Goal: Task Accomplishment & Management: Manage account settings

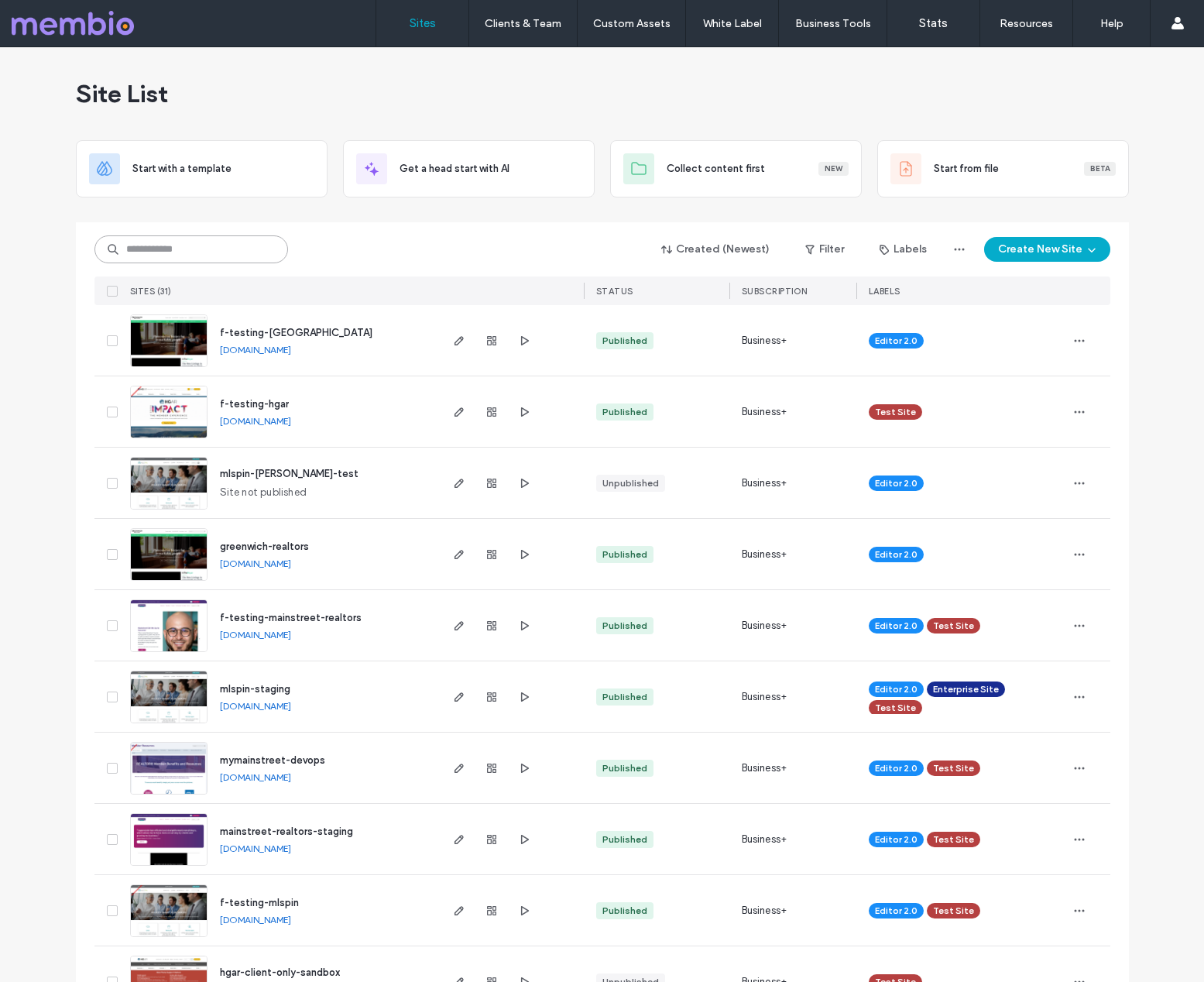
click at [160, 245] on input at bounding box center [191, 249] width 193 height 28
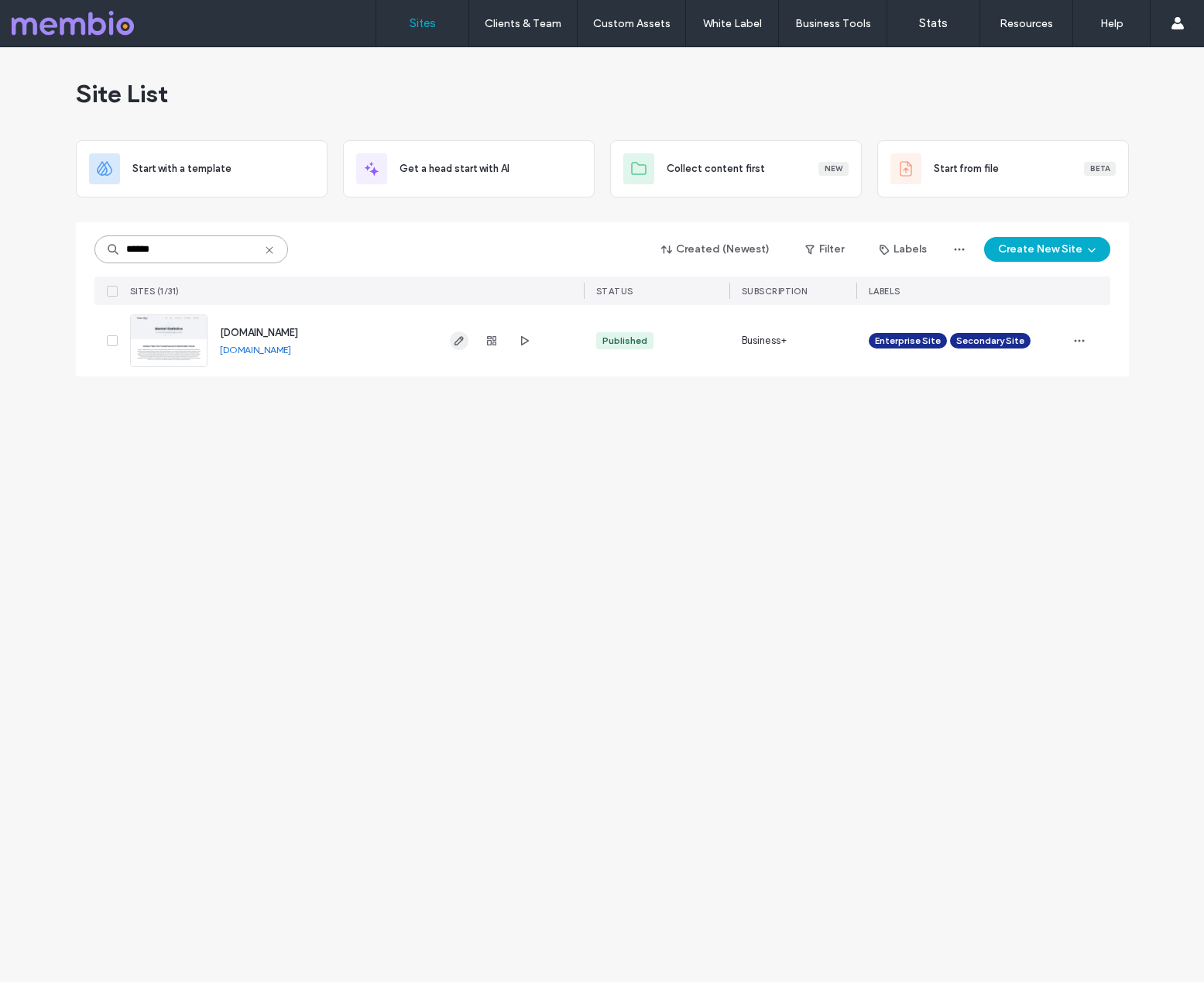
type input "******"
click at [461, 342] on icon "button" at bounding box center [459, 340] width 12 height 12
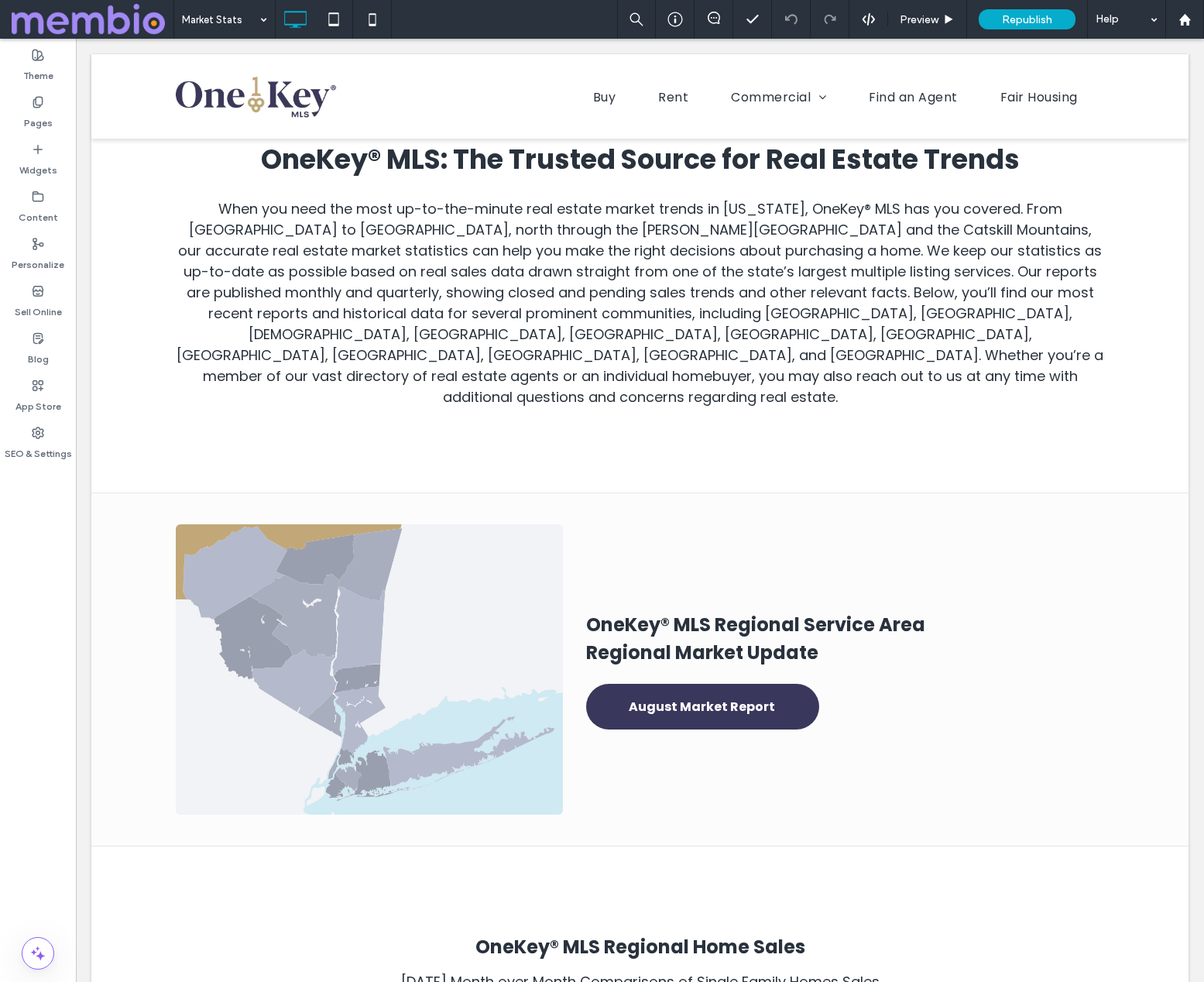
scroll to position [464, 0]
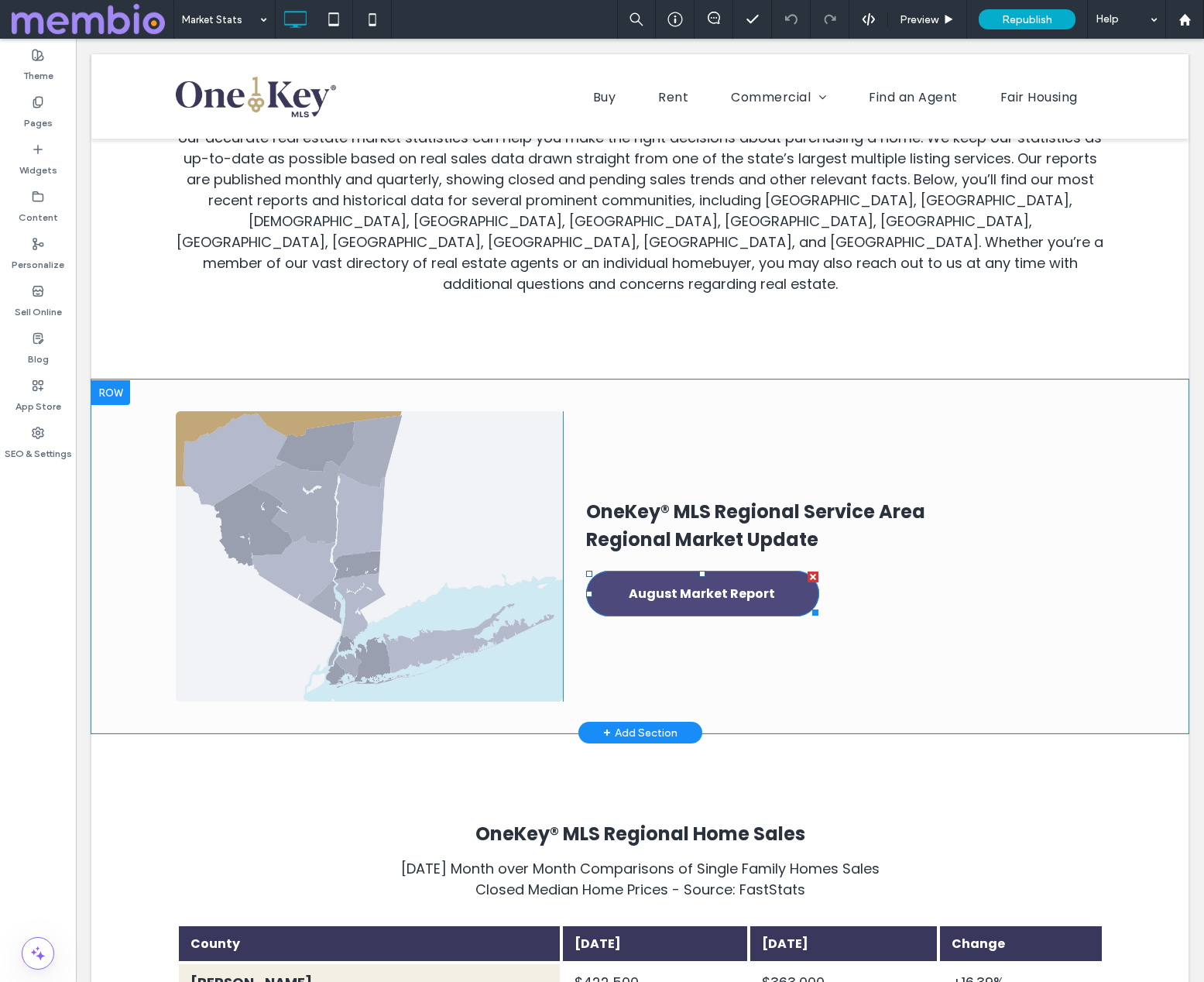
drag, startPoint x: 694, startPoint y: 545, endPoint x: 724, endPoint y: 546, distance: 30.0
click at [694, 572] on span "August Market Report" at bounding box center [702, 593] width 146 height 44
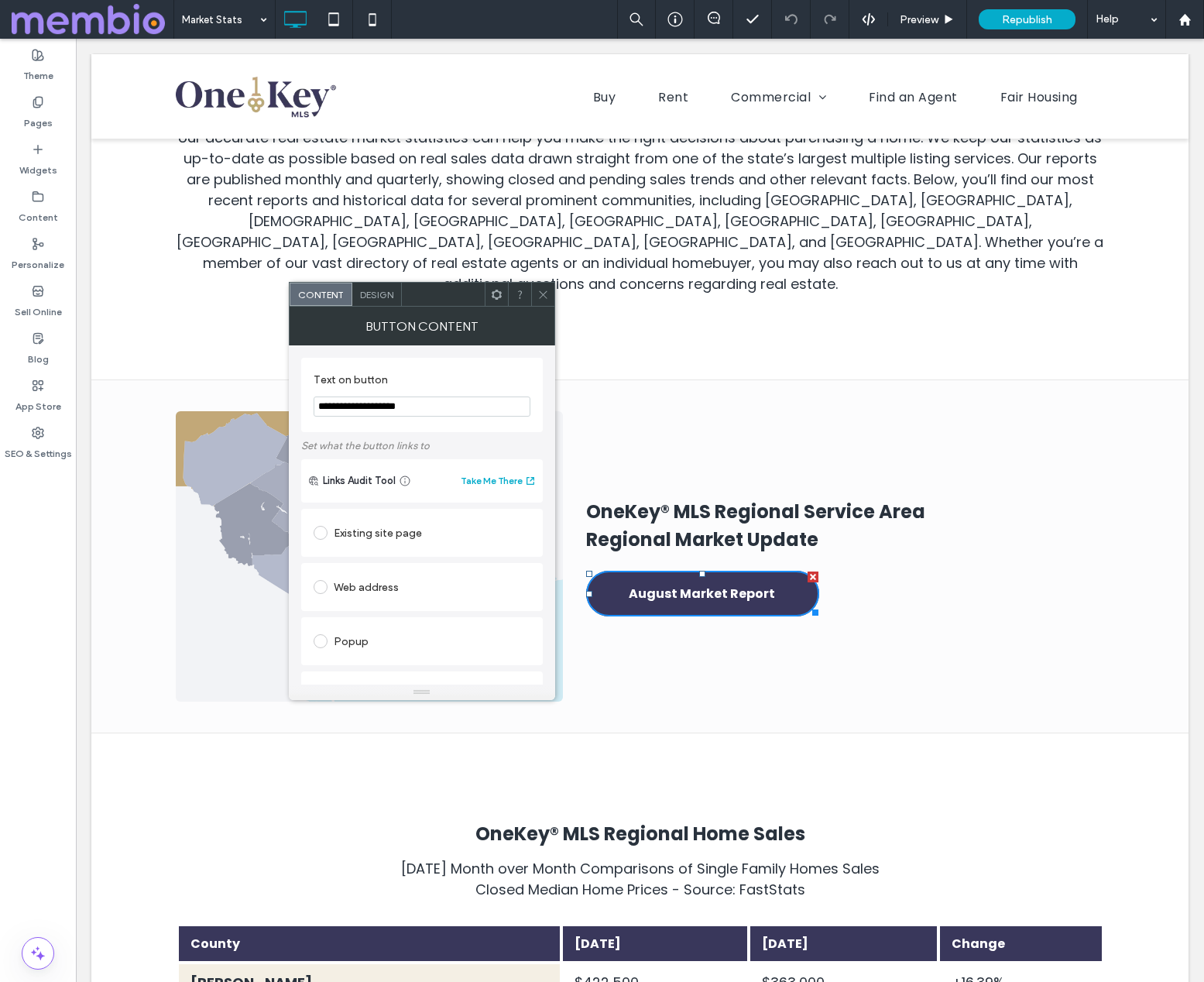
click at [542, 298] on icon at bounding box center [543, 294] width 12 height 12
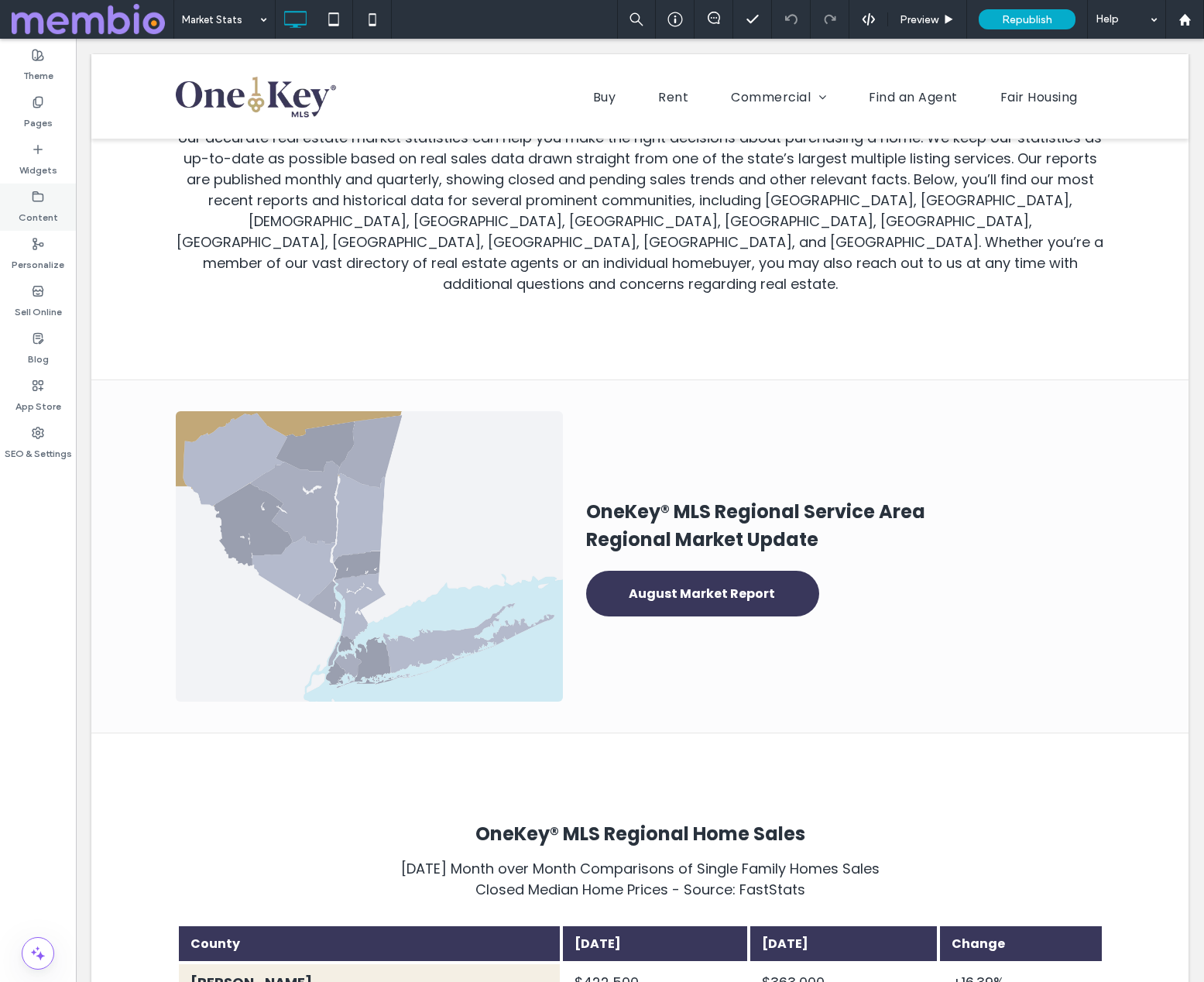
click at [39, 210] on label "Content" at bounding box center [38, 214] width 39 height 22
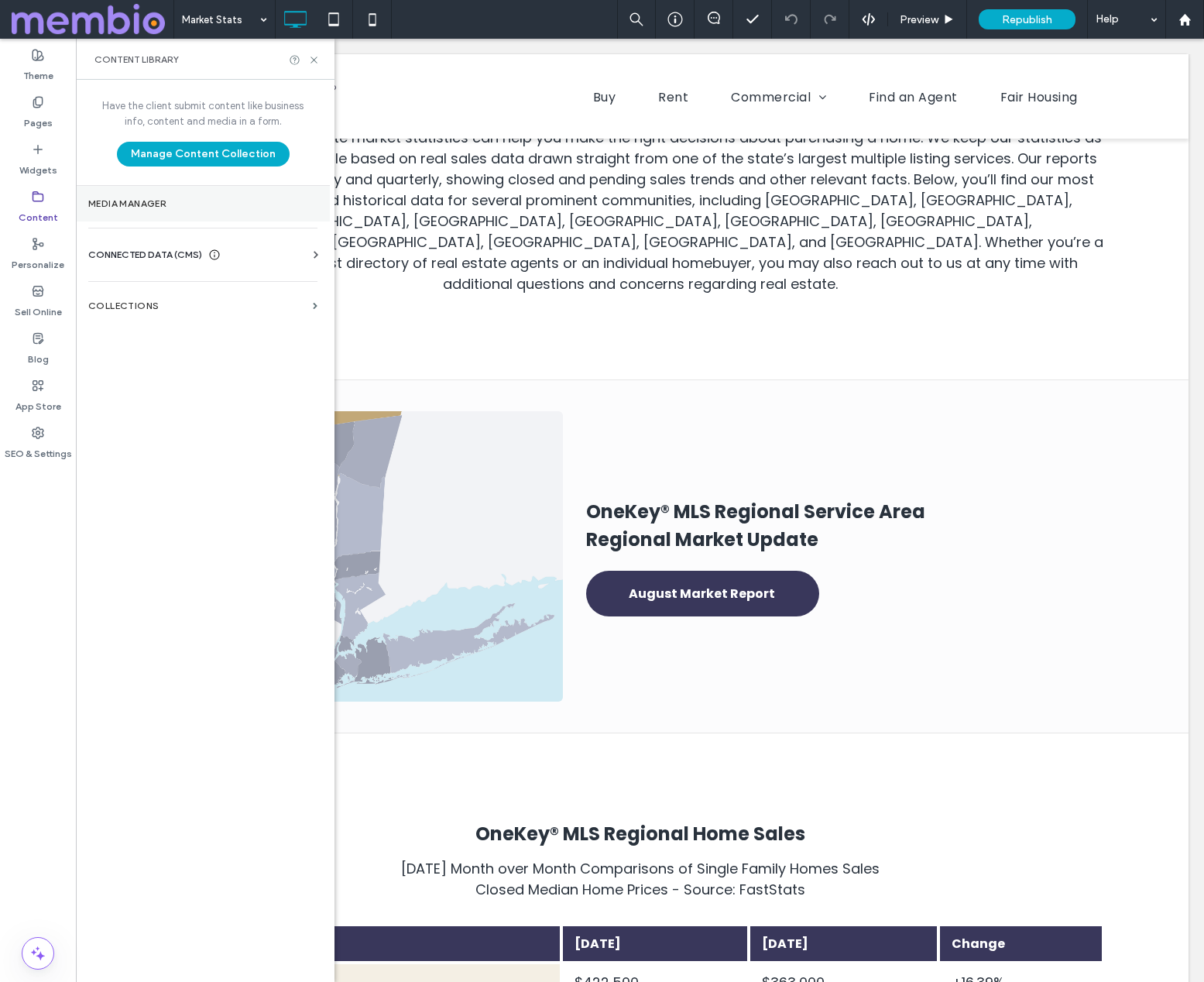
click at [155, 205] on label "Media Manager" at bounding box center [202, 204] width 229 height 11
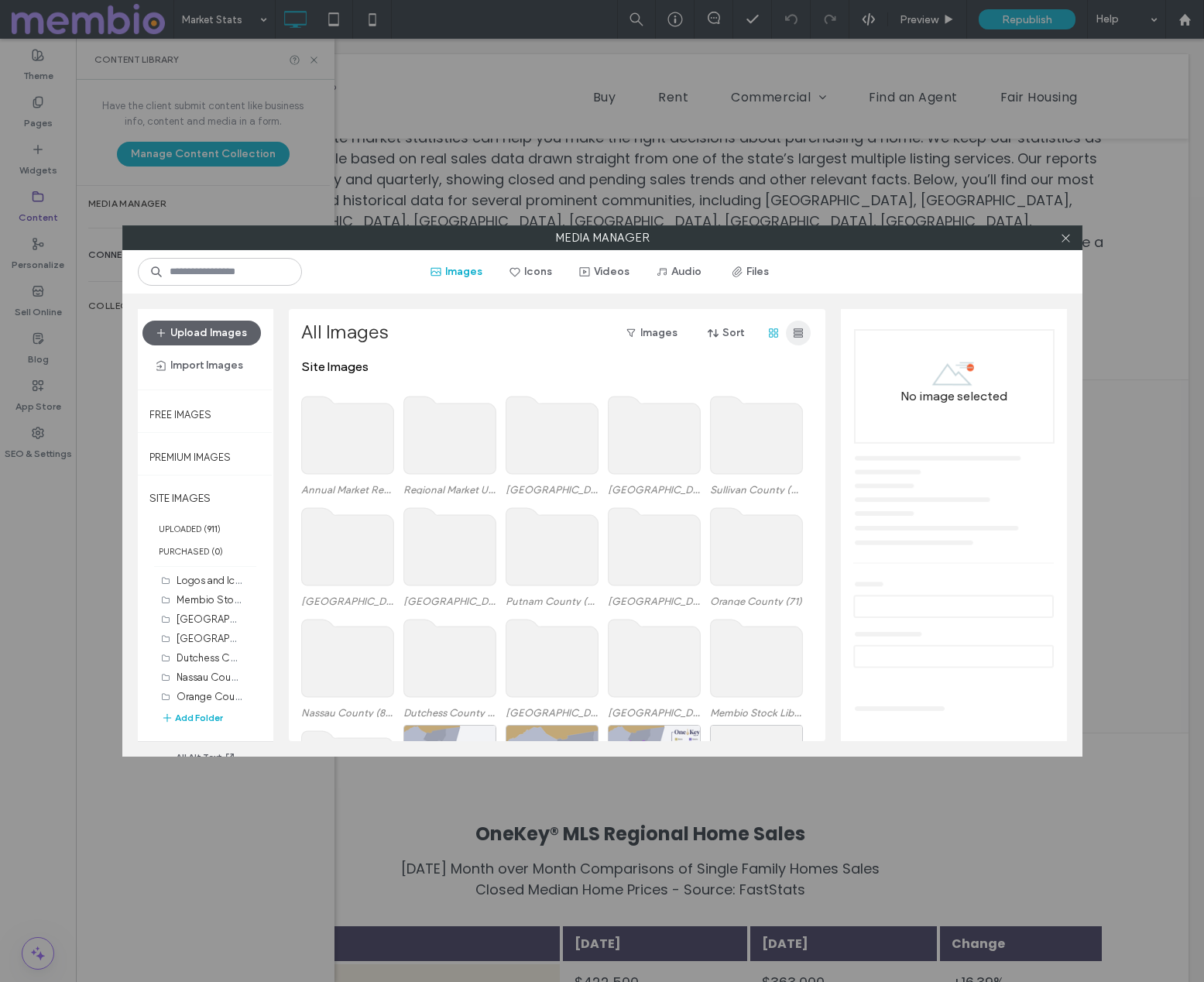
click at [802, 328] on icon "button" at bounding box center [798, 333] width 12 height 12
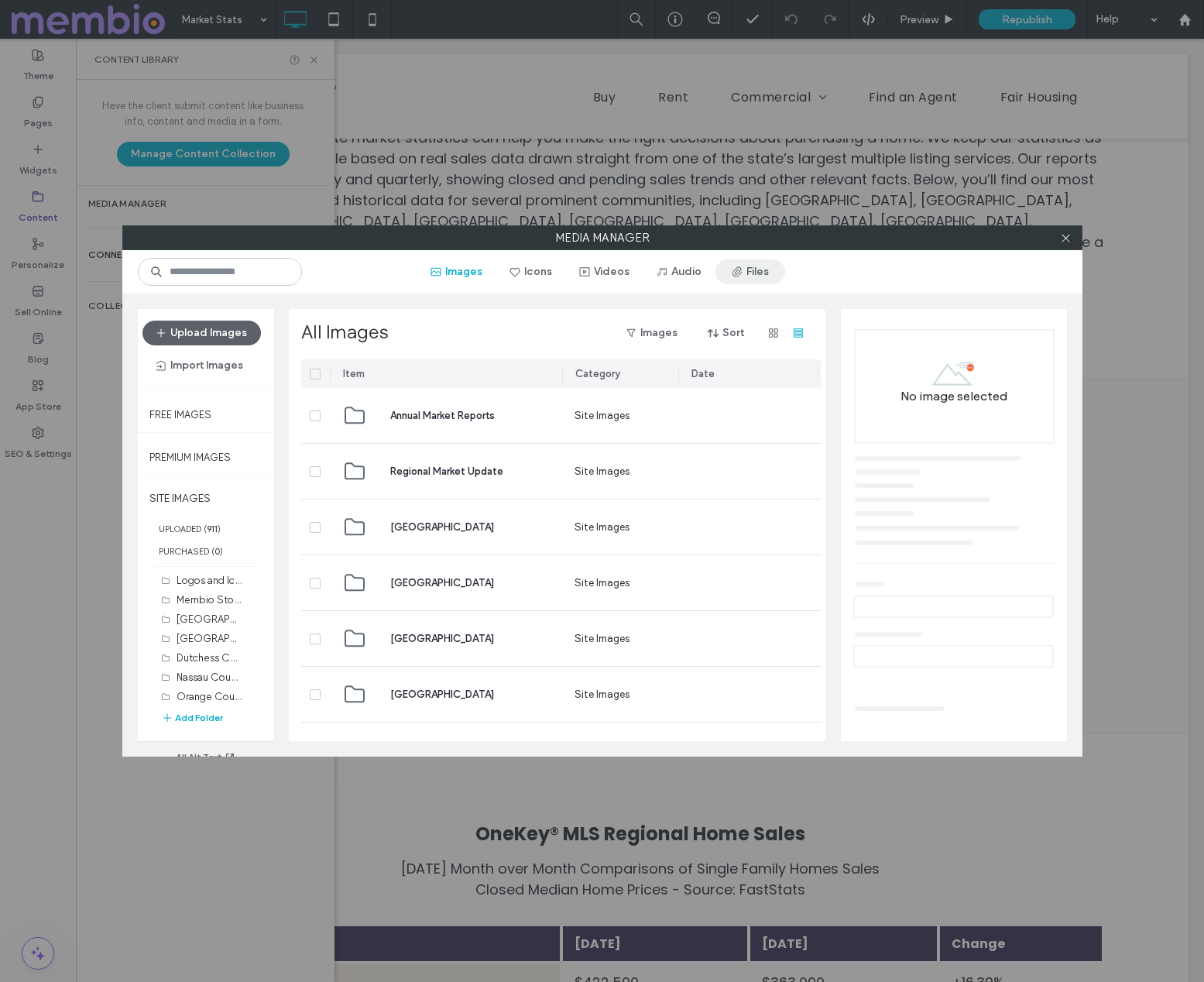
click at [758, 273] on button "Files" at bounding box center [750, 271] width 70 height 25
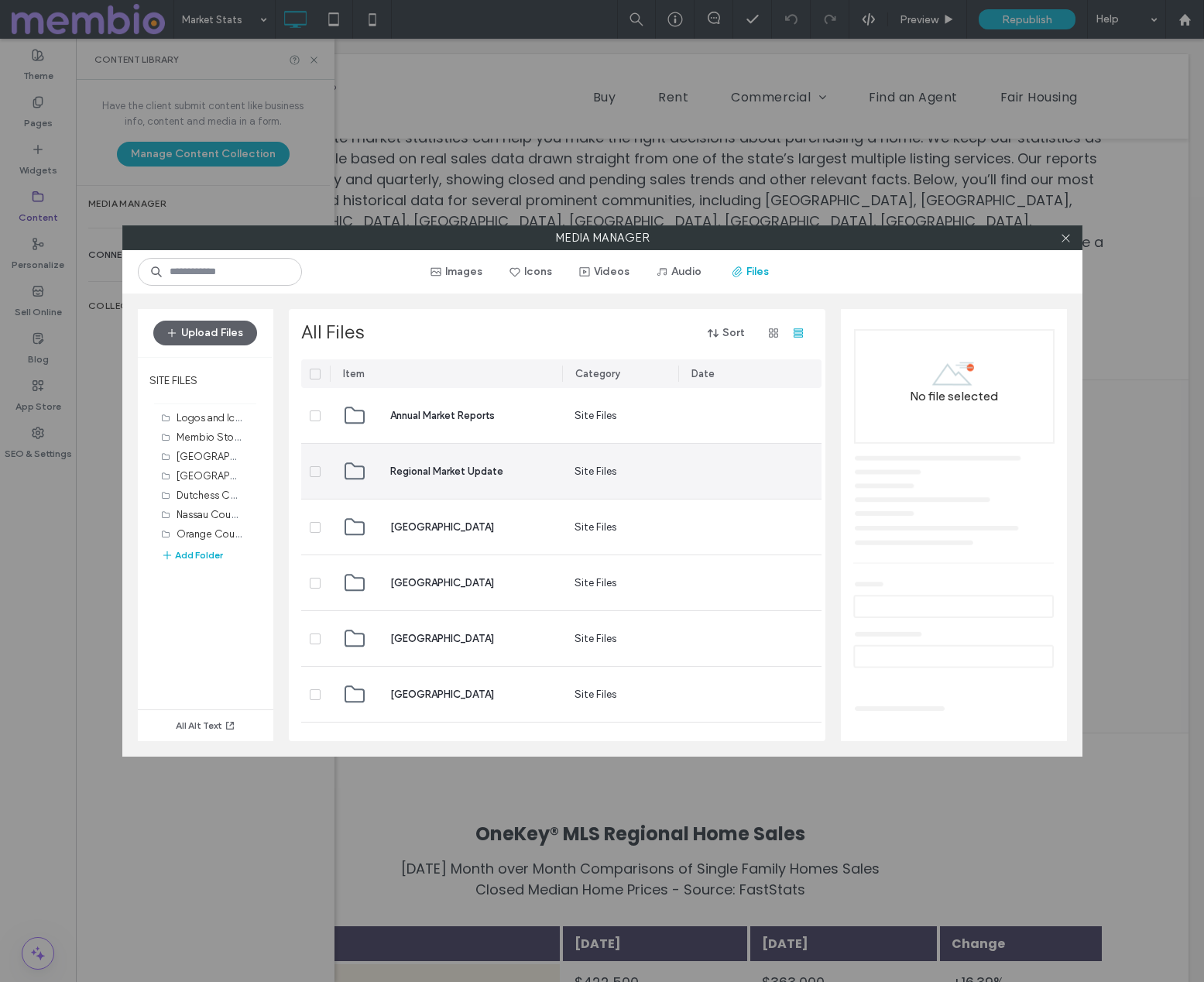
click at [465, 471] on span "Regional Market Update" at bounding box center [446, 471] width 113 height 15
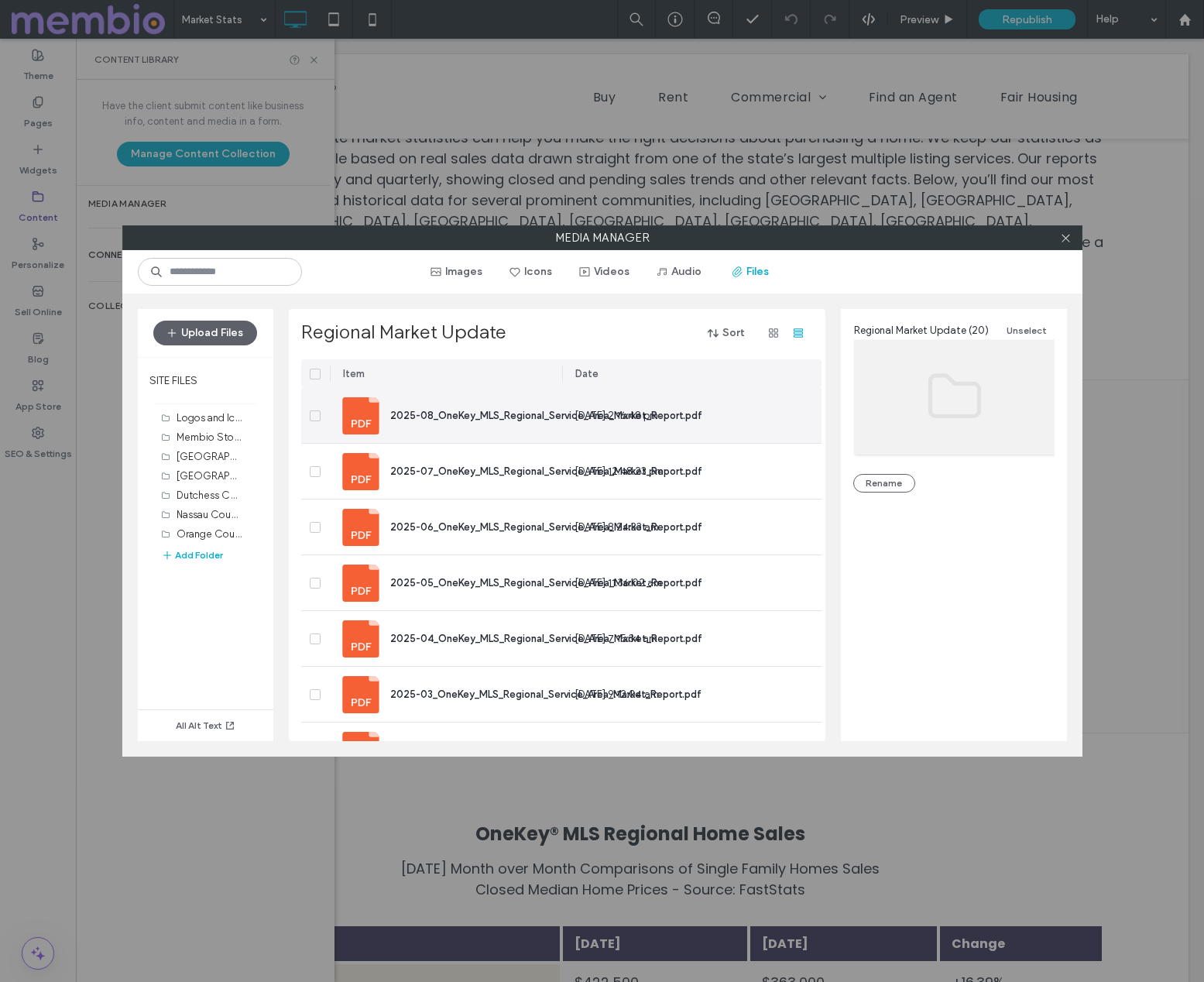
click at [320, 415] on span at bounding box center [315, 416] width 11 height 11
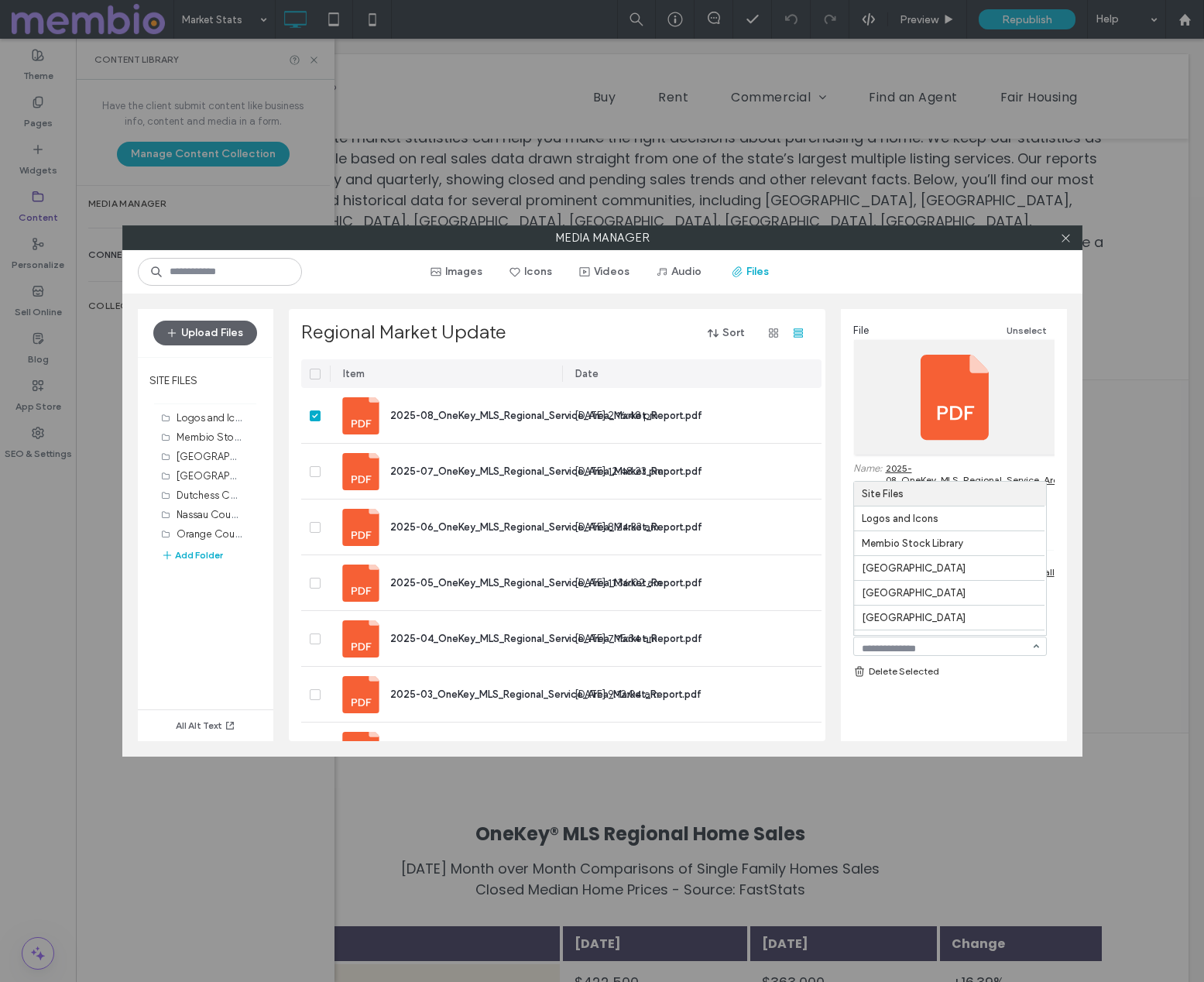
click at [1016, 703] on div "File Unselect Name: 2025-08_OneKey_MLS_Regional_Service_Area_Market_Report.pdf …" at bounding box center [954, 518] width 226 height 420
click at [878, 673] on link "Delete Selected" at bounding box center [954, 671] width 201 height 15
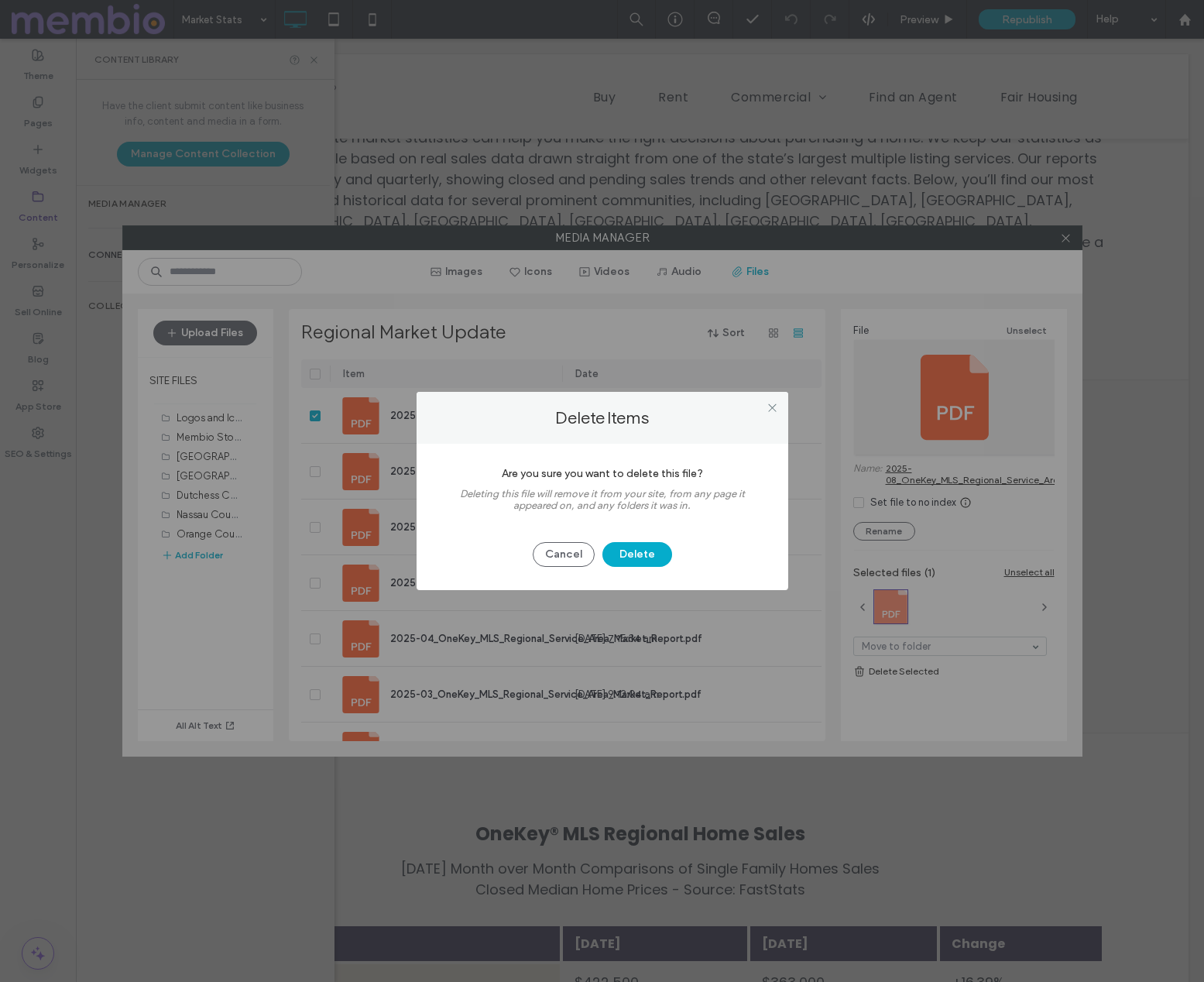
drag, startPoint x: 654, startPoint y: 552, endPoint x: 732, endPoint y: 581, distance: 83.2
click at [654, 552] on button "Delete" at bounding box center [637, 554] width 70 height 25
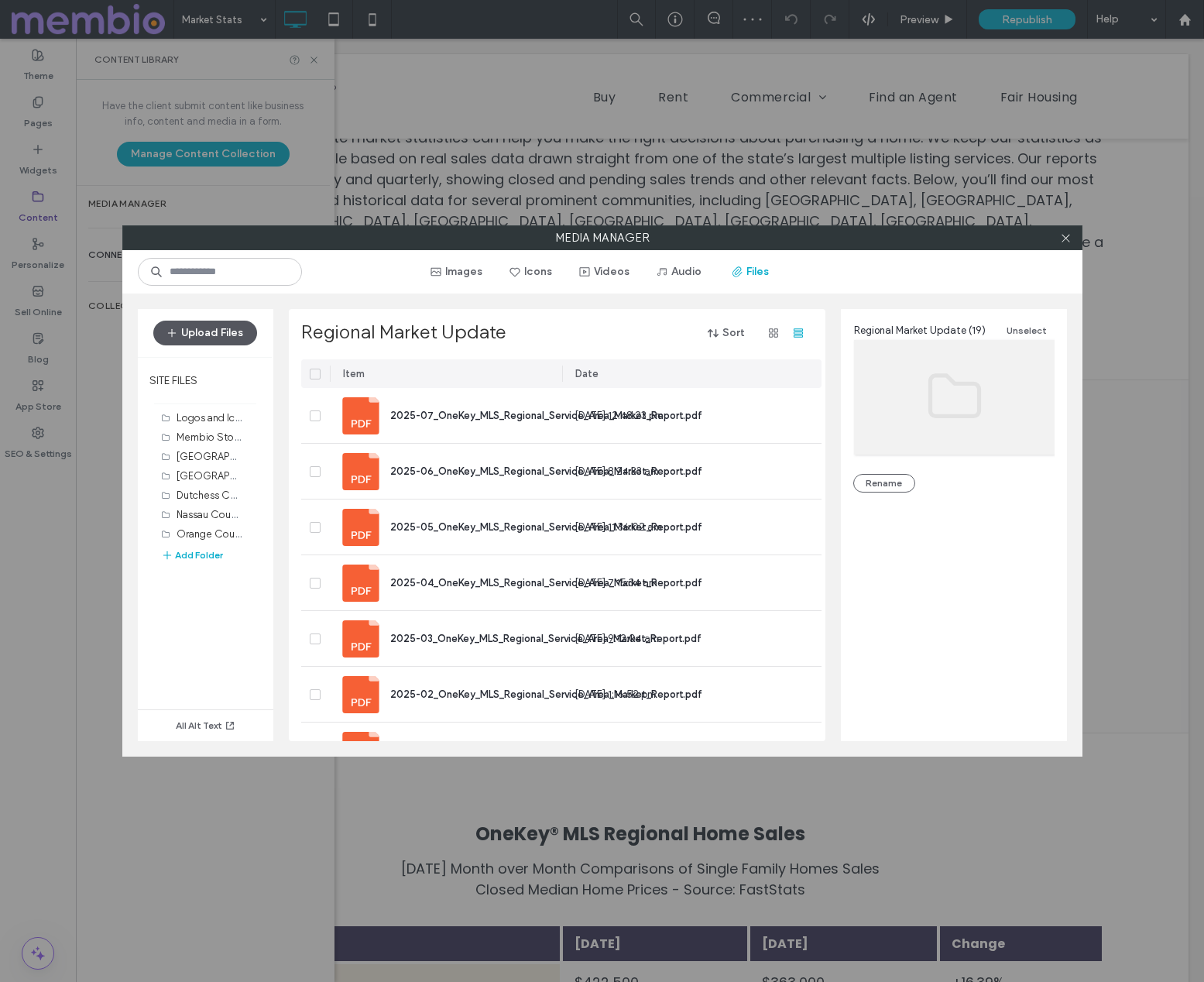
click at [225, 326] on button "Upload Files" at bounding box center [205, 333] width 104 height 25
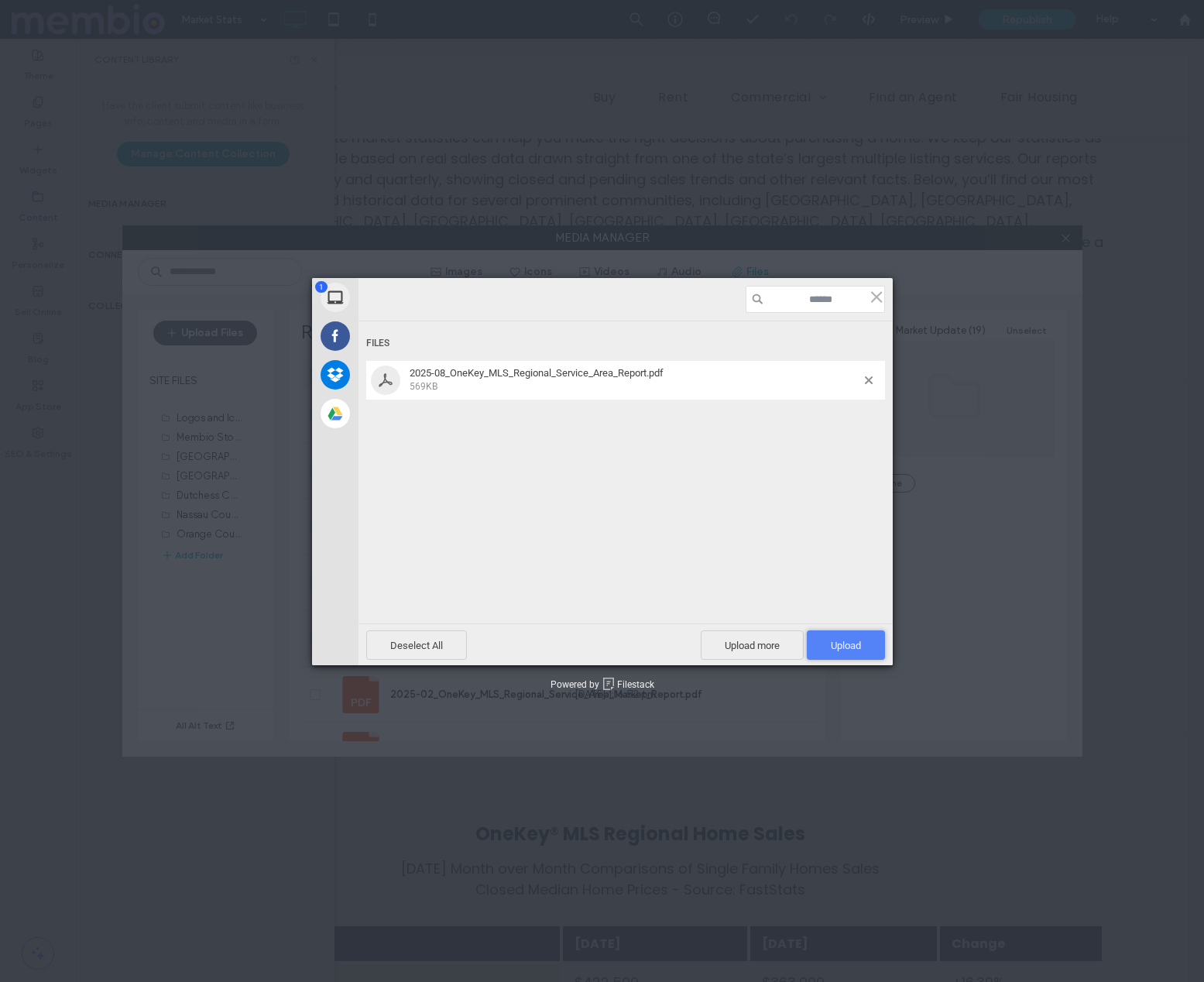
click at [854, 645] on span "Upload 1" at bounding box center [846, 645] width 30 height 12
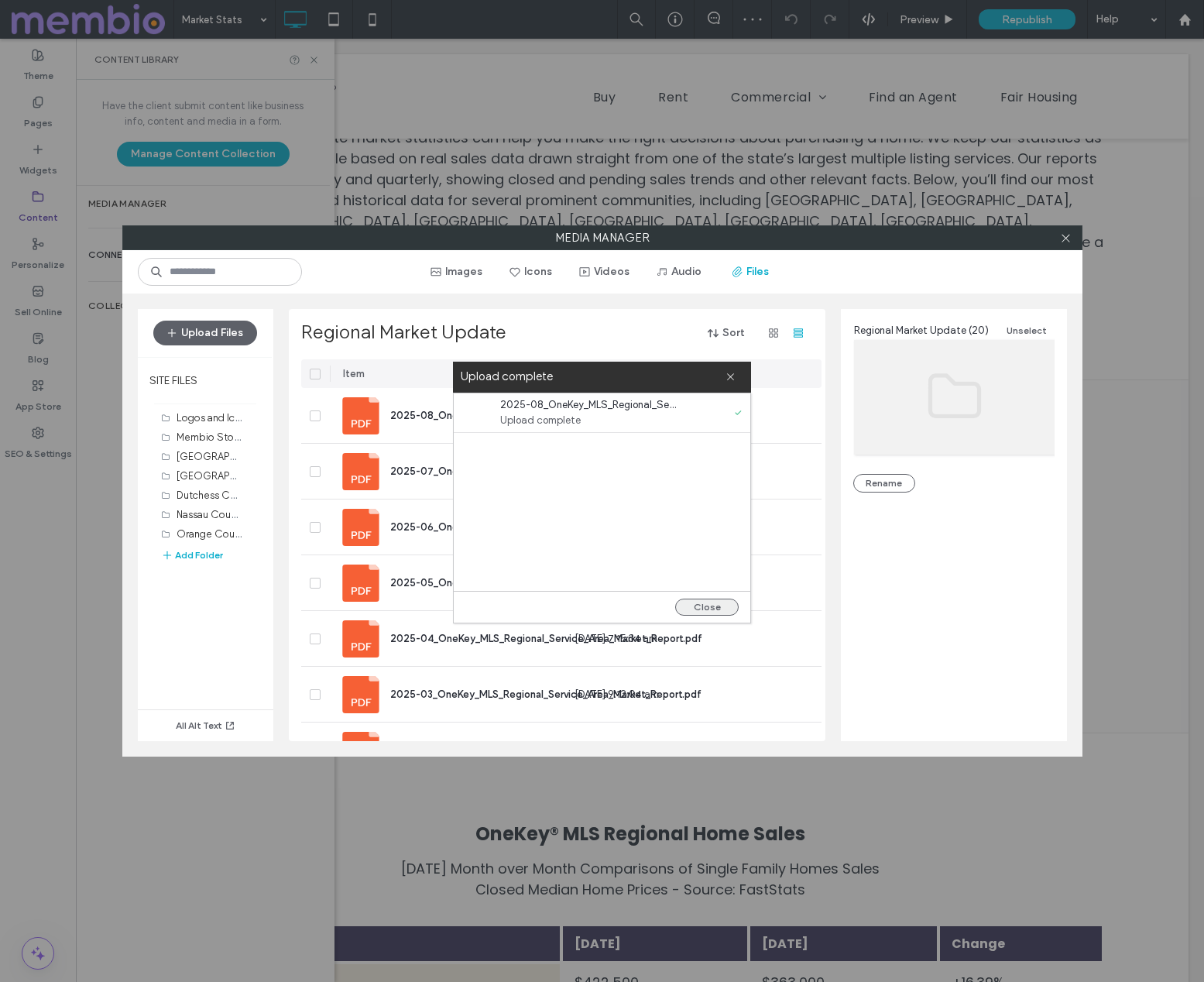
click at [702, 606] on button "Close" at bounding box center [707, 607] width 63 height 17
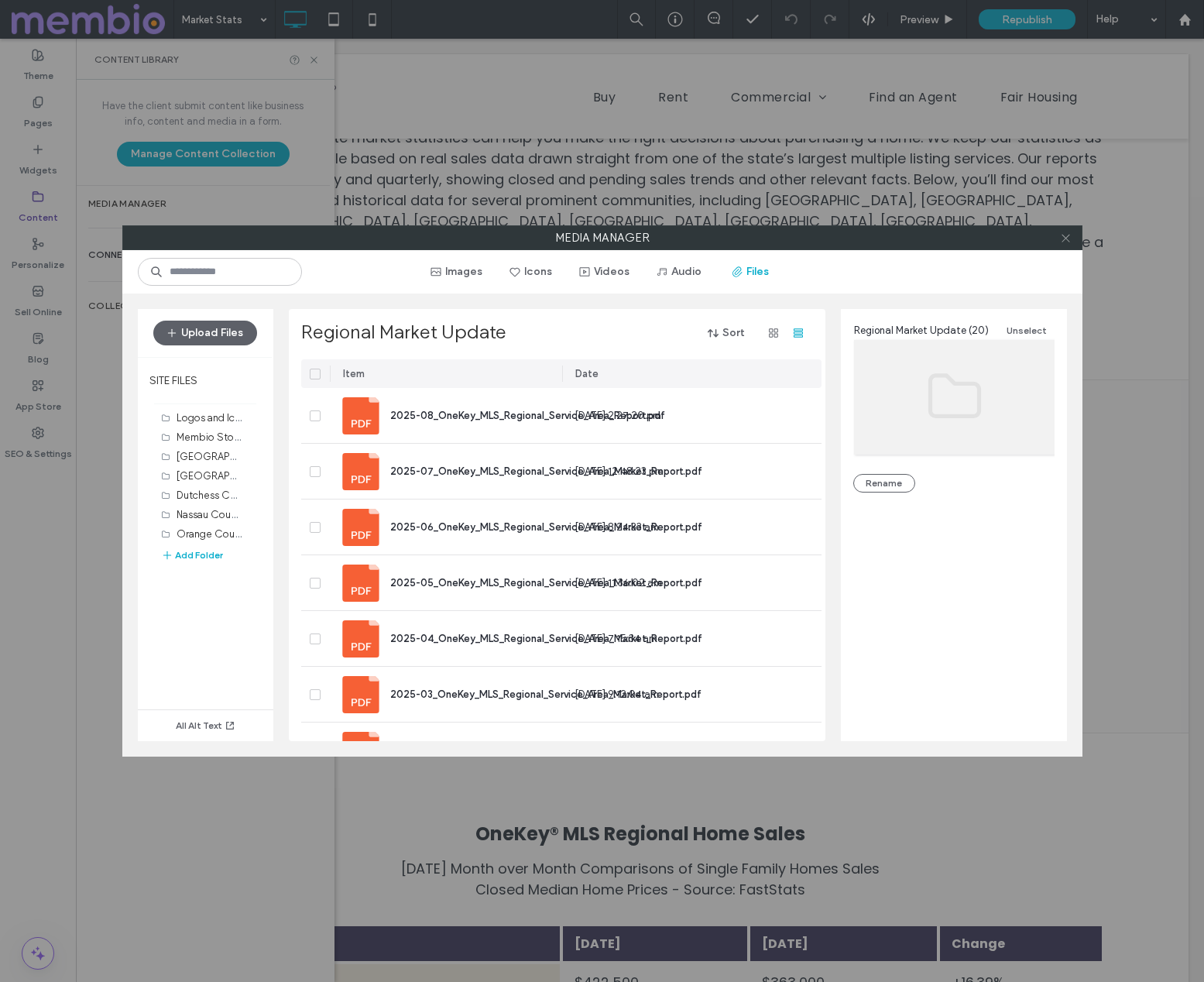
click at [1062, 234] on icon at bounding box center [1066, 238] width 12 height 12
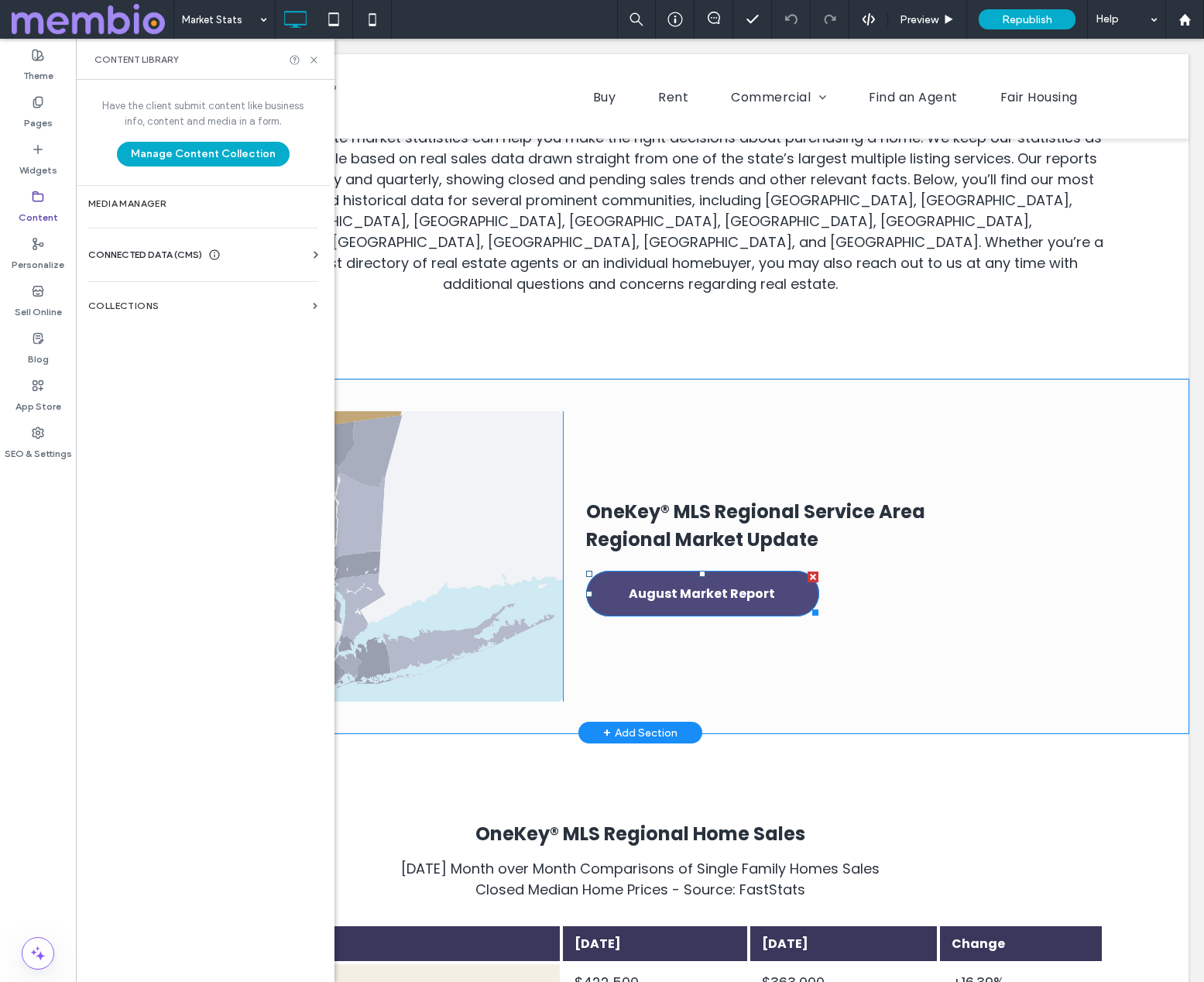
click at [714, 572] on span "August Market Report" at bounding box center [702, 593] width 146 height 44
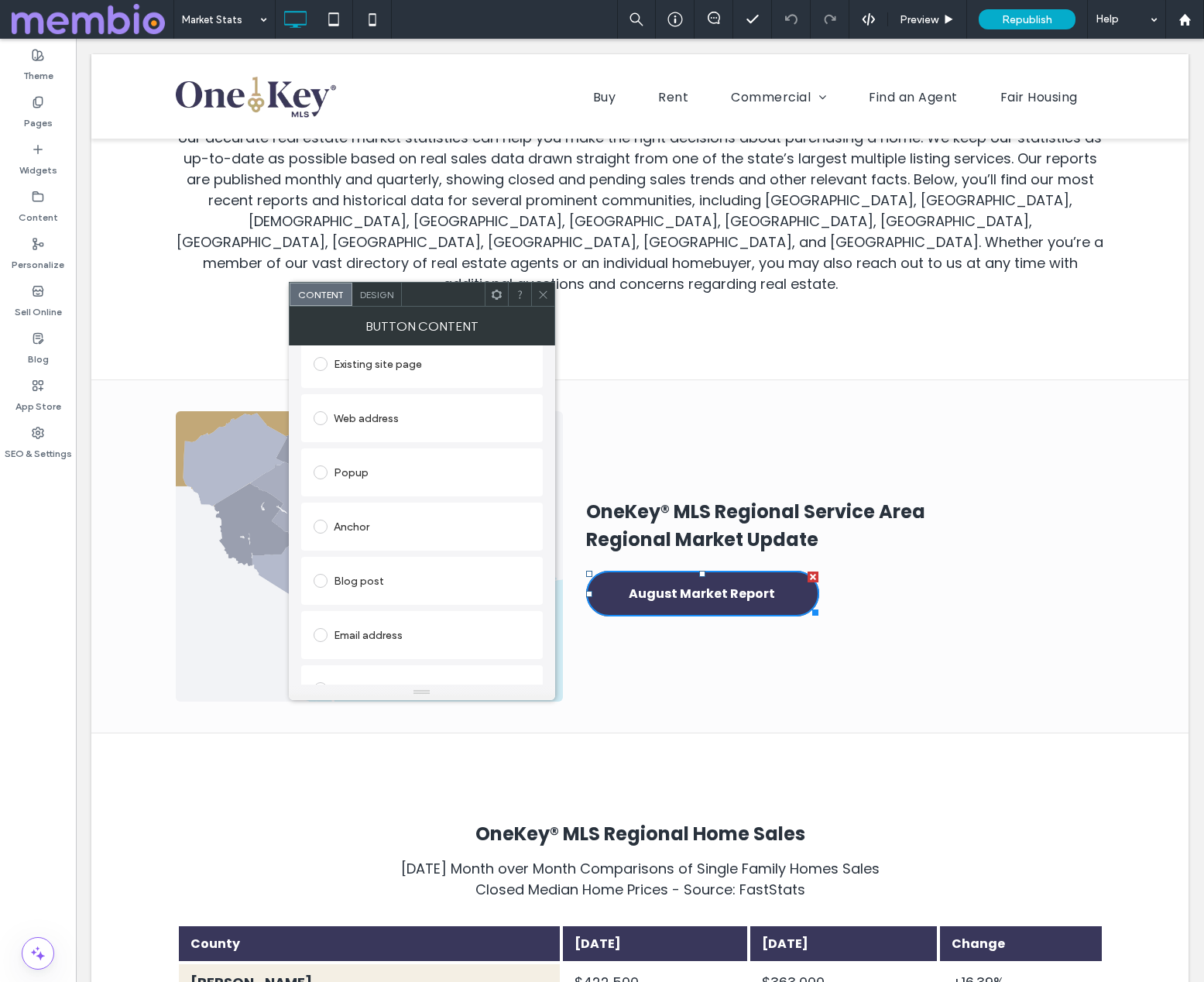
scroll to position [301, 0]
click at [349, 669] on div "Change file" at bounding box center [338, 671] width 50 height 12
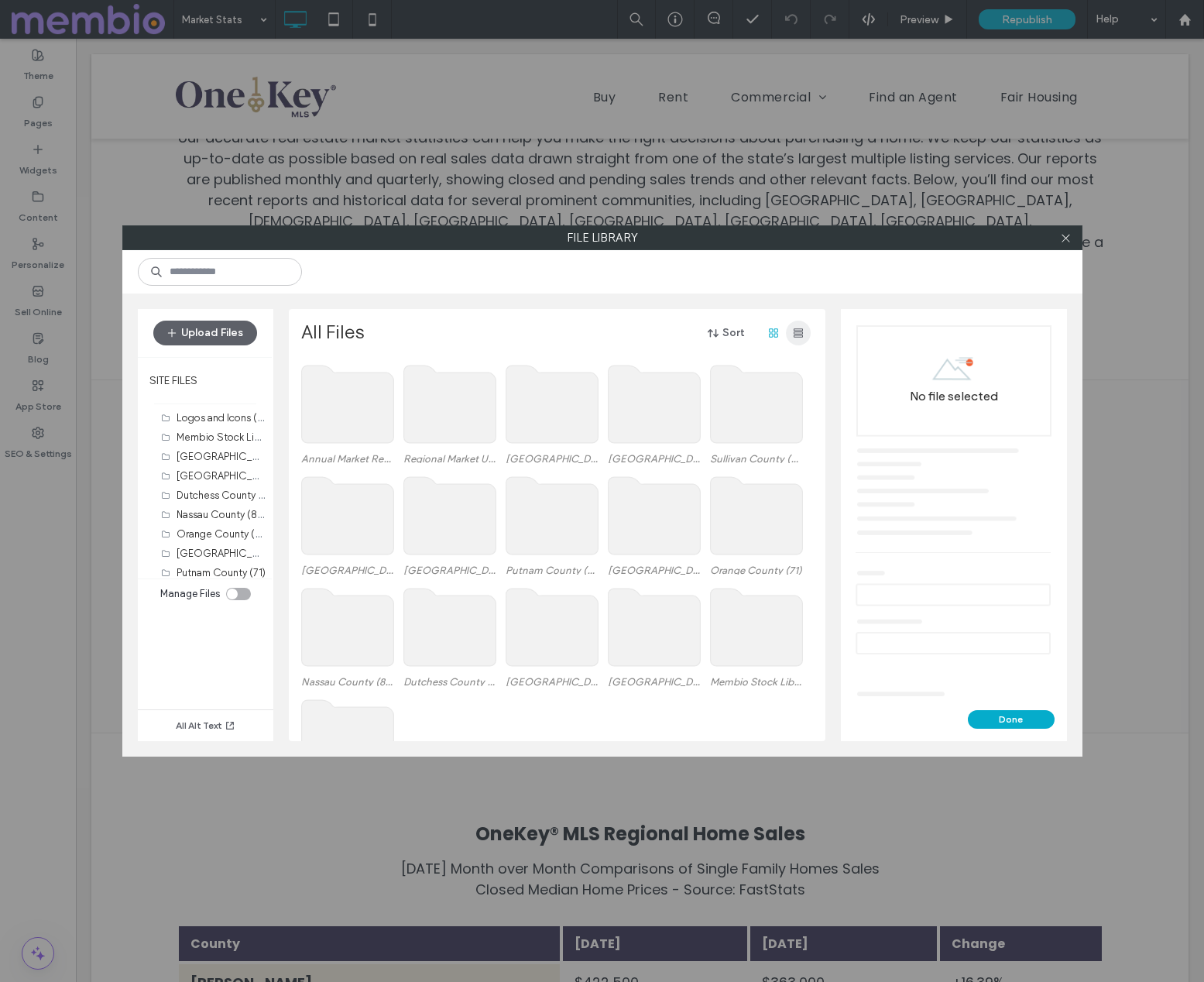
click at [799, 321] on span "button" at bounding box center [798, 333] width 25 height 25
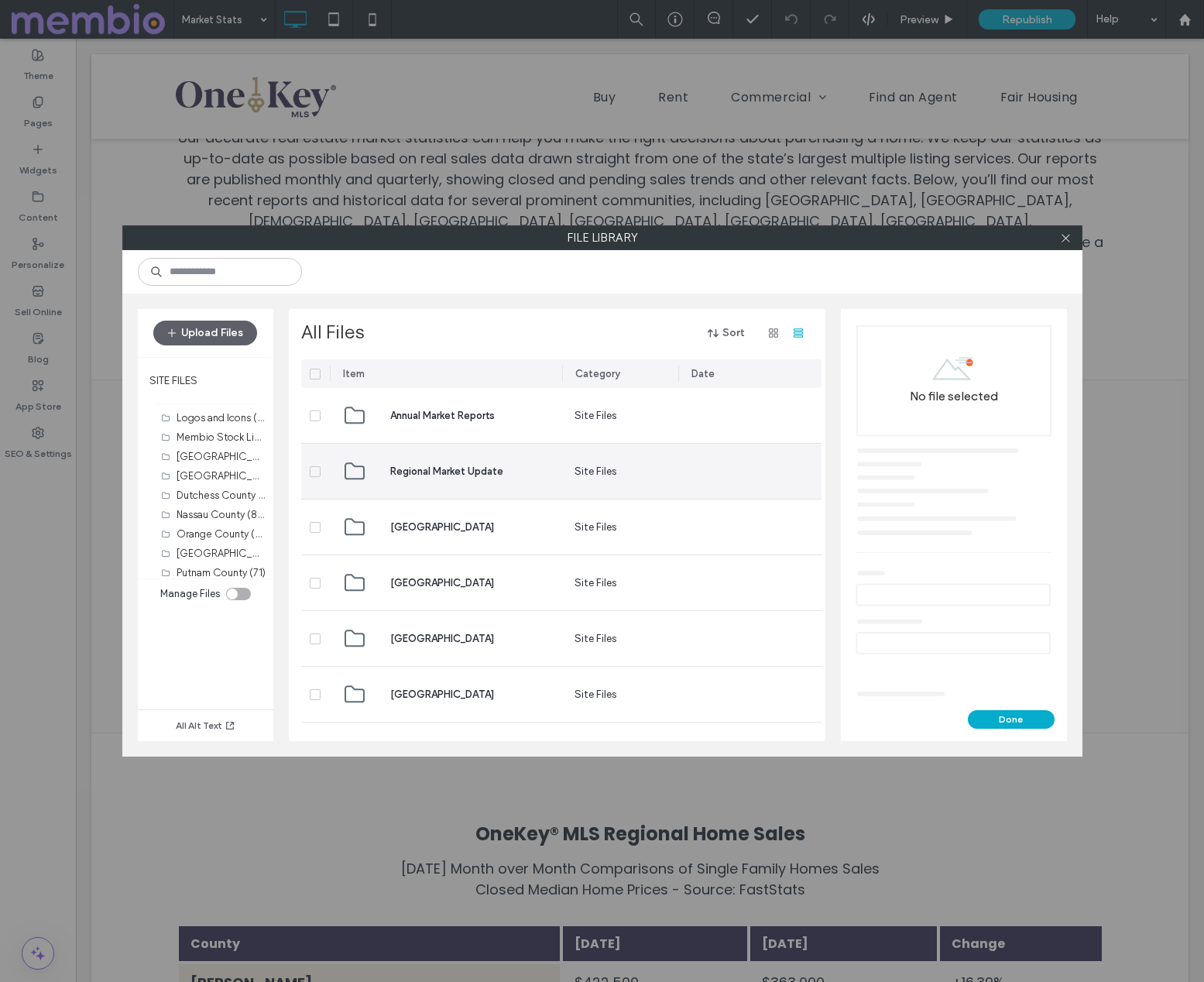
click at [434, 473] on span "Regional Market Update" at bounding box center [446, 471] width 113 height 15
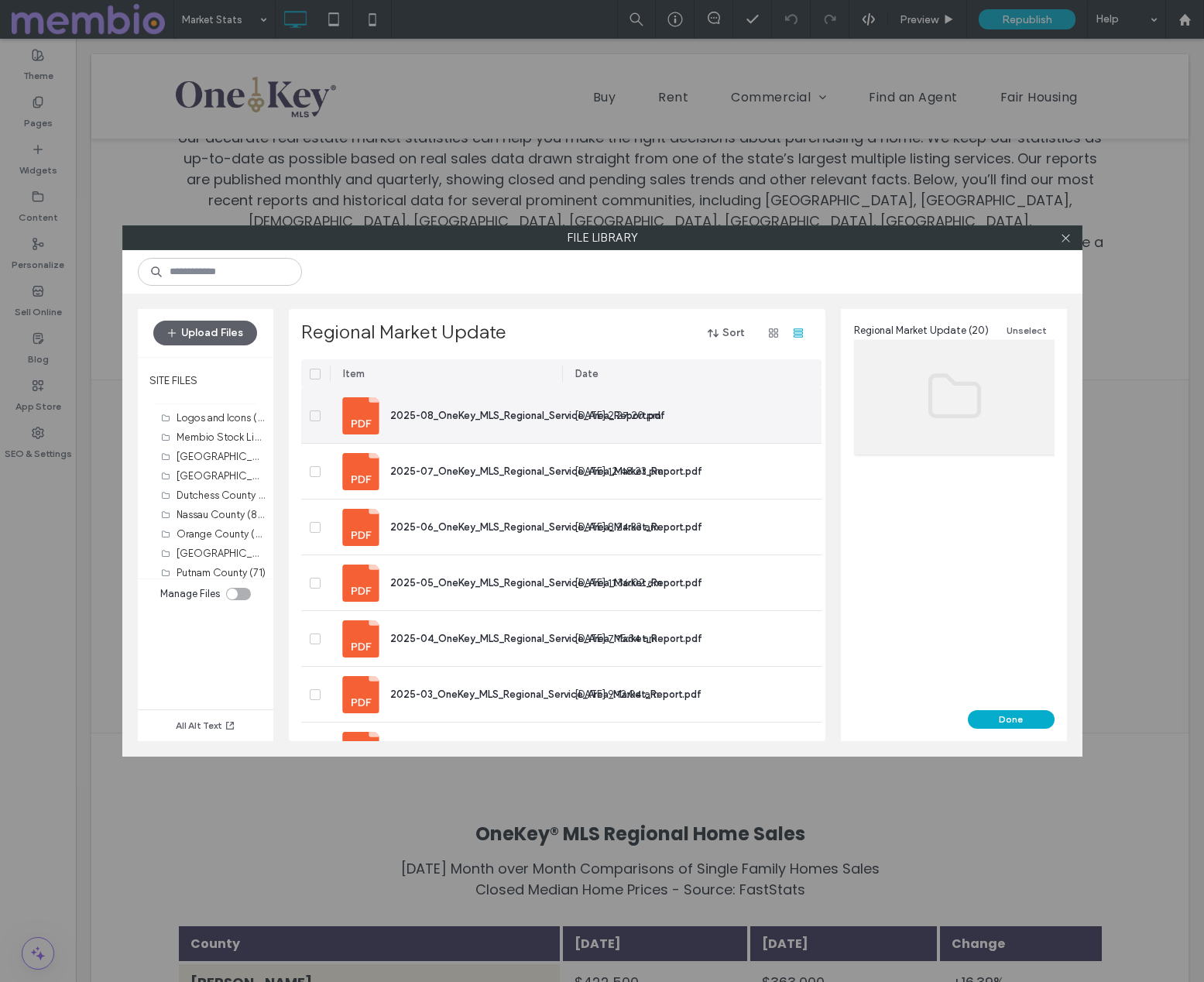
click at [472, 416] on span "2025-08_OneKey_MLS_Regional_Service_Area_Report.pdf" at bounding box center [528, 415] width 275 height 12
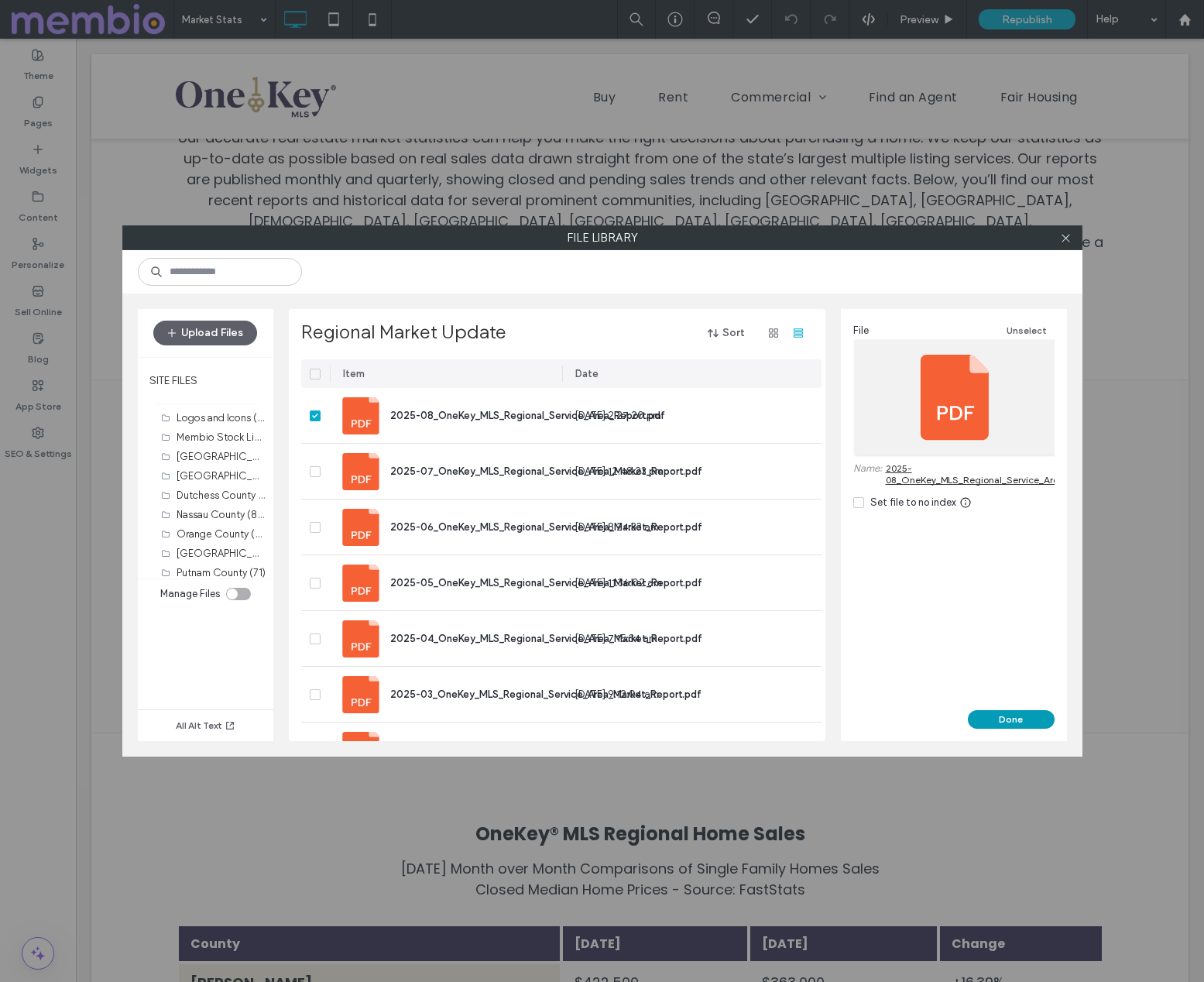
click at [1023, 717] on button "Done" at bounding box center [1011, 719] width 86 height 18
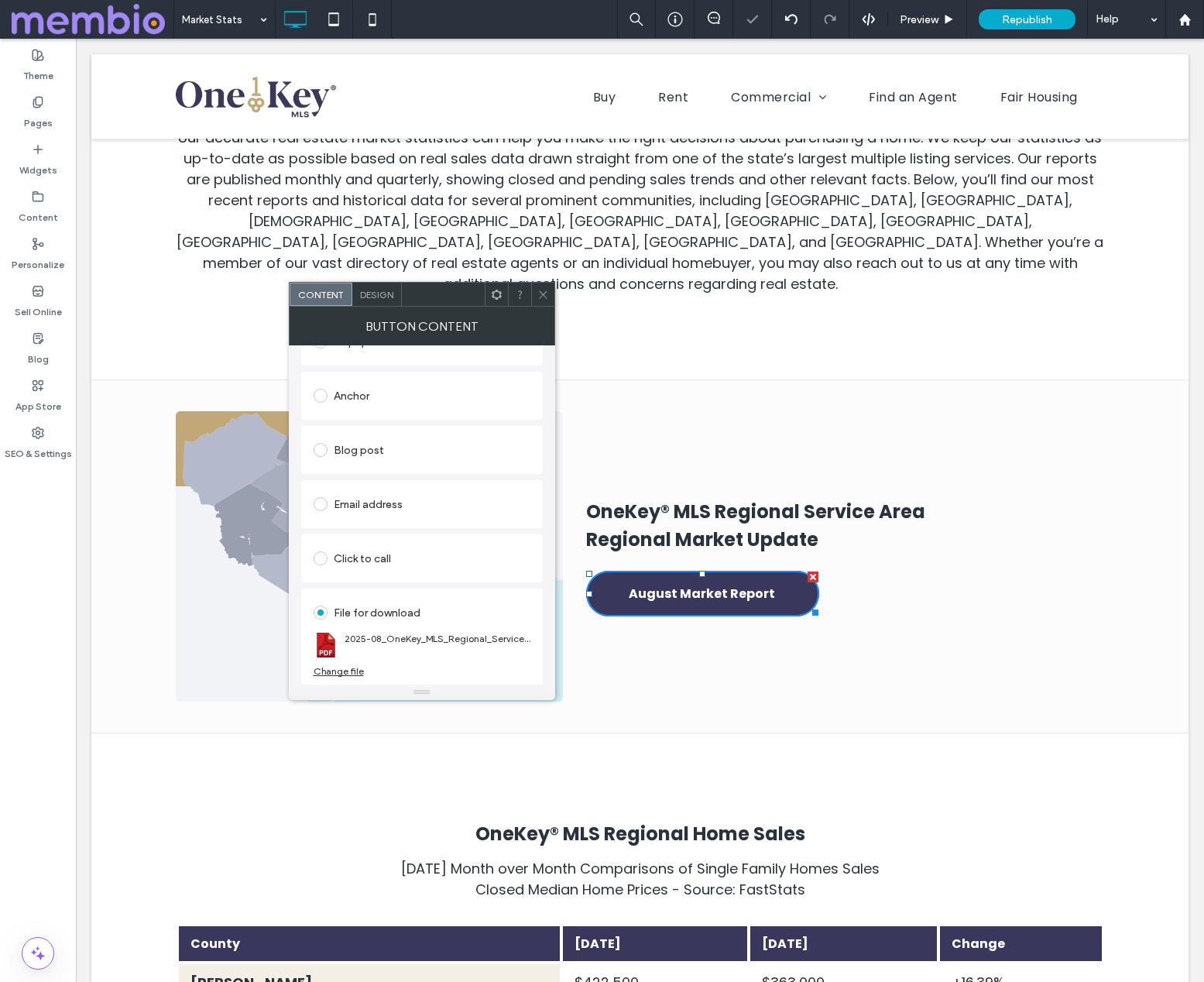
click at [544, 289] on icon at bounding box center [543, 294] width 12 height 12
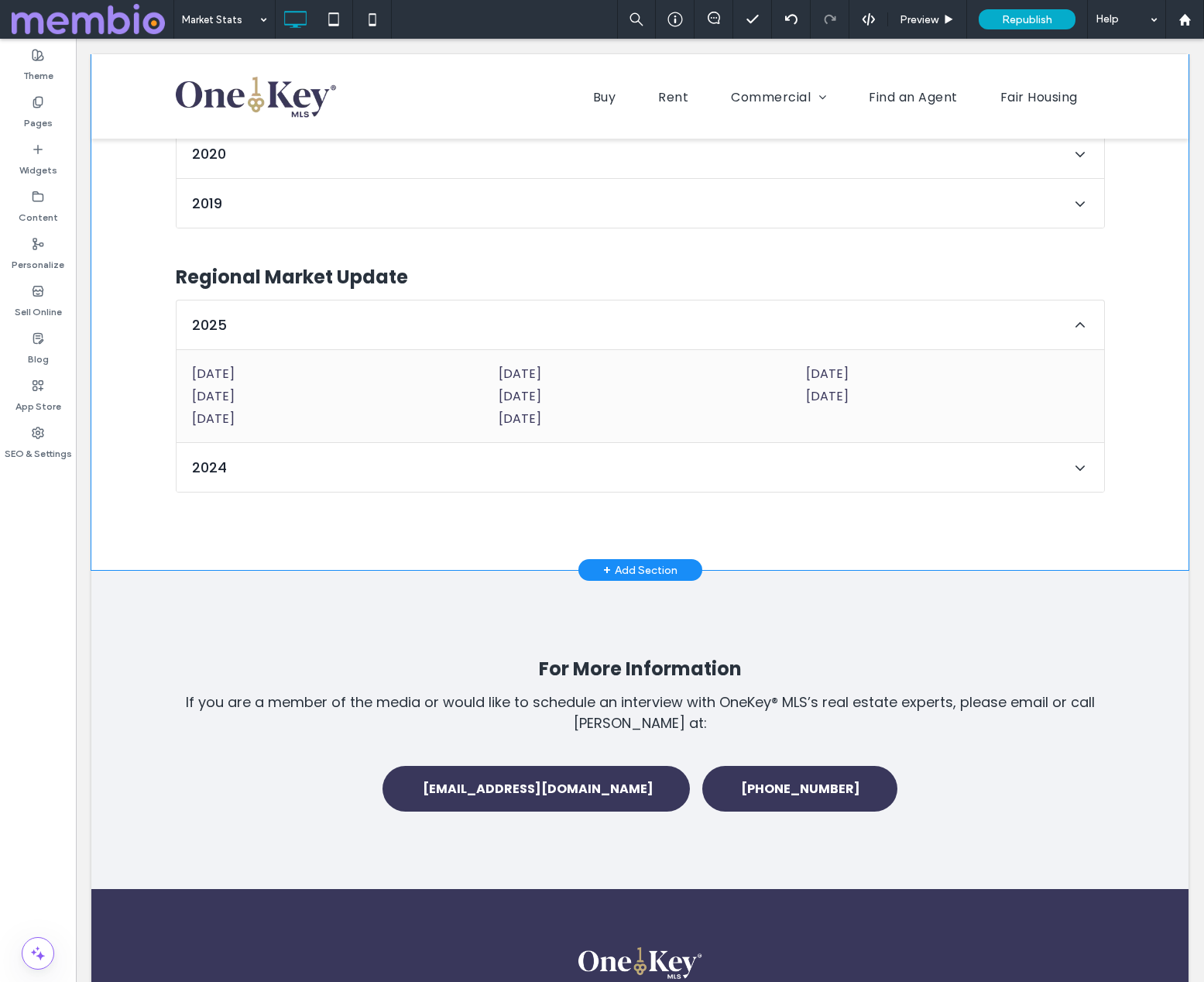
scroll to position [9661, 0]
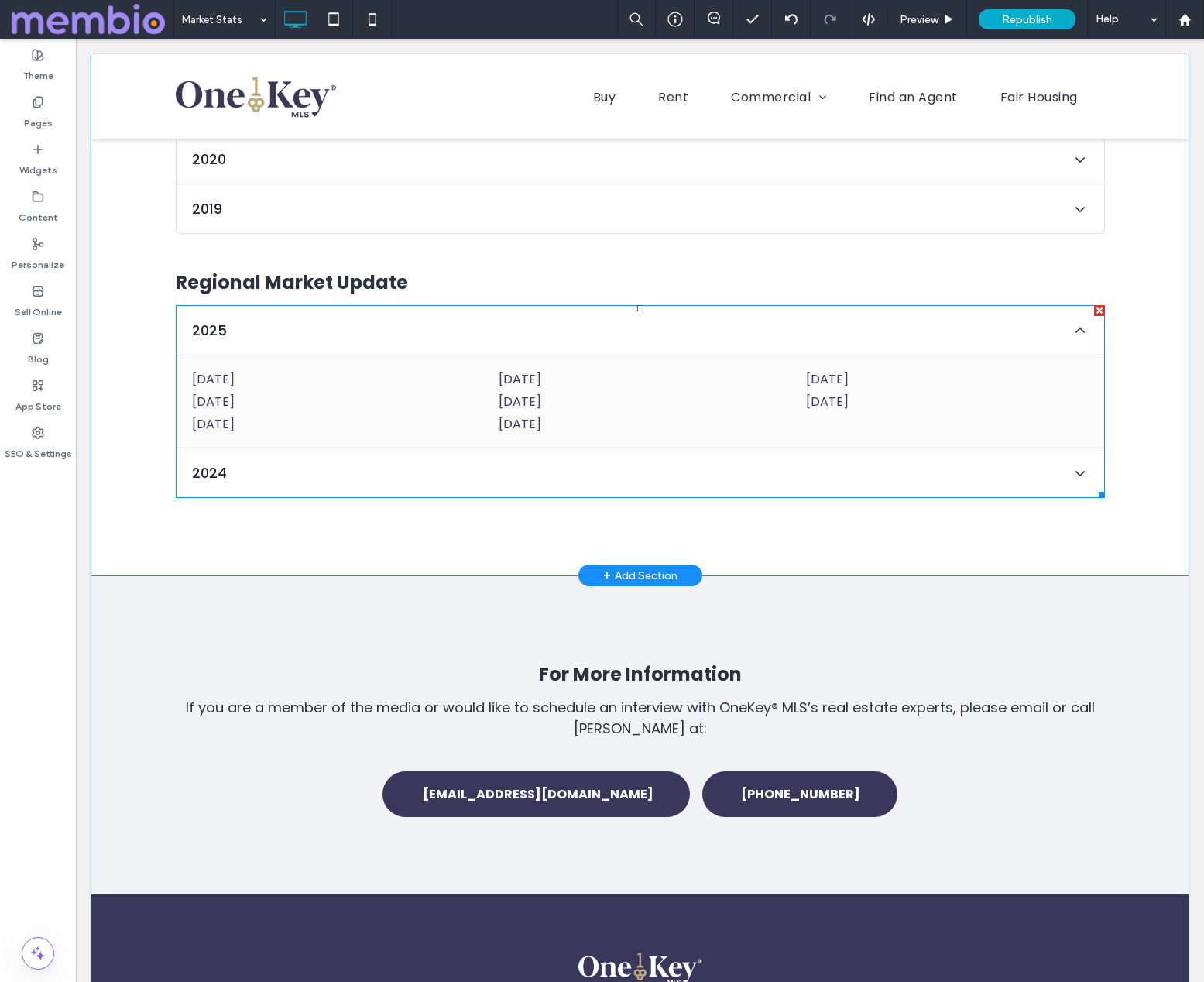
click at [324, 305] on span at bounding box center [640, 401] width 929 height 193
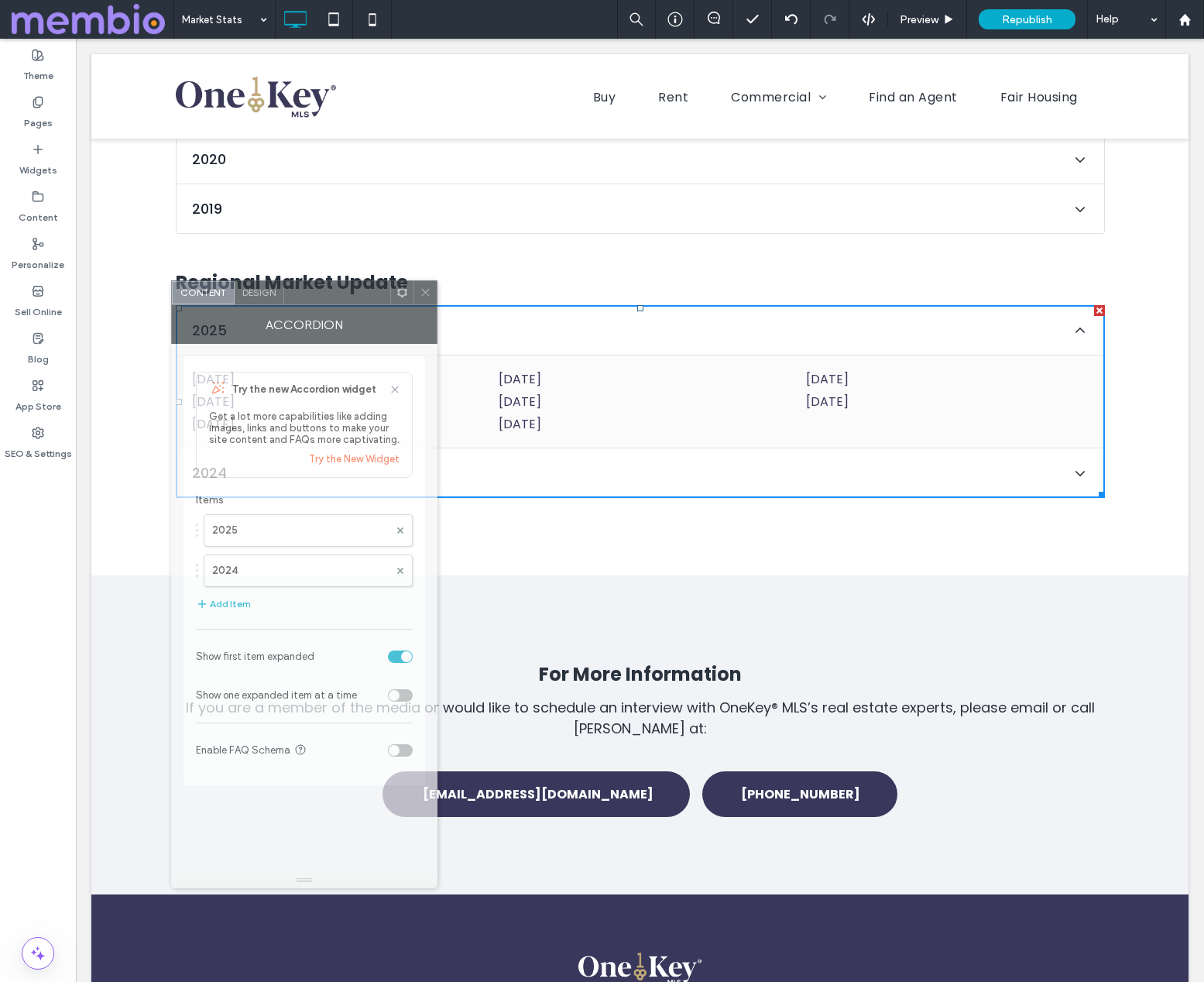
drag, startPoint x: 291, startPoint y: 213, endPoint x: 368, endPoint y: 301, distance: 116.9
click at [368, 301] on div at bounding box center [337, 293] width 106 height 23
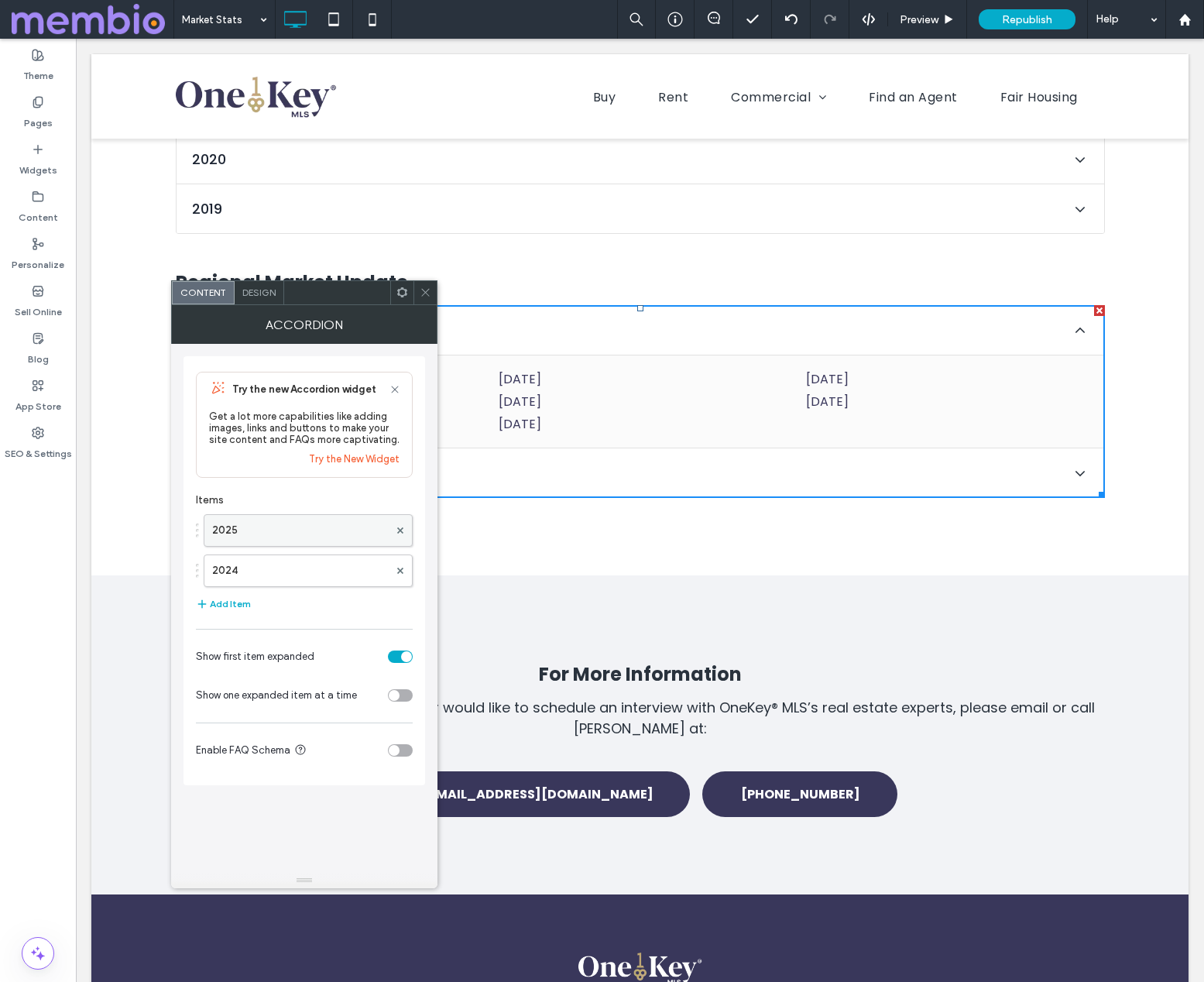
click at [326, 536] on label "2025" at bounding box center [300, 530] width 177 height 31
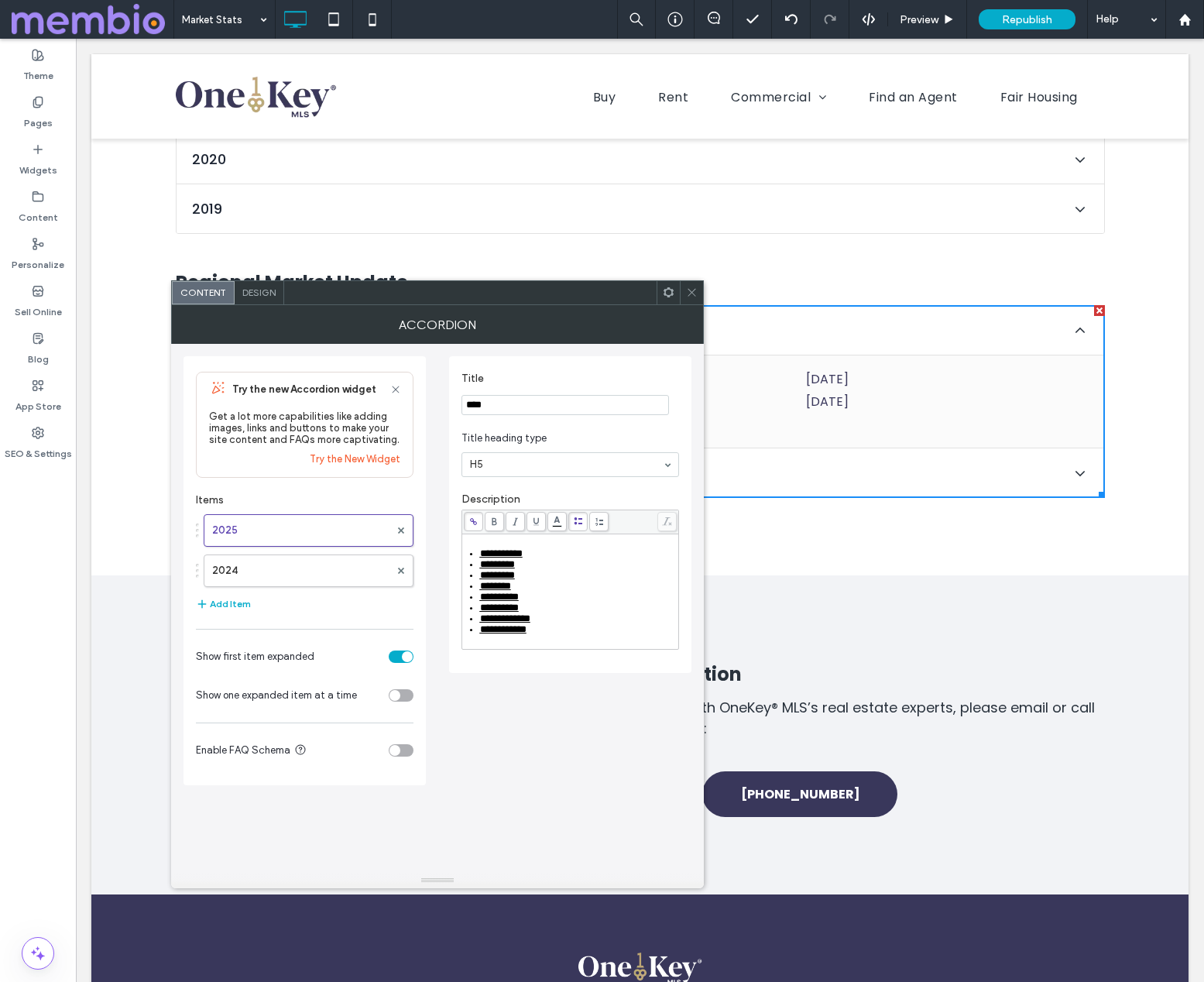
click at [546, 554] on div "**********" at bounding box center [579, 554] width 197 height 11
drag, startPoint x: 545, startPoint y: 554, endPoint x: 480, endPoint y: 553, distance: 65.0
click at [480, 553] on div "**********" at bounding box center [579, 554] width 197 height 11
click at [474, 517] on icon at bounding box center [473, 521] width 9 height 9
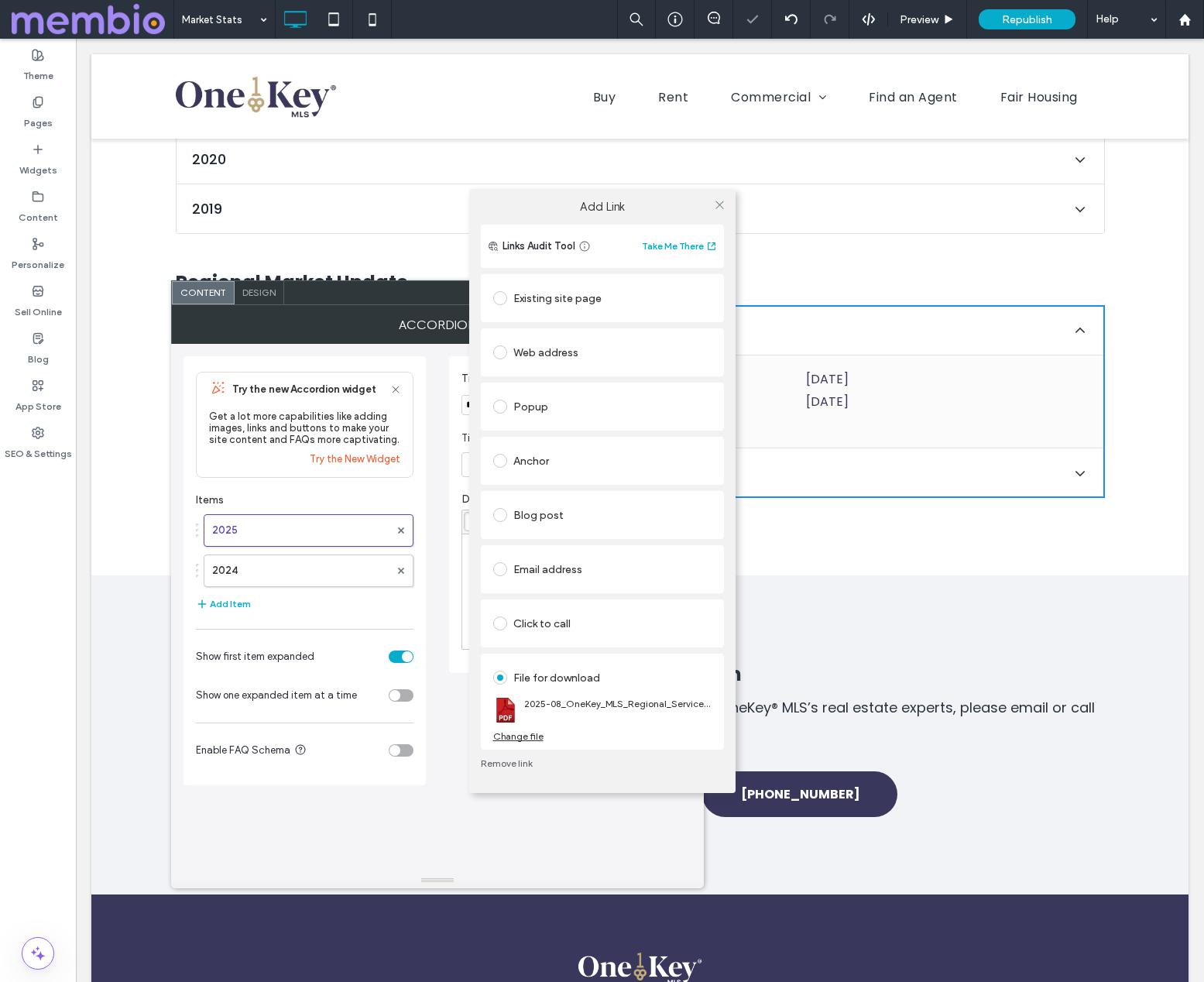
click at [528, 733] on div "Change file" at bounding box center [518, 736] width 50 height 12
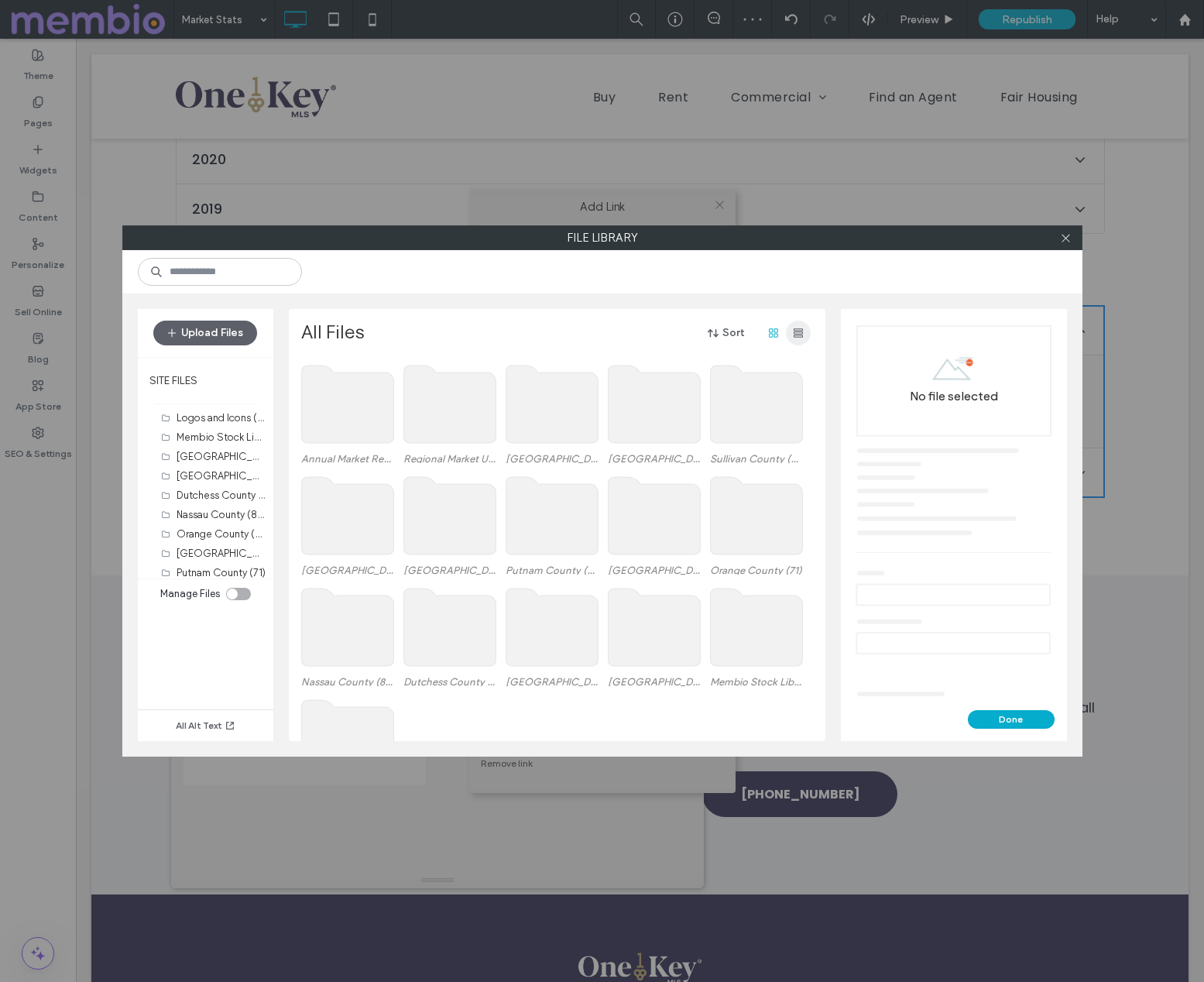
click at [800, 325] on span "button" at bounding box center [798, 333] width 25 height 25
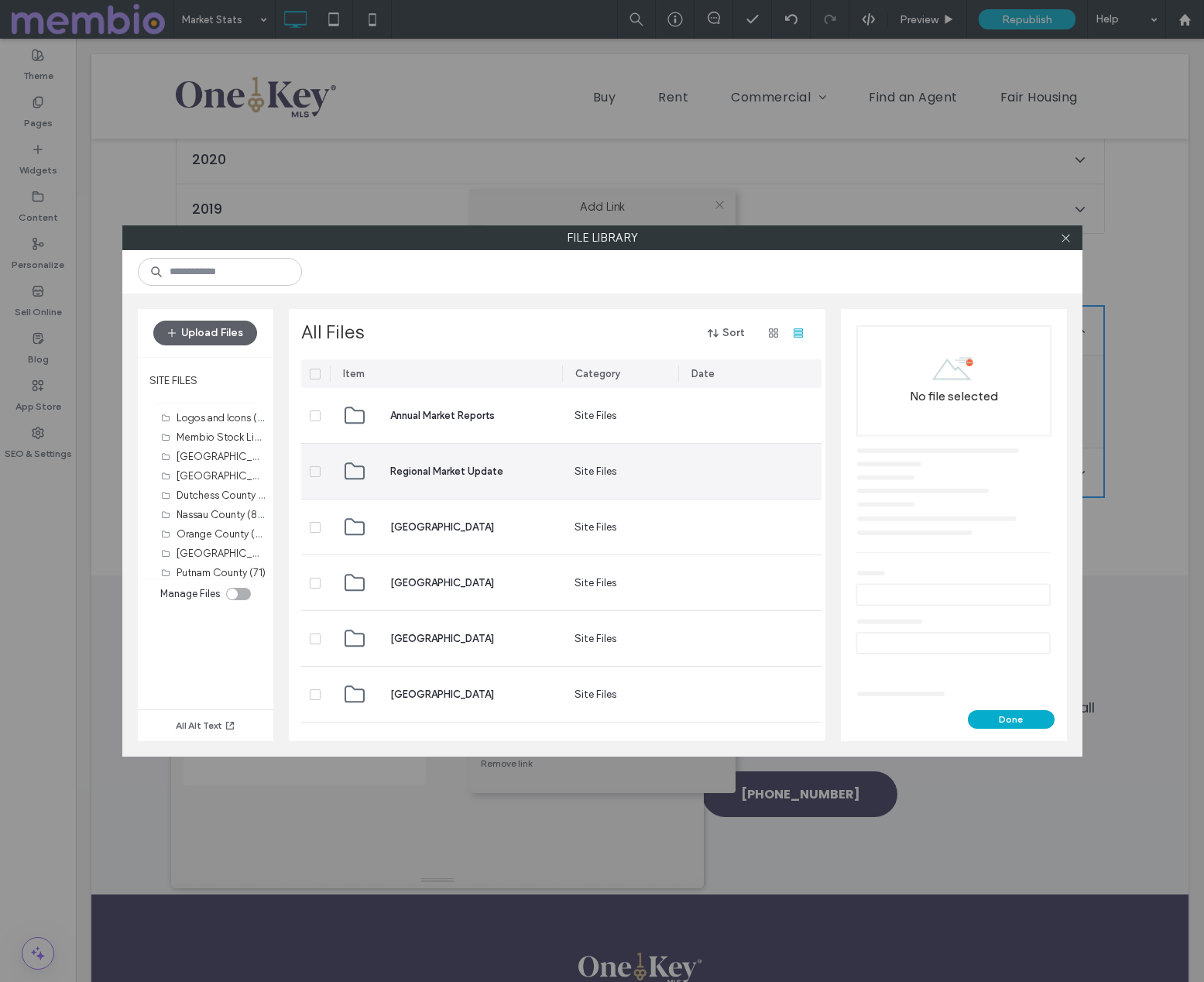
click at [417, 477] on span "Regional Market Update" at bounding box center [446, 471] width 113 height 15
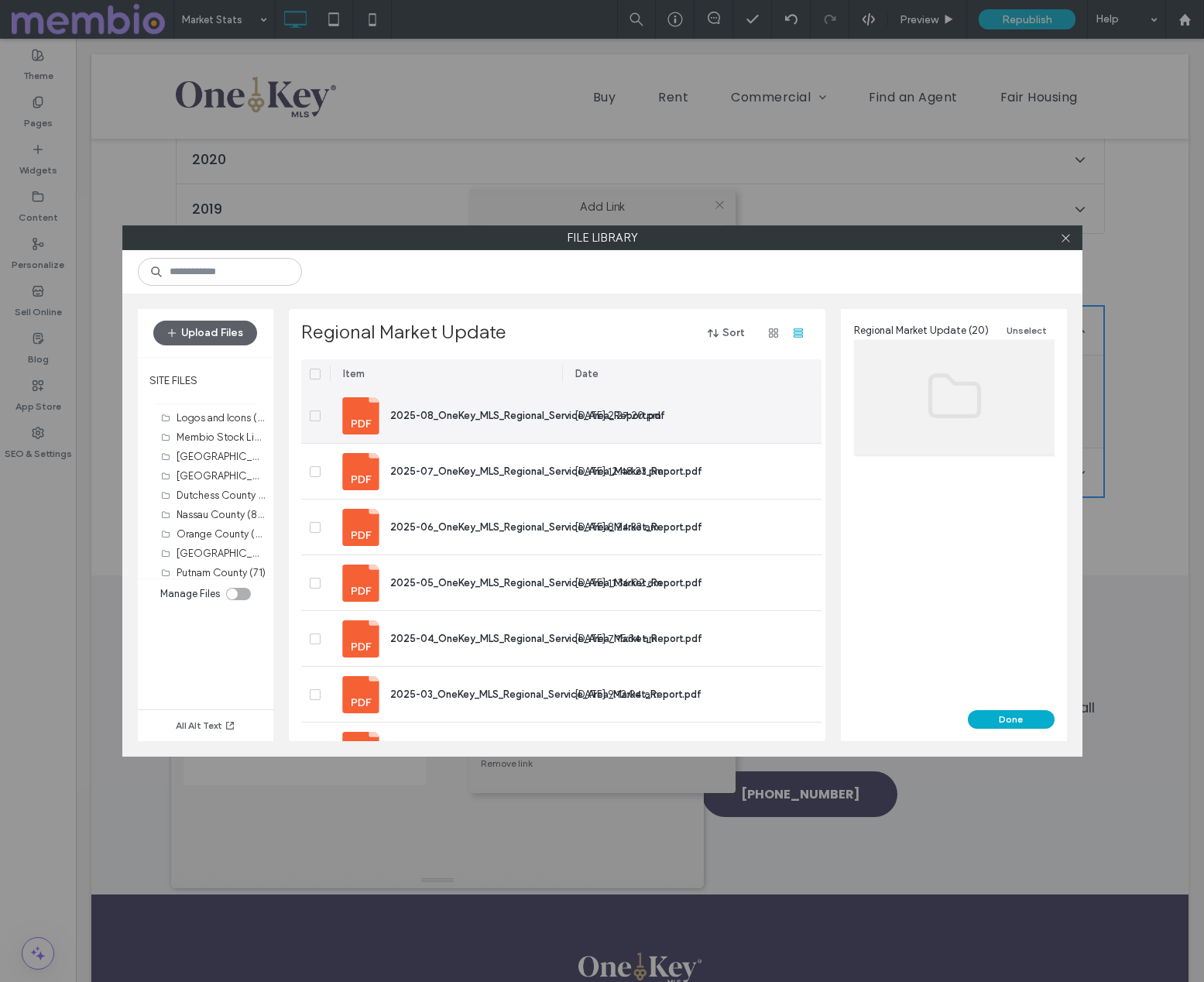
click at [421, 415] on span "2025-08_OneKey_MLS_Regional_Service_Area_Report.pdf" at bounding box center [528, 415] width 275 height 12
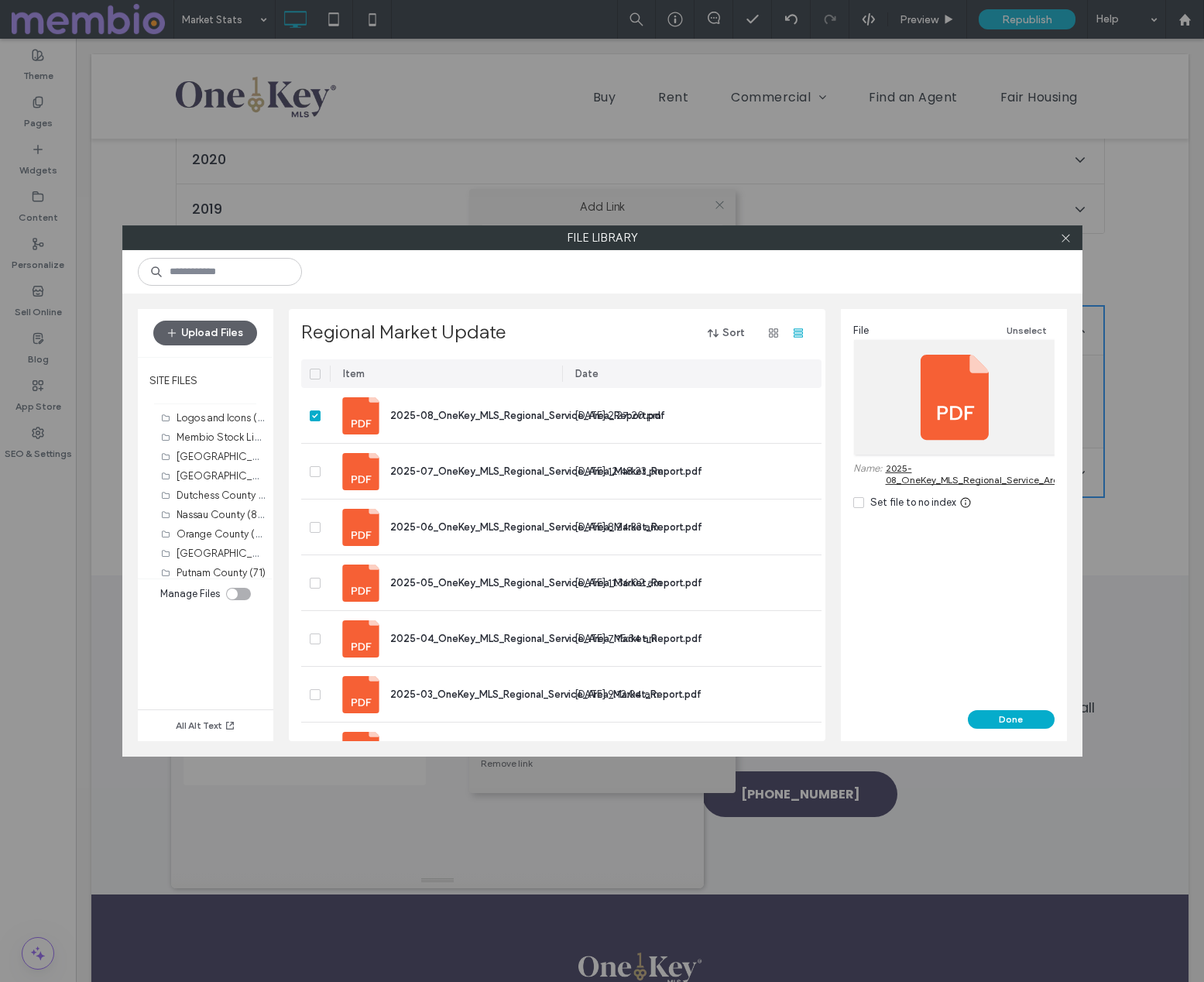
drag, startPoint x: 1026, startPoint y: 720, endPoint x: 1034, endPoint y: 723, distance: 8.5
click at [1026, 720] on button "Done" at bounding box center [1011, 719] width 86 height 18
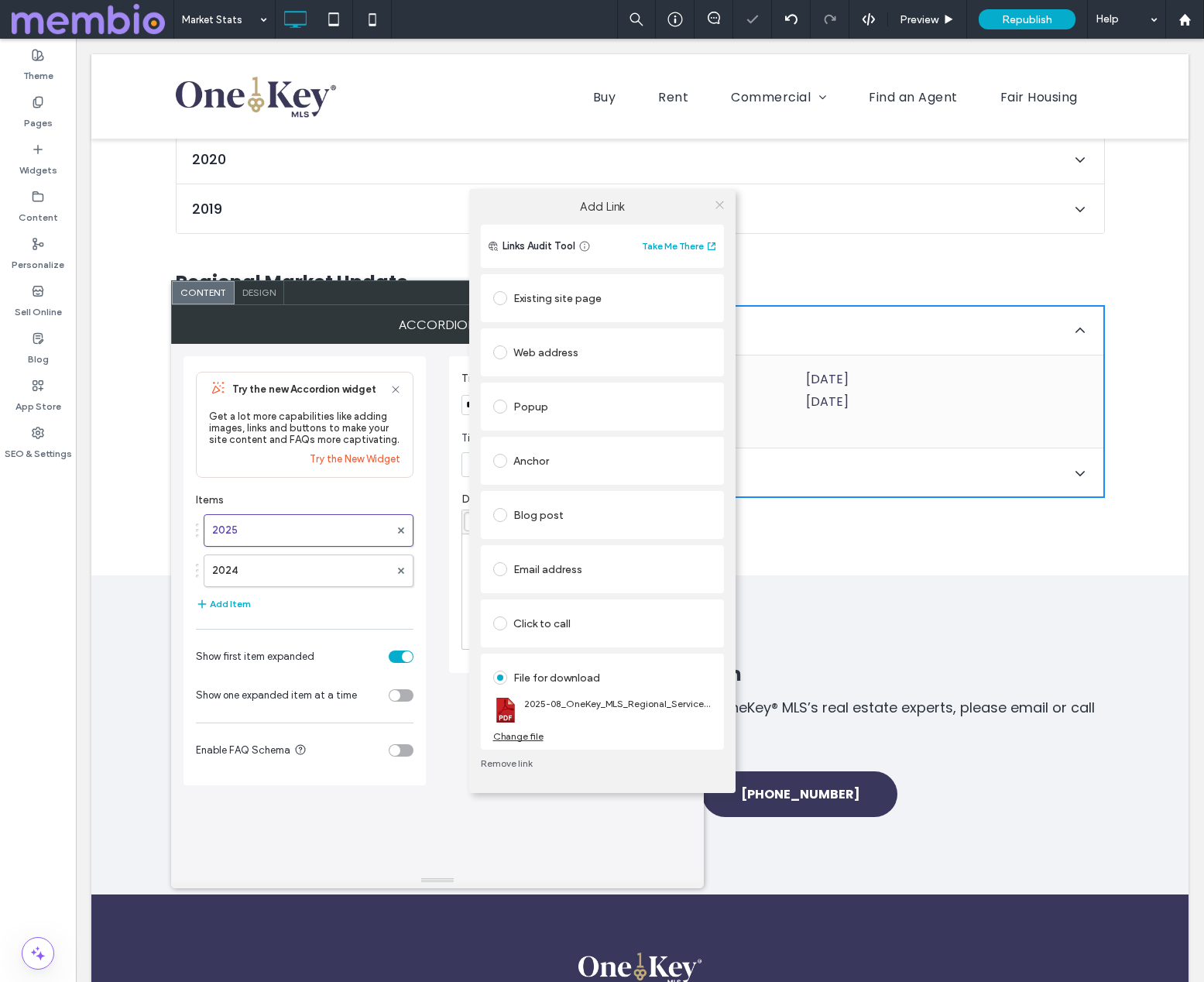
click at [720, 202] on icon at bounding box center [720, 205] width 12 height 12
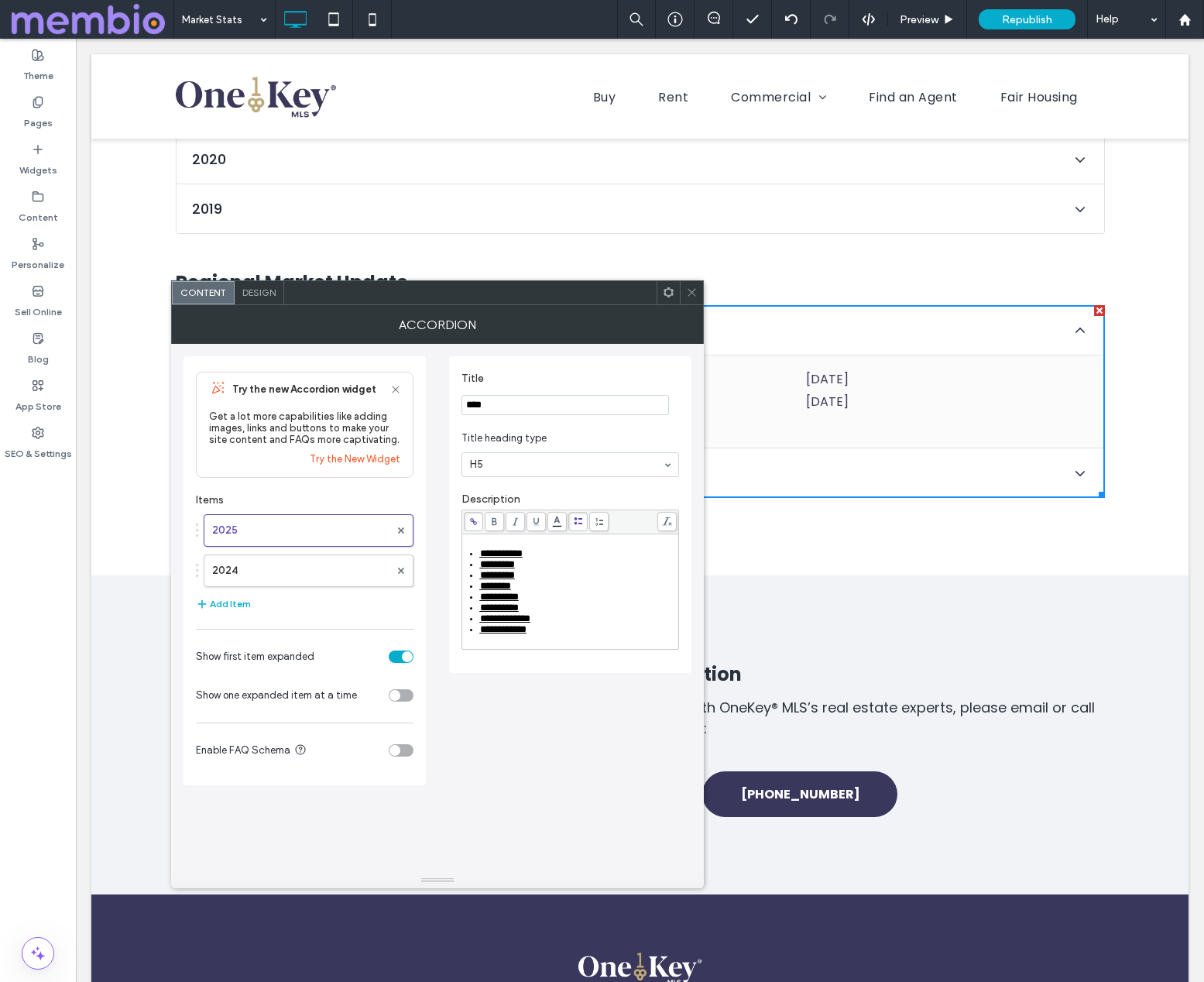
click at [689, 286] on icon at bounding box center [692, 292] width 12 height 12
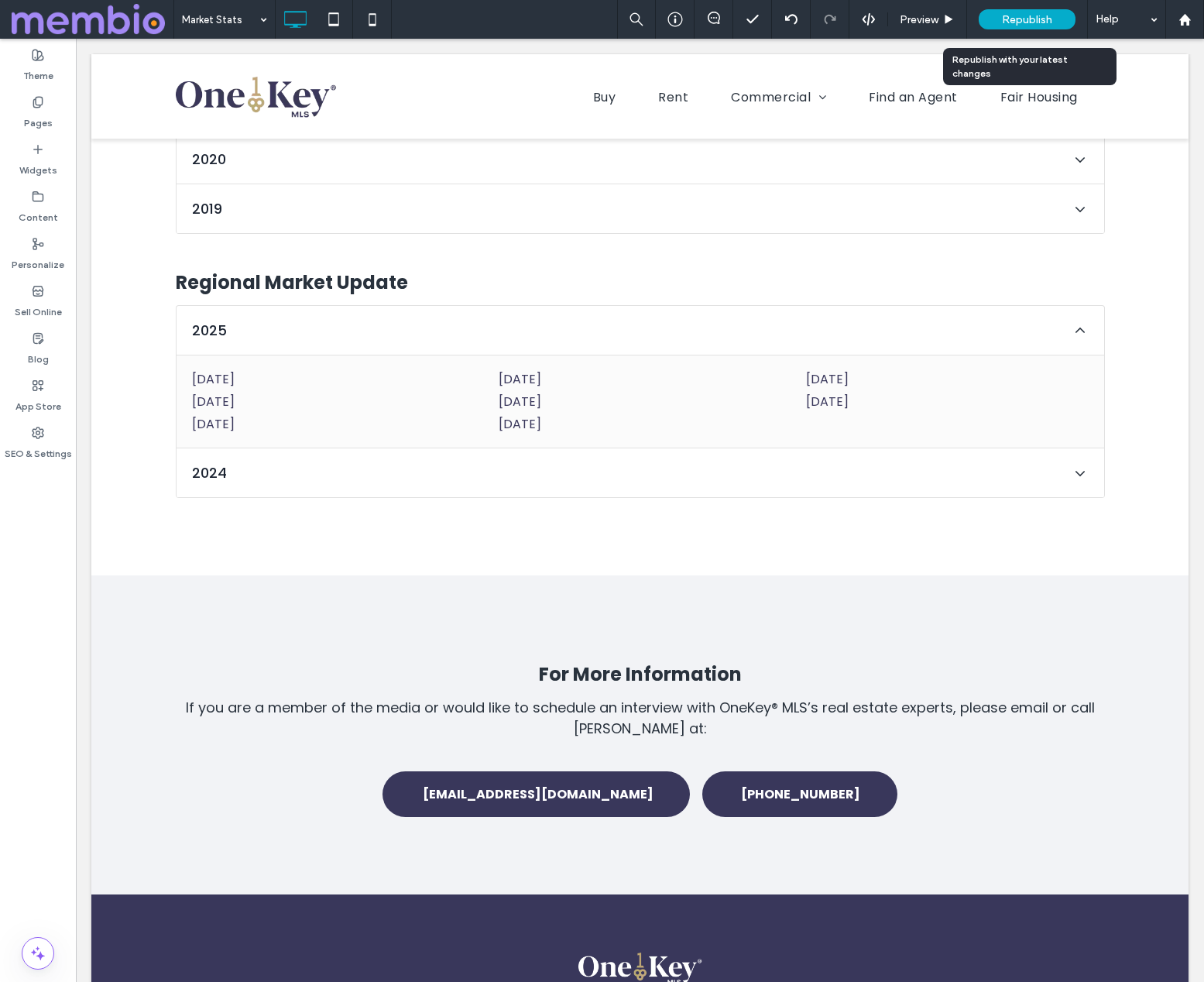
click at [1024, 17] on span "Republish" at bounding box center [1027, 19] width 50 height 13
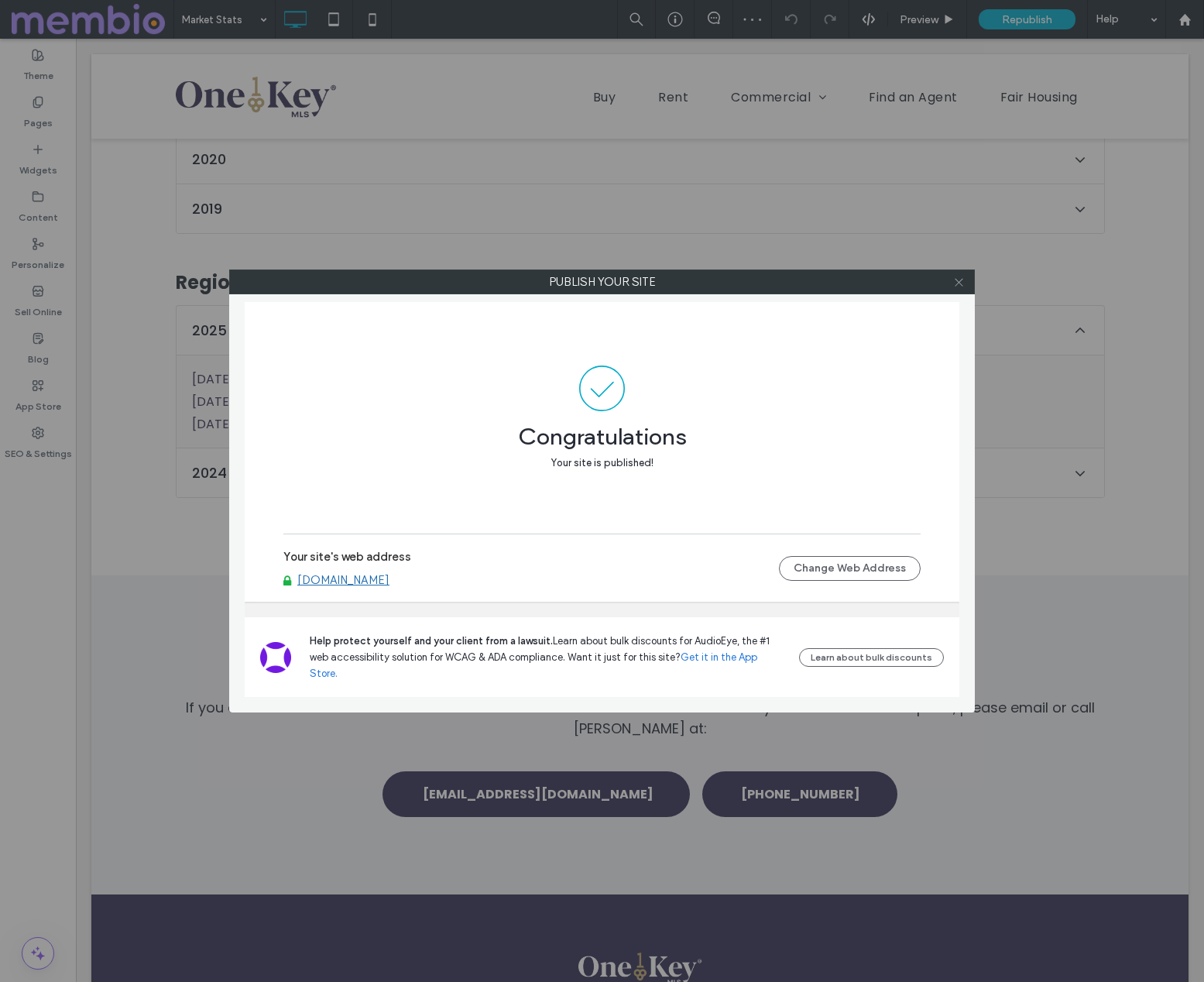
click at [958, 282] on icon at bounding box center [959, 282] width 12 height 12
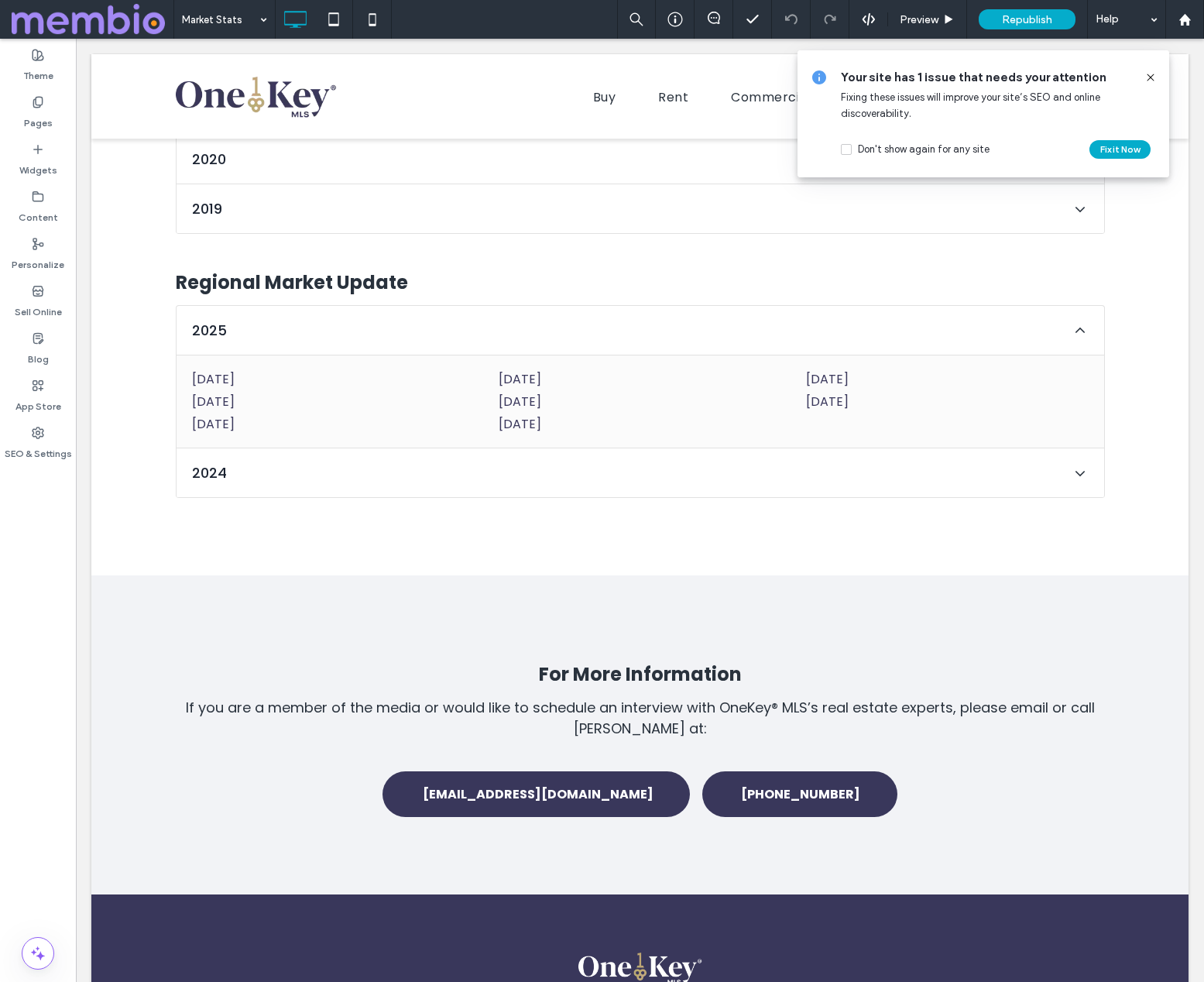
click at [1149, 78] on icon at bounding box center [1150, 77] width 12 height 12
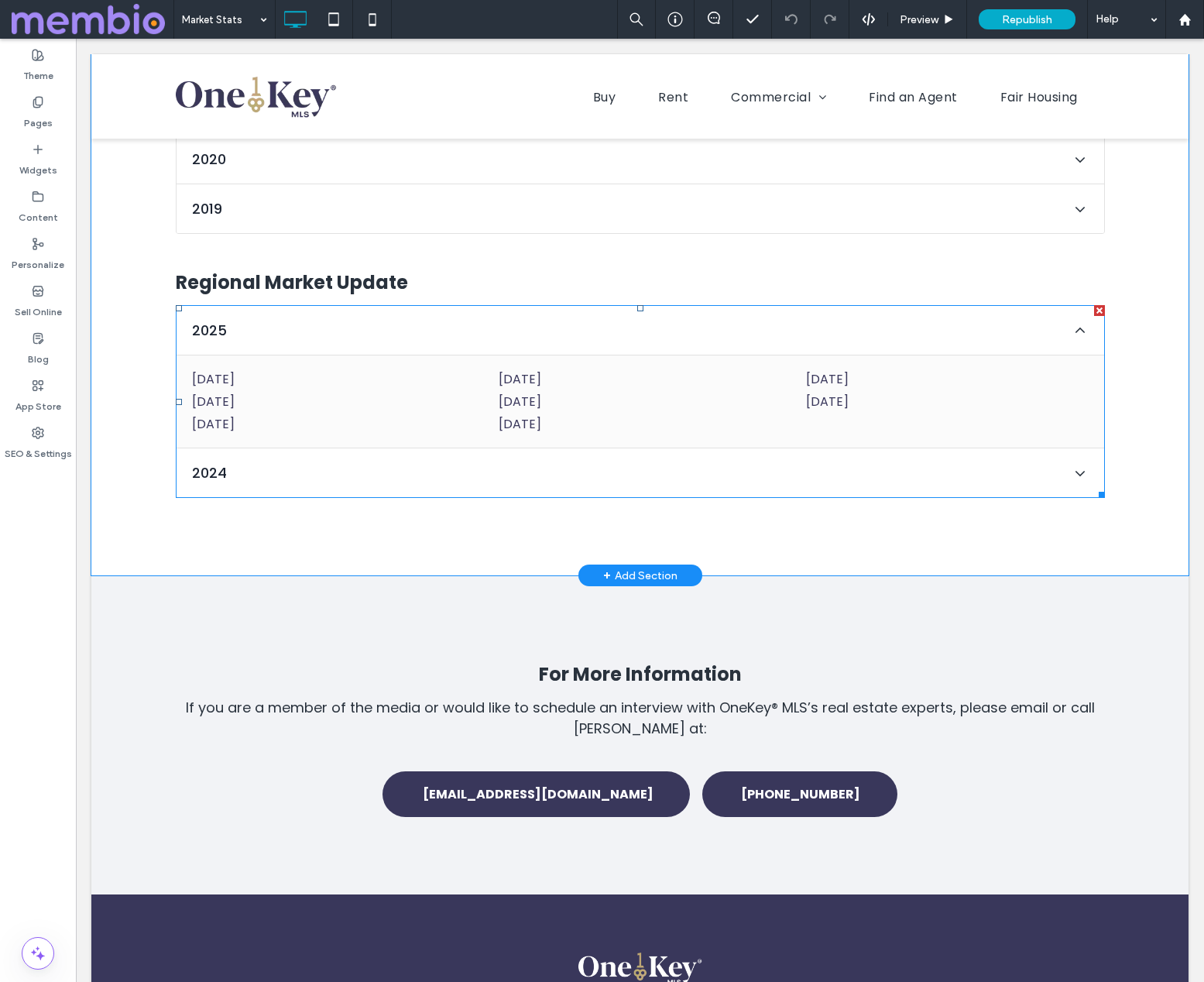
click at [301, 305] on span at bounding box center [640, 401] width 929 height 193
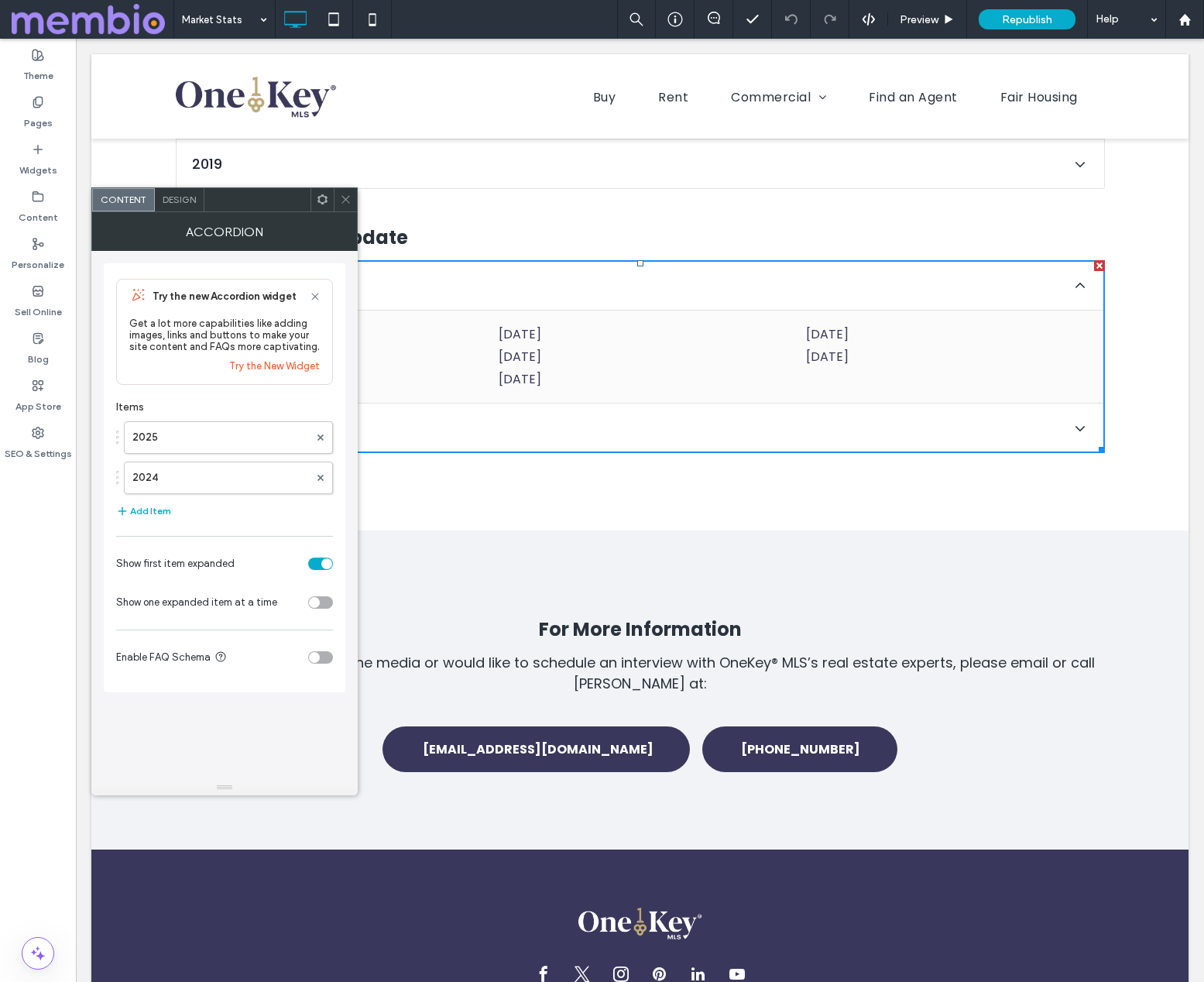
scroll to position [9711, 0]
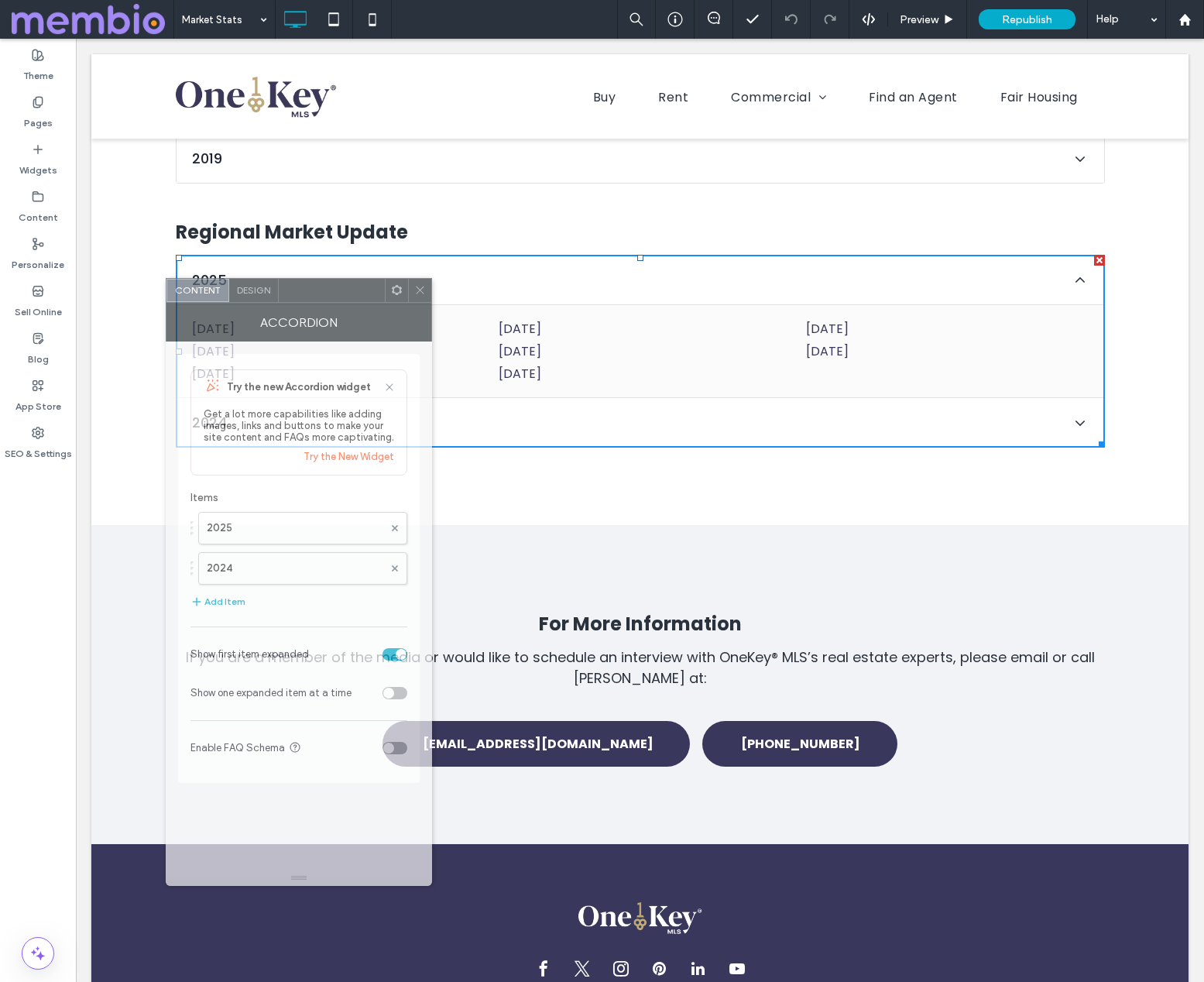
drag, startPoint x: 269, startPoint y: 202, endPoint x: 345, endPoint y: 292, distance: 117.8
click at [345, 291] on div at bounding box center [332, 290] width 106 height 23
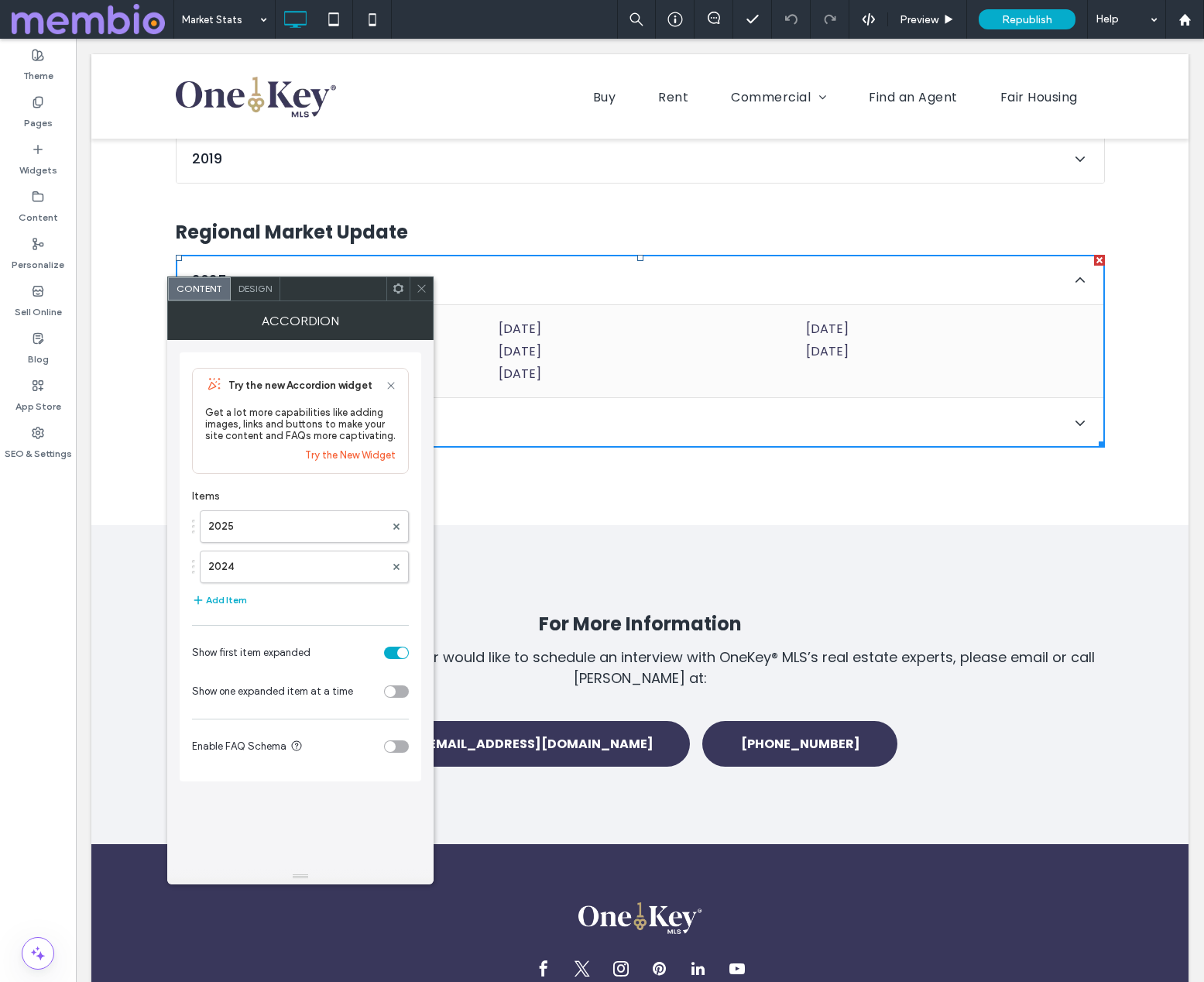
click at [392, 382] on icon at bounding box center [390, 385] width 12 height 12
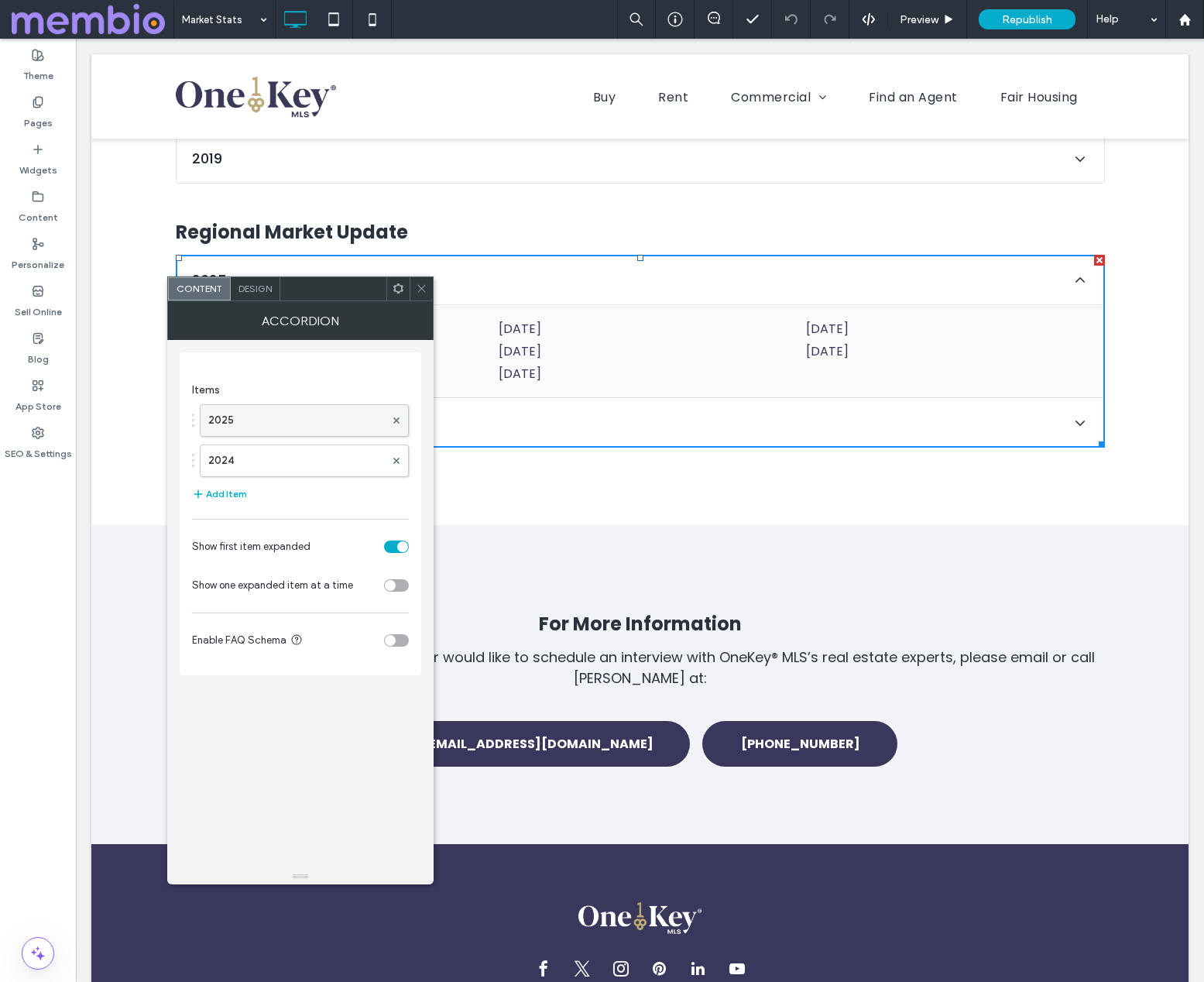
click at [268, 420] on label "2025" at bounding box center [297, 421] width 177 height 31
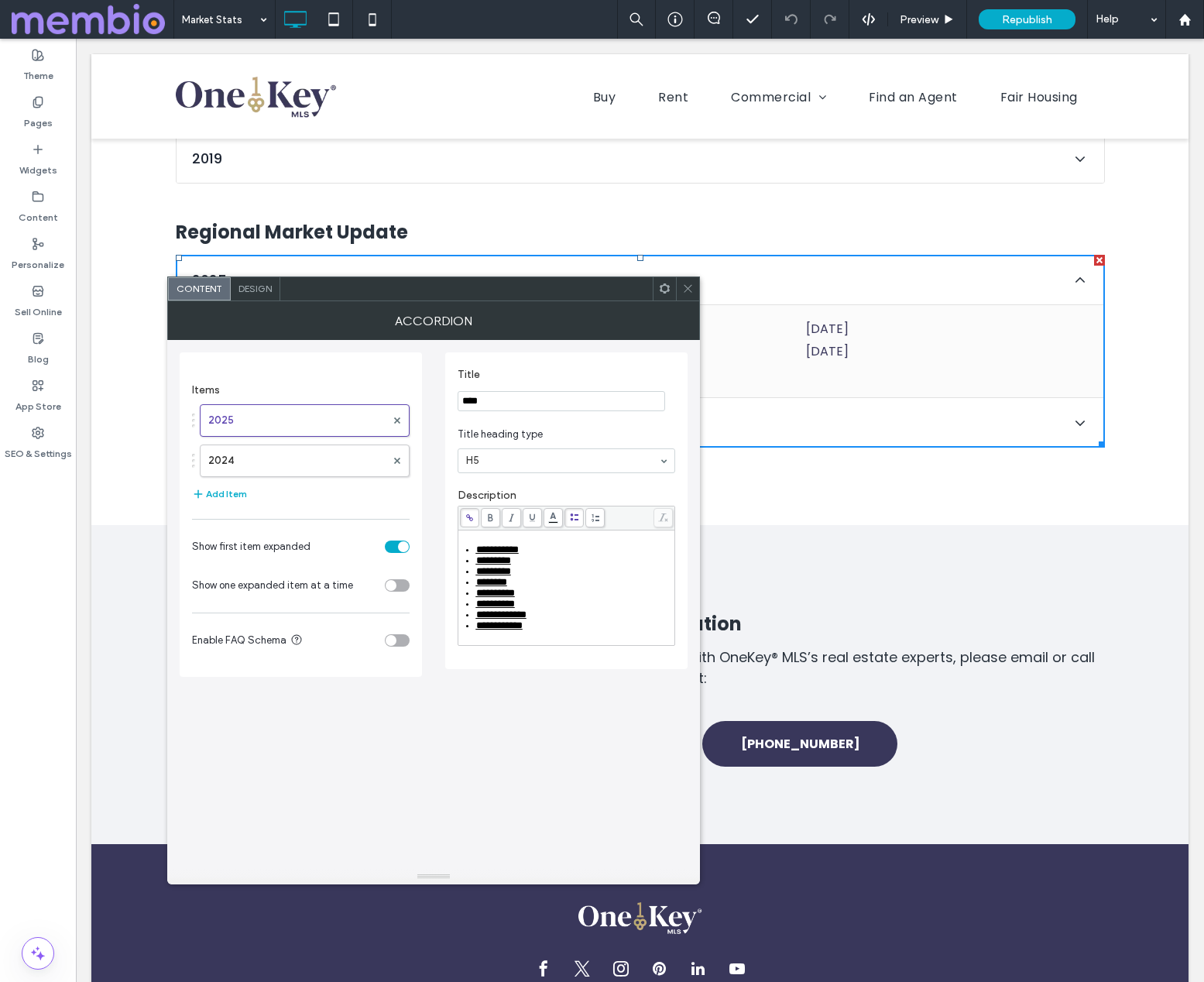
click at [687, 286] on icon at bounding box center [688, 289] width 12 height 12
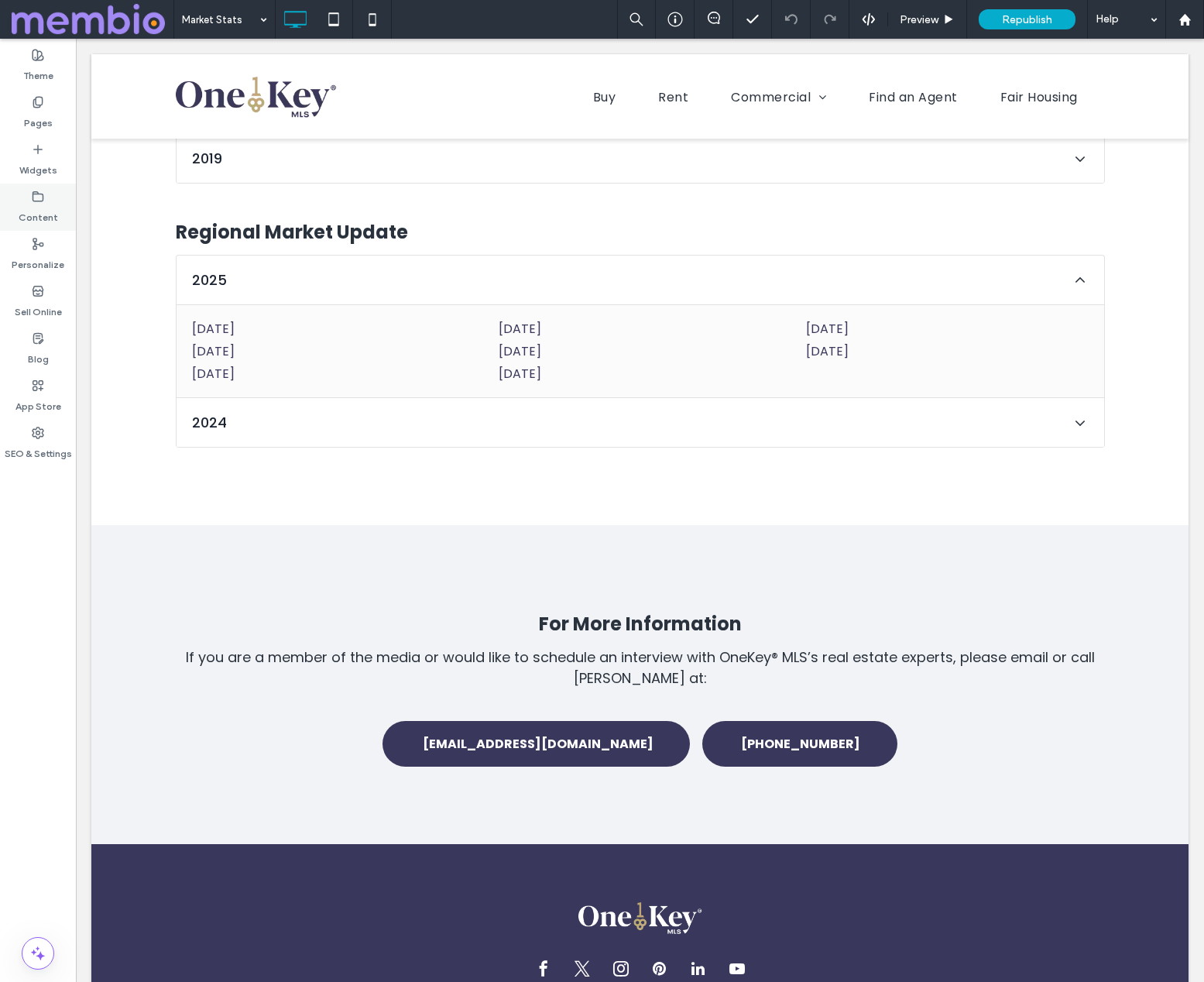
click at [42, 206] on label "Content" at bounding box center [38, 214] width 39 height 22
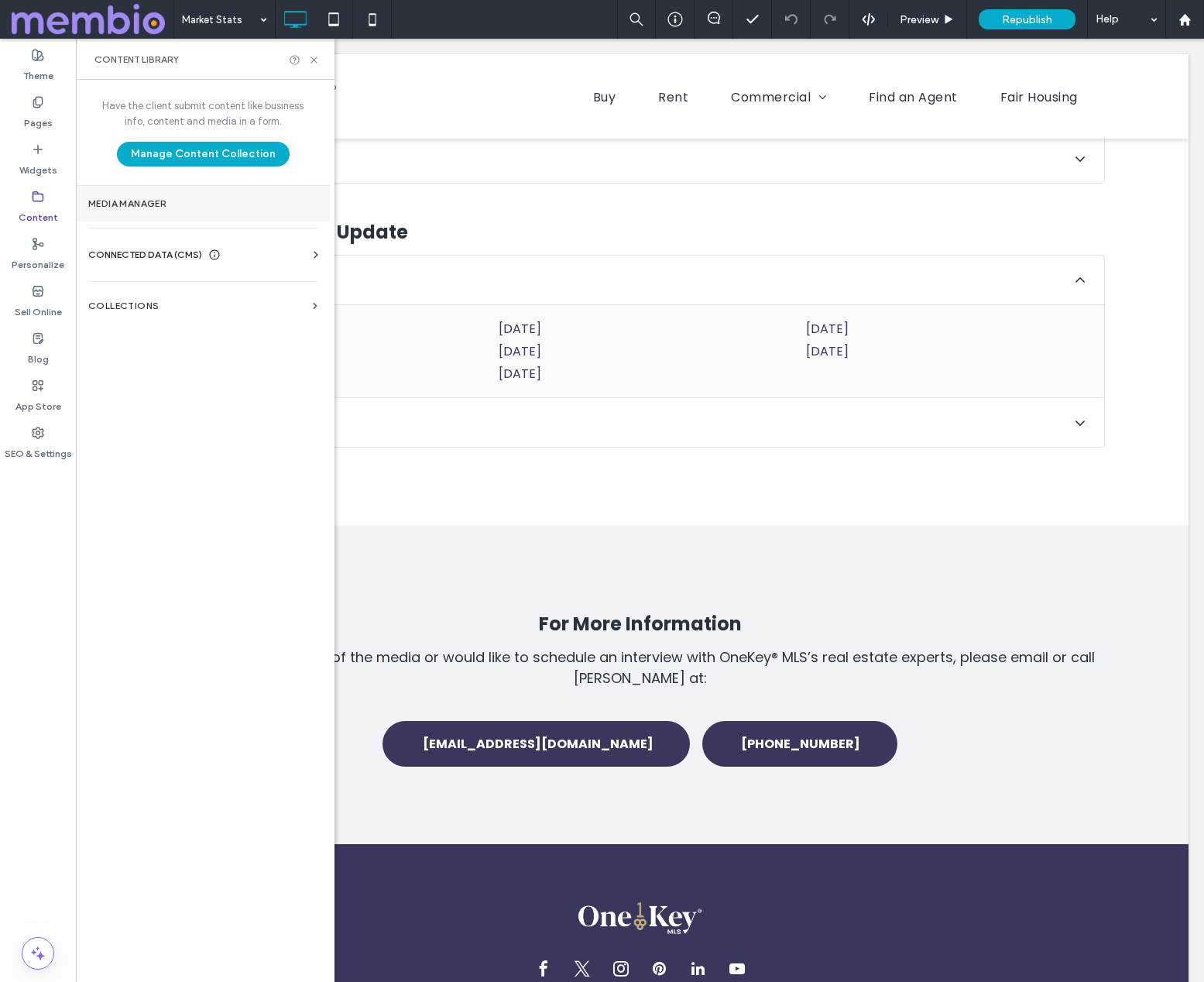
click at [181, 207] on label "Media Manager" at bounding box center [202, 204] width 229 height 11
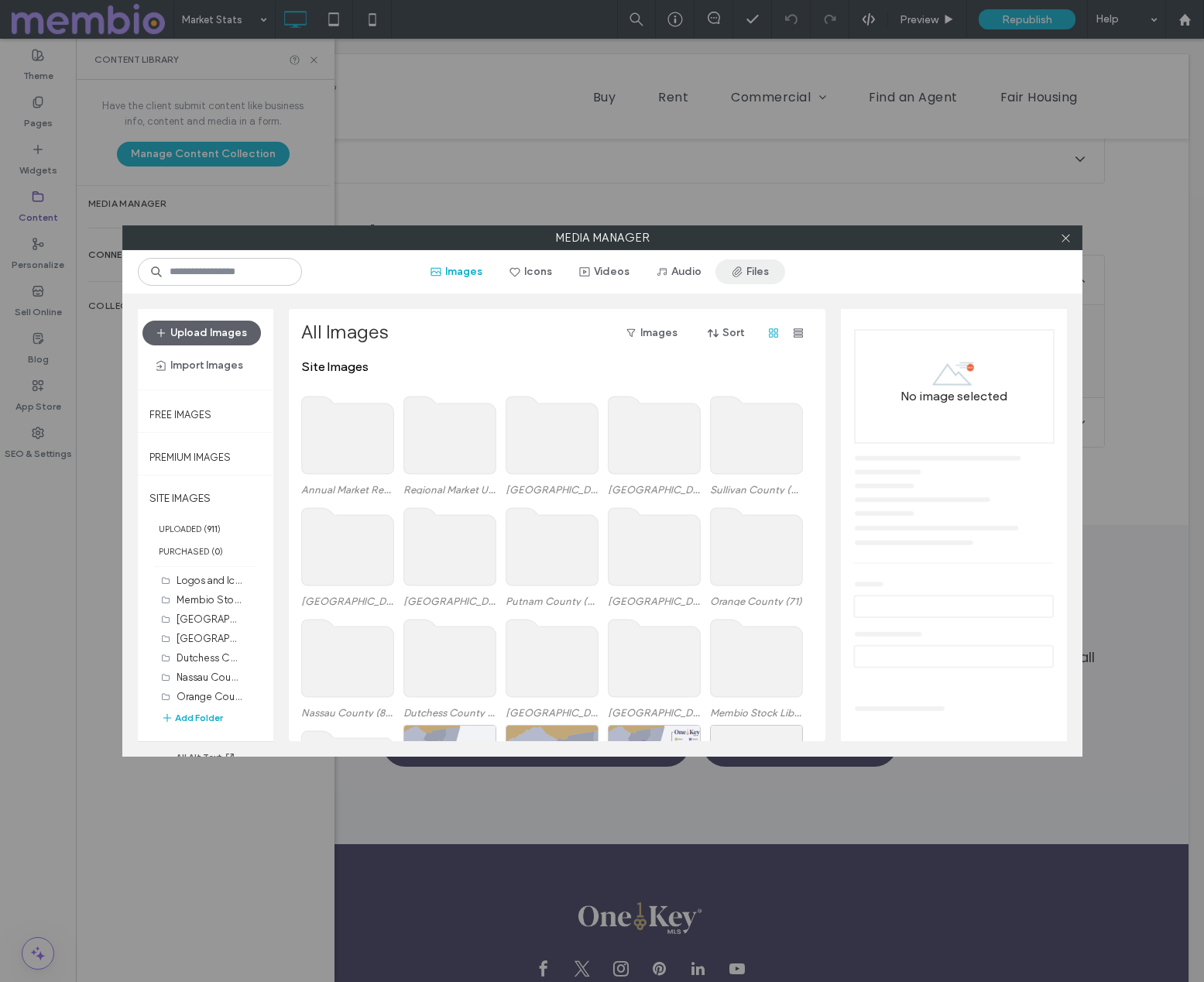
click at [754, 263] on button "Files" at bounding box center [750, 271] width 70 height 25
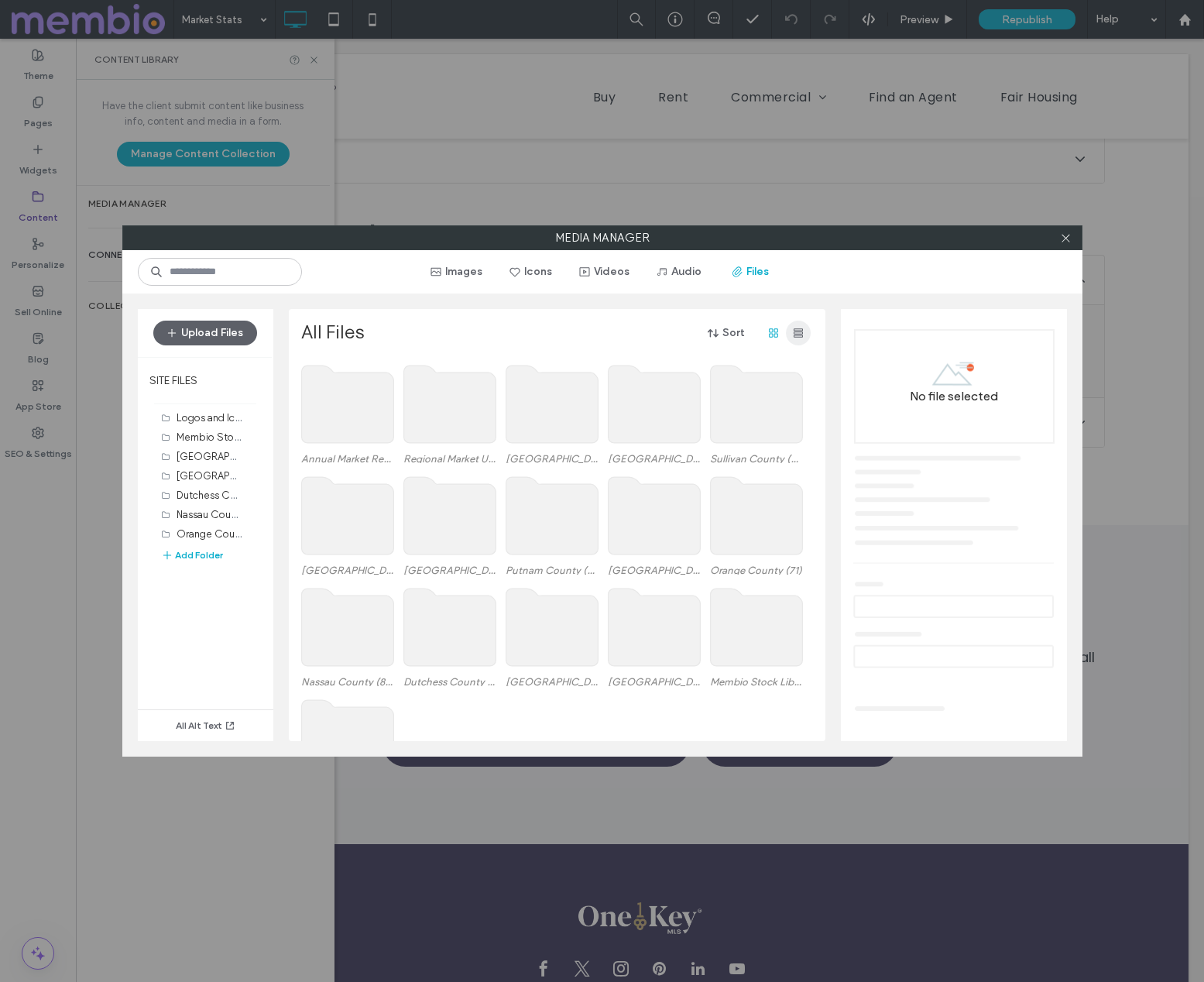
click at [804, 335] on span "button" at bounding box center [798, 333] width 25 height 25
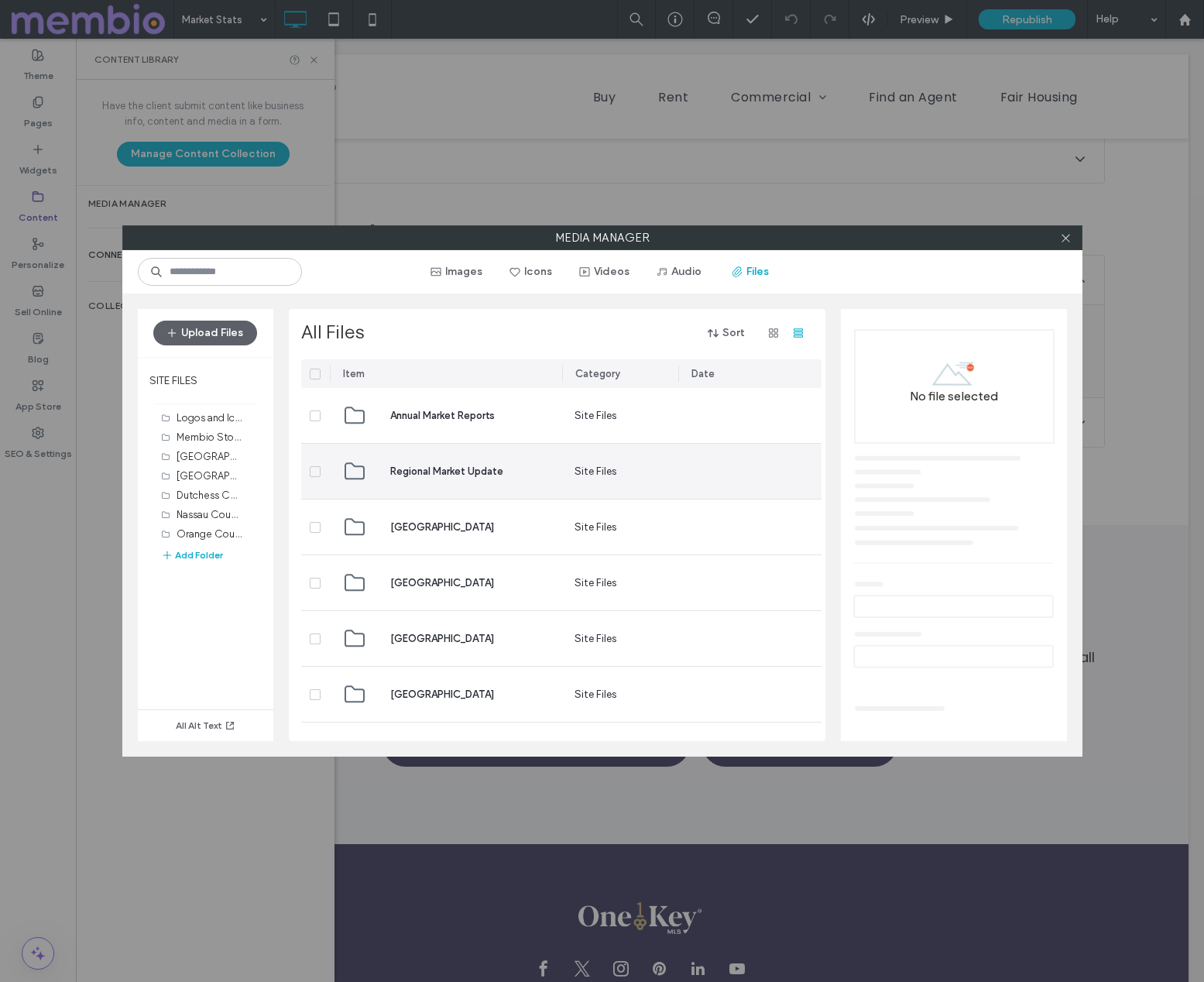
click at [431, 473] on span "Regional Market Update" at bounding box center [446, 471] width 113 height 15
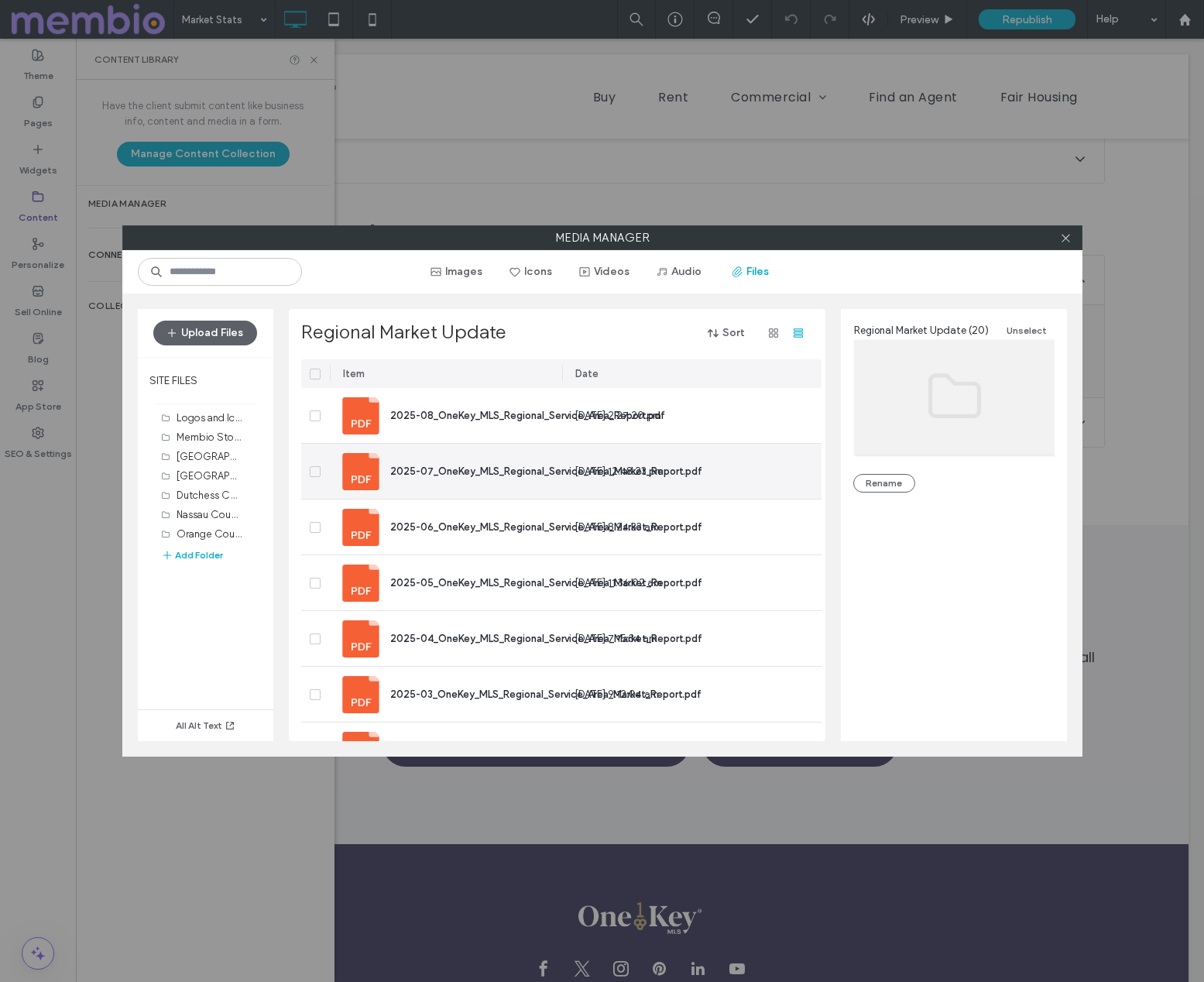
click at [314, 469] on icon at bounding box center [315, 472] width 6 height 5
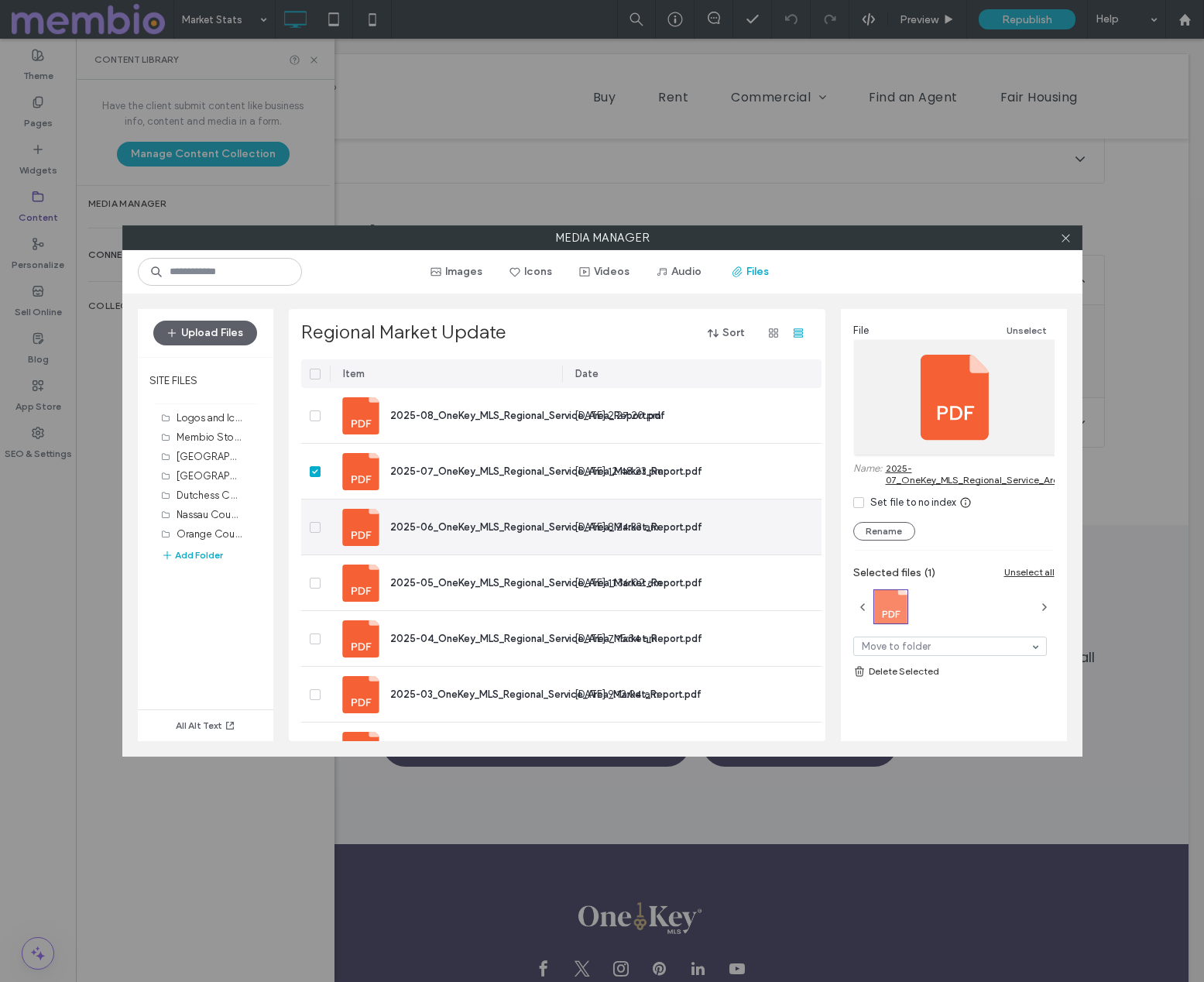
click at [317, 525] on icon at bounding box center [314, 528] width 6 height 5
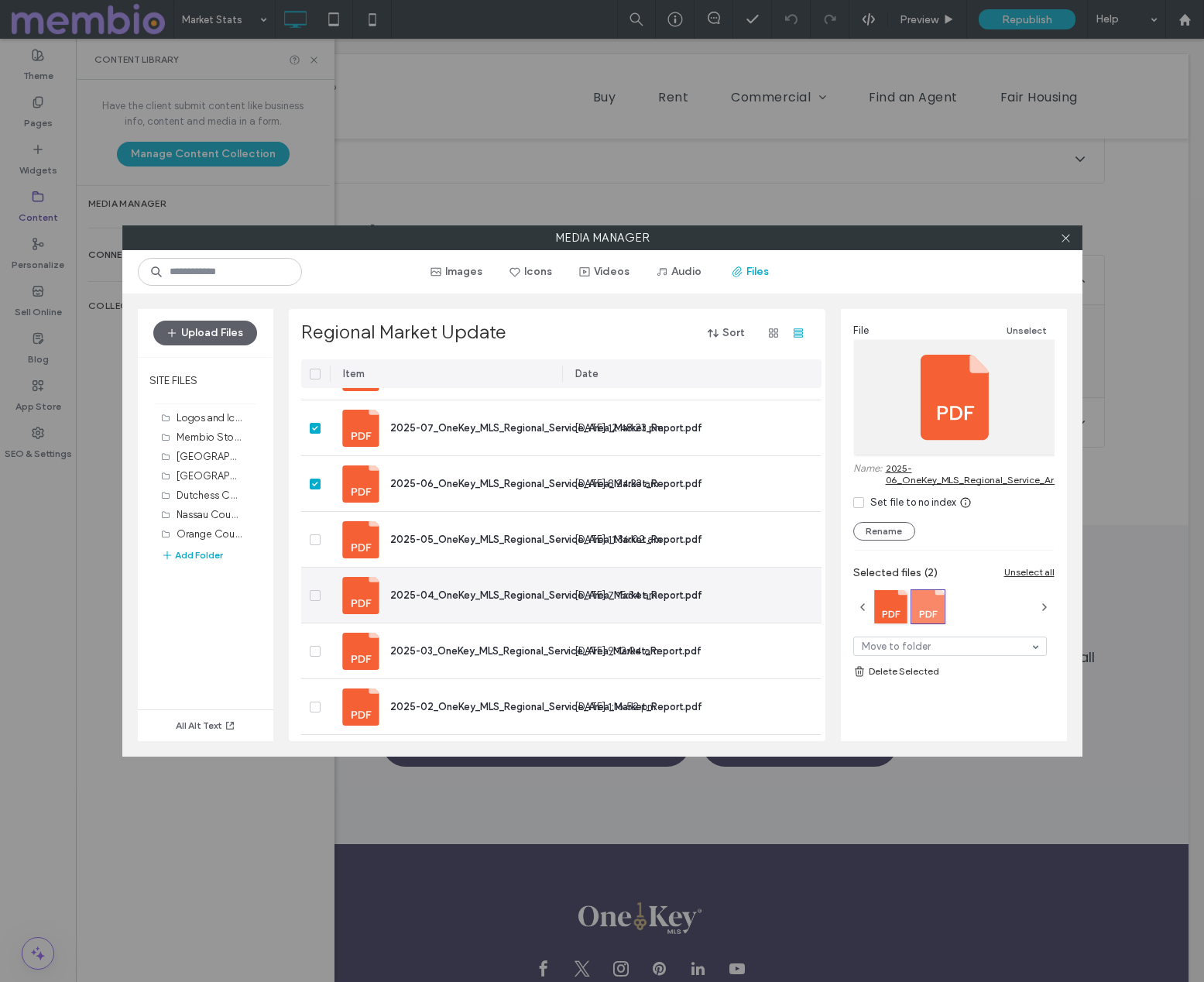
scroll to position [51, 0]
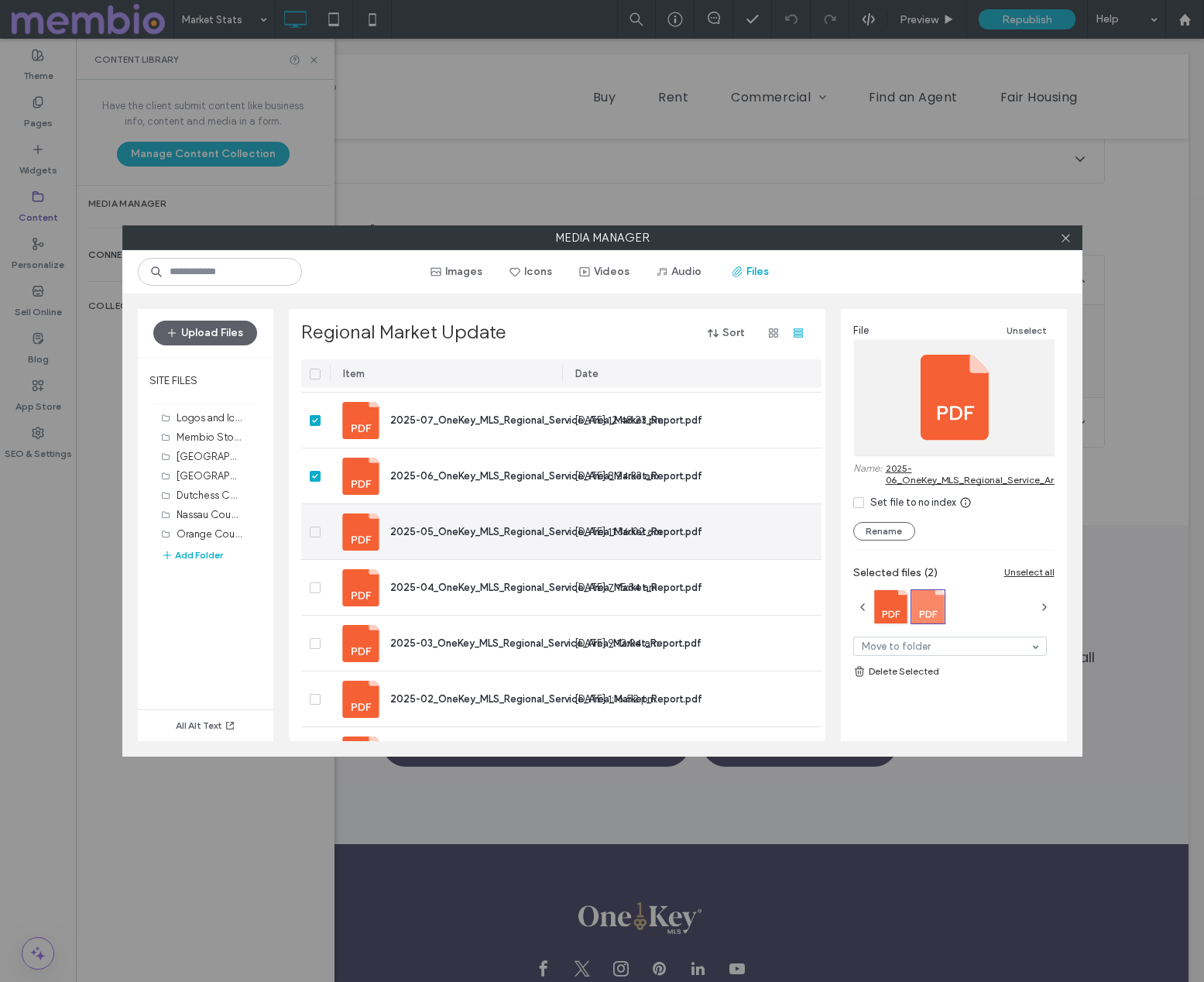
click at [312, 530] on icon at bounding box center [315, 533] width 6 height 5
click at [311, 524] on div at bounding box center [316, 533] width 29 height 55
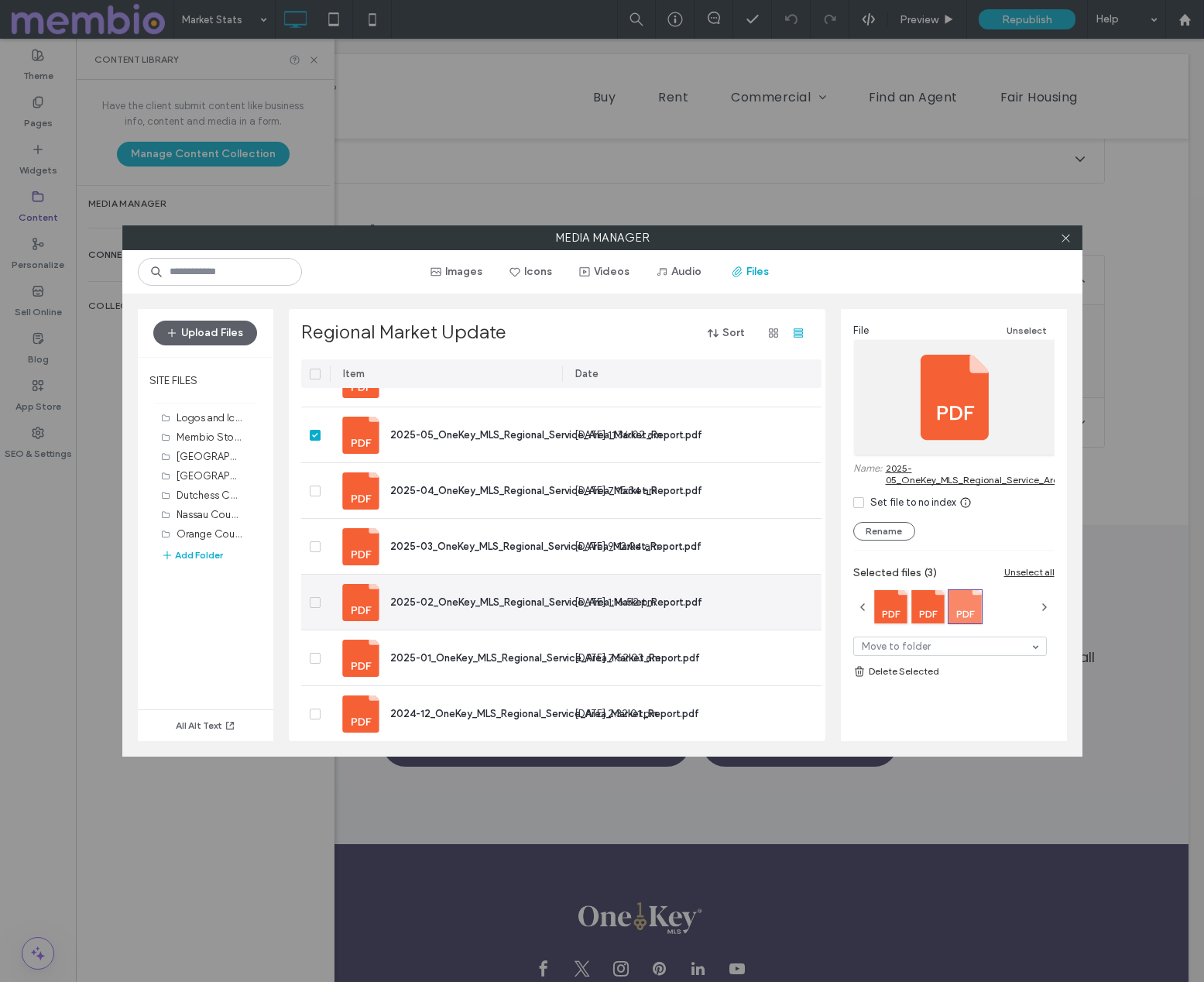
scroll to position [154, 0]
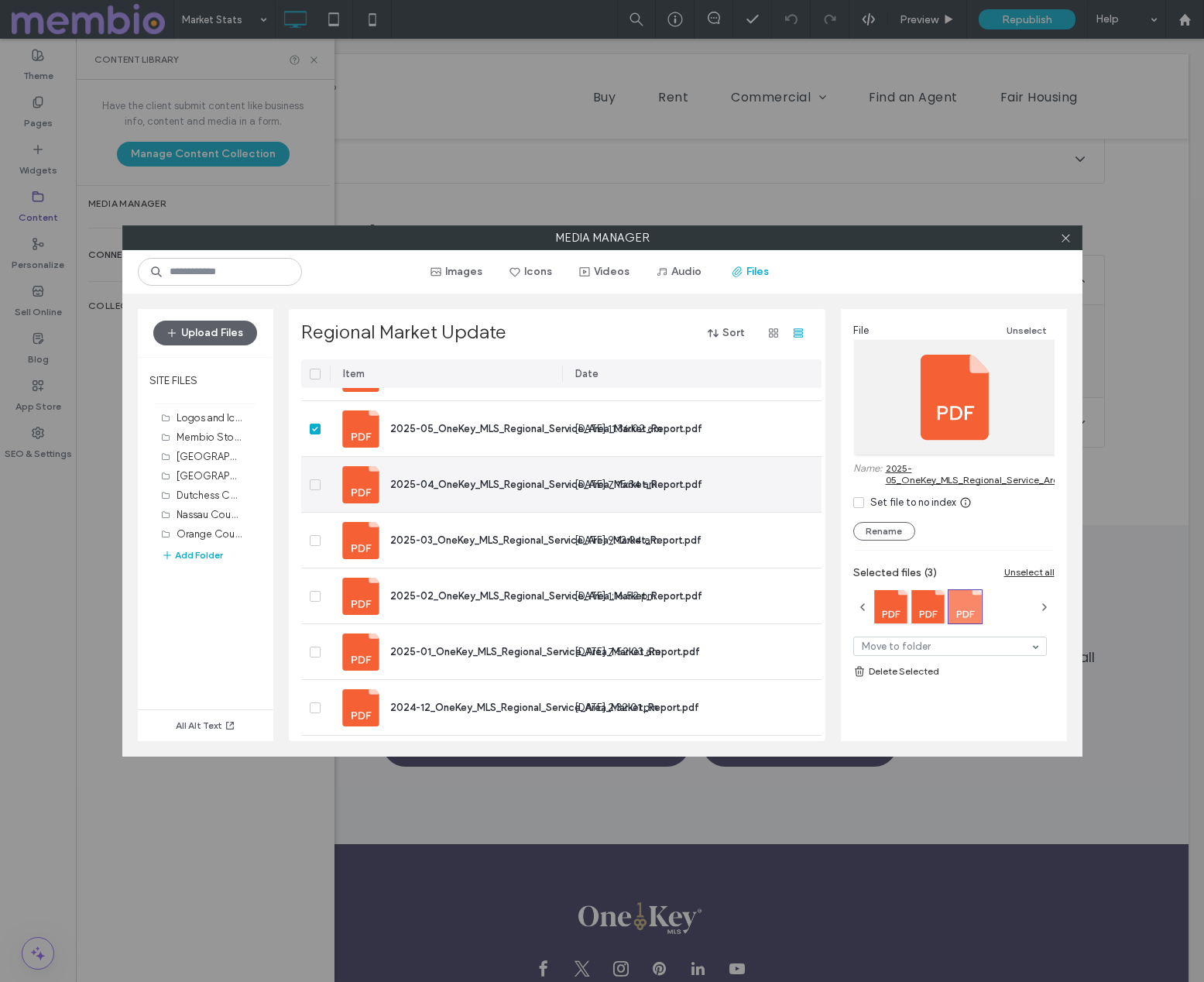
click at [316, 487] on span at bounding box center [315, 485] width 11 height 11
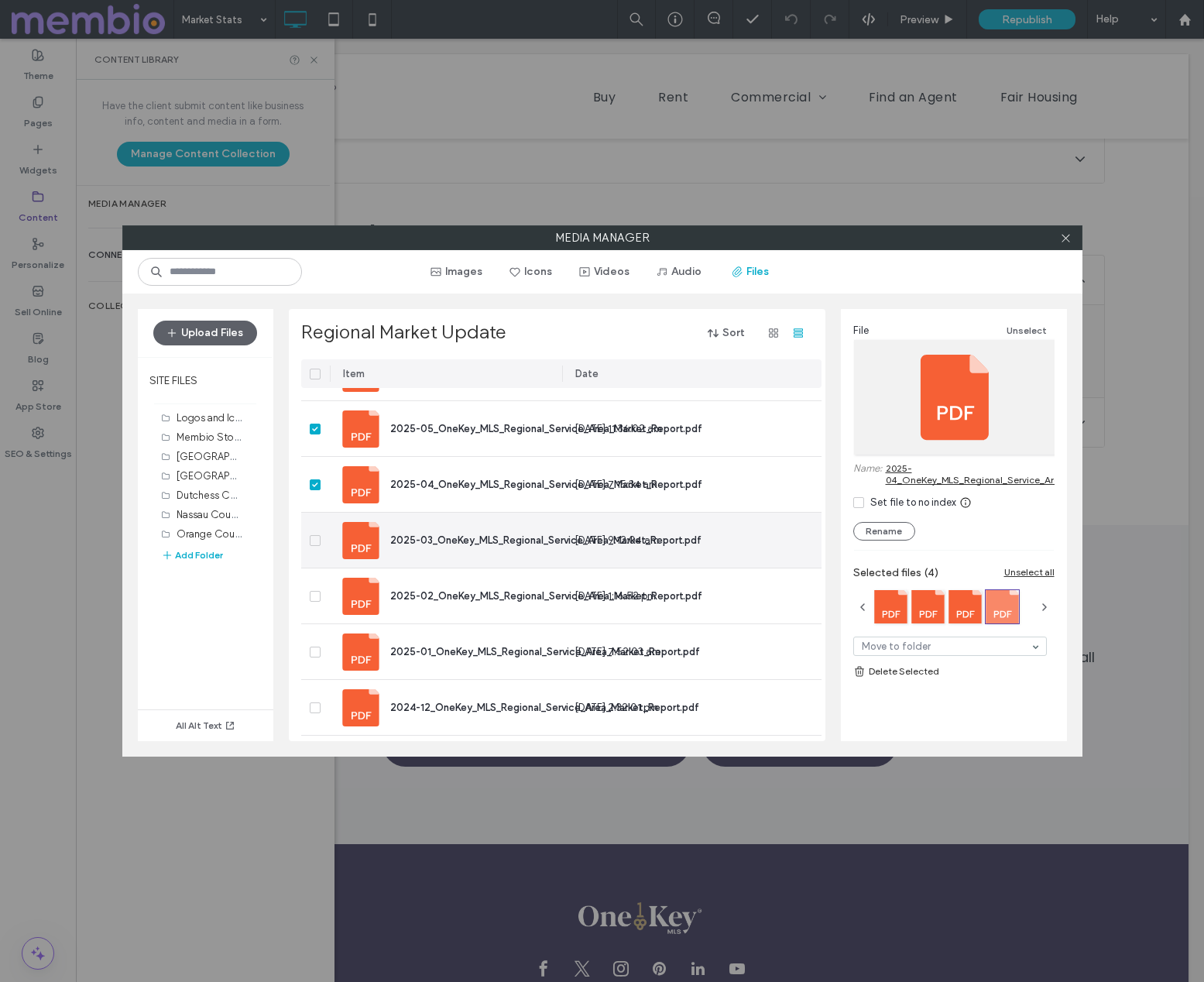
click at [319, 539] on span at bounding box center [315, 541] width 11 height 11
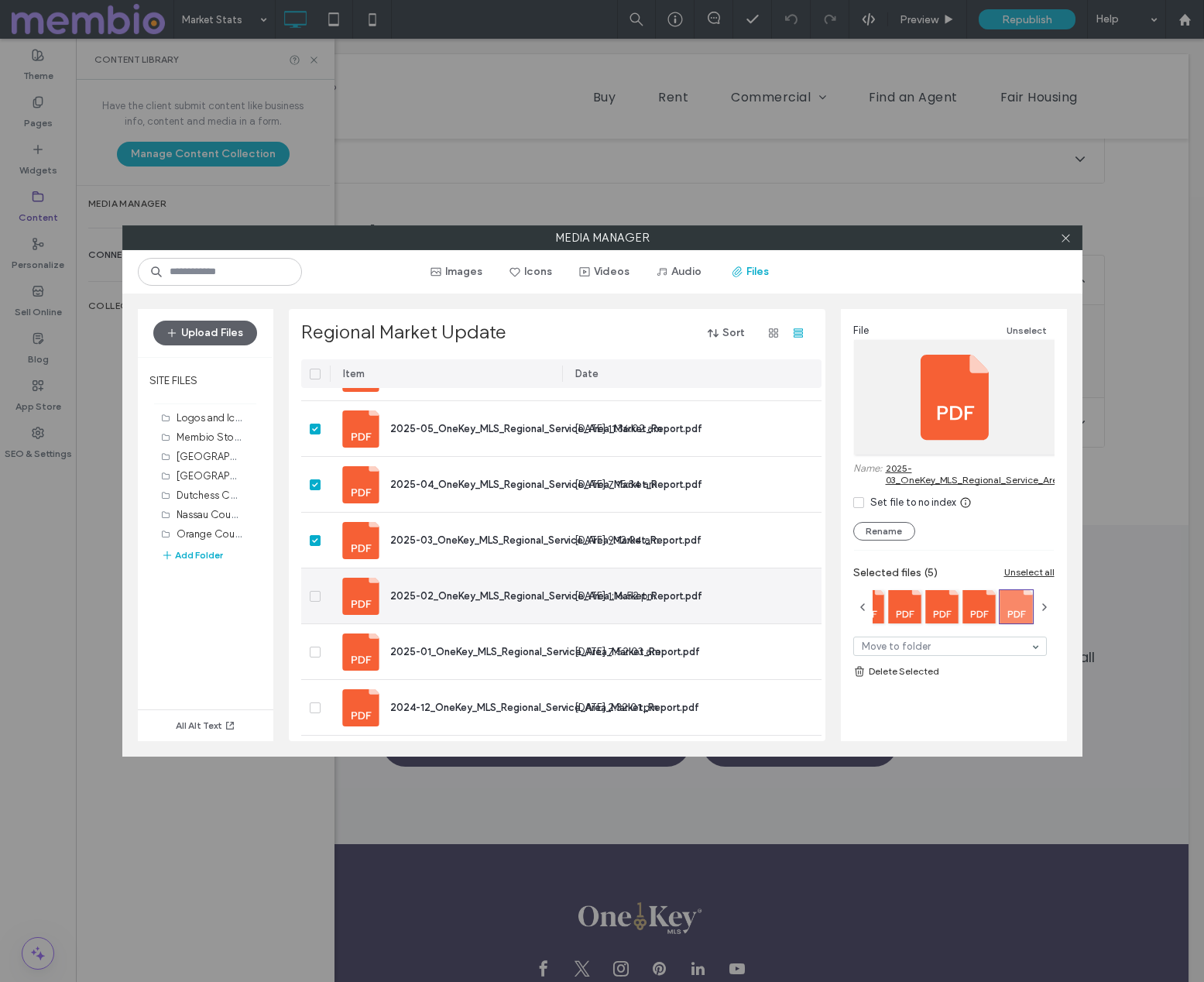
click at [314, 599] on span at bounding box center [315, 597] width 11 height 11
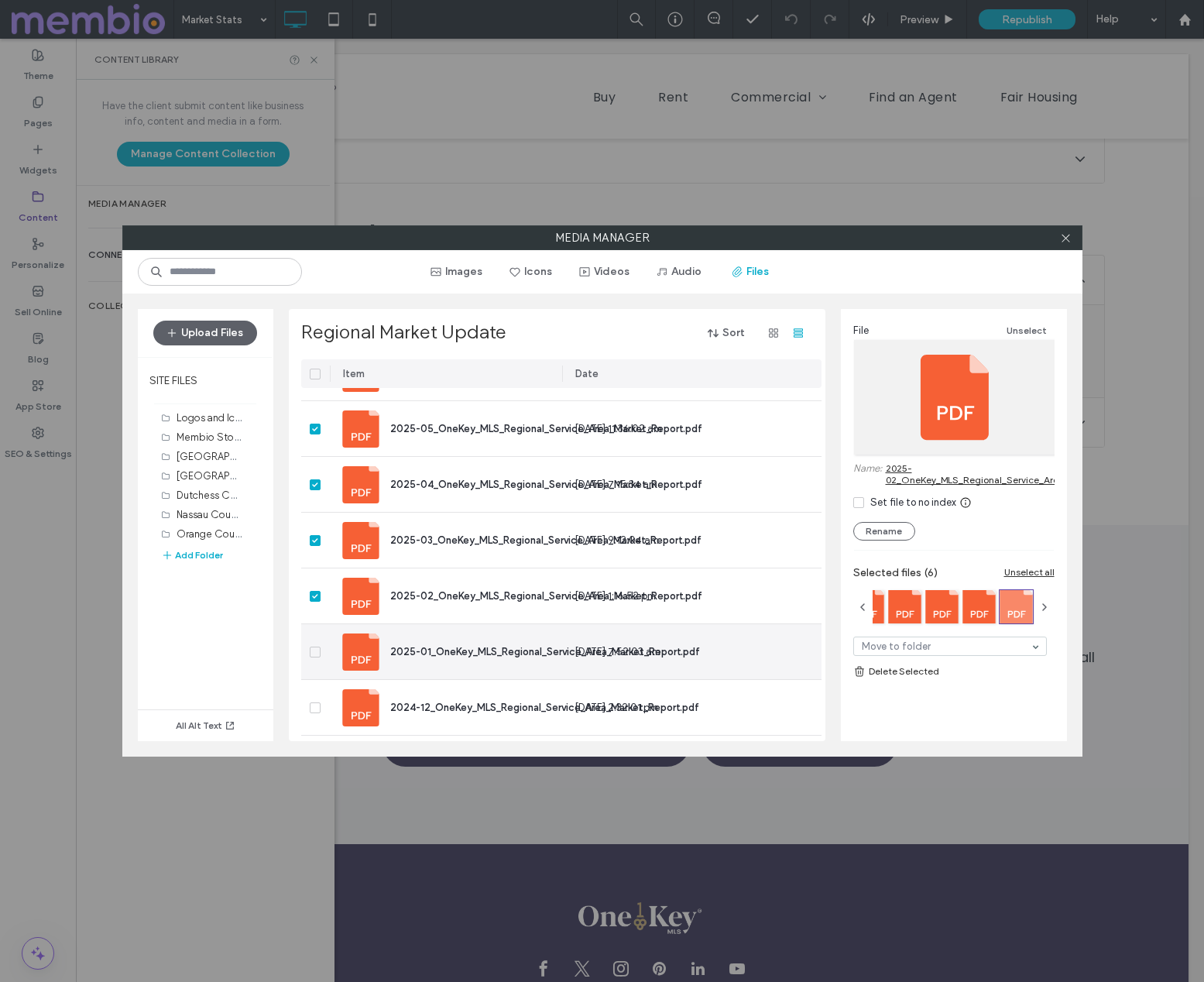
click at [313, 653] on icon at bounding box center [314, 653] width 6 height 5
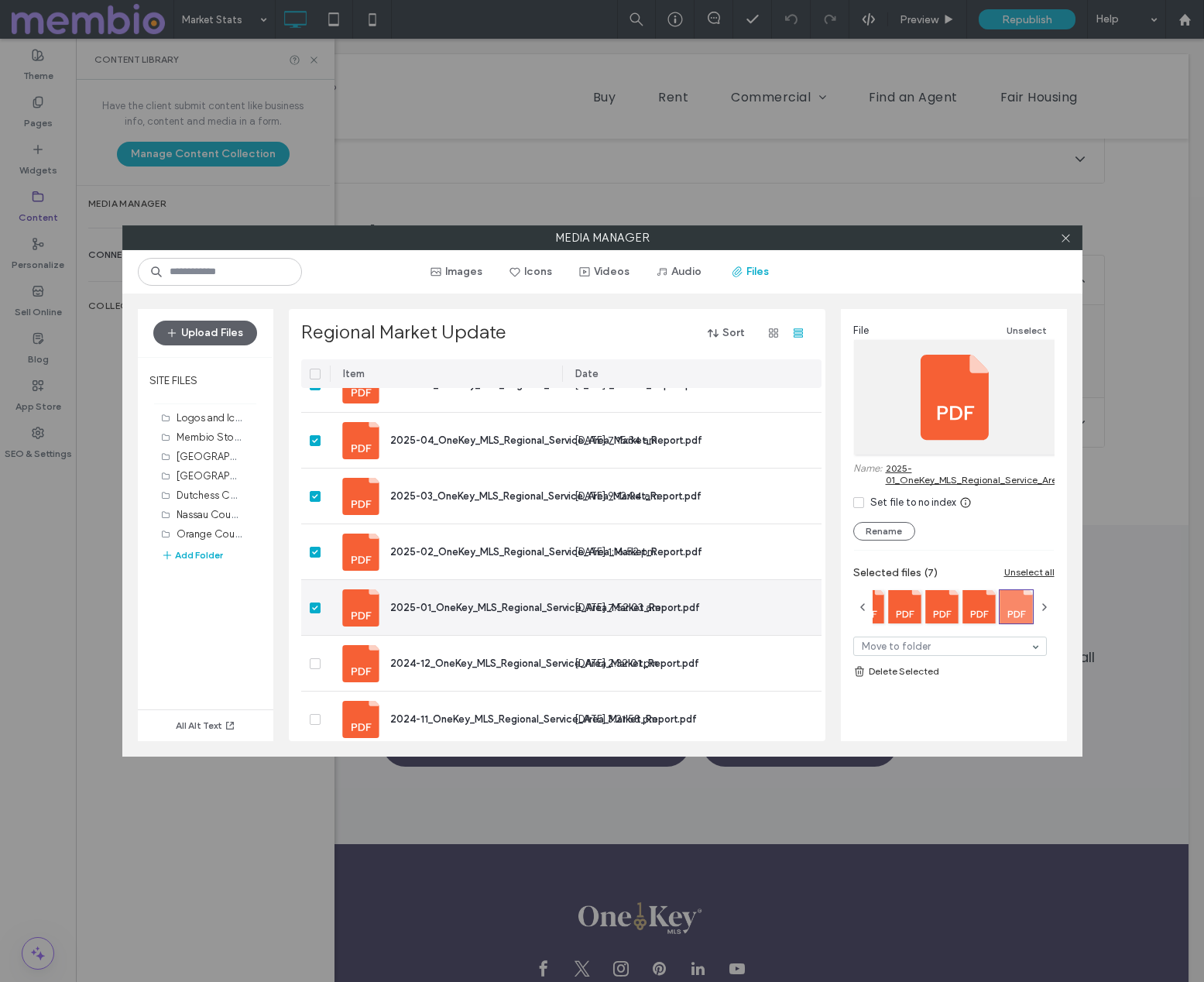
scroll to position [192, 0]
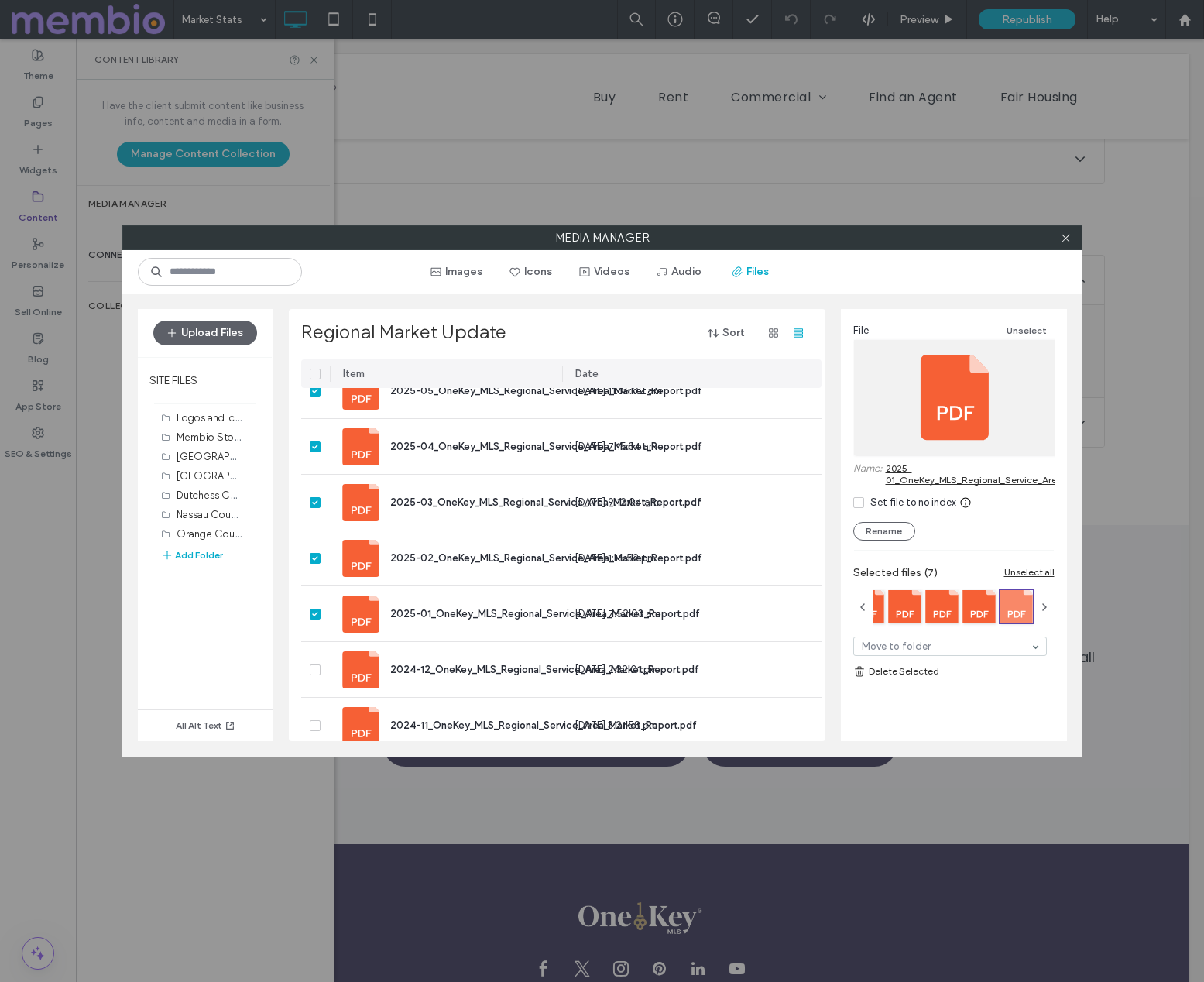
click at [896, 672] on link "Delete Selected" at bounding box center [954, 671] width 201 height 15
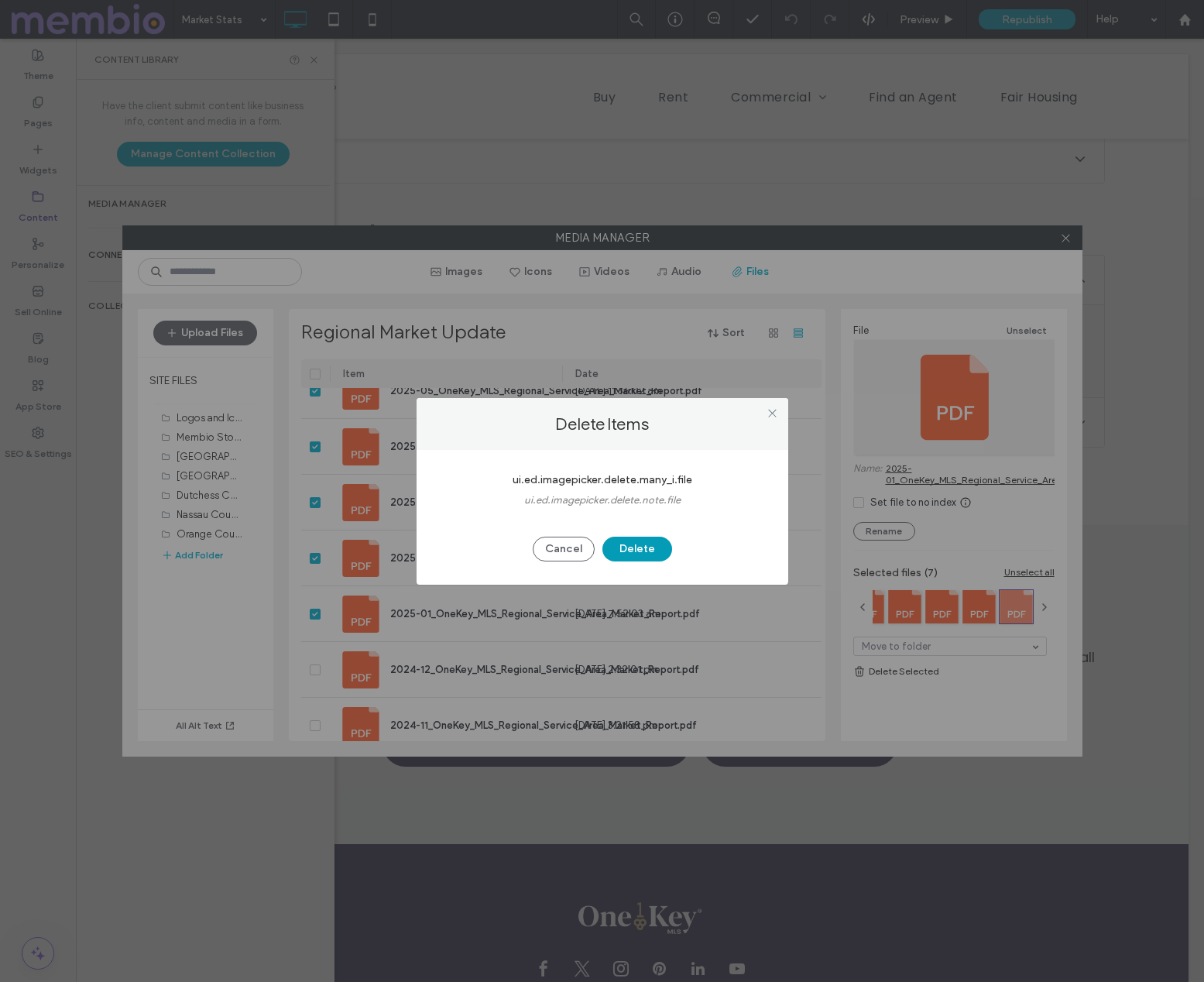
click at [636, 543] on button "Delete" at bounding box center [637, 549] width 70 height 25
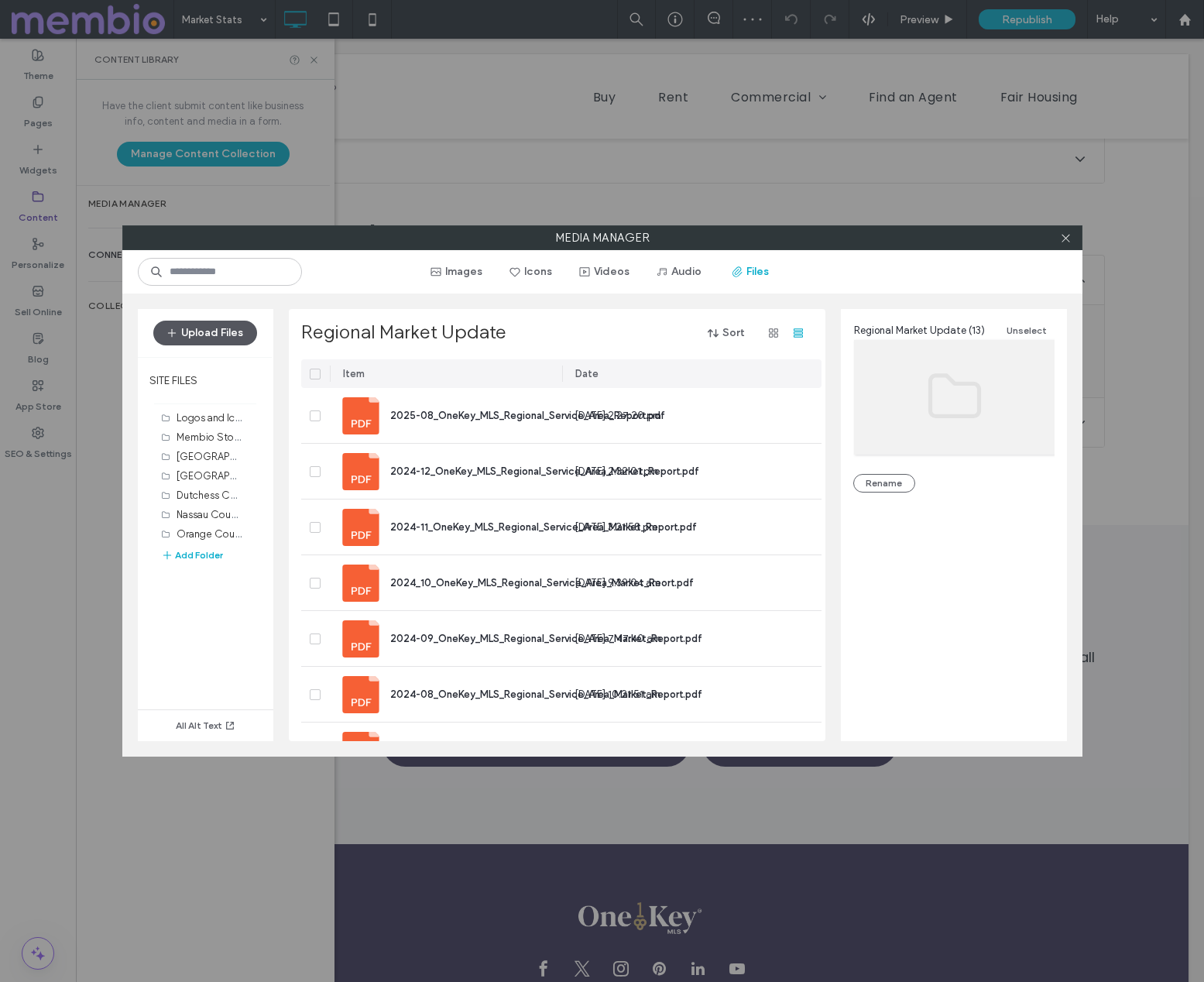
drag, startPoint x: 229, startPoint y: 329, endPoint x: 288, endPoint y: 365, distance: 69.1
click at [229, 329] on button "Upload Files" at bounding box center [205, 333] width 104 height 25
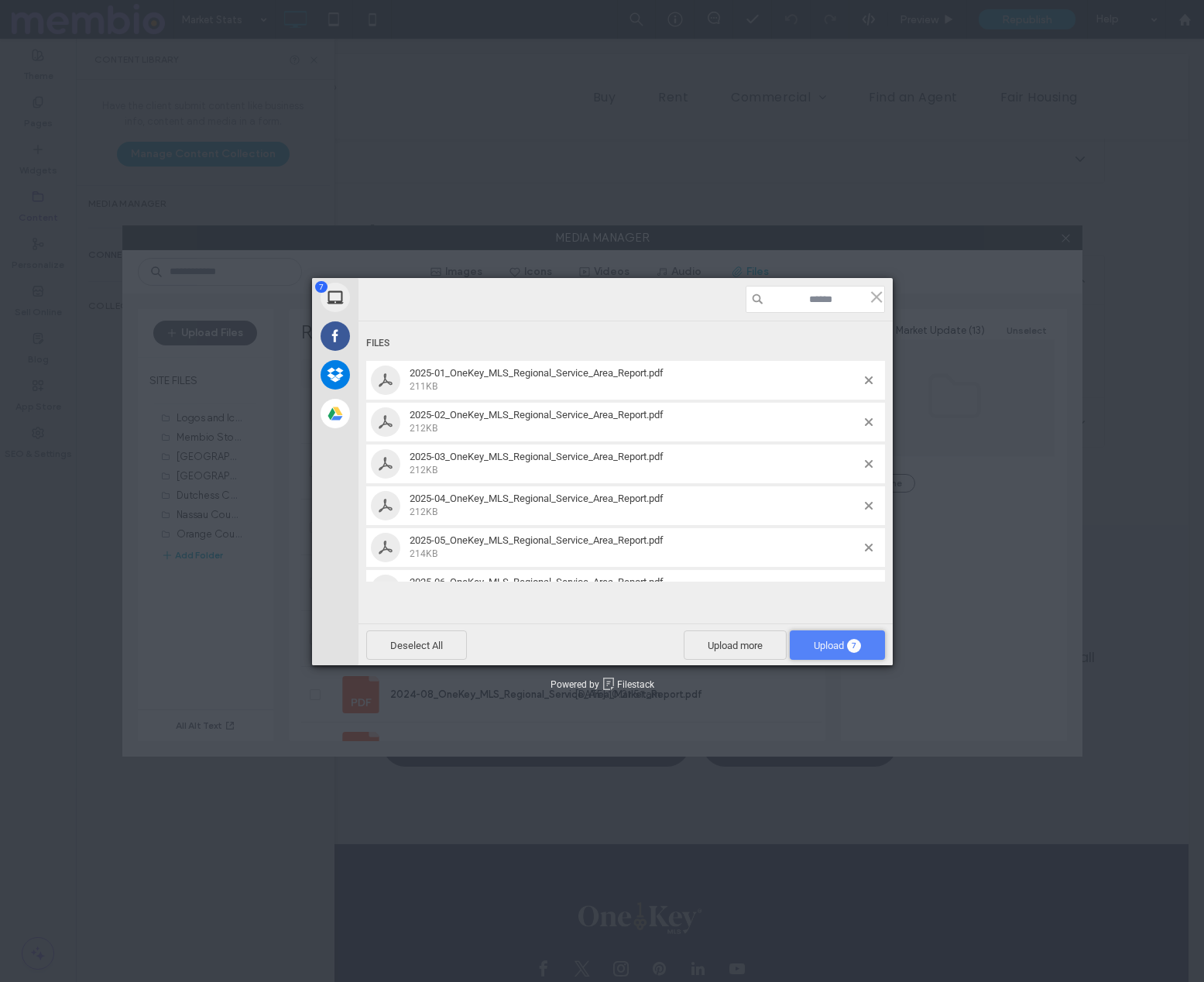
click at [830, 647] on span "Upload 7" at bounding box center [837, 645] width 47 height 12
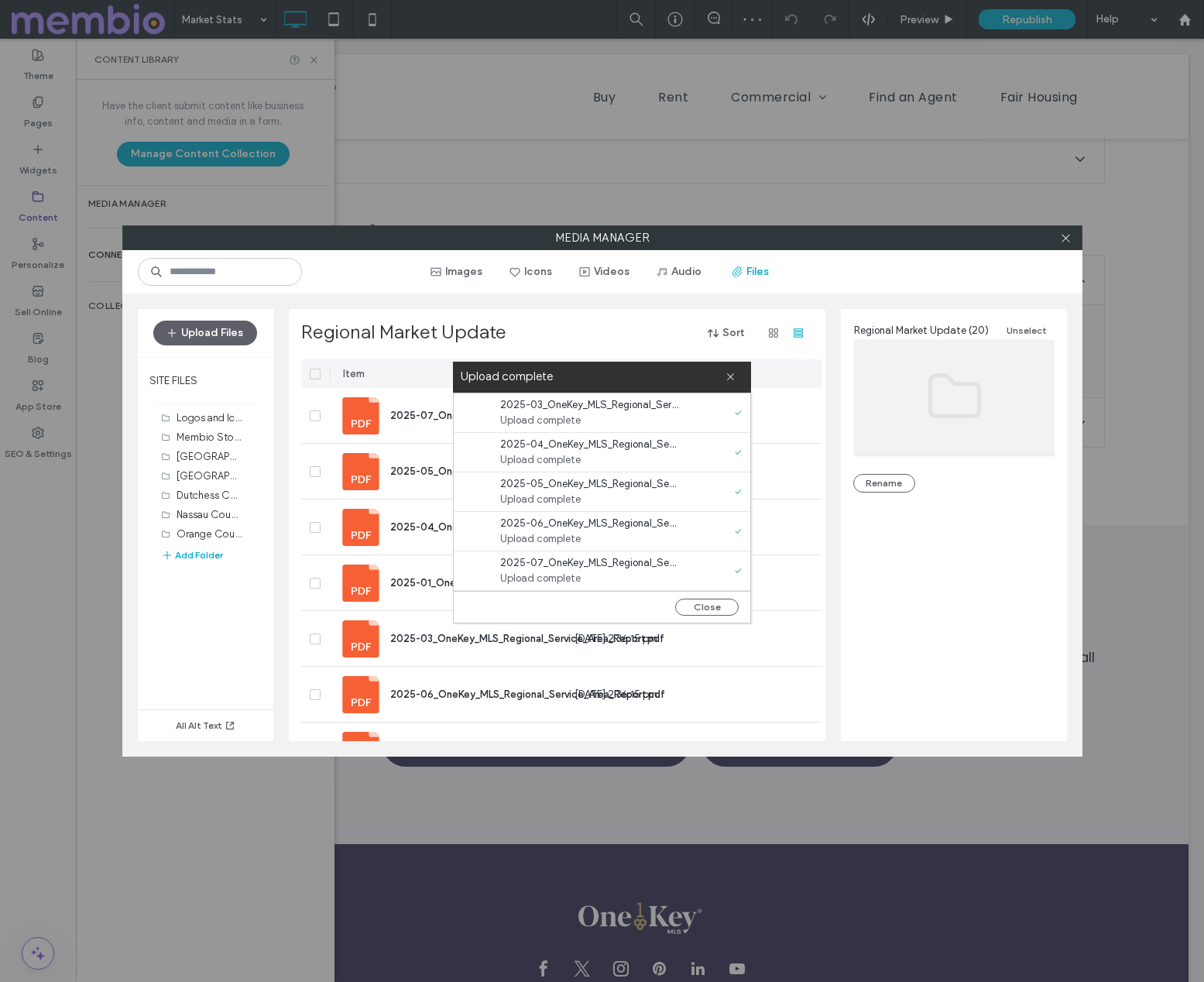
scroll to position [0, 0]
click at [712, 609] on button "Close" at bounding box center [707, 607] width 63 height 17
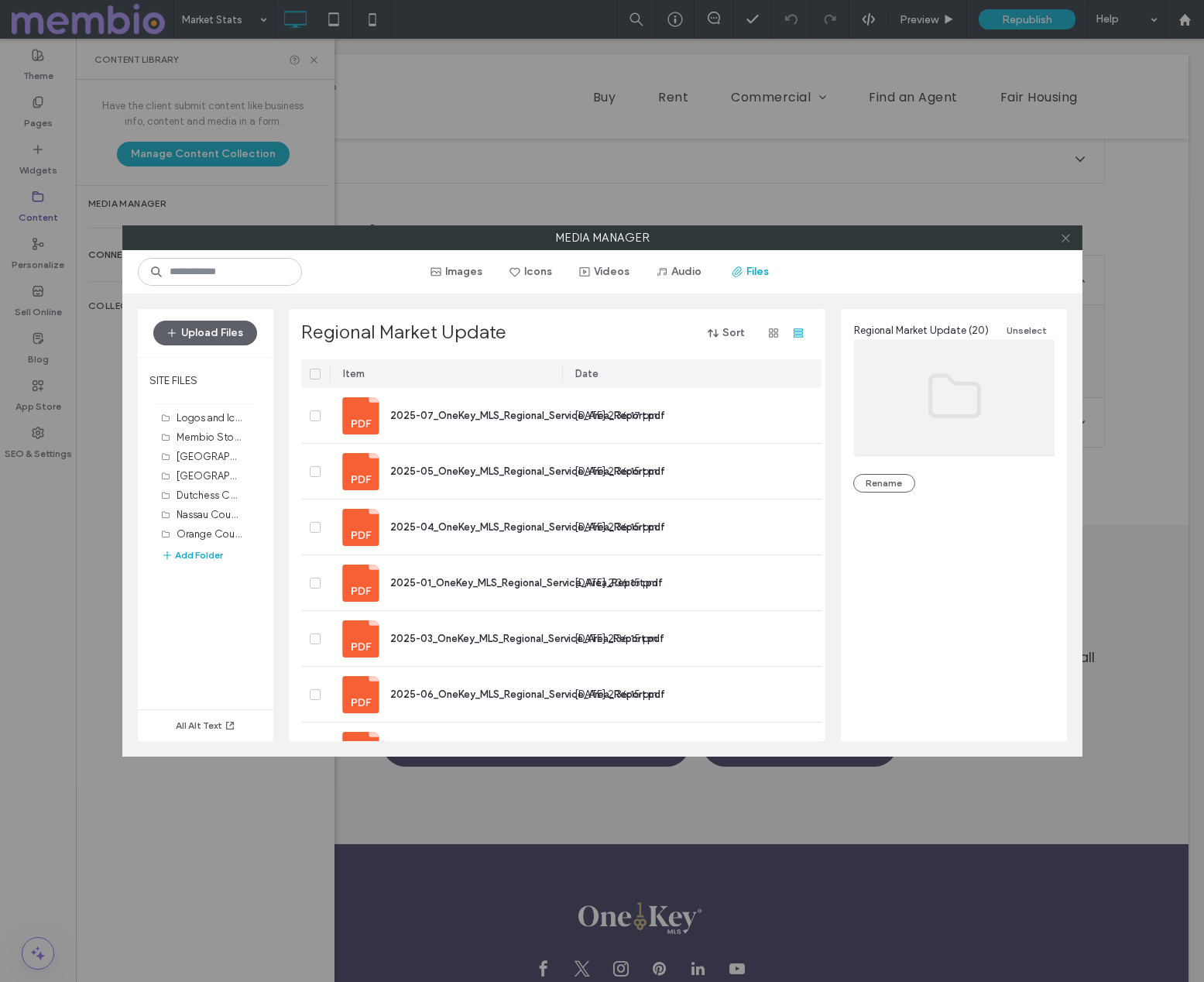
click at [1070, 236] on icon at bounding box center [1066, 238] width 12 height 12
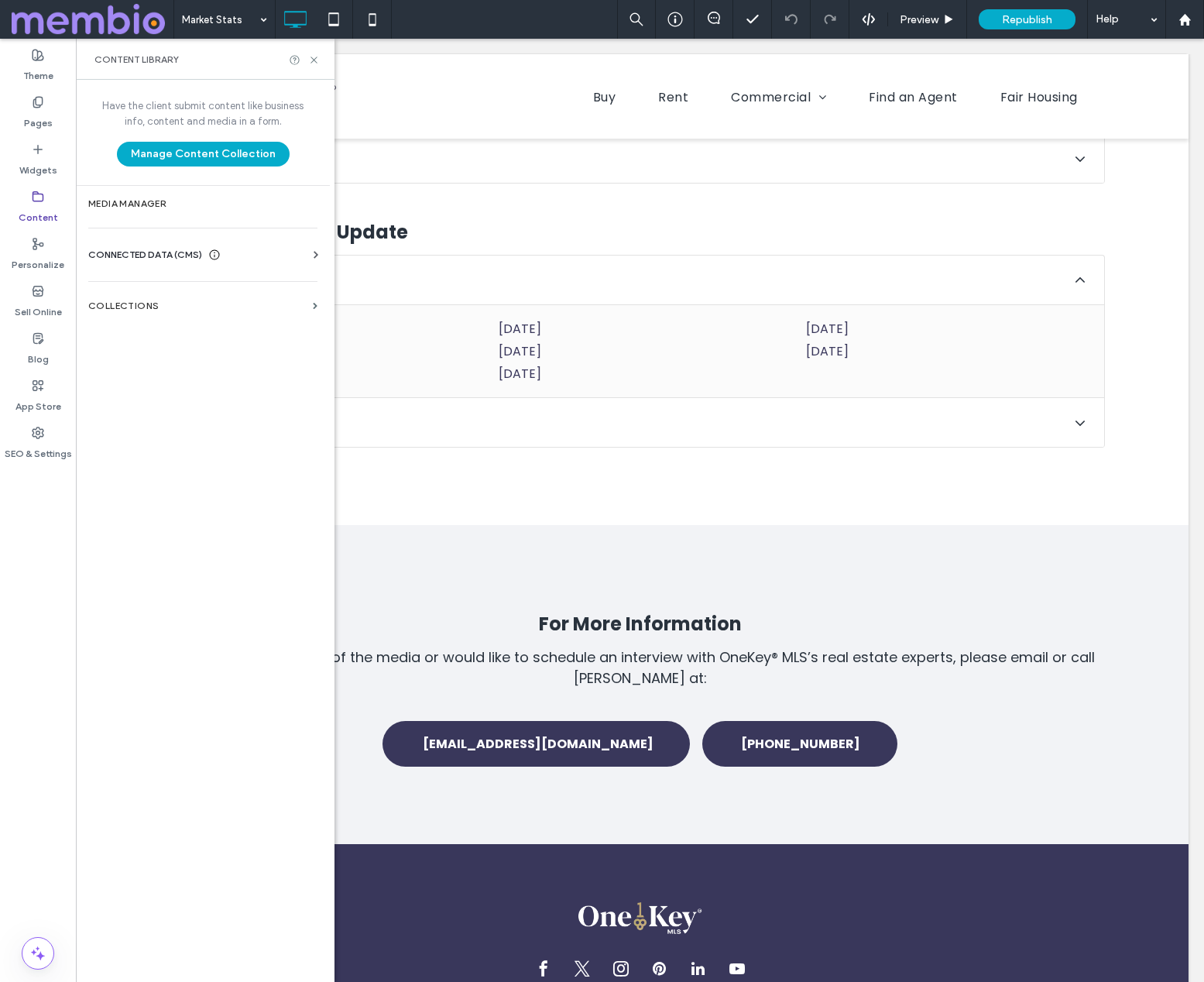
click at [320, 61] on div "Content Library" at bounding box center [205, 58] width 259 height 41
click at [317, 63] on icon at bounding box center [314, 60] width 12 height 12
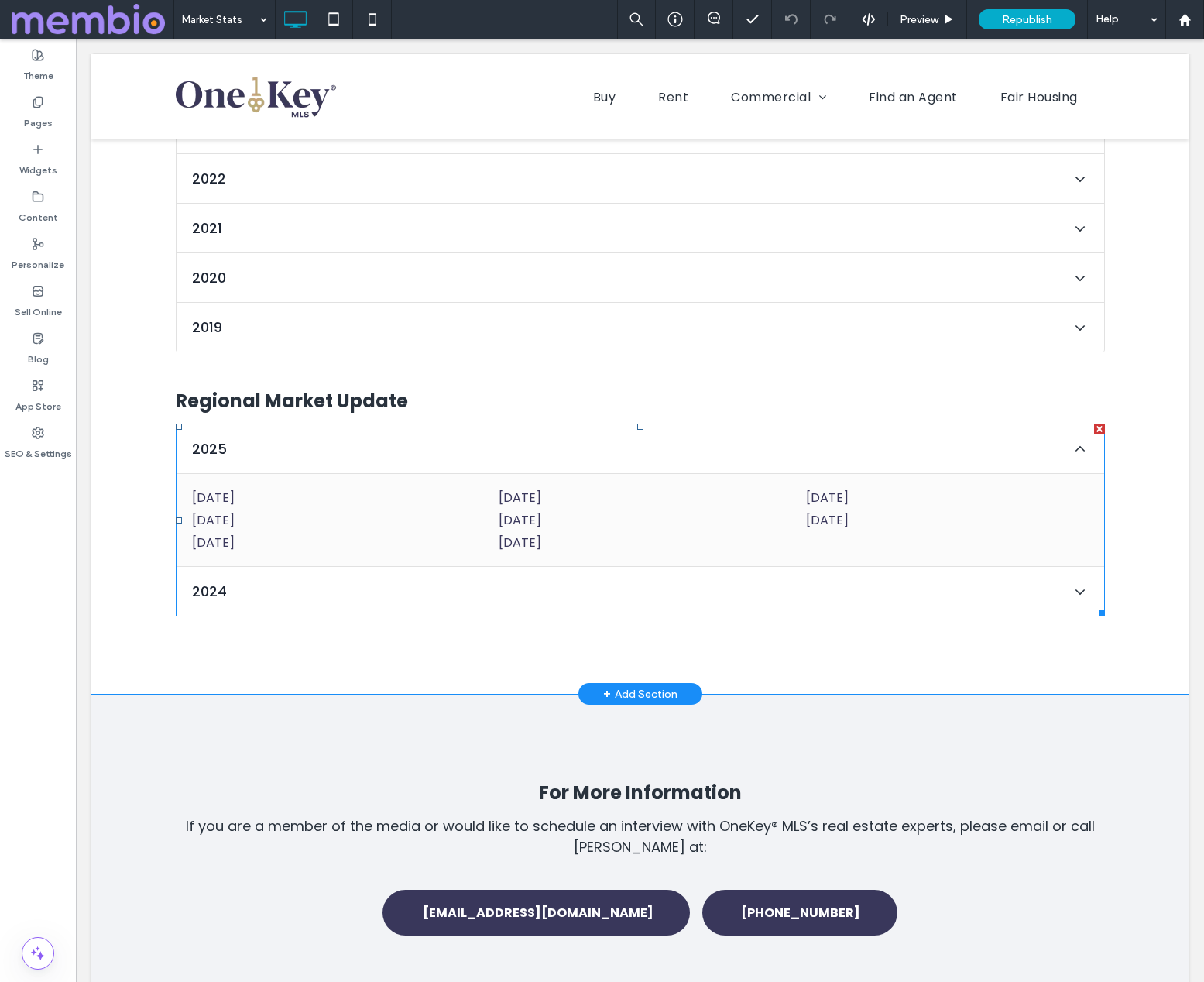
scroll to position [9542, 0]
click at [331, 425] on span at bounding box center [640, 521] width 929 height 193
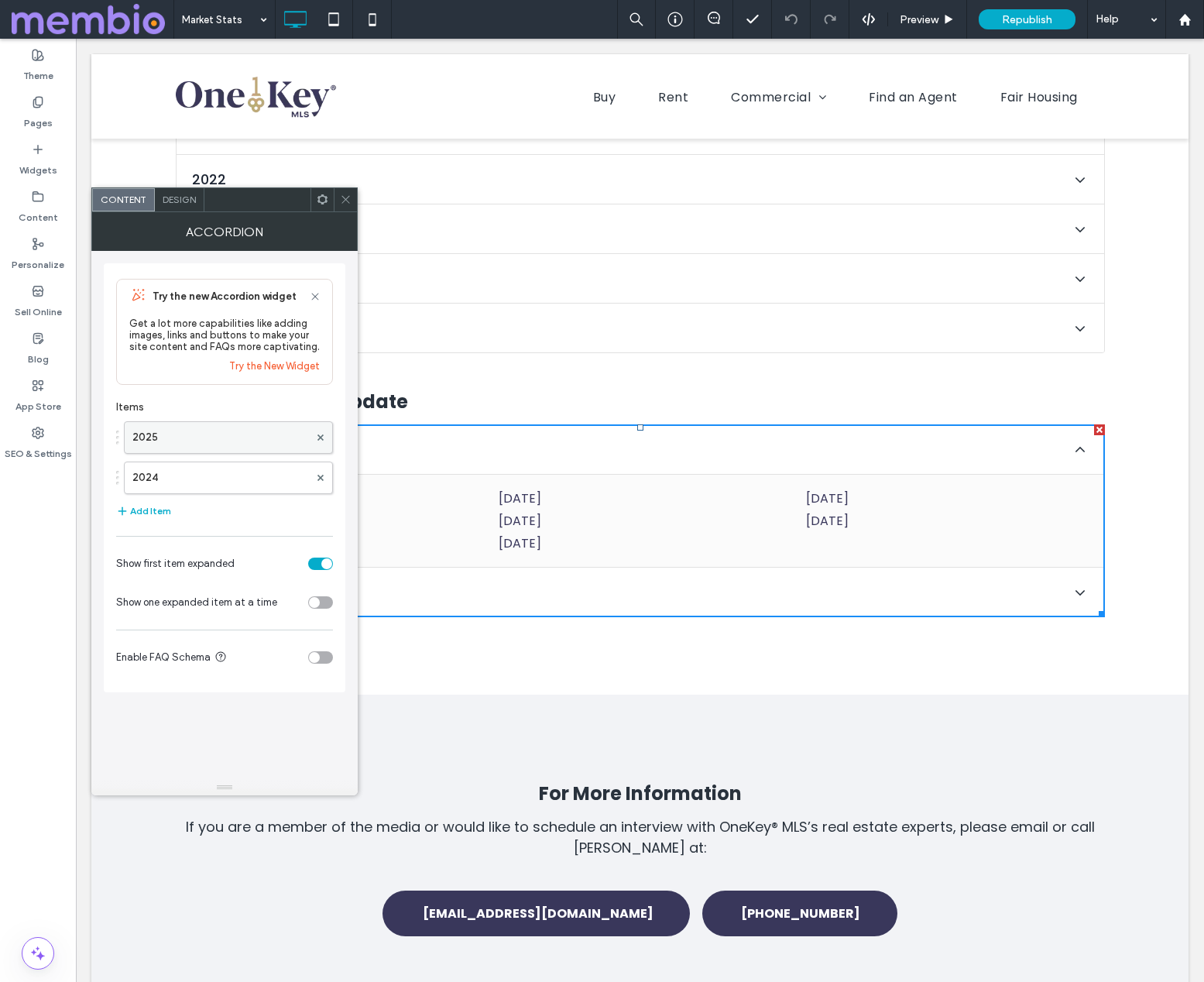
click at [237, 434] on label "2025" at bounding box center [221, 437] width 177 height 31
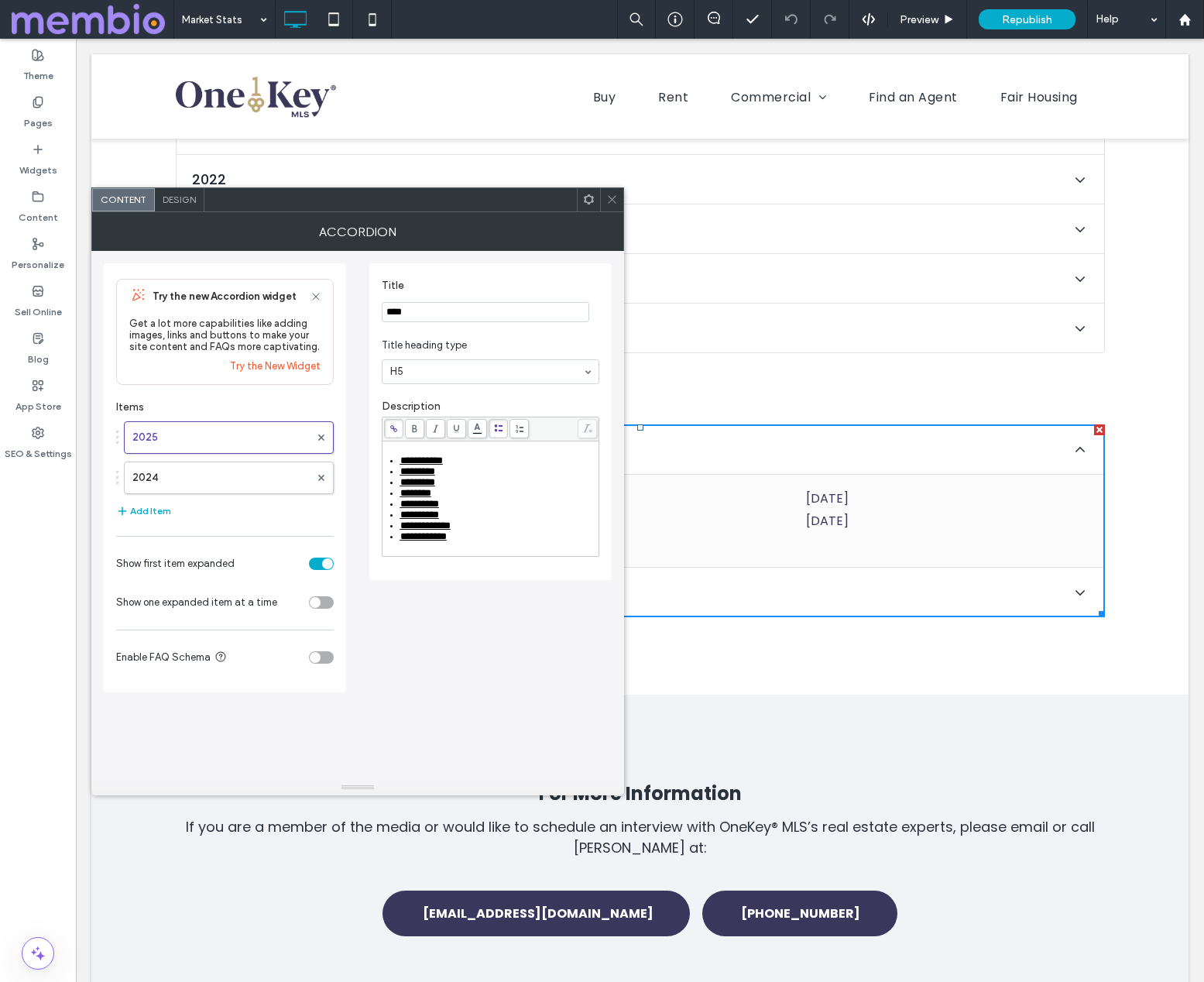
click at [313, 292] on icon at bounding box center [315, 296] width 12 height 12
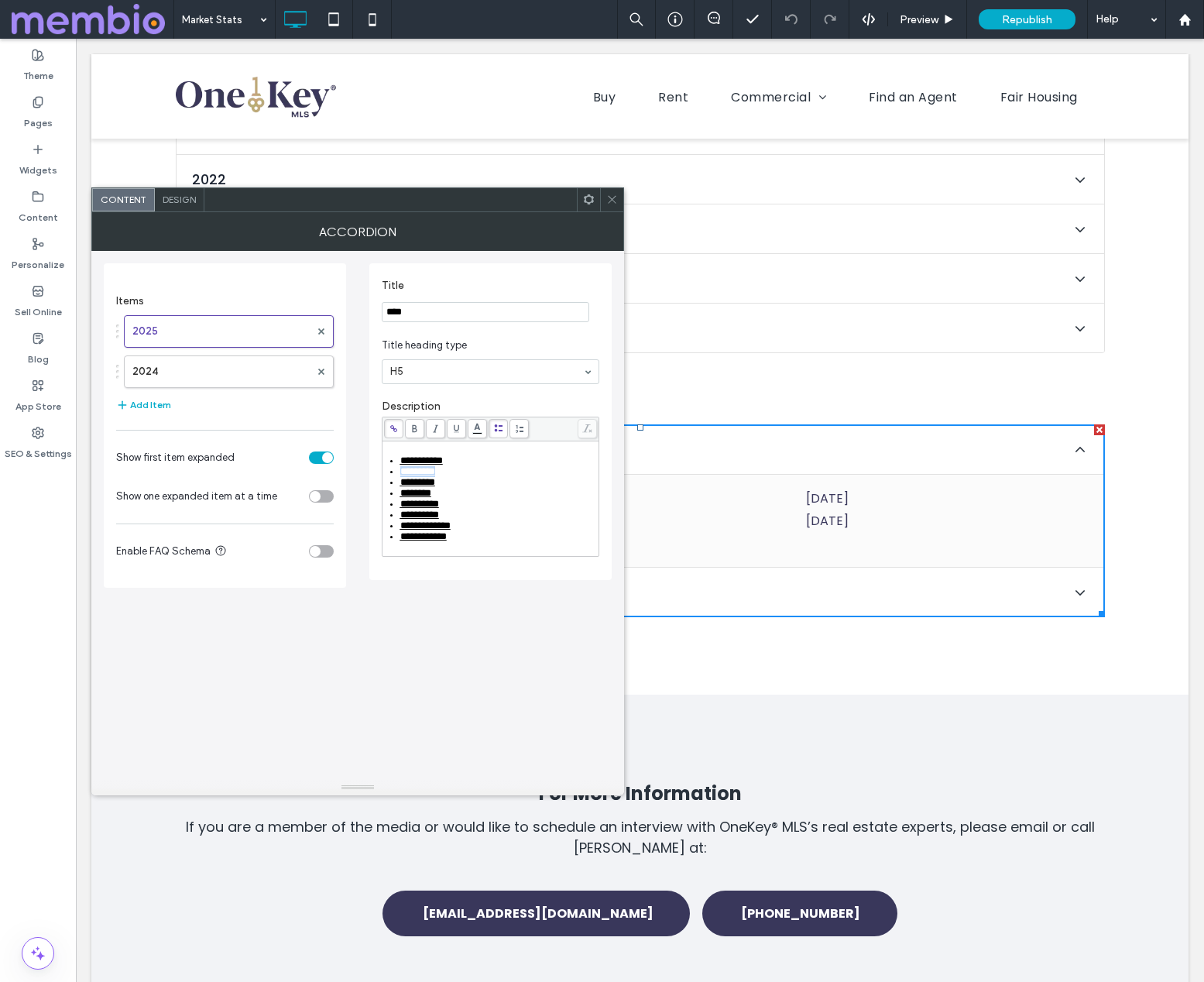
drag, startPoint x: 456, startPoint y: 474, endPoint x: 392, endPoint y: 473, distance: 64.0
click at [392, 473] on ul "**********" at bounding box center [490, 499] width 212 height 86
click at [397, 429] on icon at bounding box center [393, 429] width 9 height 9
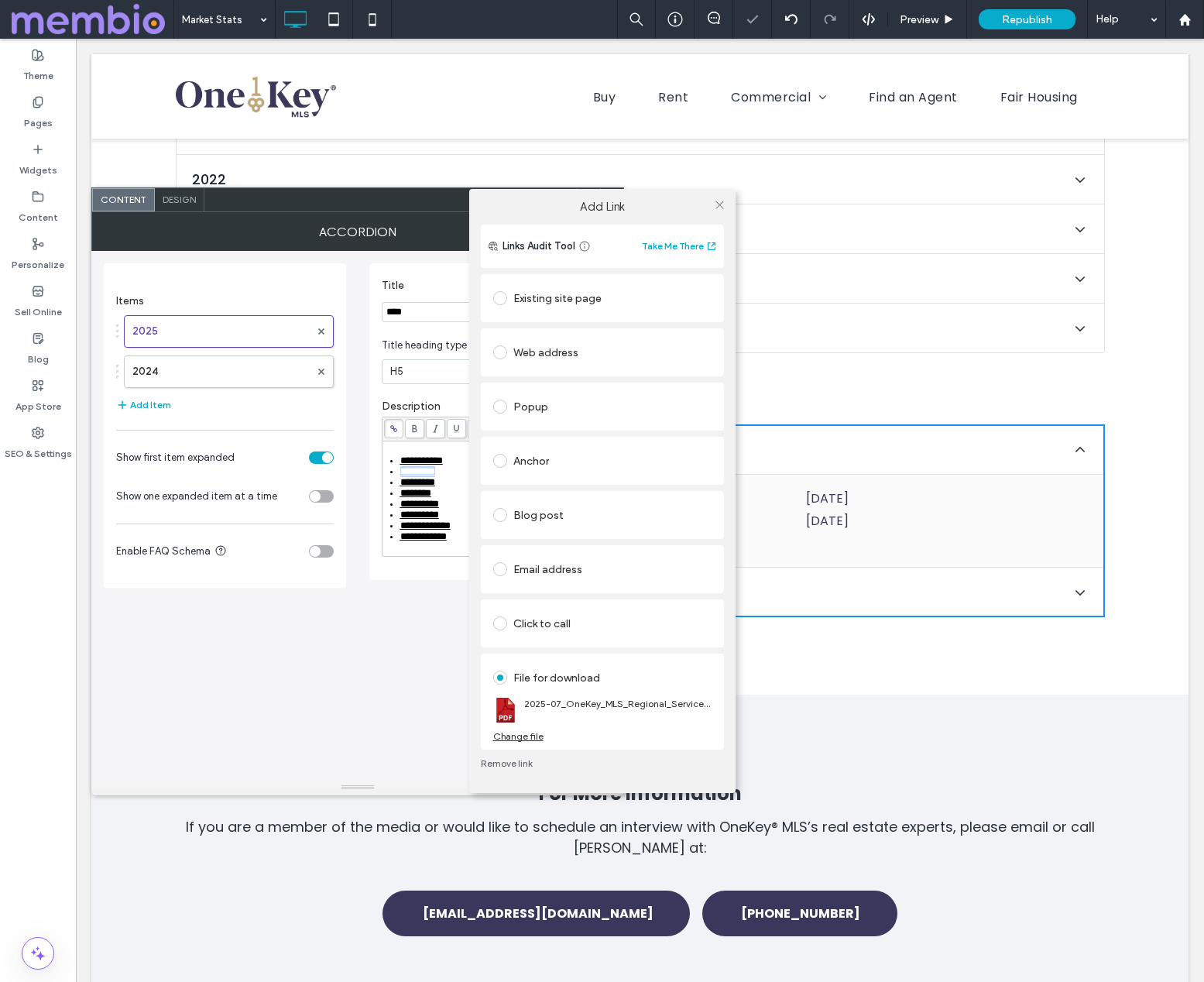
click at [525, 735] on div "Change file" at bounding box center [518, 736] width 50 height 12
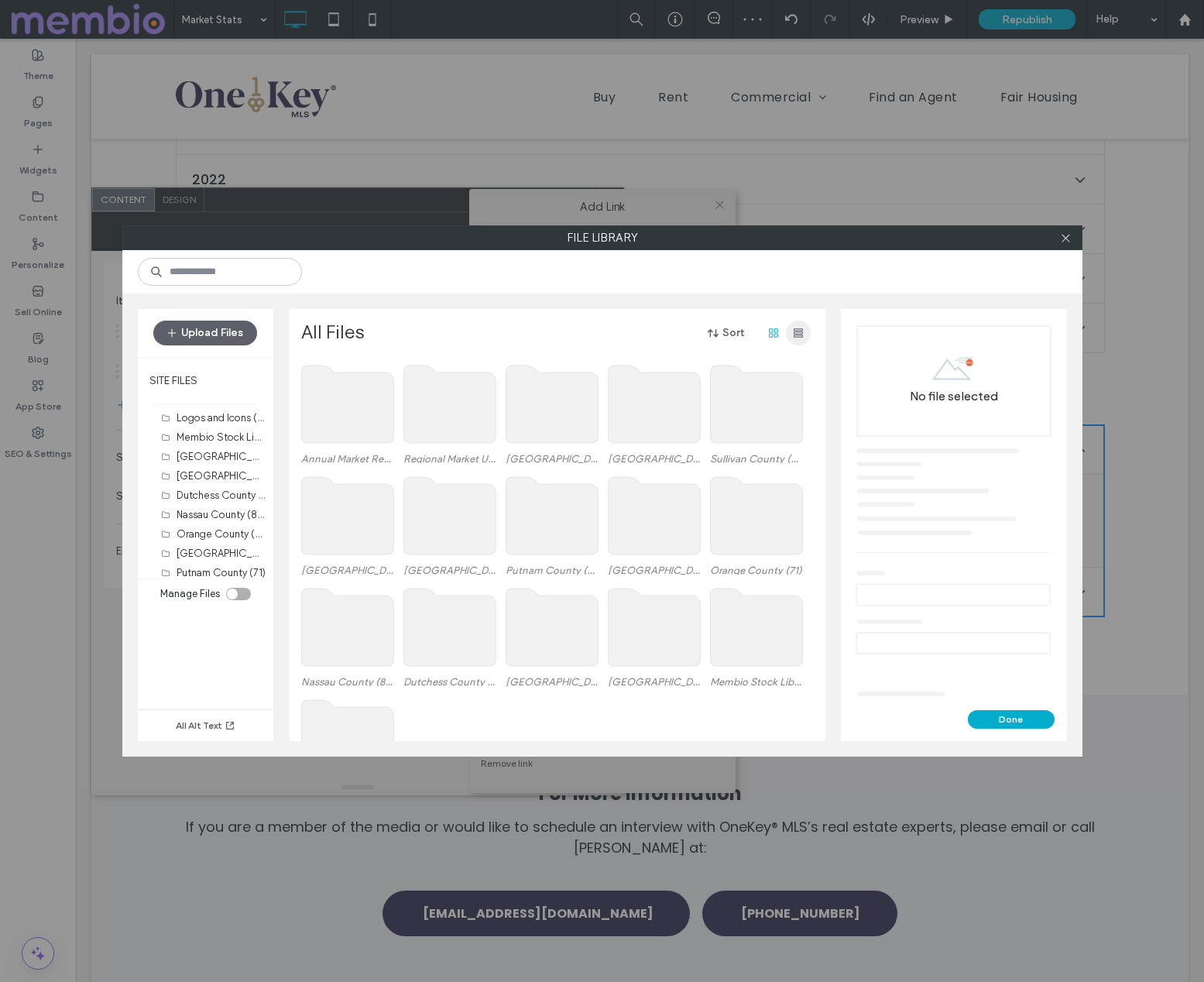
click at [800, 328] on icon "button" at bounding box center [798, 333] width 12 height 12
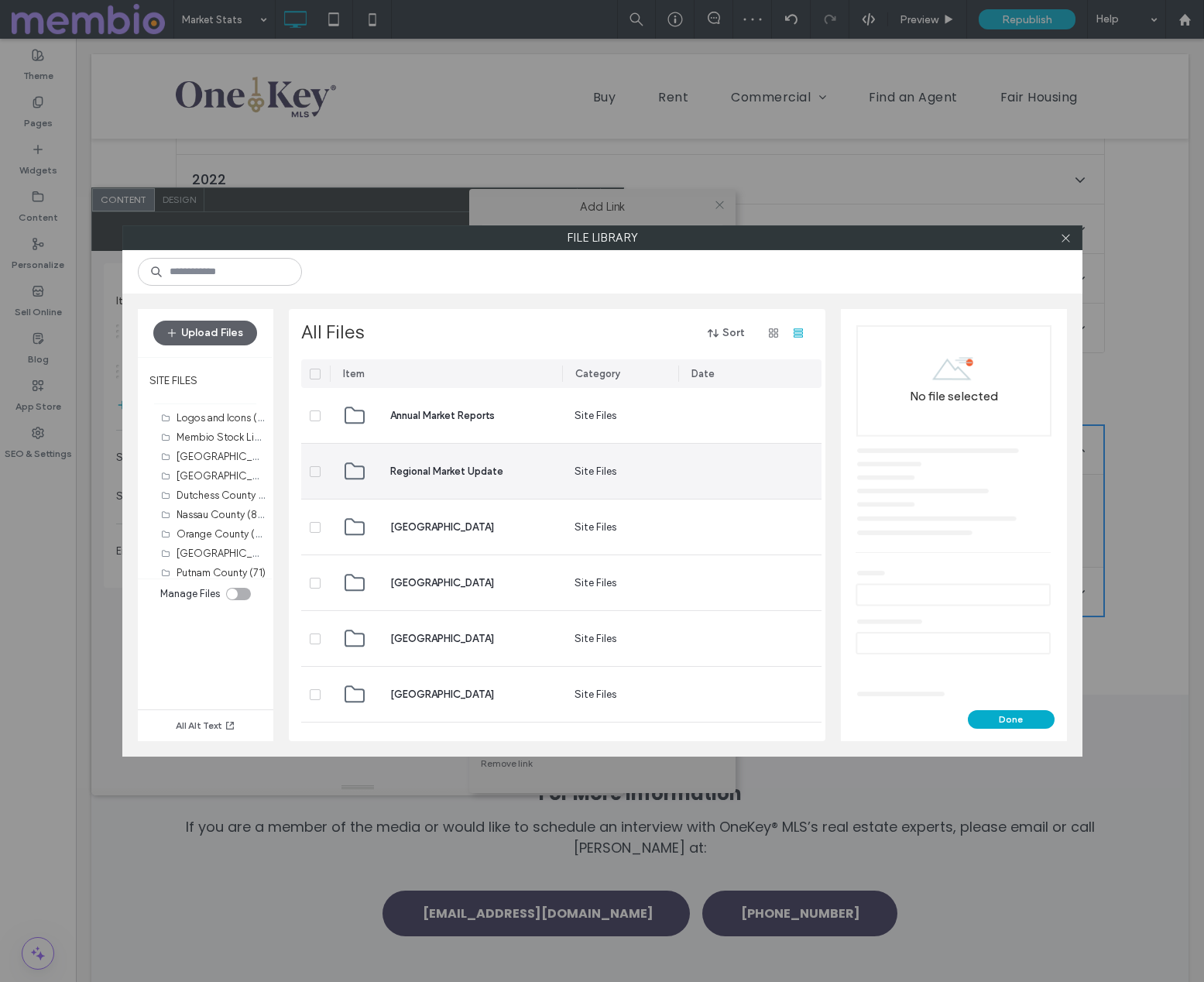
click at [442, 467] on span "Regional Market Update" at bounding box center [446, 471] width 113 height 15
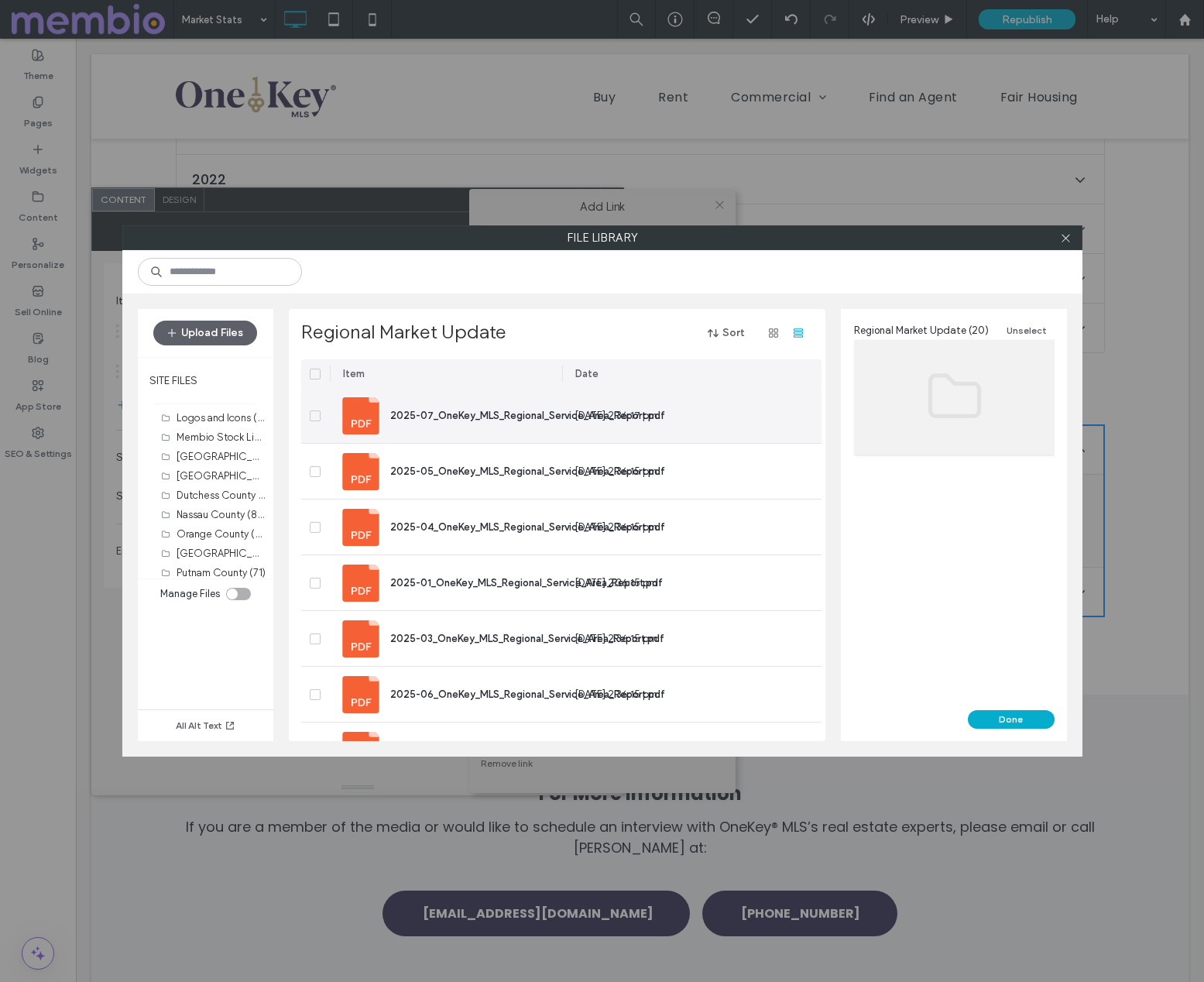
click at [458, 416] on span "2025-07_OneKey_MLS_Regional_Service_Area_Report.pdf" at bounding box center [528, 415] width 275 height 12
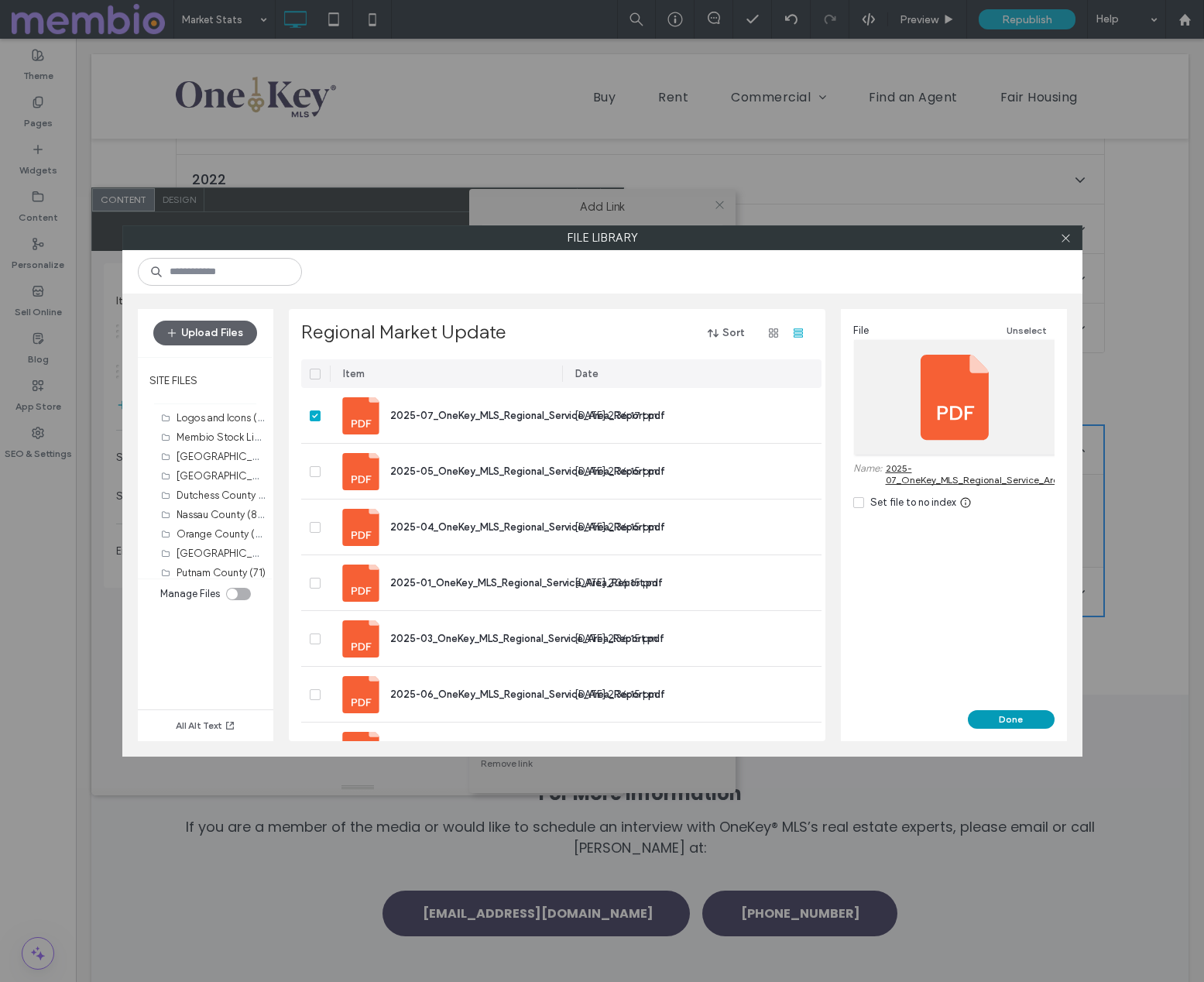
click at [1017, 711] on button "Done" at bounding box center [1011, 719] width 86 height 18
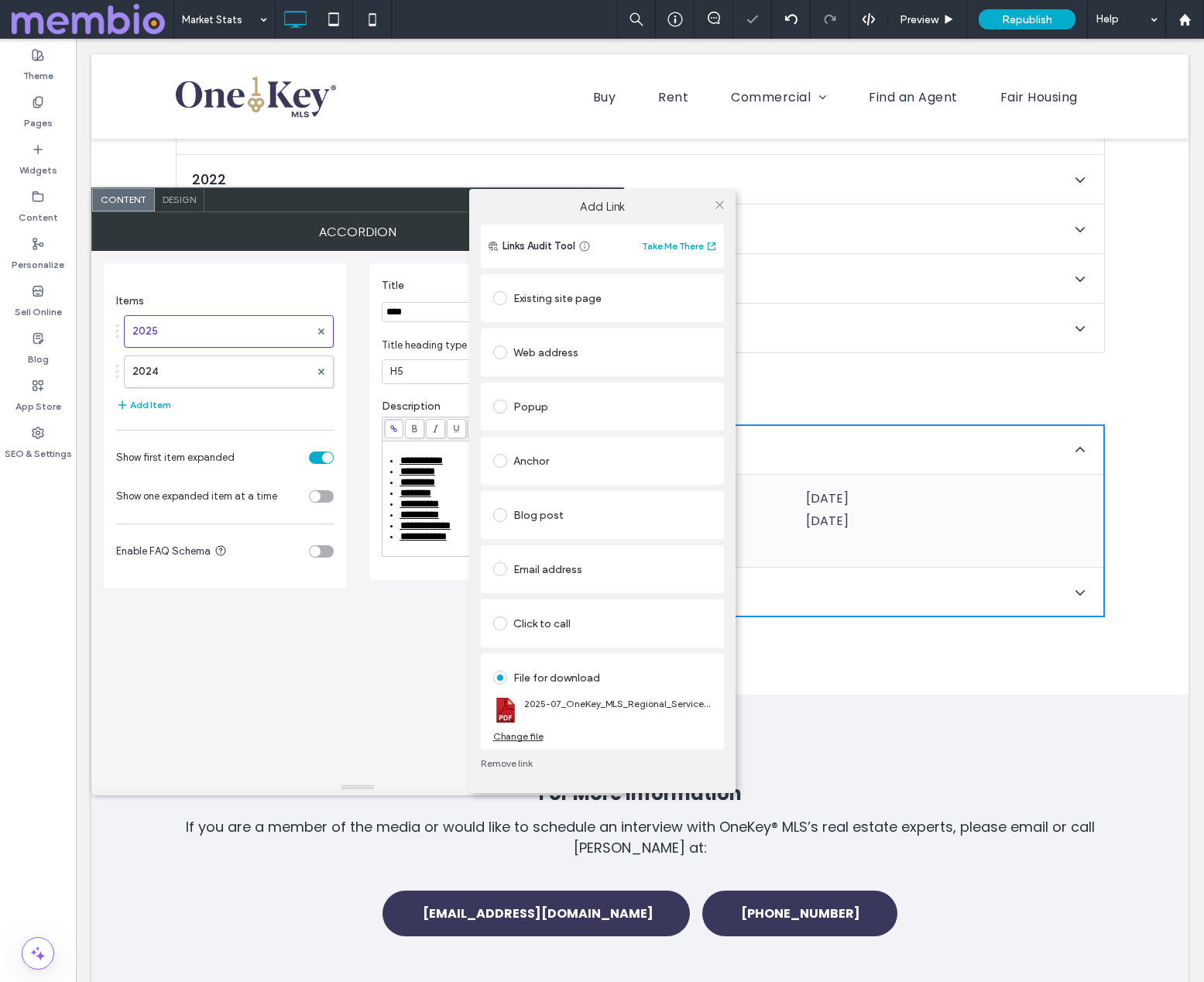
drag, startPoint x: 722, startPoint y: 202, endPoint x: 662, endPoint y: 259, distance: 82.8
click at [722, 202] on icon at bounding box center [720, 205] width 12 height 12
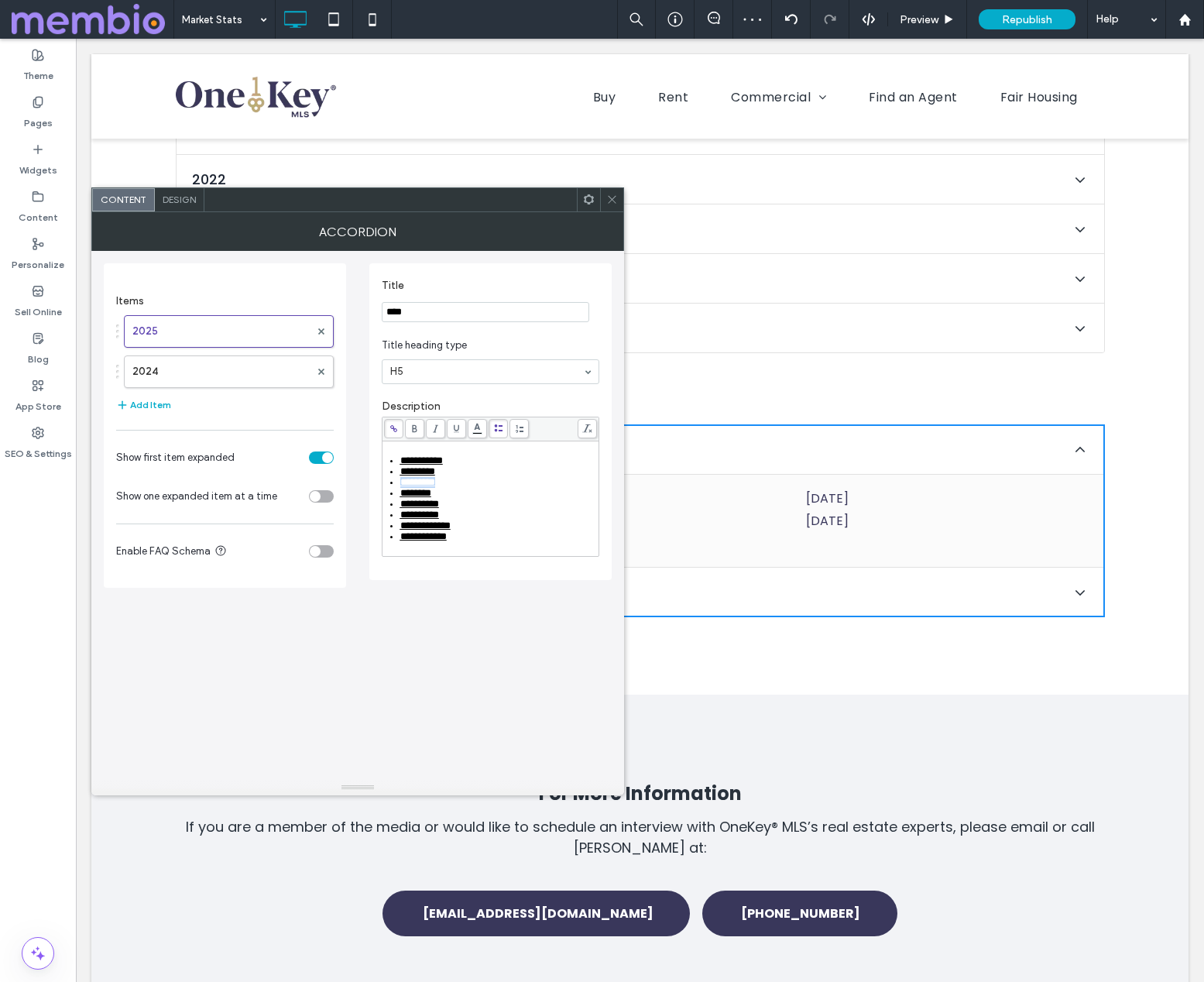
drag, startPoint x: 460, startPoint y: 481, endPoint x: 395, endPoint y: 471, distance: 65.8
click at [401, 483] on li "*********" at bounding box center [499, 483] width 197 height 11
click at [394, 430] on use at bounding box center [393, 429] width 7 height 7
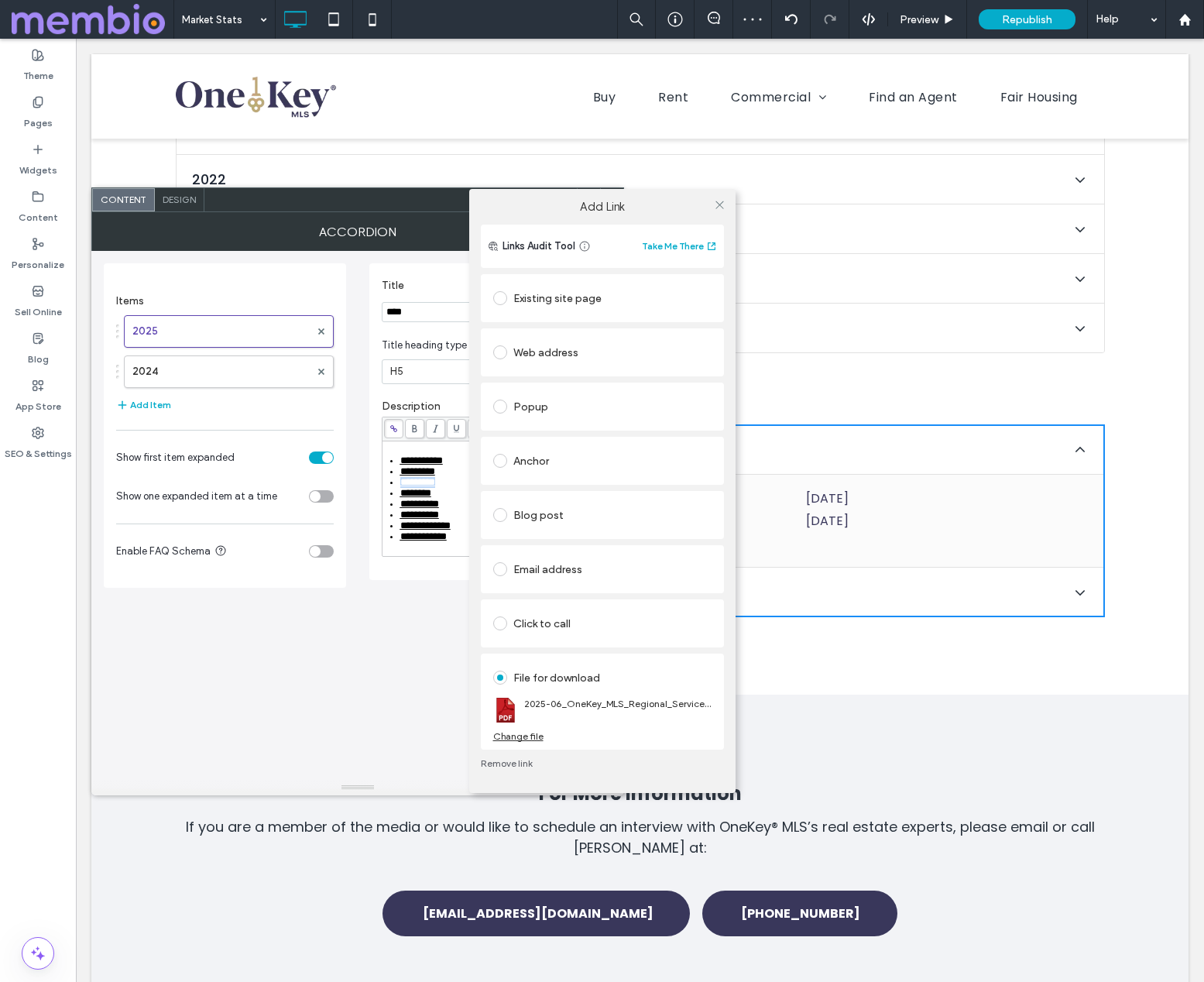
click at [530, 734] on div "Change file" at bounding box center [518, 736] width 50 height 12
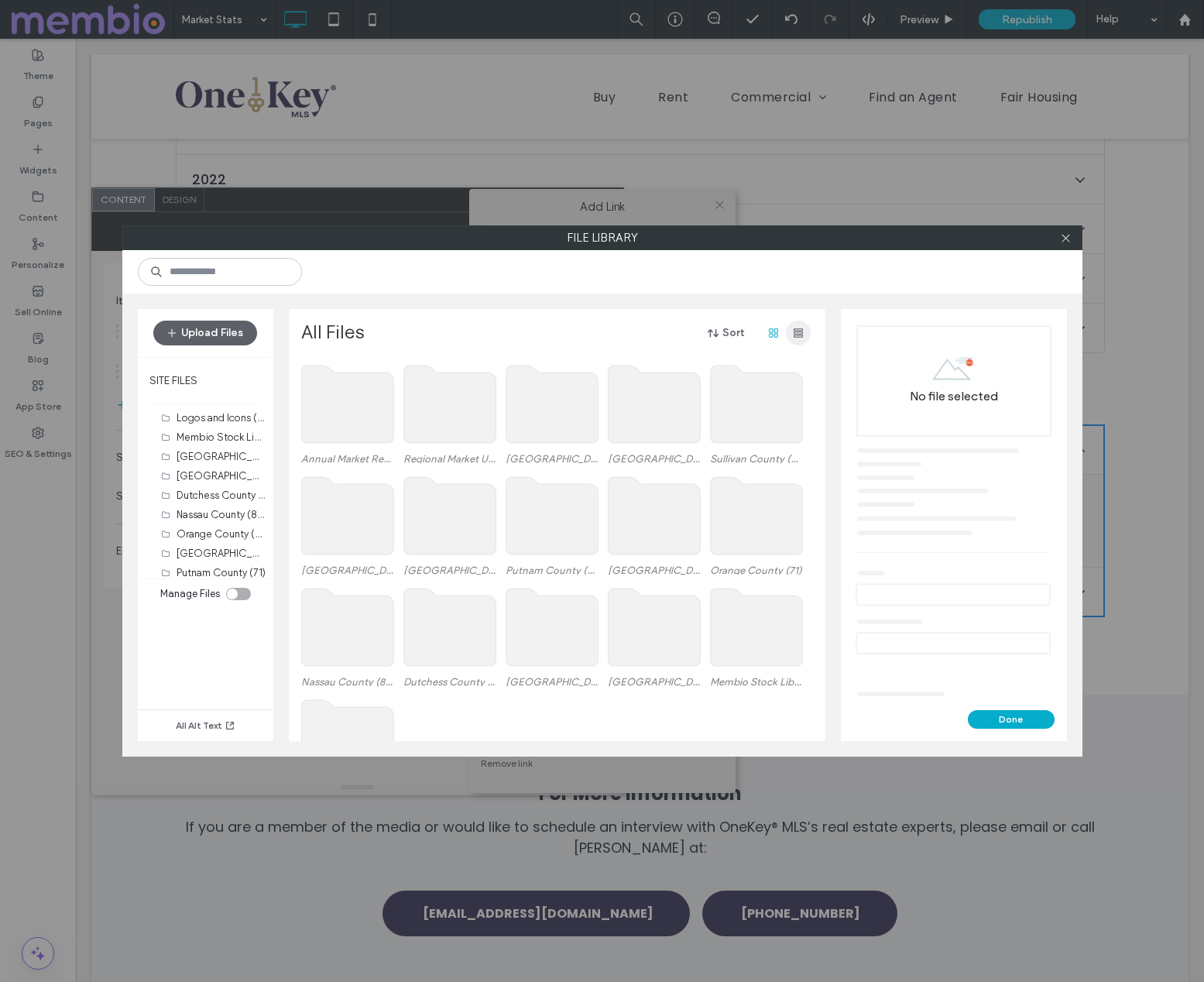
click at [794, 333] on use "button" at bounding box center [799, 333] width 10 height 10
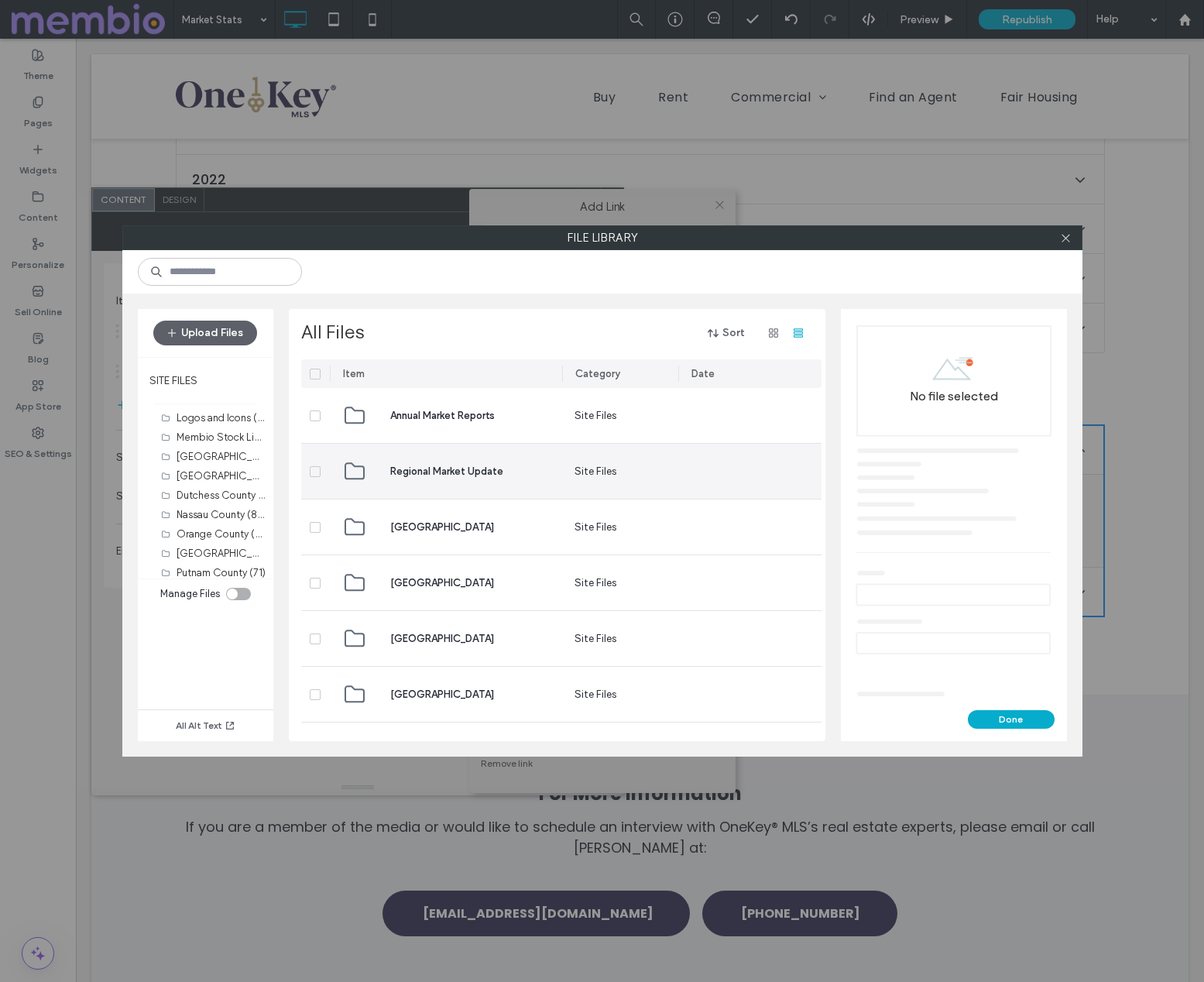
click at [445, 472] on span "Regional Market Update" at bounding box center [446, 471] width 113 height 15
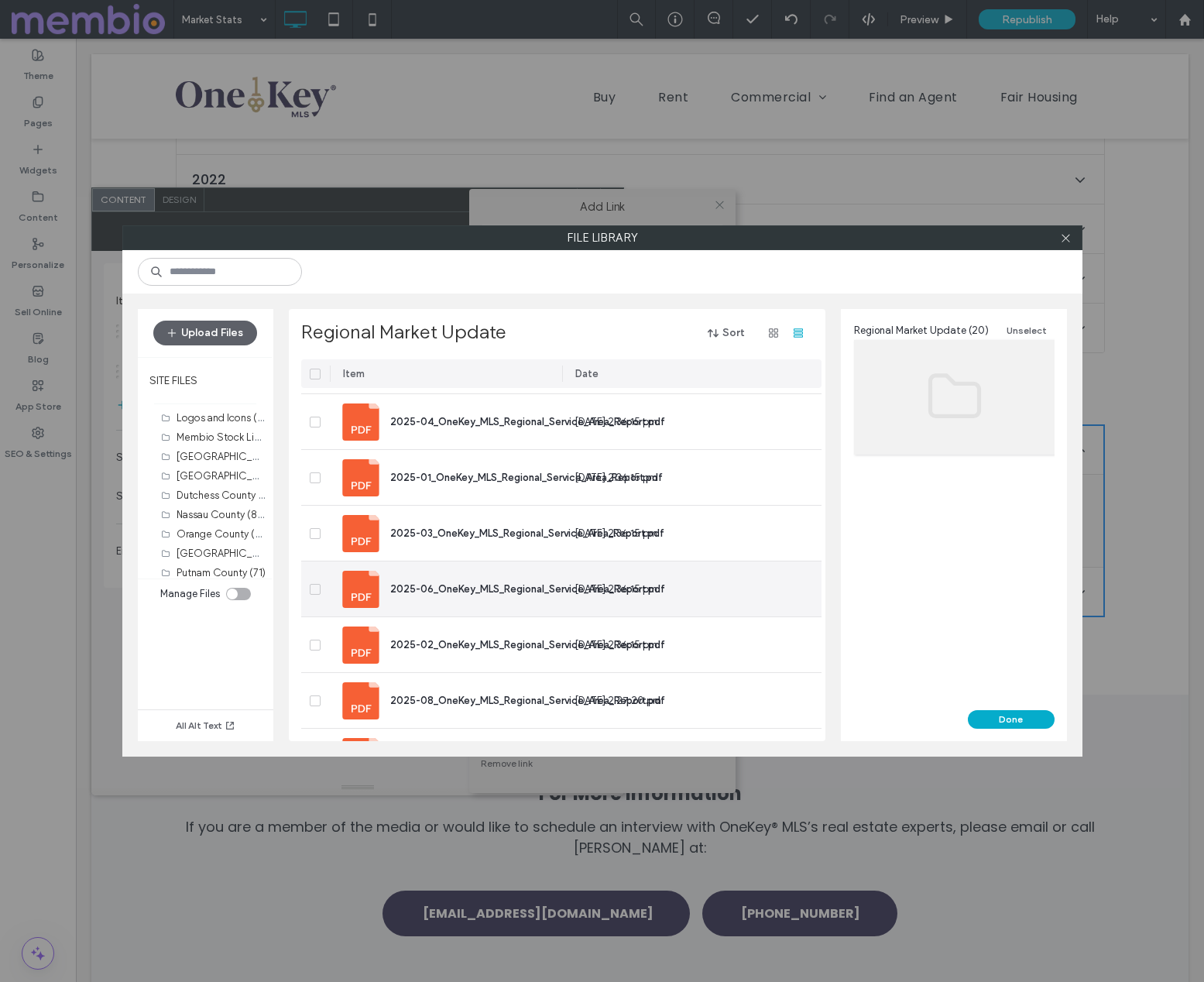
scroll to position [110, 0]
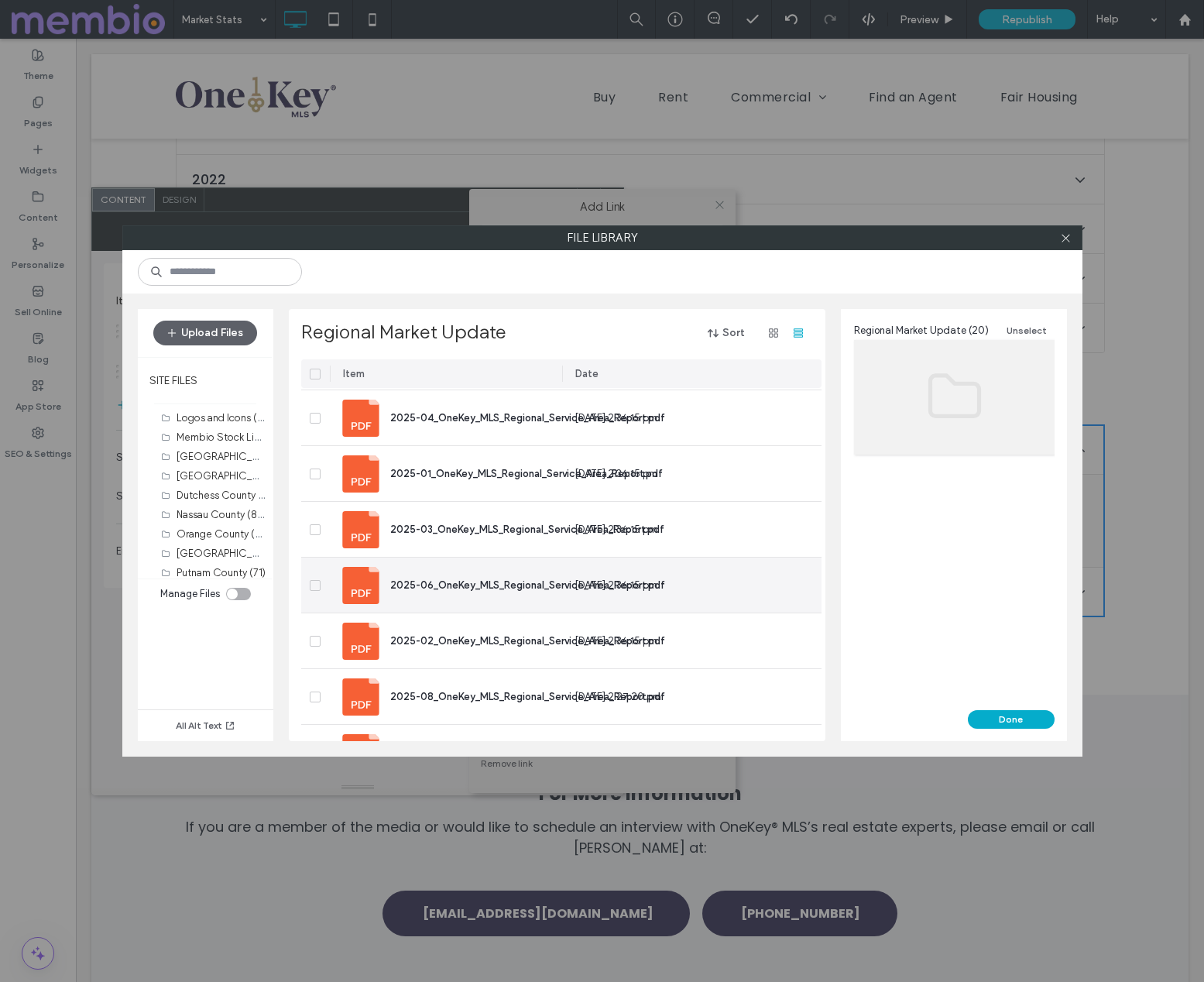
click at [460, 583] on span "2025-06_OneKey_MLS_Regional_Service_Area_Report.pdf" at bounding box center [528, 585] width 275 height 12
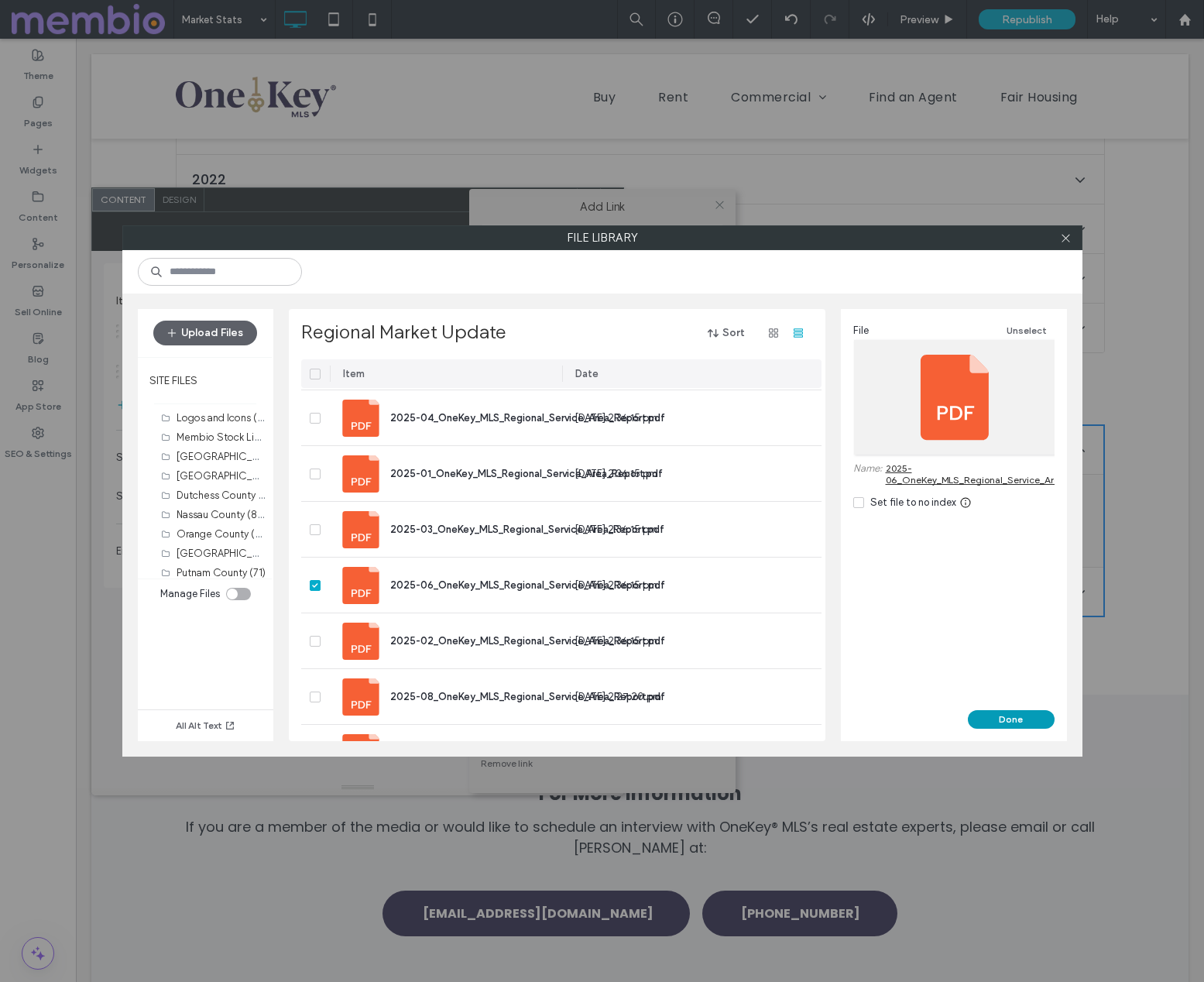
click at [1016, 716] on button "Done" at bounding box center [1011, 719] width 86 height 18
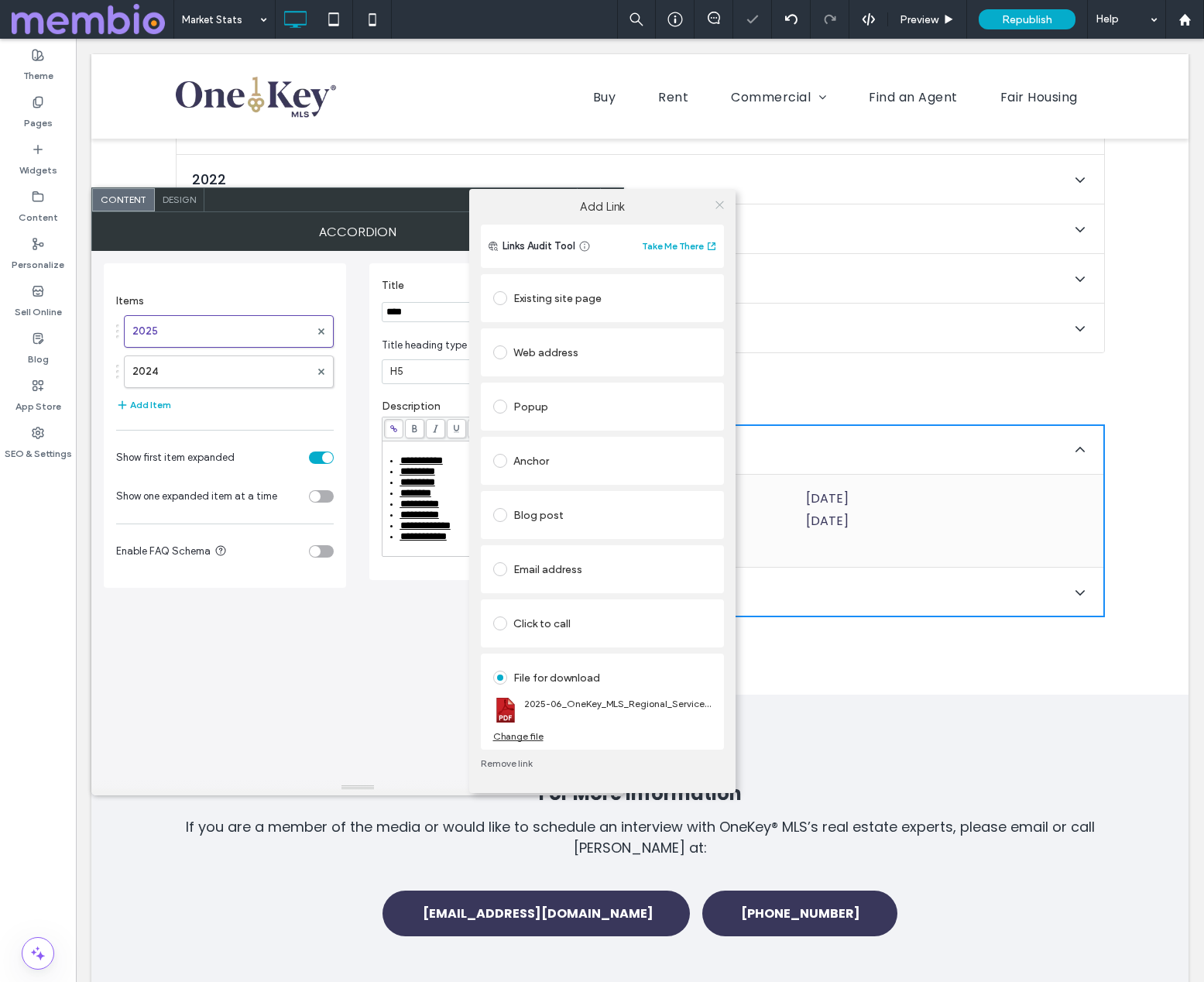
click at [717, 201] on icon at bounding box center [720, 205] width 12 height 12
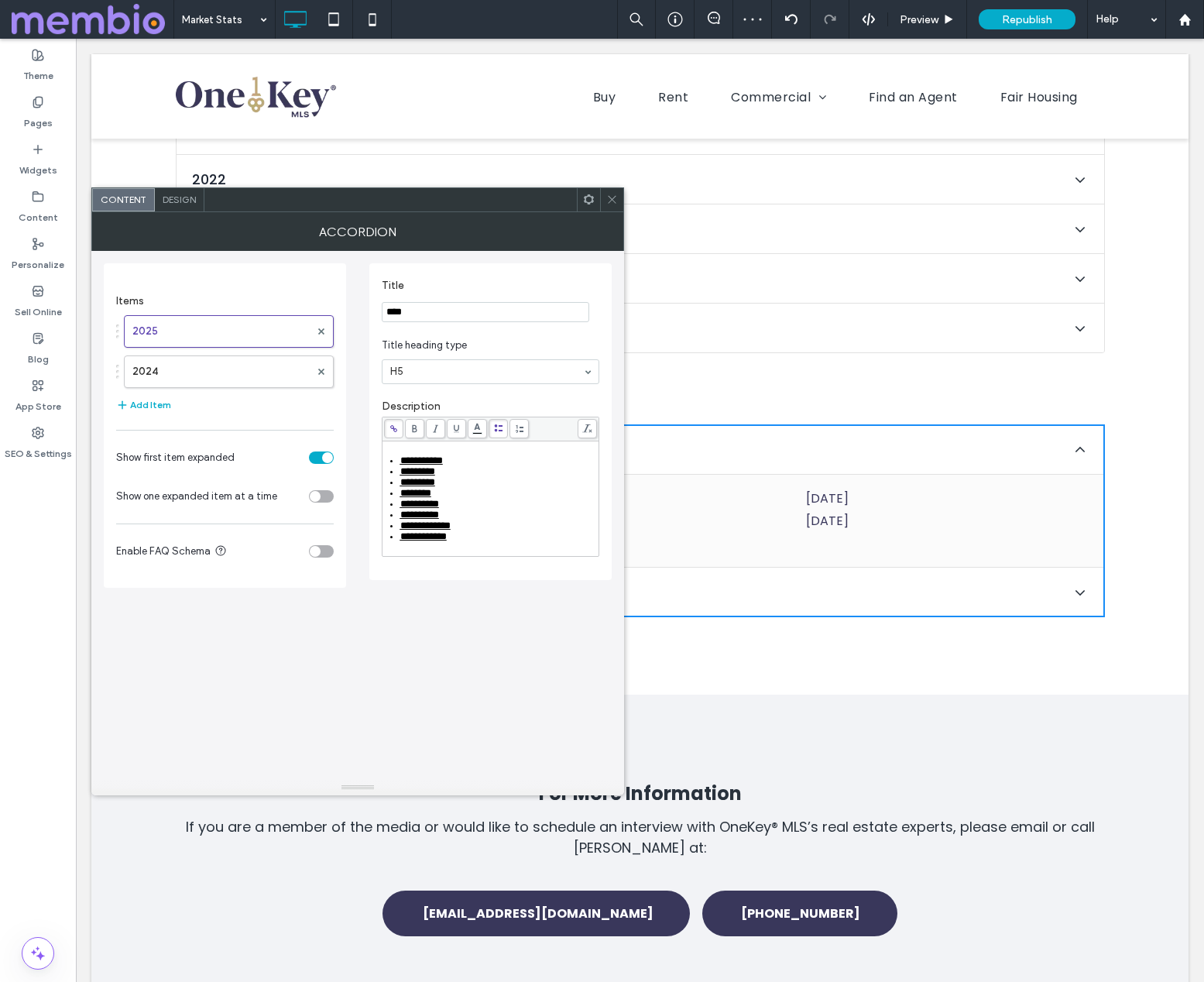
click at [447, 497] on div "********" at bounding box center [499, 493] width 197 height 11
drag, startPoint x: 452, startPoint y: 495, endPoint x: 401, endPoint y: 499, distance: 51.2
click at [401, 499] on div "********" at bounding box center [499, 493] width 197 height 11
click at [397, 427] on icon at bounding box center [393, 429] width 9 height 9
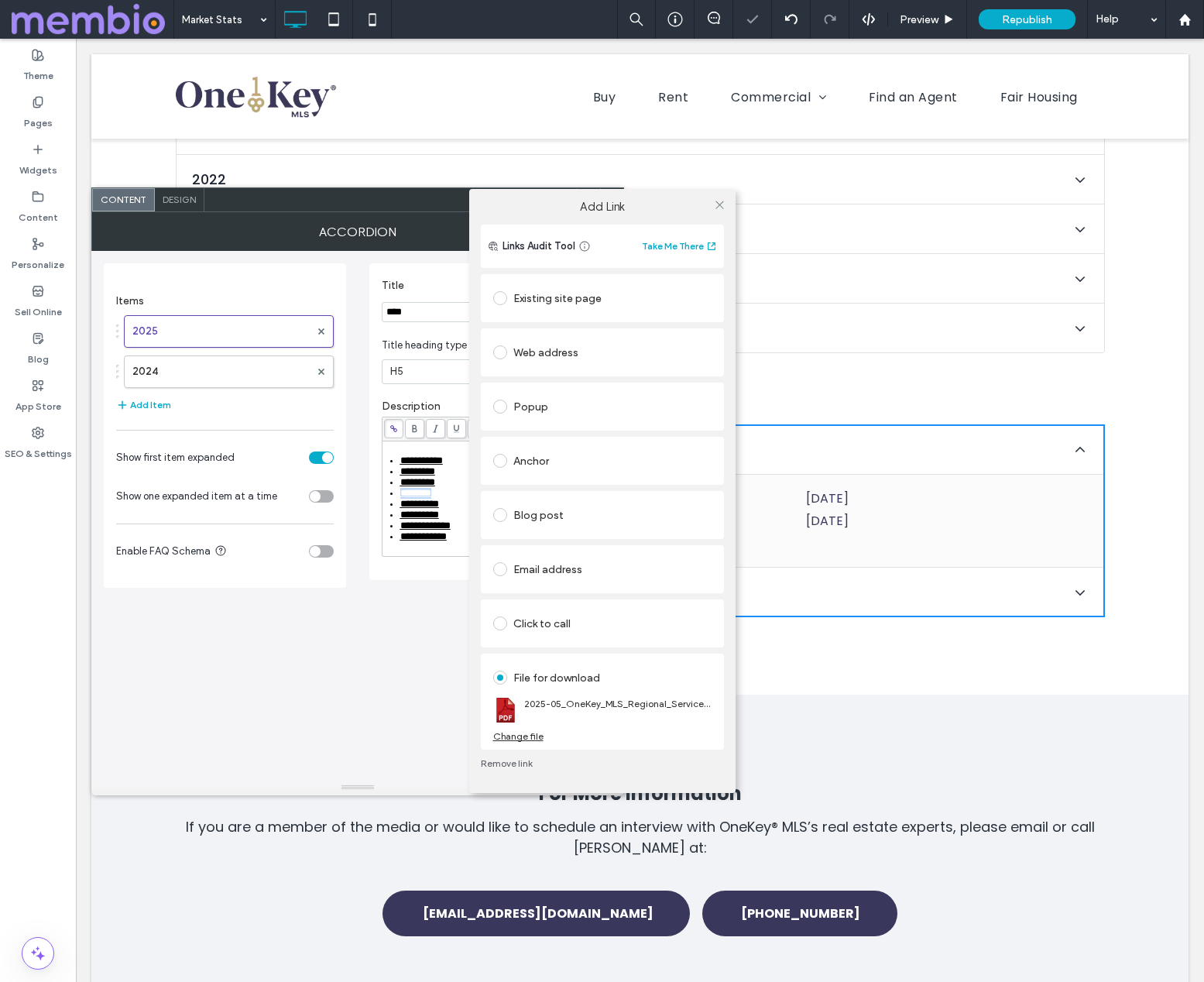
click at [523, 737] on div "Change file" at bounding box center [518, 736] width 50 height 12
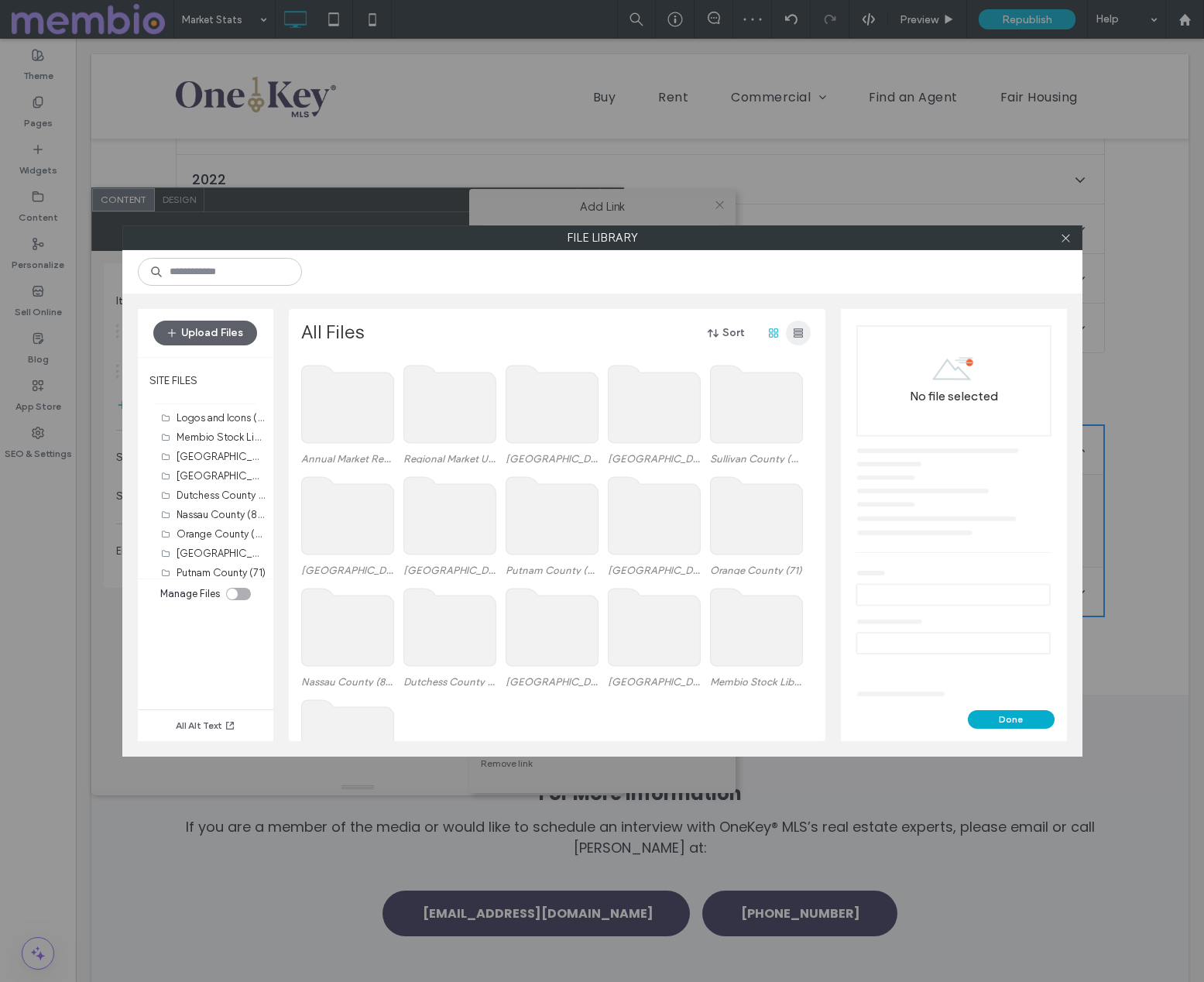
click at [804, 333] on span "button" at bounding box center [798, 333] width 25 height 25
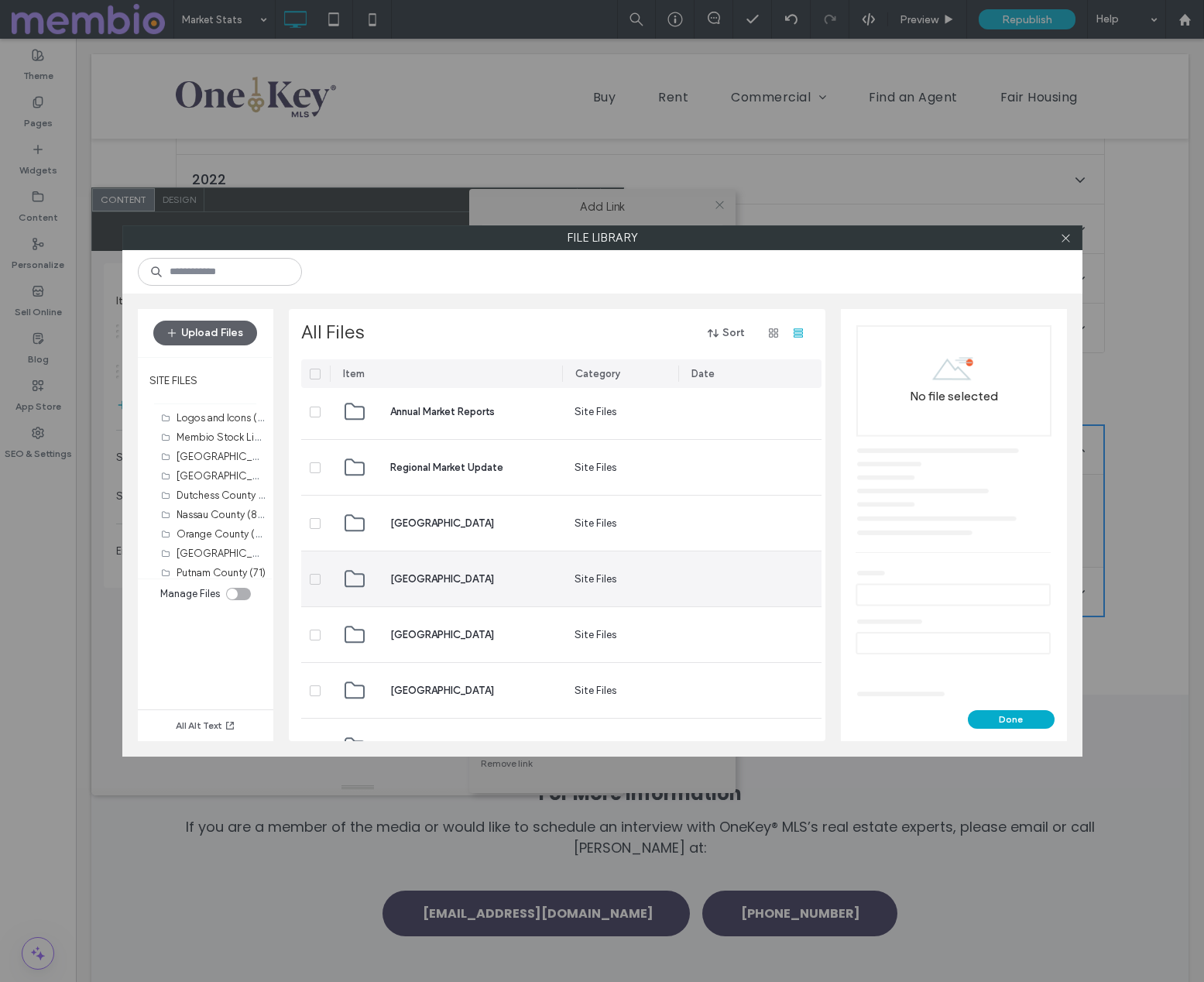
scroll to position [0, 0]
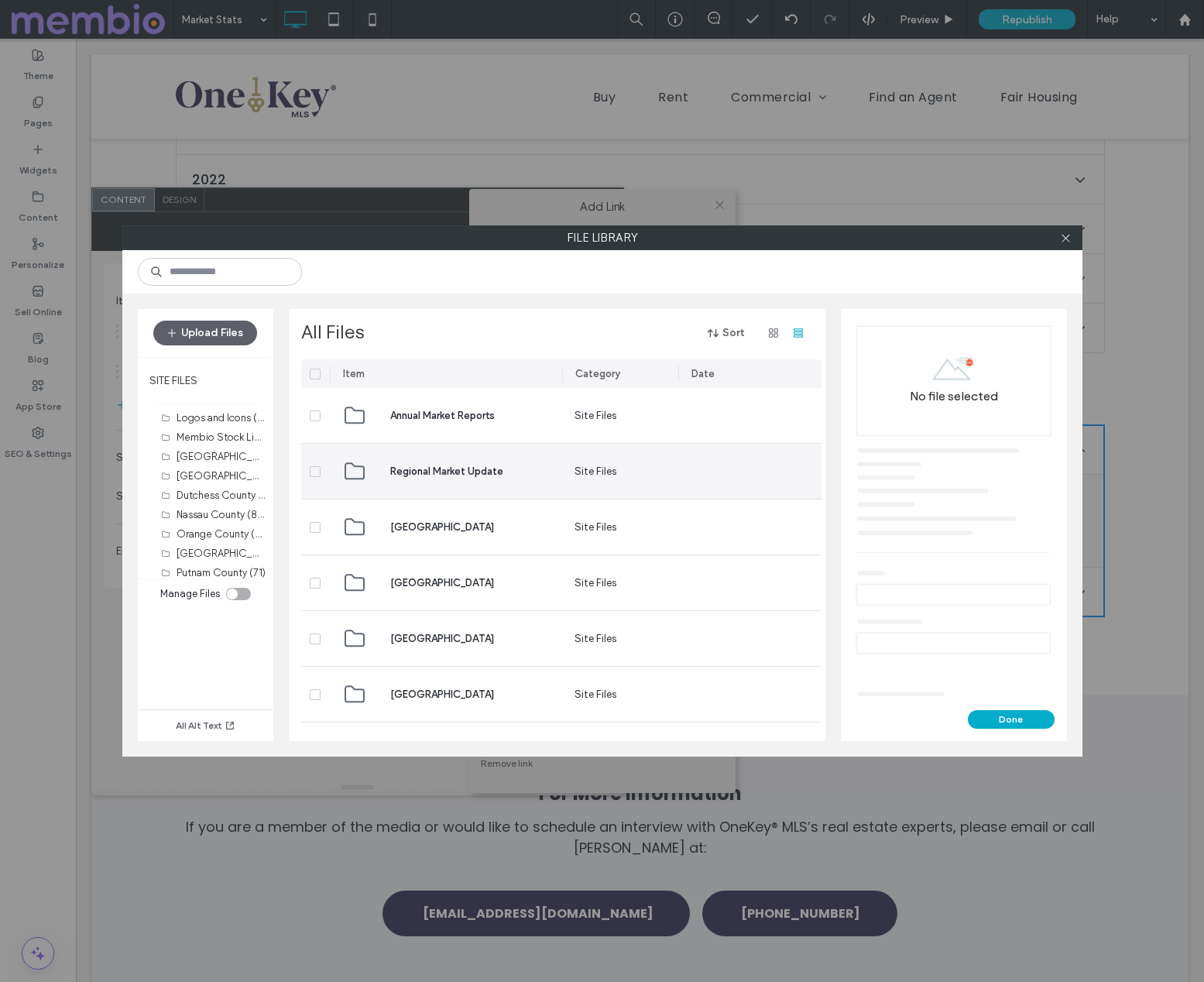
click at [458, 464] on span "Regional Market Update" at bounding box center [446, 471] width 113 height 15
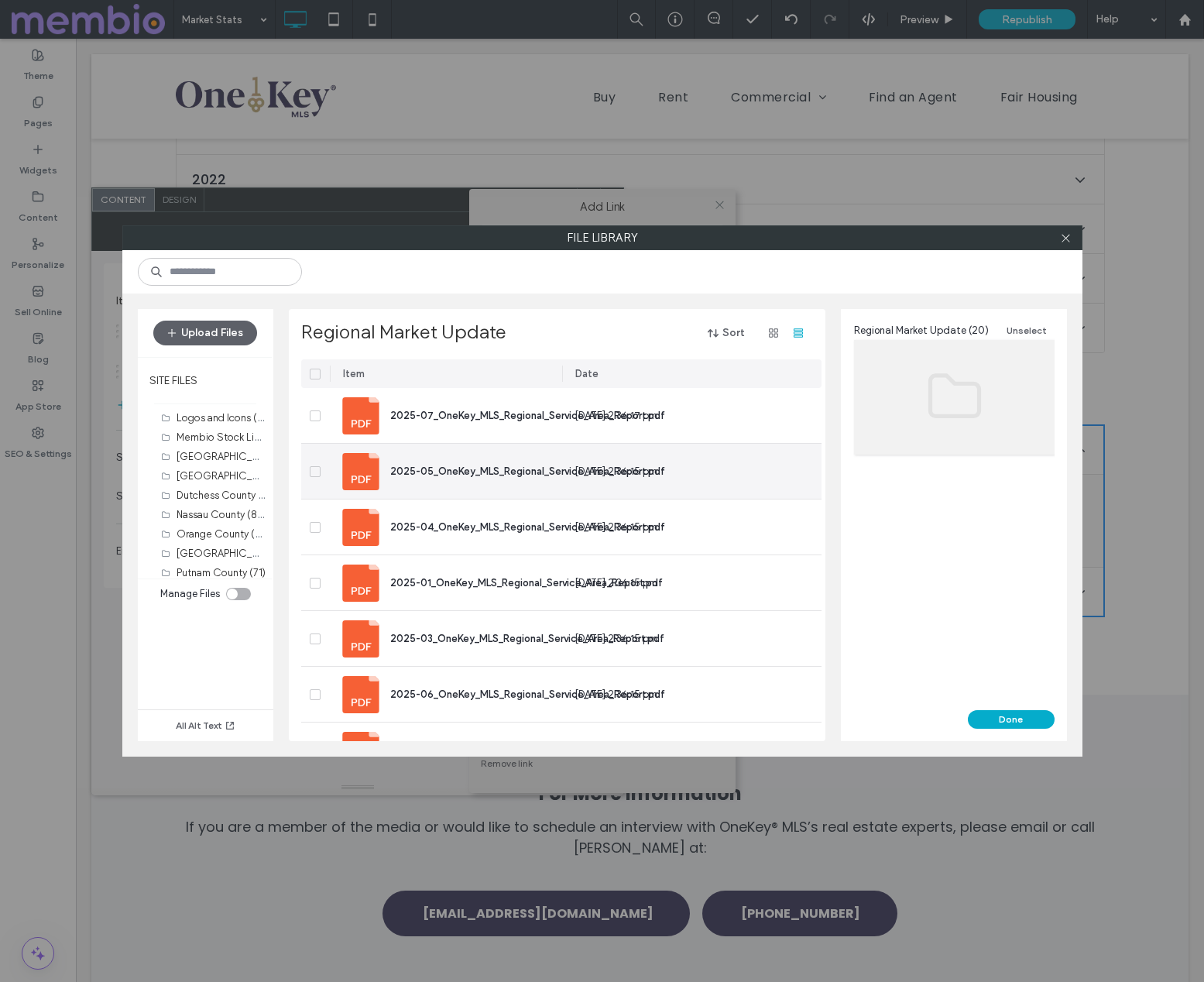
click at [450, 464] on div "2025-05_OneKey_MLS_Regional_Service_Area_Report.pdf" at bounding box center [528, 471] width 275 height 16
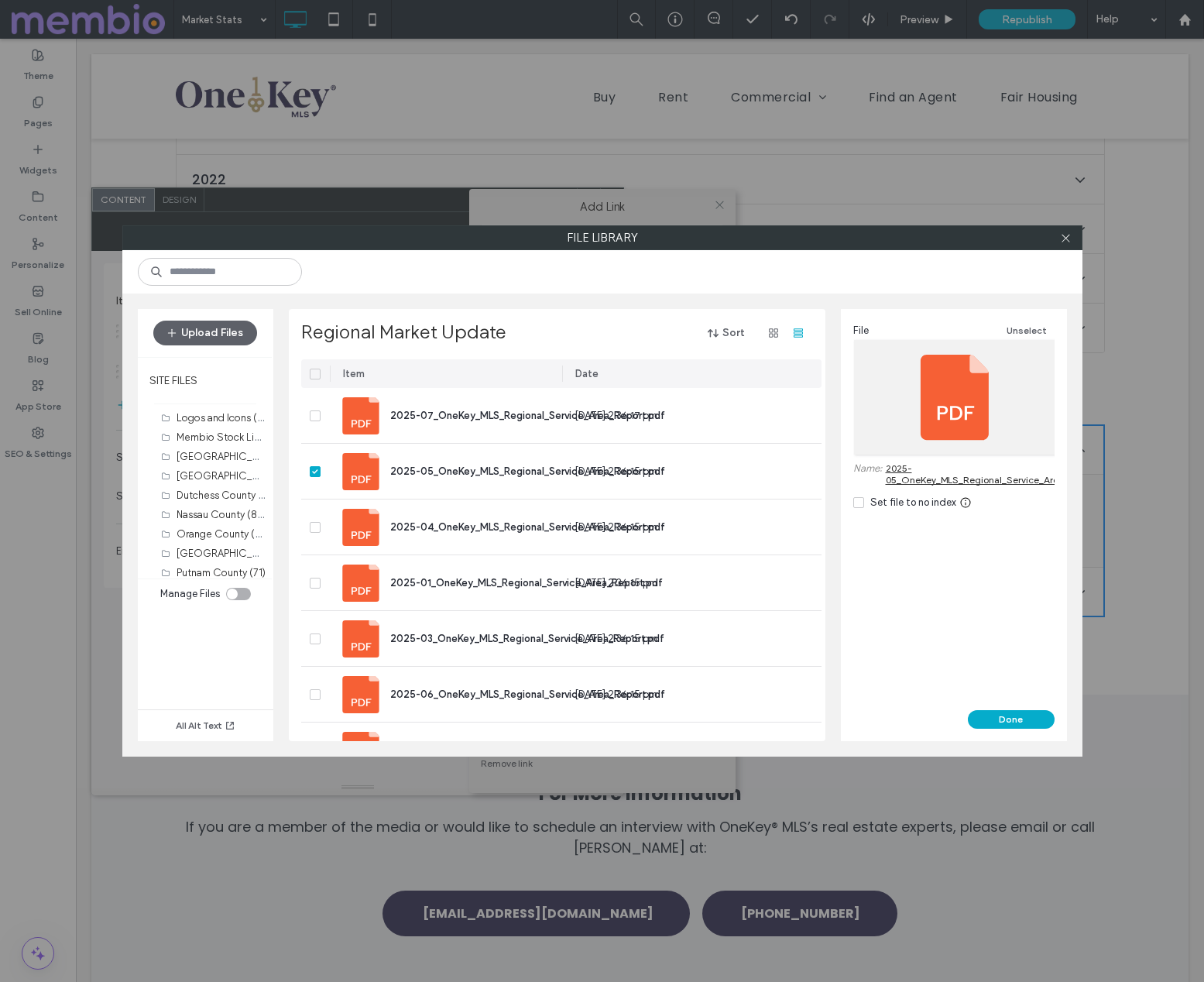
click at [1014, 714] on button "Done" at bounding box center [1011, 719] width 86 height 18
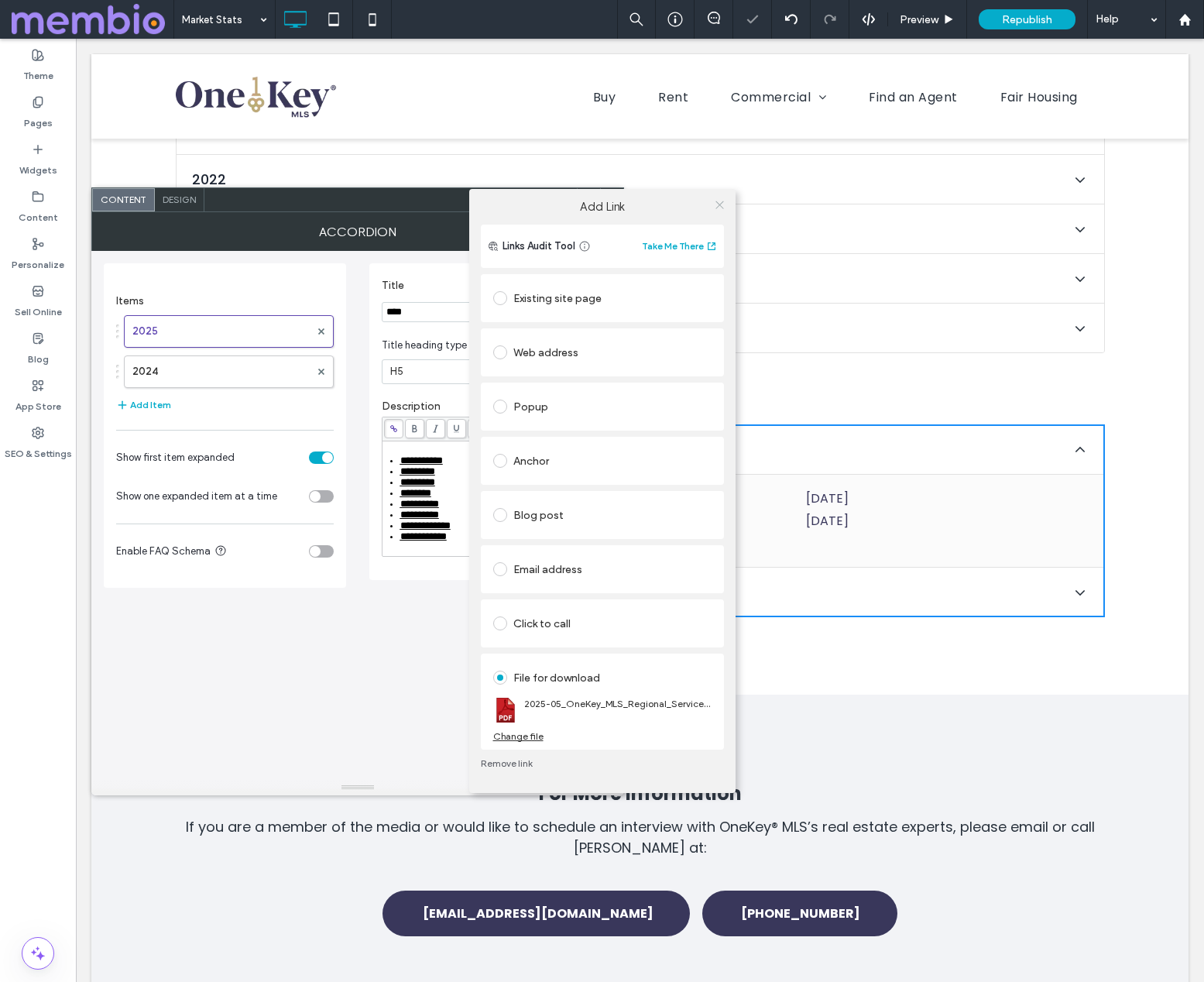
click at [720, 203] on icon at bounding box center [720, 205] width 12 height 12
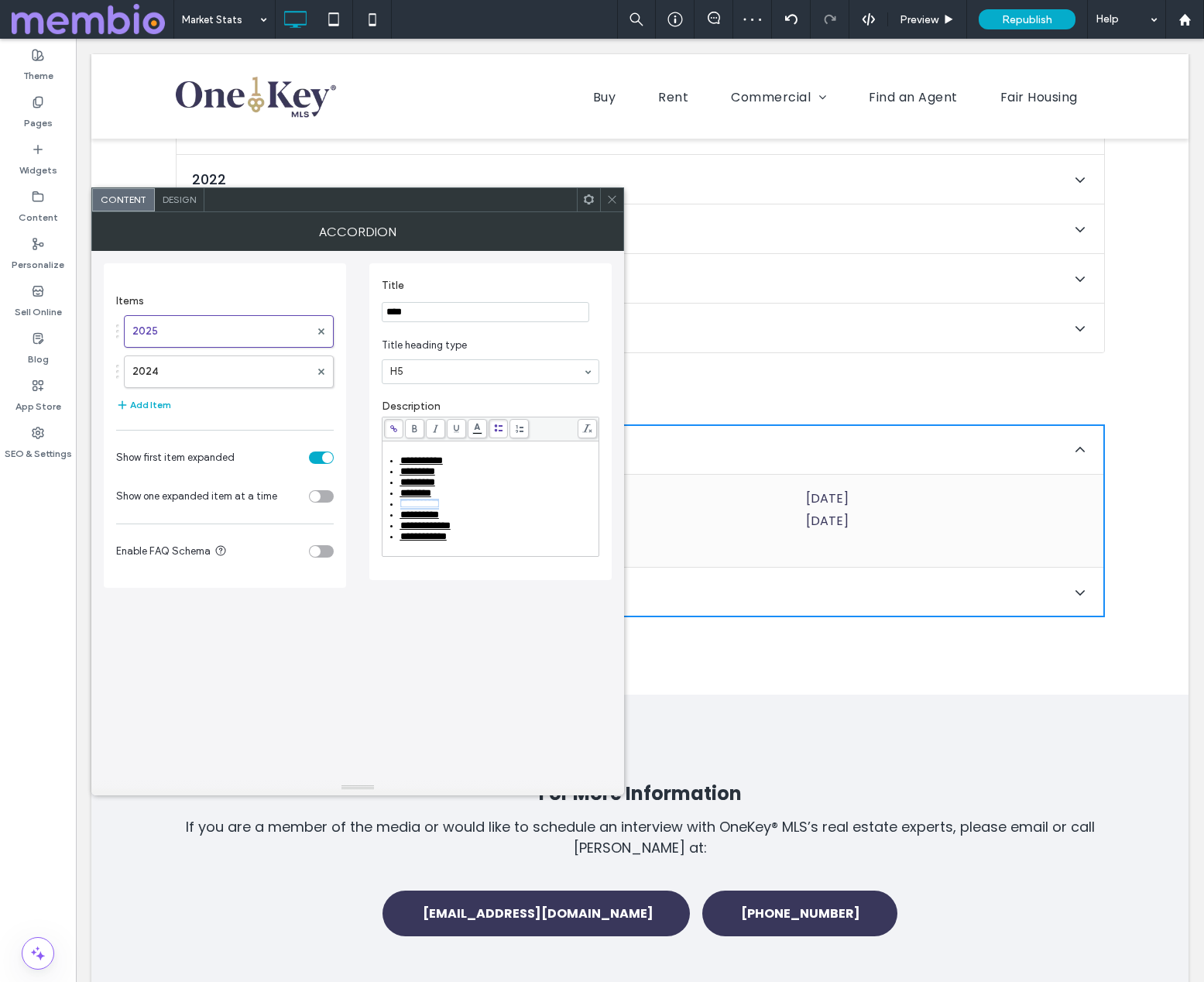
drag, startPoint x: 452, startPoint y: 507, endPoint x: 397, endPoint y: 512, distance: 55.2
click at [398, 512] on ul "**********" at bounding box center [490, 499] width 212 height 86
click at [393, 425] on icon at bounding box center [393, 429] width 9 height 9
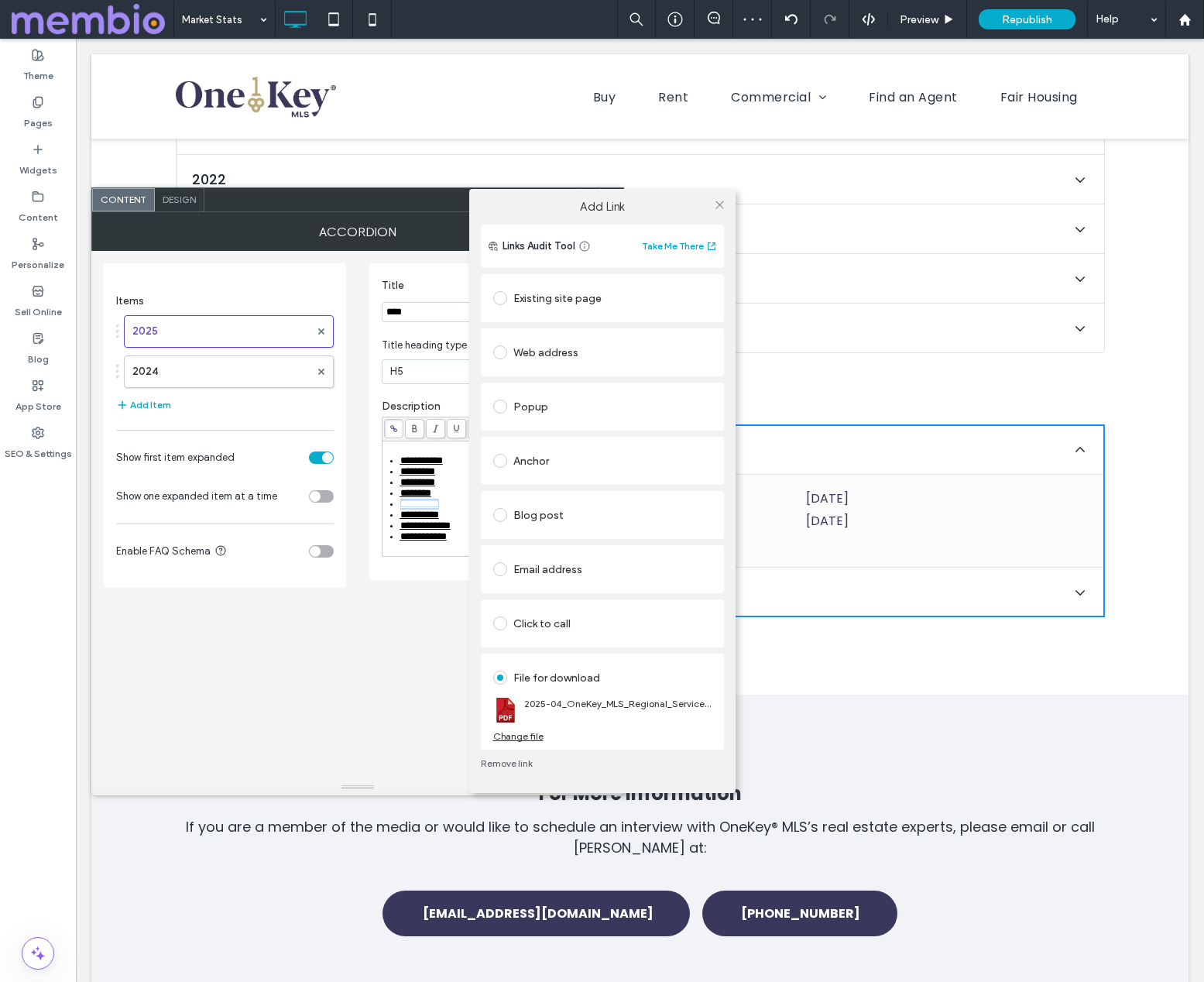
click at [524, 736] on div "Change file" at bounding box center [518, 736] width 50 height 12
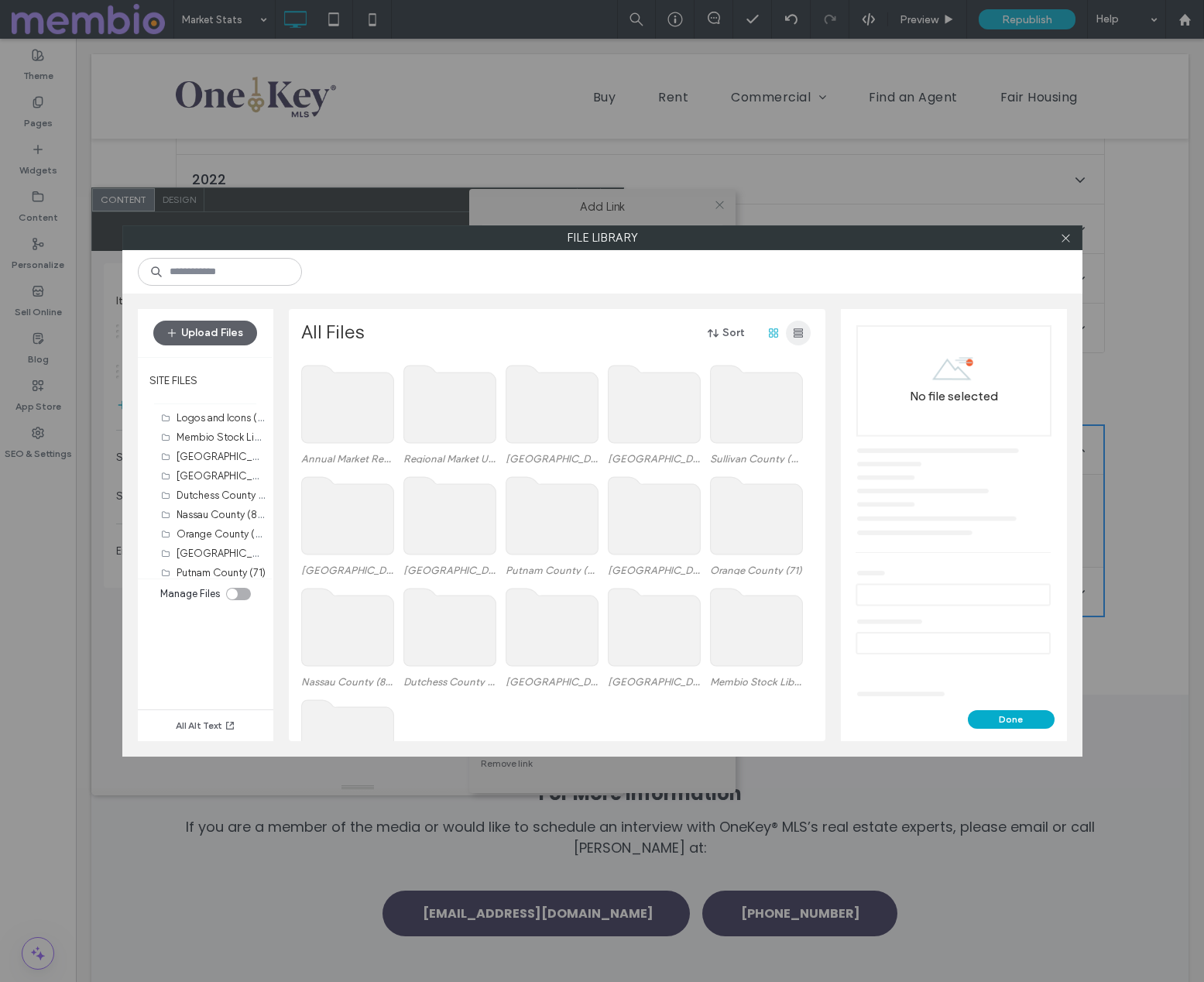
click at [801, 335] on icon "button" at bounding box center [798, 333] width 12 height 12
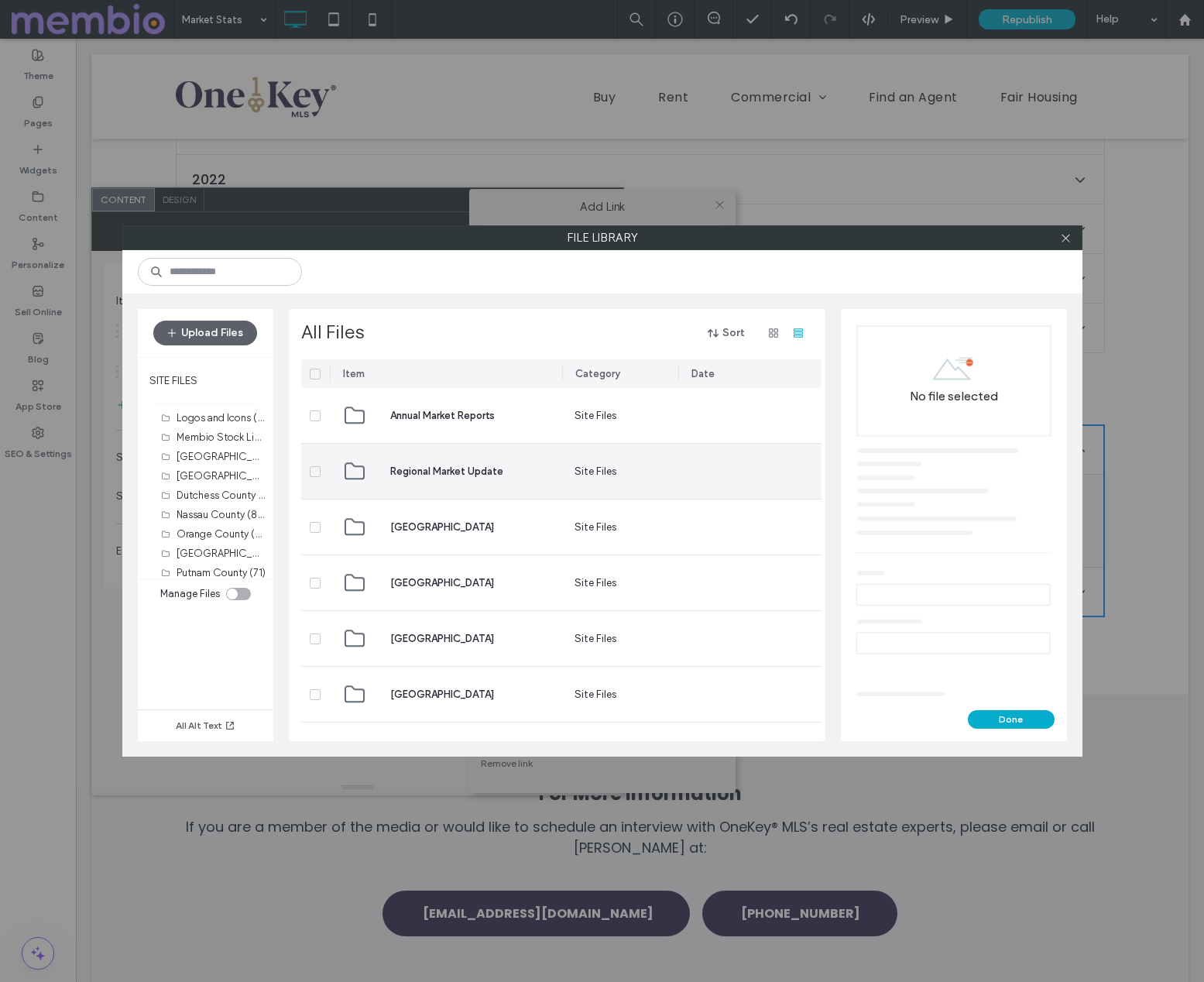
click at [471, 482] on div "Regional Market Update" at bounding box center [446, 471] width 208 height 55
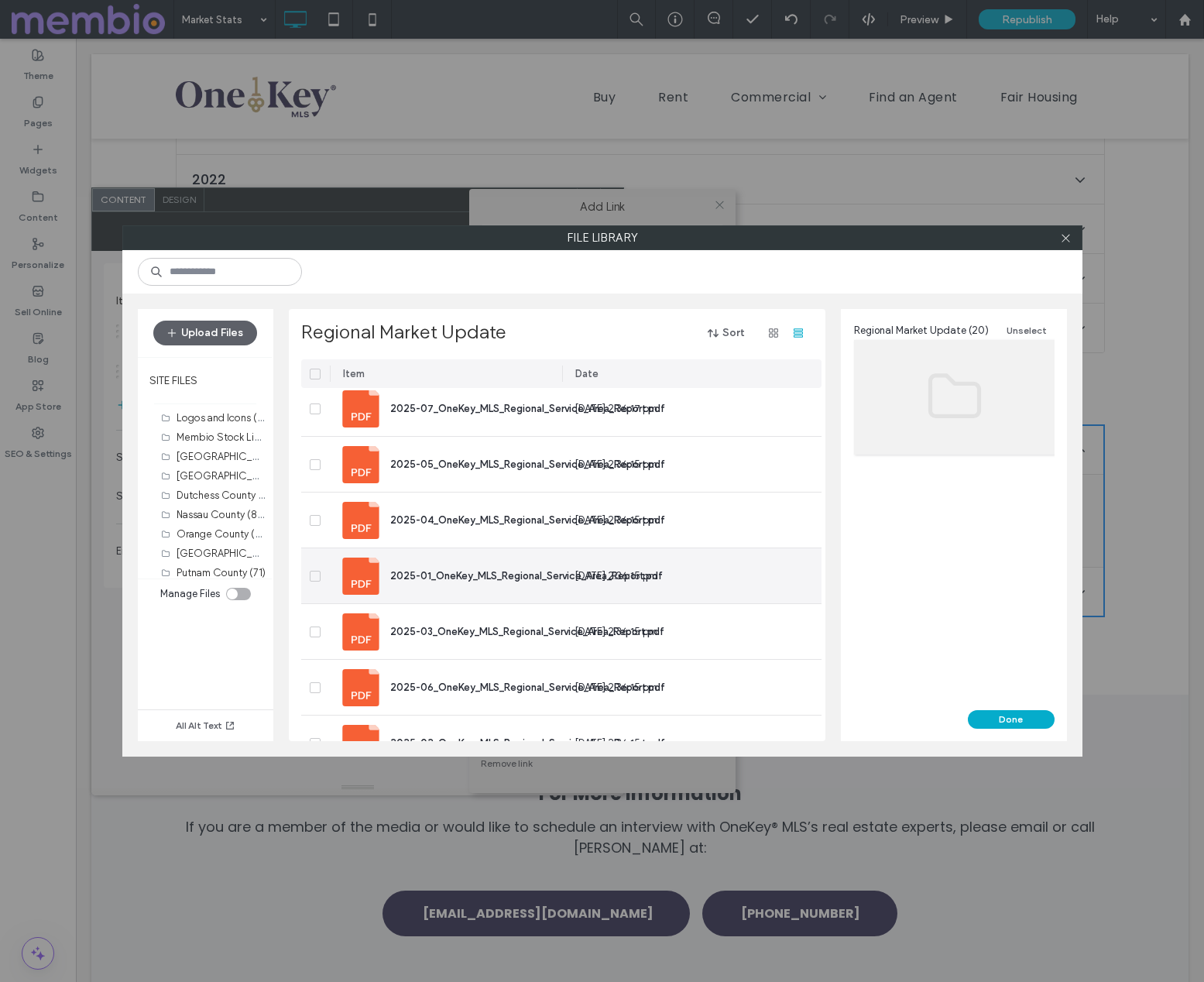
scroll to position [9, 0]
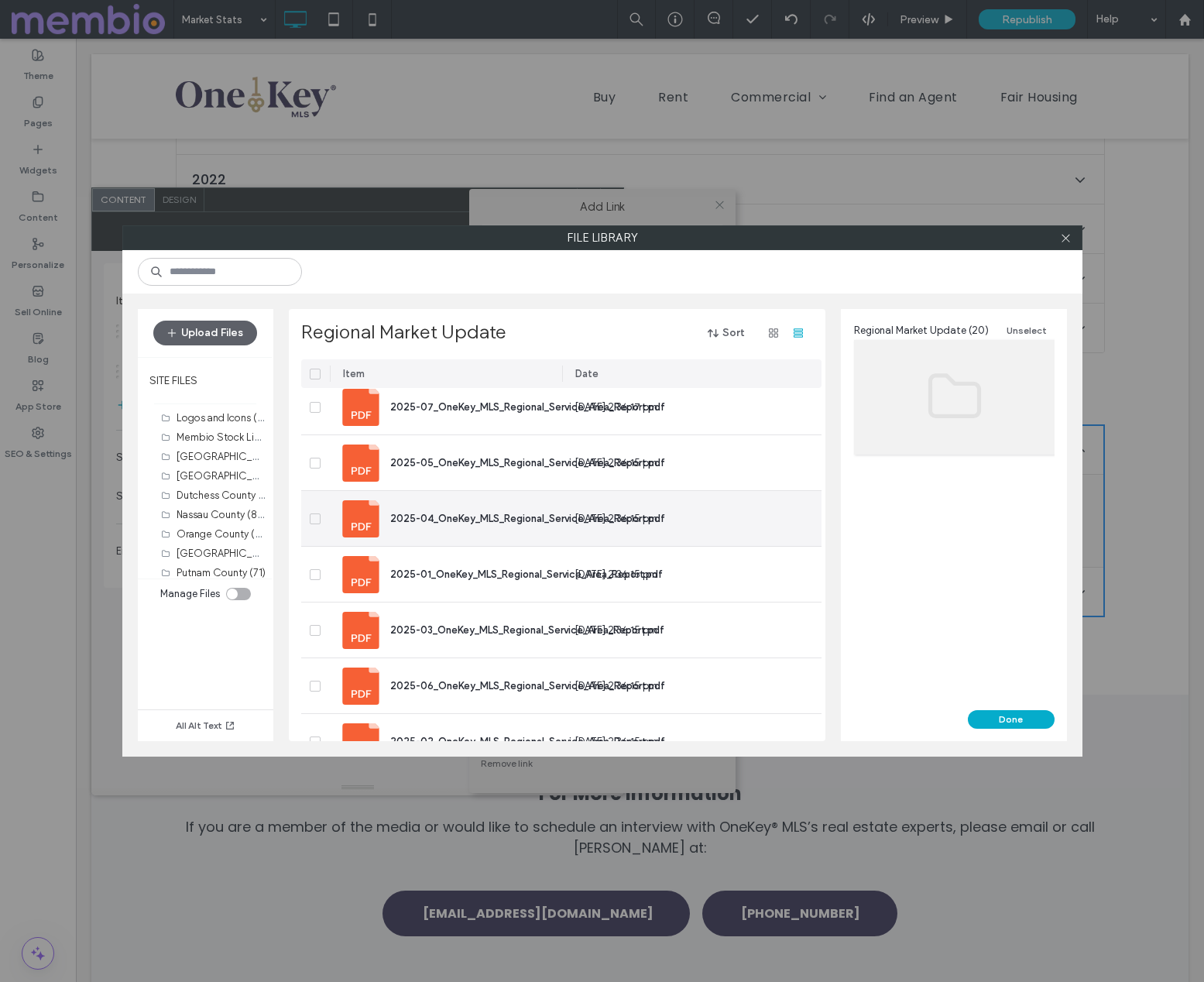
click at [486, 525] on div "2025-04_OneKey_MLS_Regional_Service_Area_Report.pdf" at bounding box center [528, 518] width 275 height 16
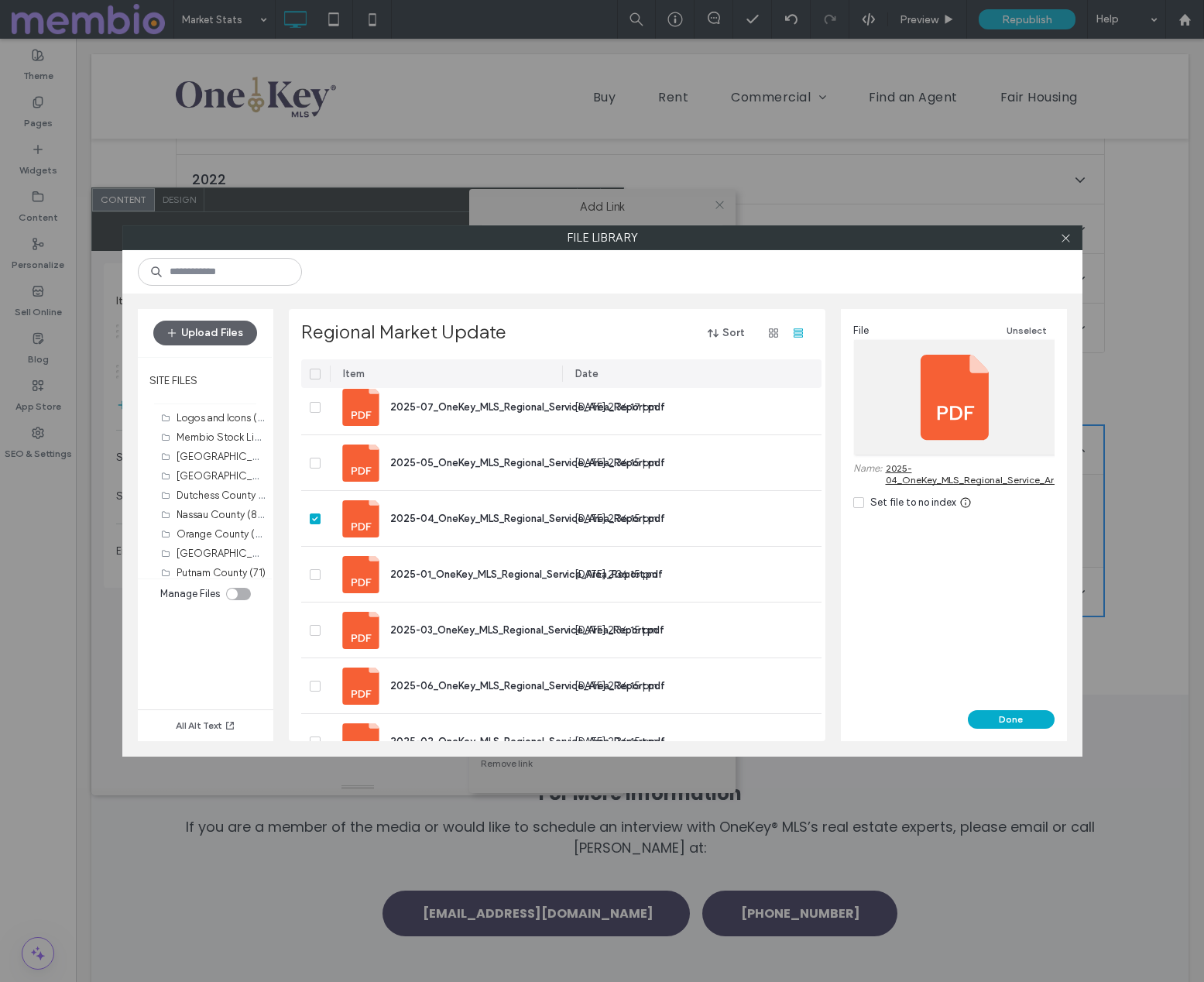
drag, startPoint x: 998, startPoint y: 713, endPoint x: 965, endPoint y: 696, distance: 37.1
click at [998, 713] on button "Done" at bounding box center [1011, 719] width 86 height 18
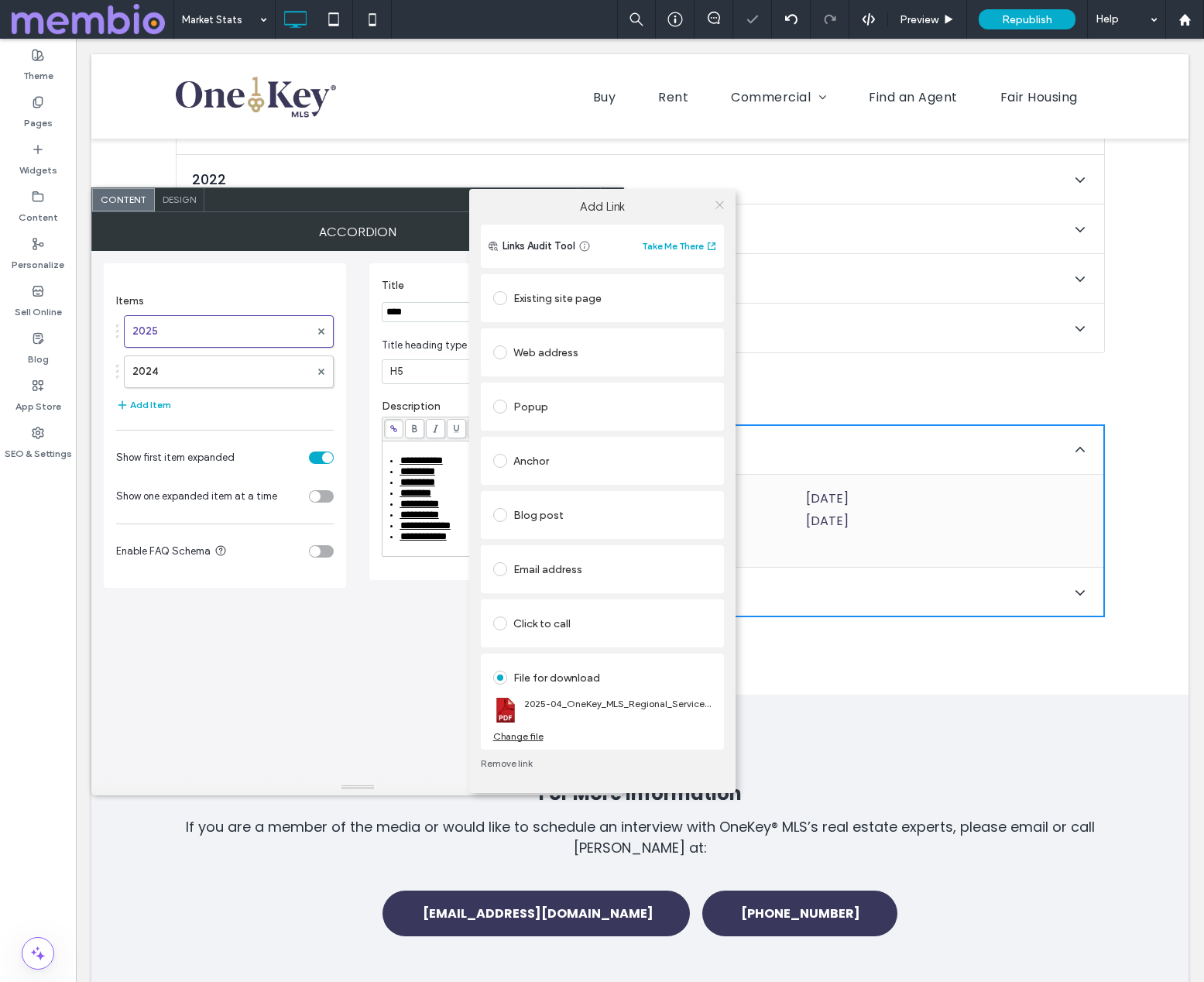
drag, startPoint x: 718, startPoint y: 203, endPoint x: 549, endPoint y: 371, distance: 238.3
click at [718, 203] on use at bounding box center [720, 205] width 8 height 8
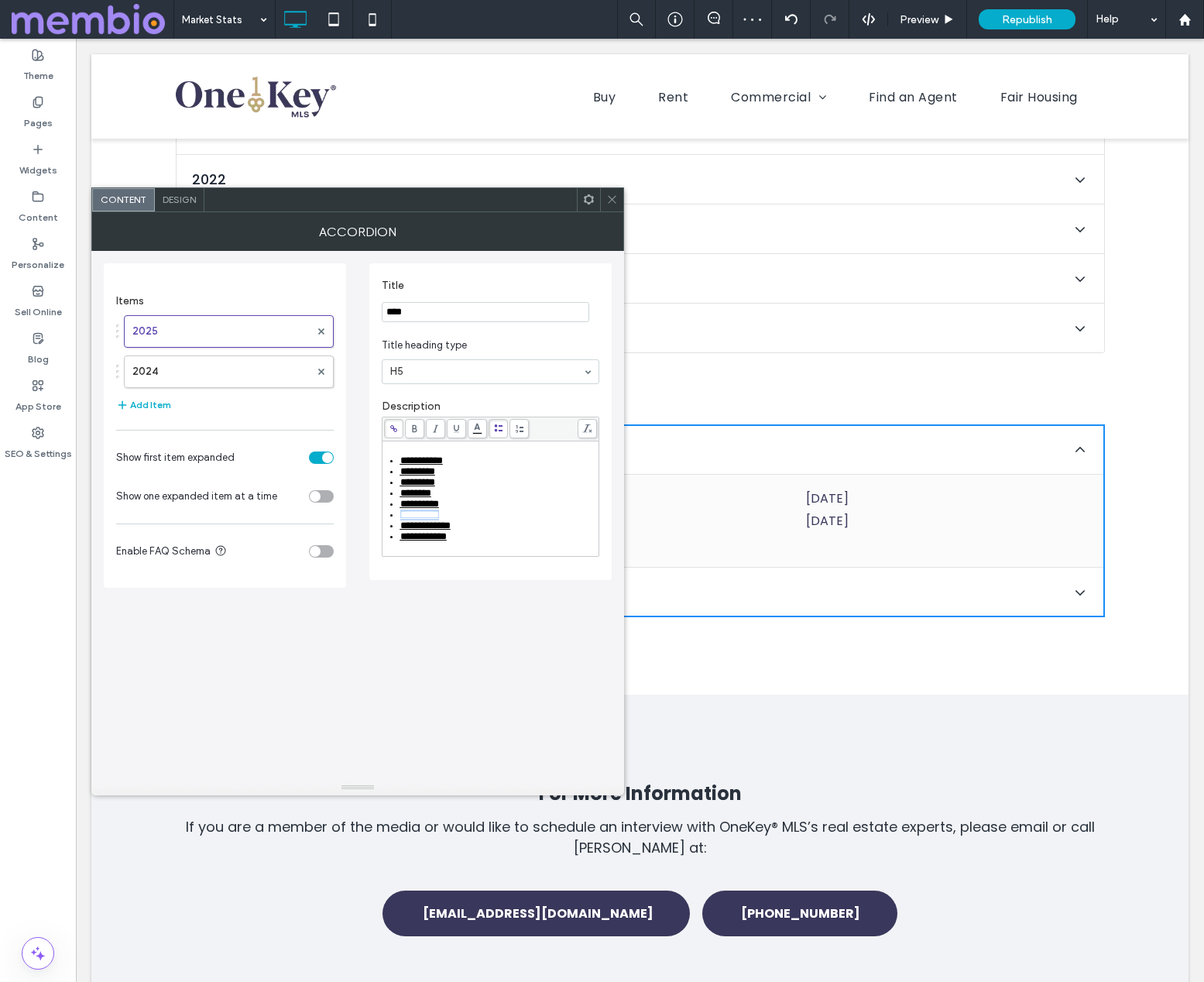
drag, startPoint x: 467, startPoint y: 520, endPoint x: 384, endPoint y: 517, distance: 83.1
click at [382, 518] on div "**********" at bounding box center [491, 486] width 217 height 140
click at [394, 429] on icon at bounding box center [393, 429] width 9 height 9
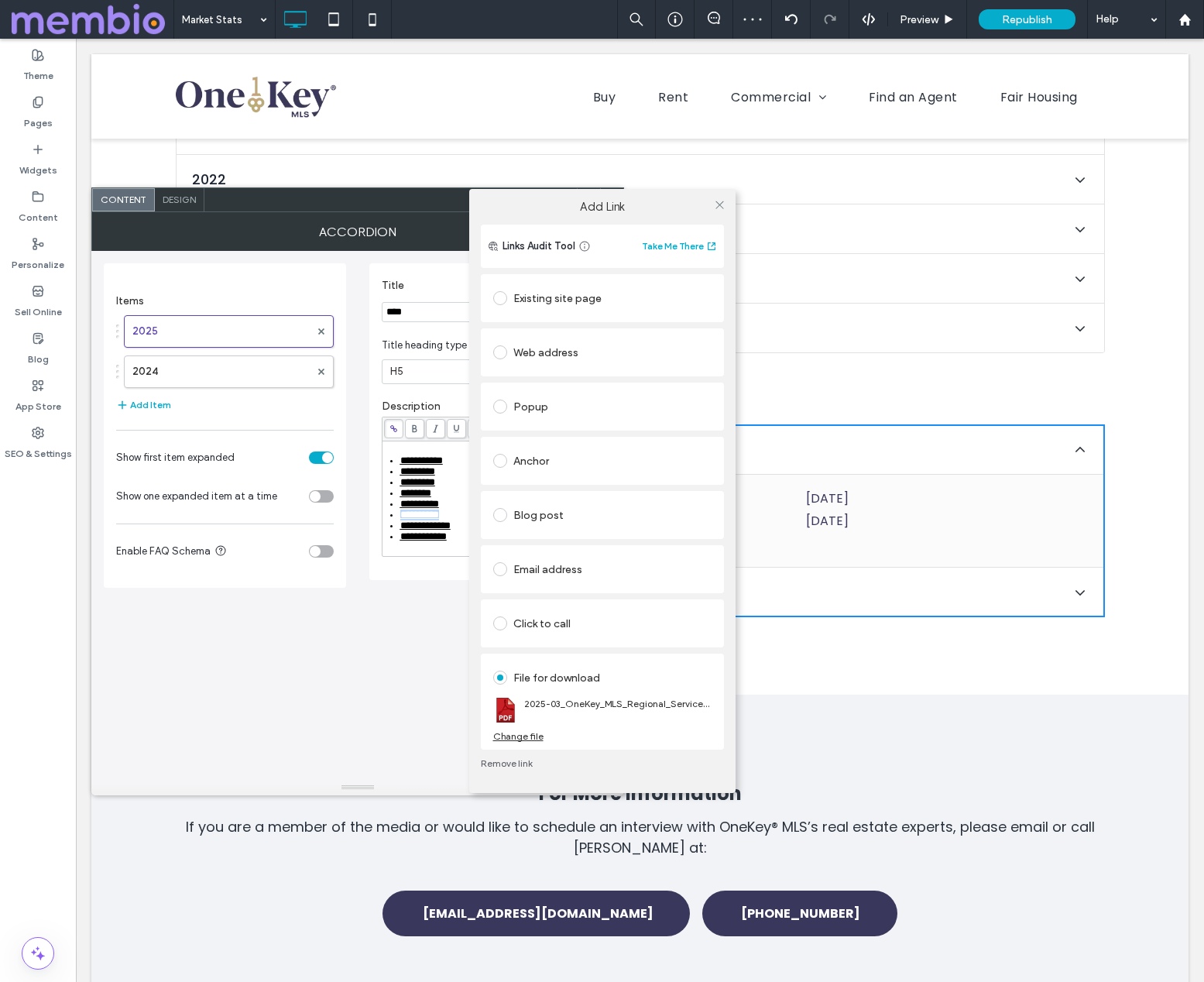
click at [514, 740] on div "Change file" at bounding box center [518, 736] width 50 height 12
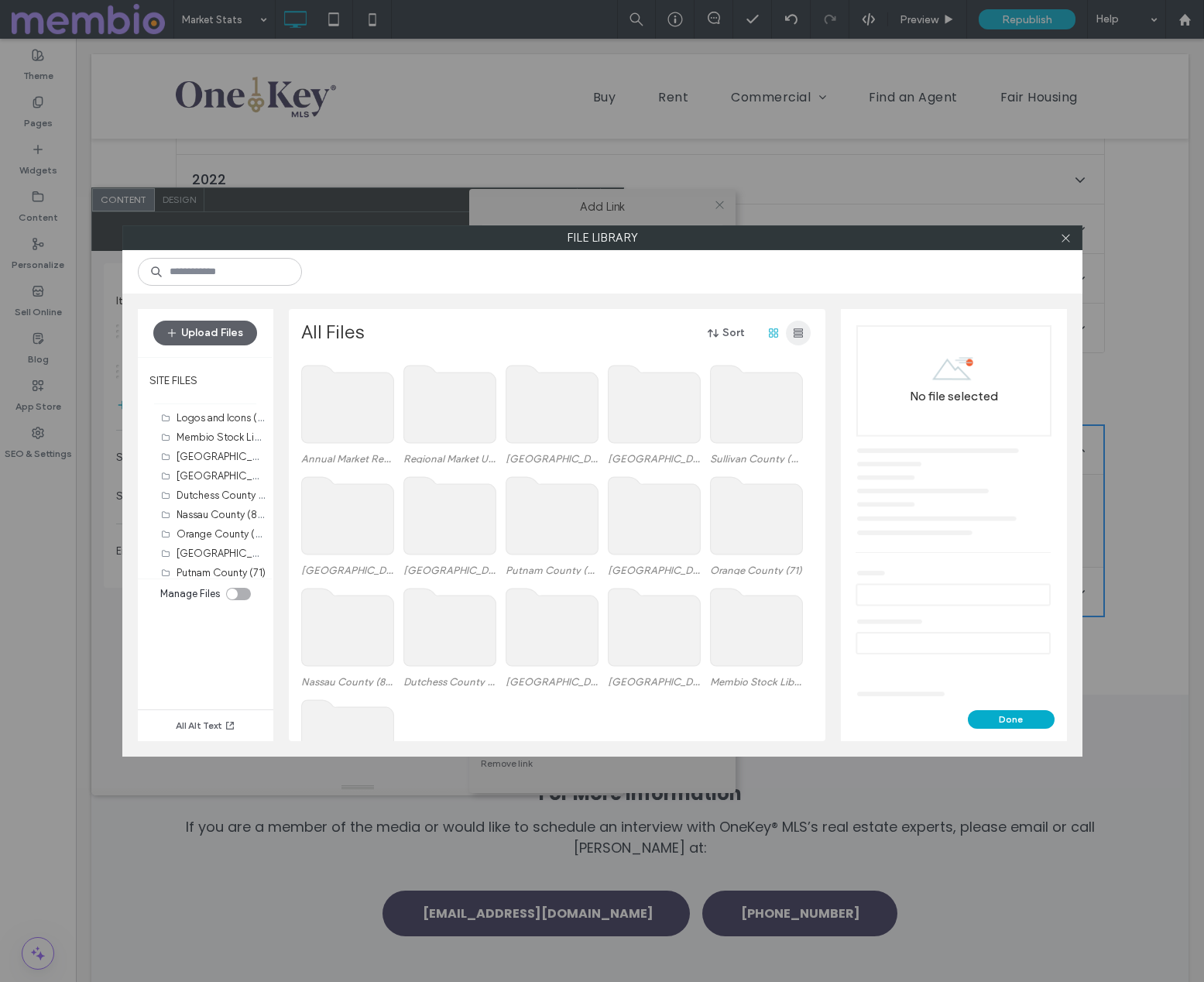
click at [798, 336] on icon "button" at bounding box center [798, 333] width 12 height 12
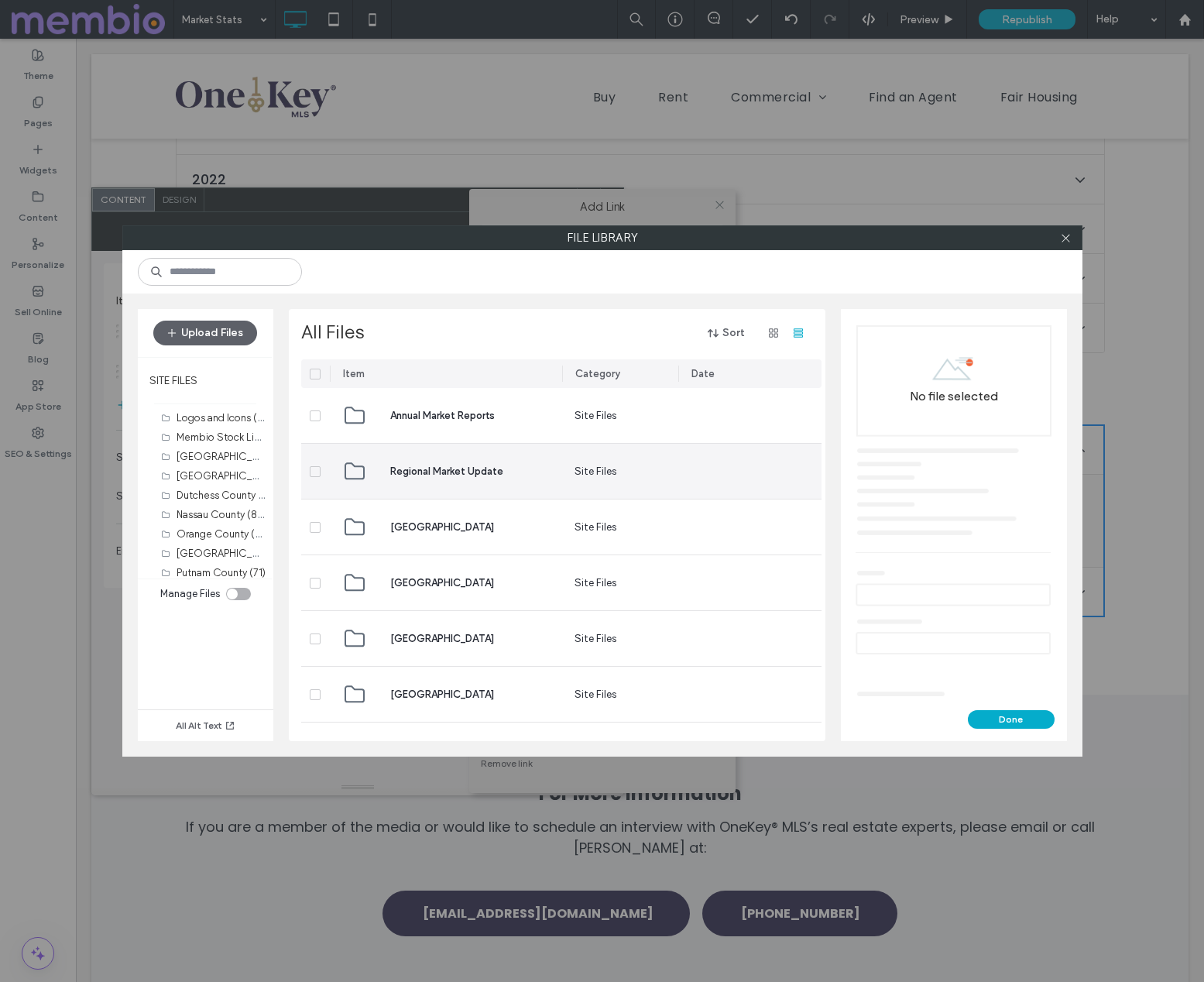
scroll to position [0, 9]
click at [439, 464] on span "Regional Market Update" at bounding box center [446, 471] width 113 height 15
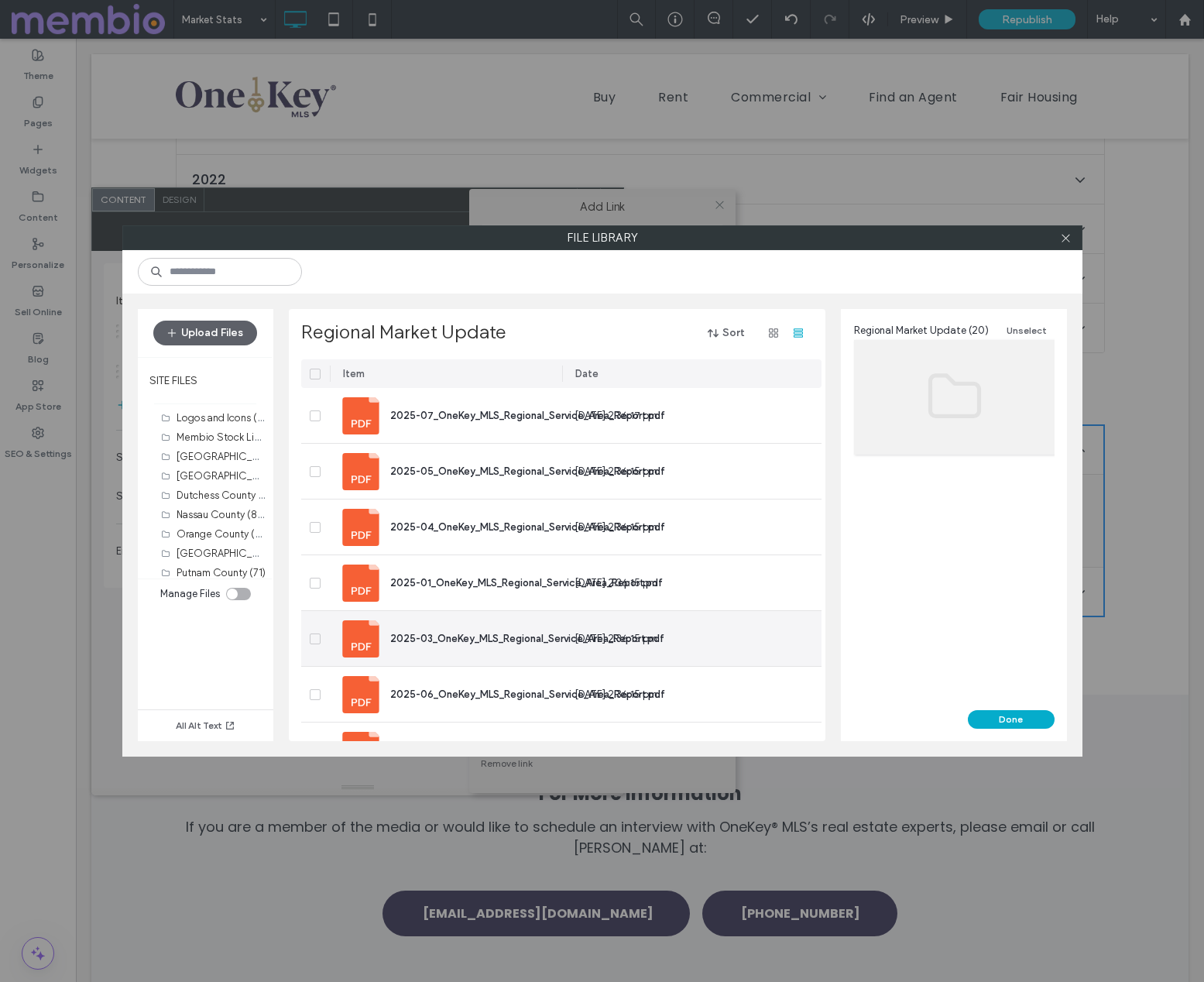
scroll to position [70, 0]
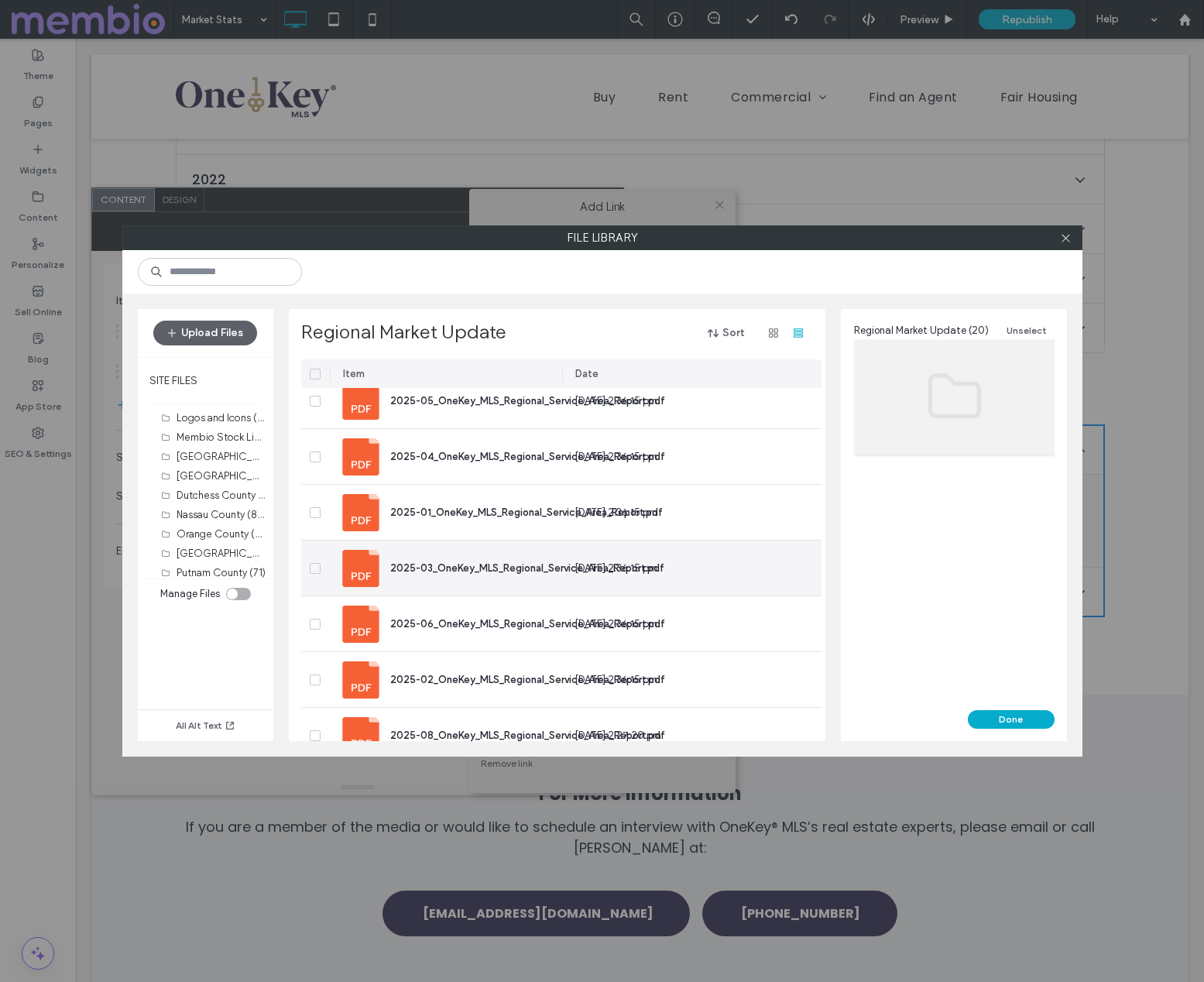
drag, startPoint x: 482, startPoint y: 576, endPoint x: 581, endPoint y: 612, distance: 105.3
click at [482, 576] on div "2025-03_OneKey_MLS_Regional_Service_Area_Report.pdf" at bounding box center [527, 568] width 274 height 16
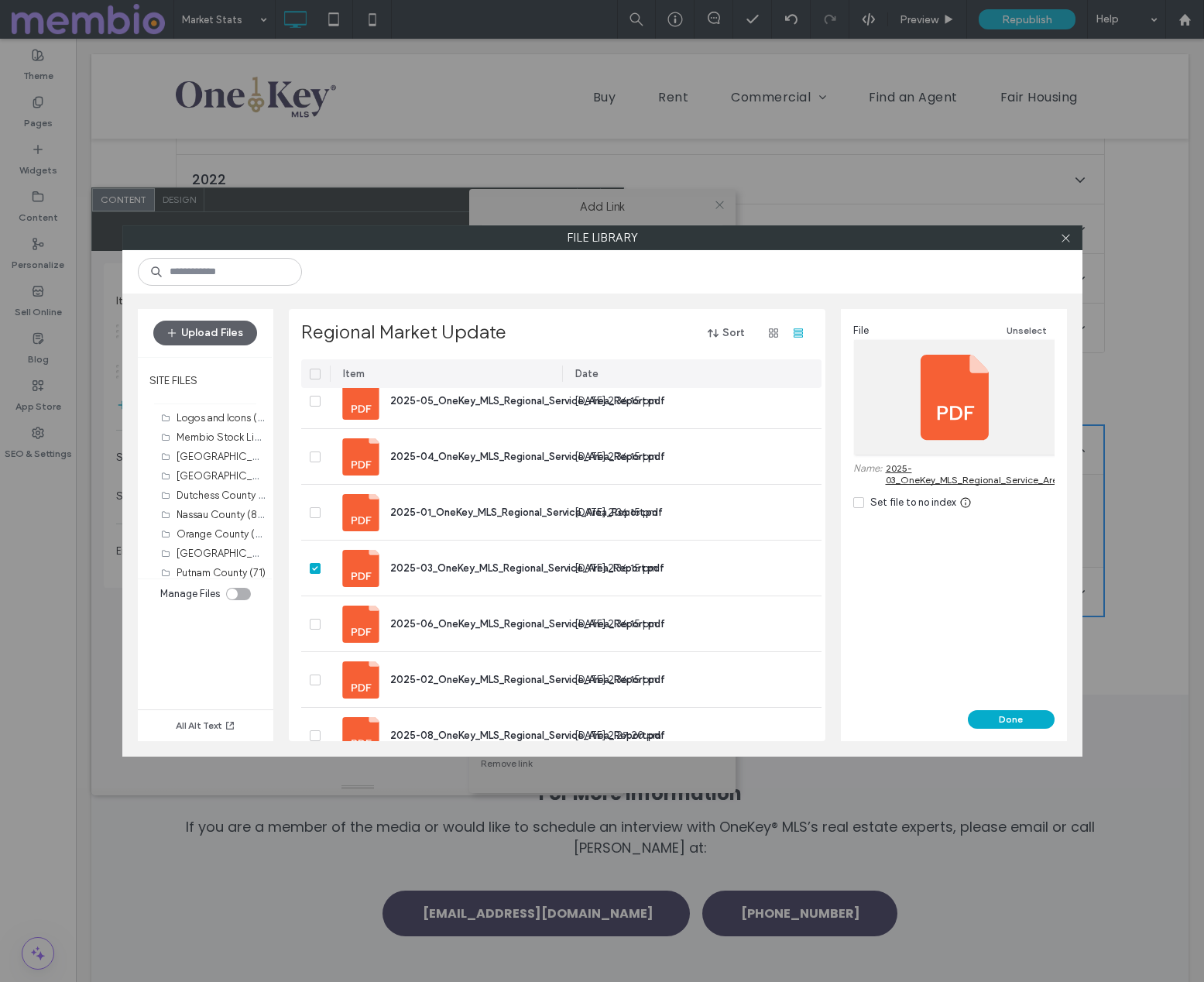
drag, startPoint x: 1017, startPoint y: 722, endPoint x: 1001, endPoint y: 713, distance: 18.4
click at [1017, 722] on button "Done" at bounding box center [1011, 719] width 86 height 18
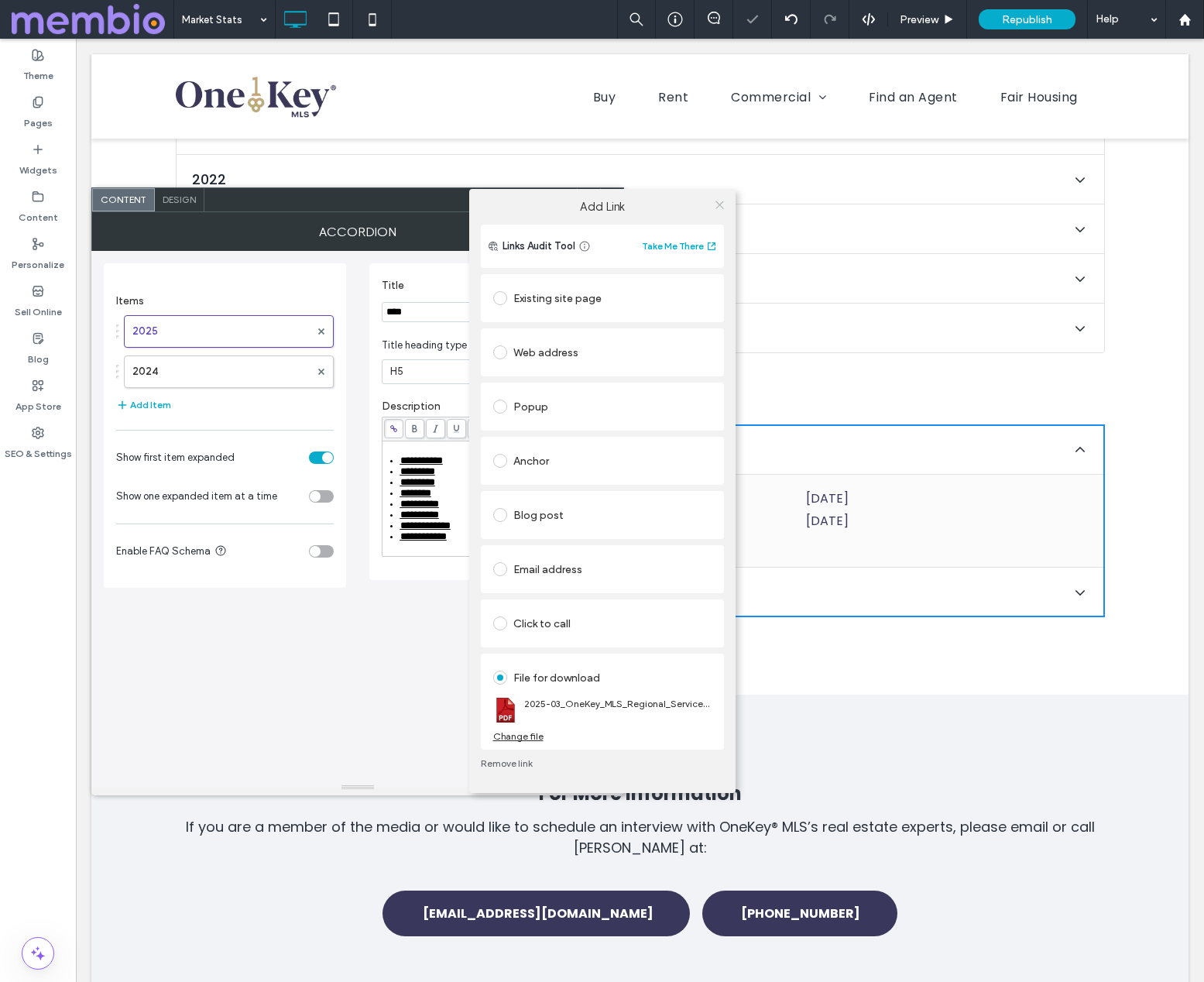
click at [723, 202] on use at bounding box center [720, 205] width 8 height 8
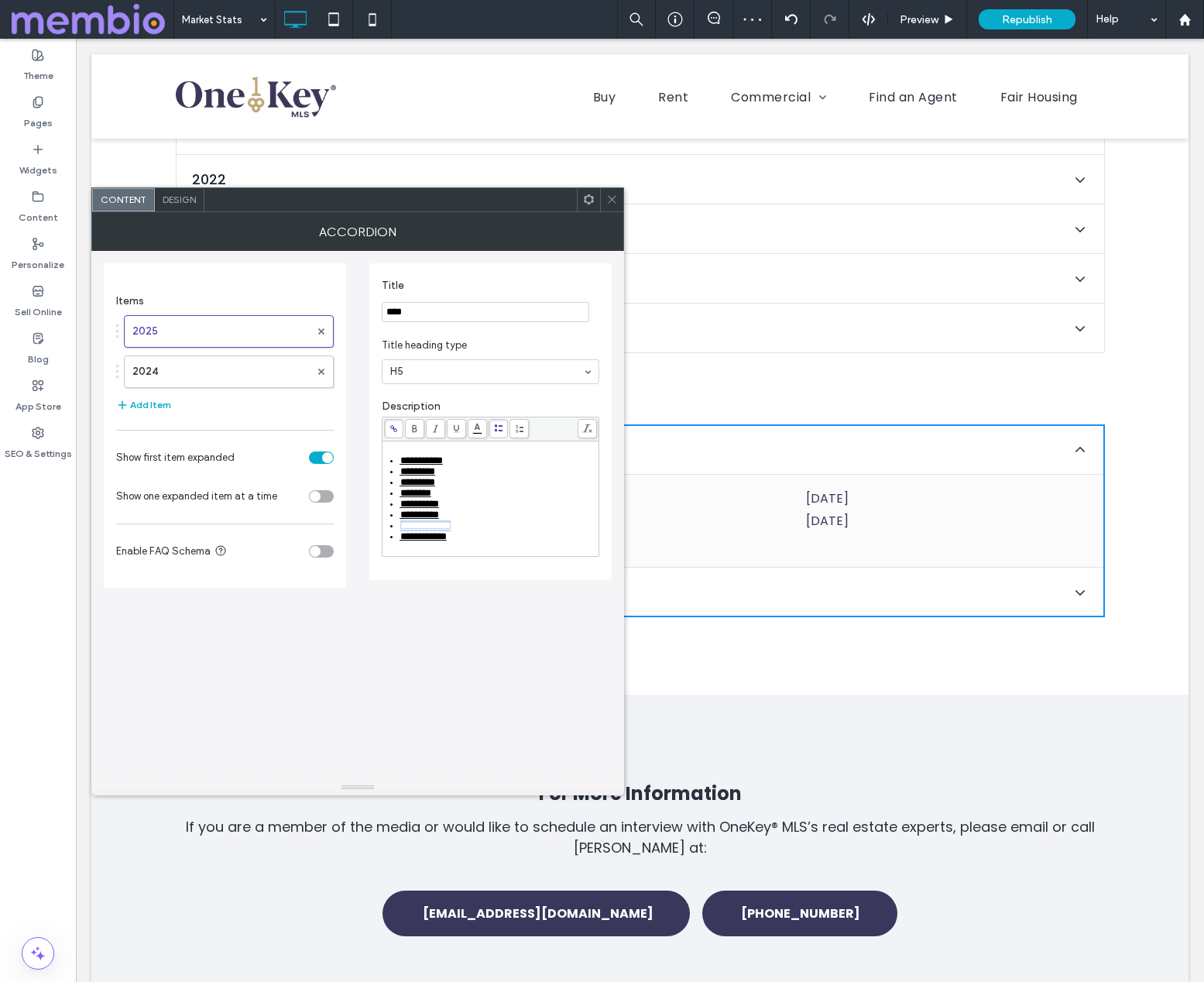
drag, startPoint x: 473, startPoint y: 530, endPoint x: 400, endPoint y: 534, distance: 73.1
click at [401, 531] on div "**********" at bounding box center [499, 526] width 197 height 11
click at [393, 427] on use at bounding box center [393, 429] width 7 height 7
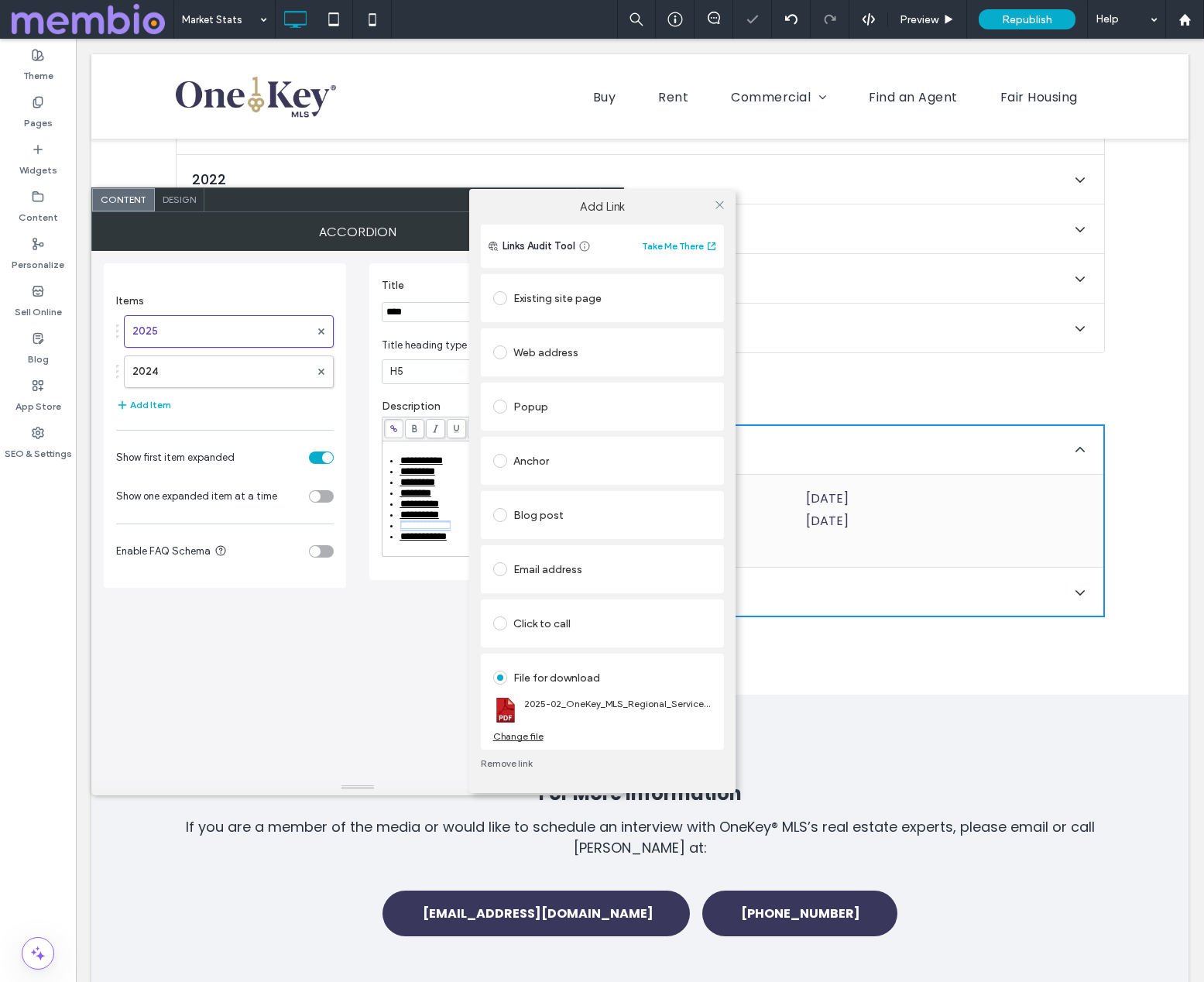
click at [532, 738] on div "Change file" at bounding box center [518, 736] width 50 height 12
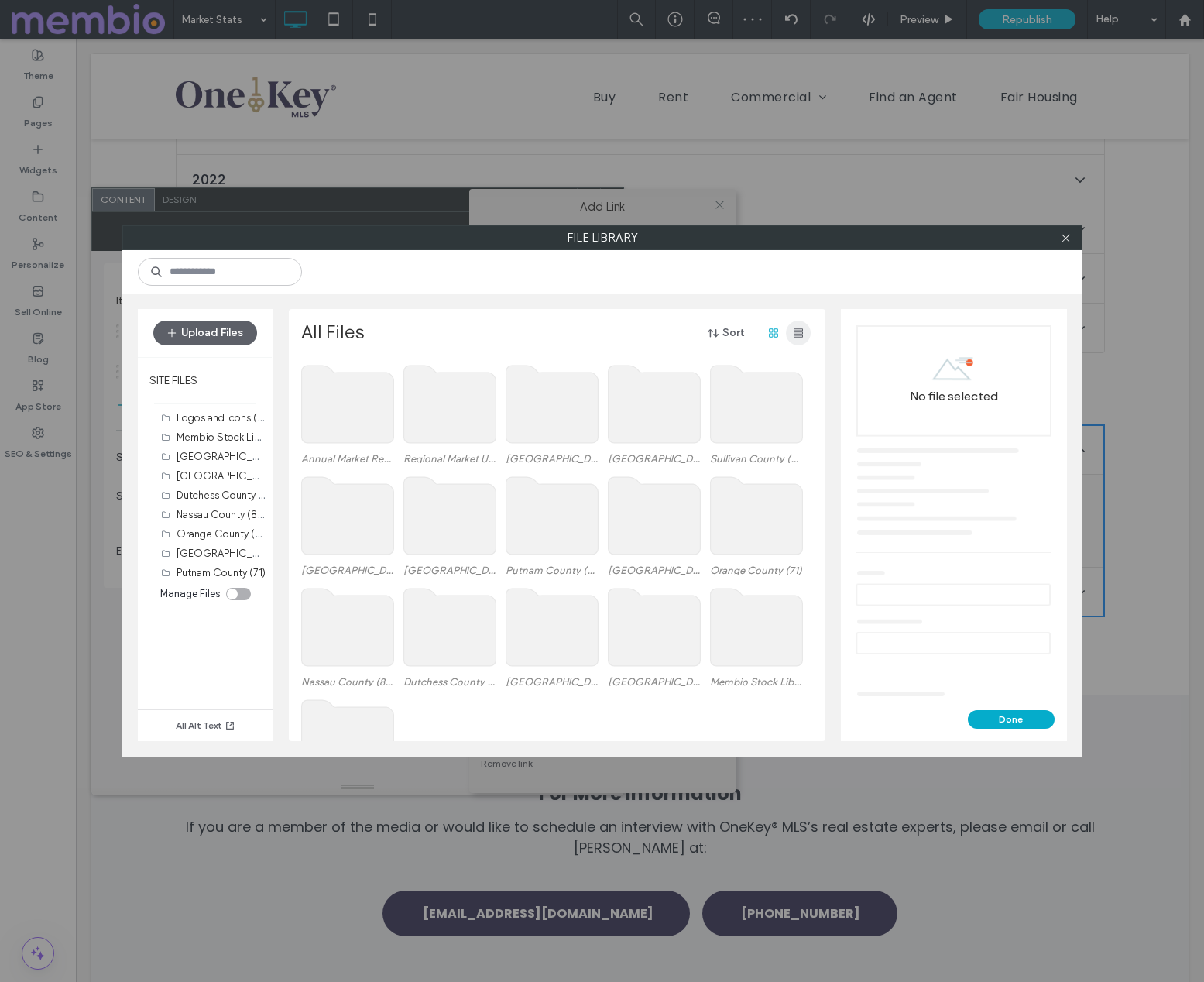
click at [794, 328] on icon "button" at bounding box center [798, 333] width 12 height 12
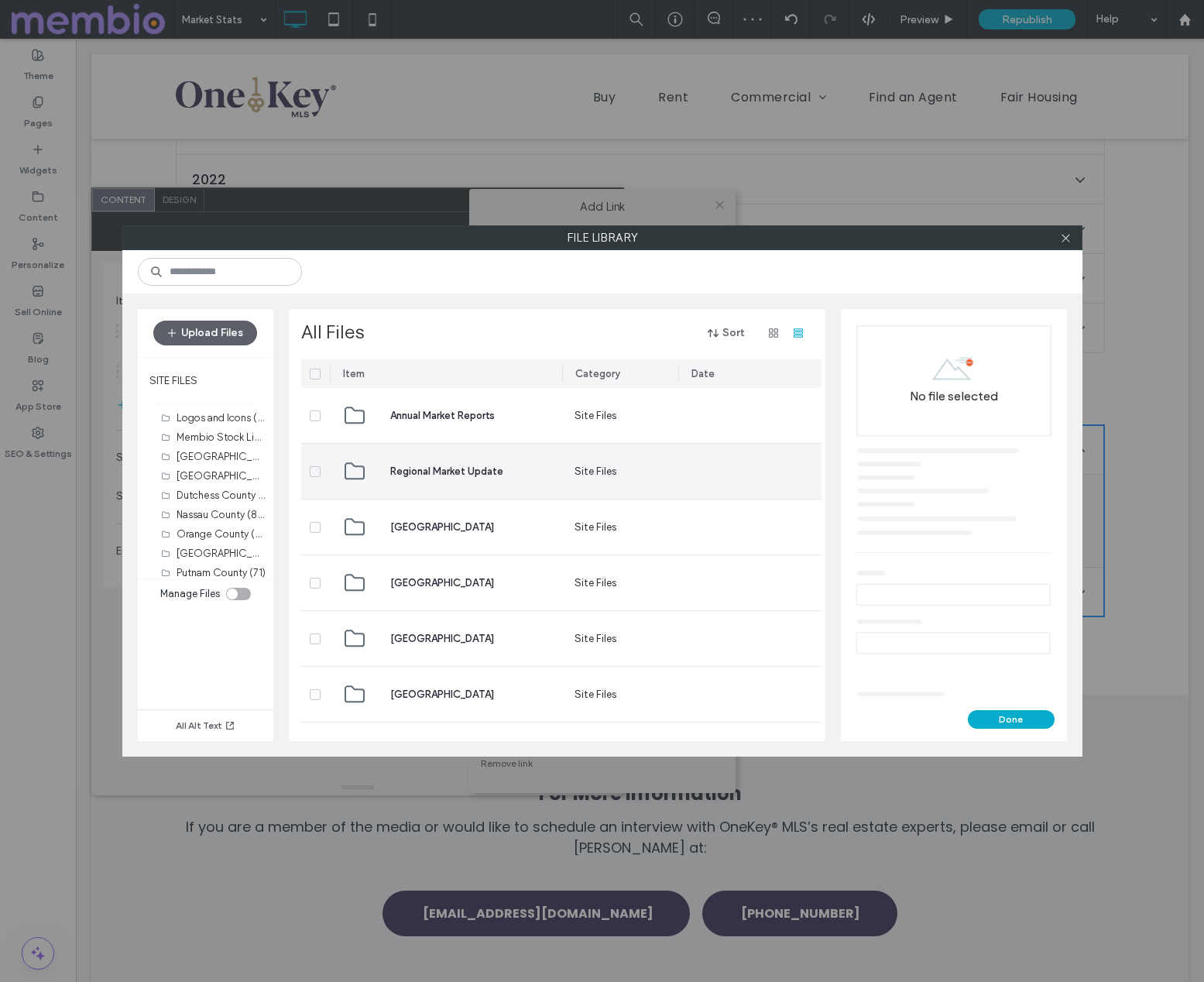
click at [429, 476] on span "Regional Market Update" at bounding box center [446, 471] width 113 height 15
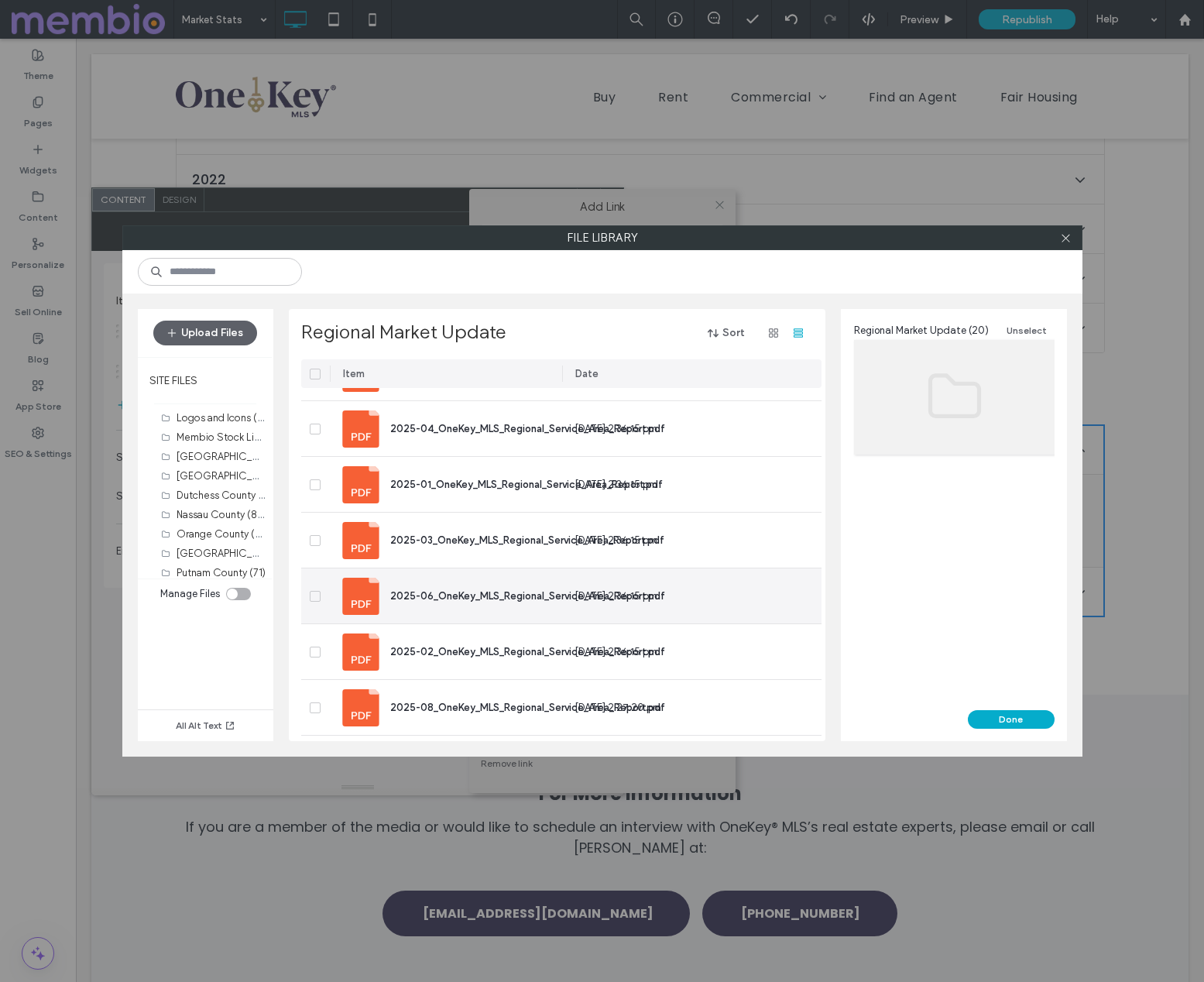
scroll to position [101, 0]
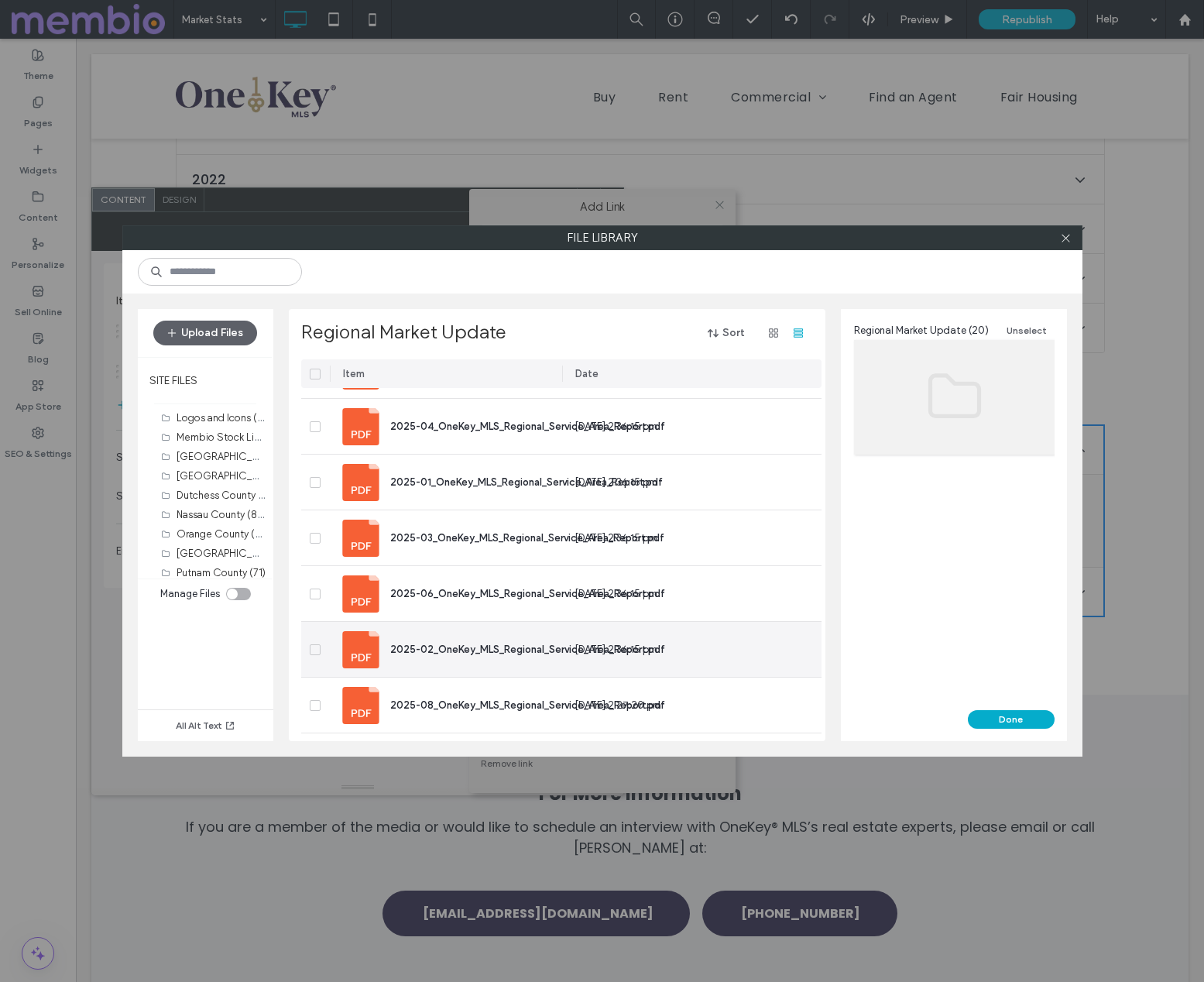
click at [465, 651] on span "2025-02_OneKey_MLS_Regional_Service_Area_Report.pdf" at bounding box center [528, 649] width 275 height 12
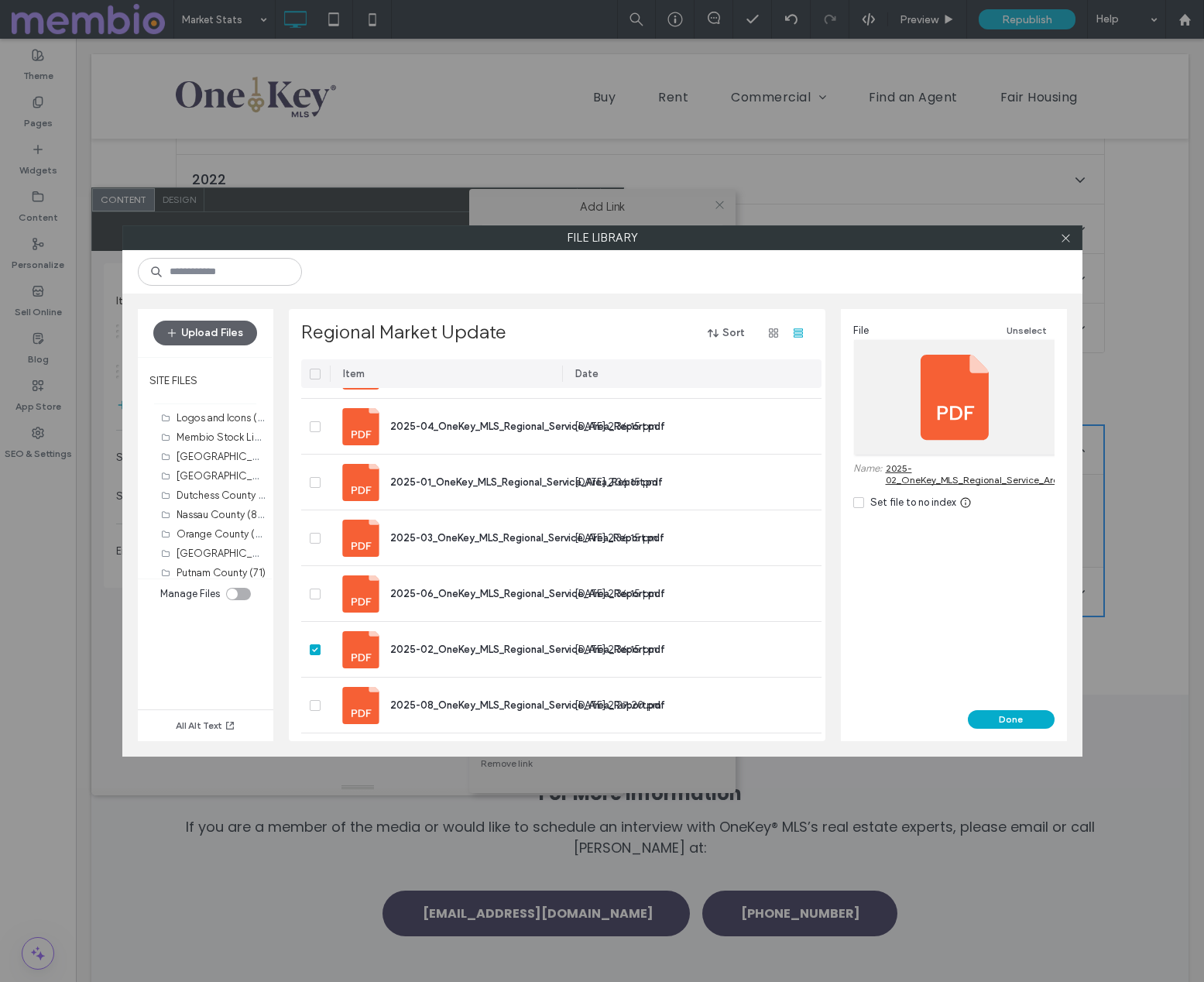
drag, startPoint x: 995, startPoint y: 718, endPoint x: 958, endPoint y: 708, distance: 38.3
click at [995, 718] on button "Done" at bounding box center [1011, 719] width 86 height 18
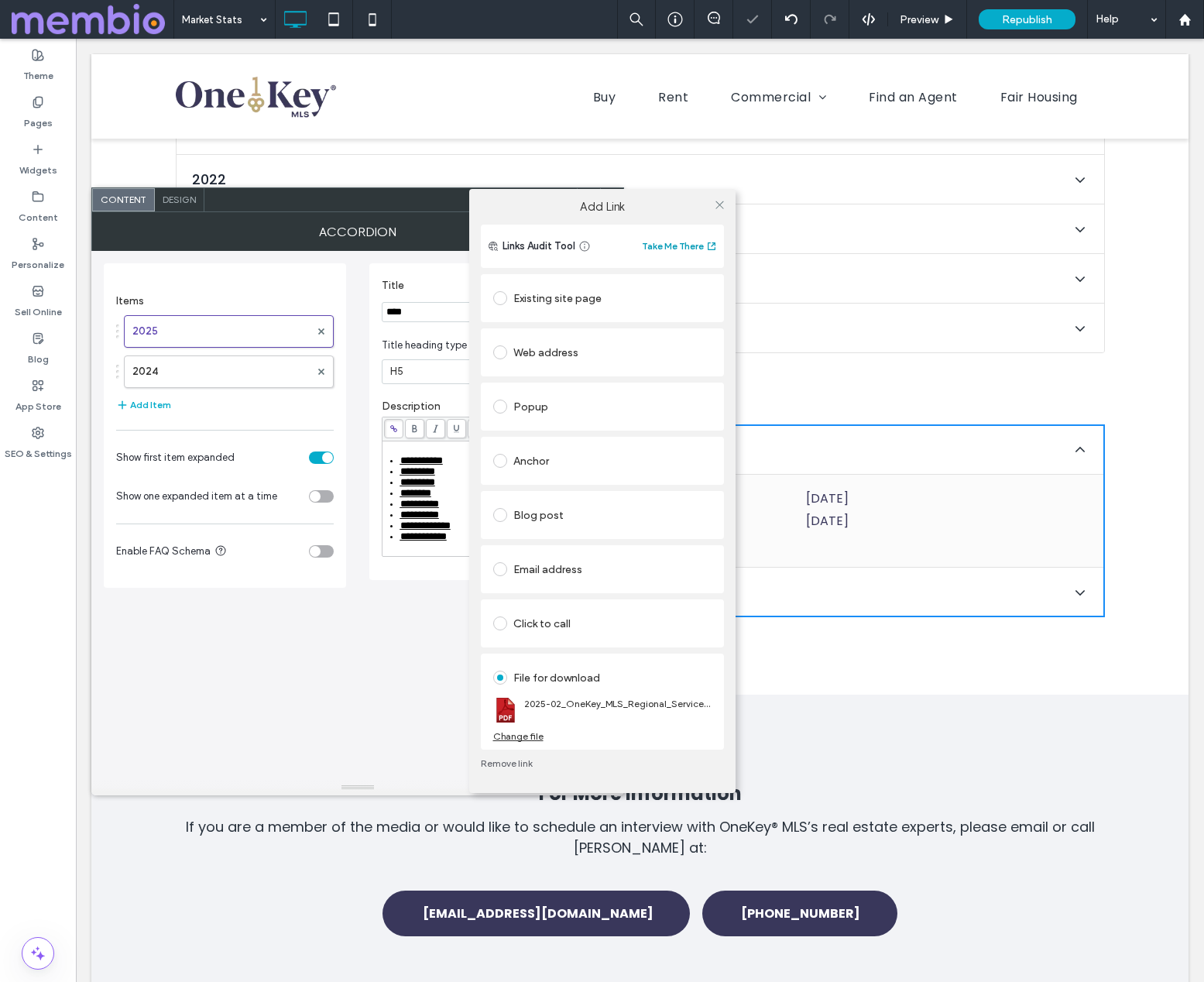
drag, startPoint x: 720, startPoint y: 206, endPoint x: 715, endPoint y: 247, distance: 41.3
click at [720, 206] on icon at bounding box center [720, 205] width 12 height 12
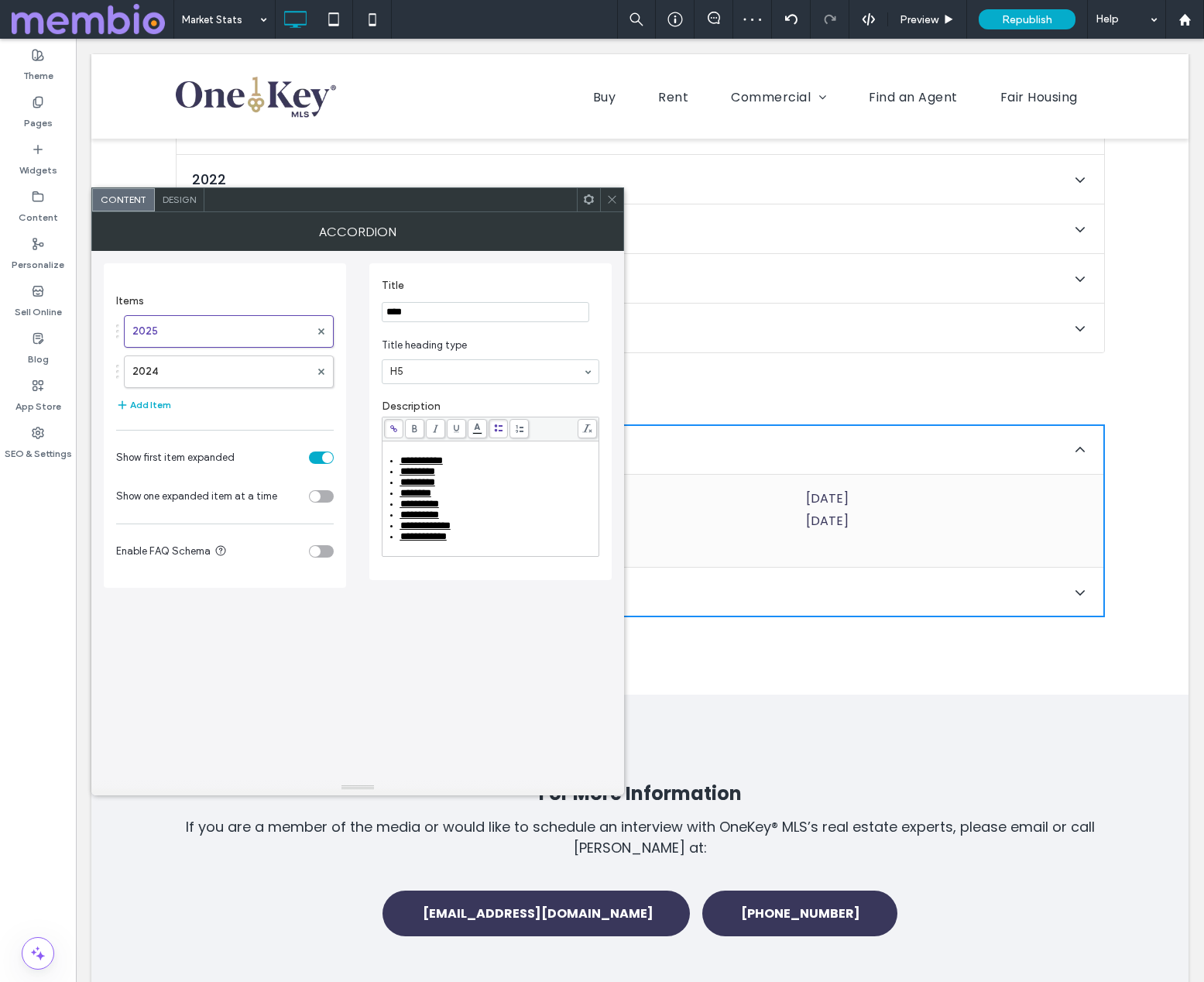
click at [466, 537] on div "**********" at bounding box center [499, 537] width 197 height 11
drag, startPoint x: 475, startPoint y: 541, endPoint x: 395, endPoint y: 532, distance: 80.5
click at [393, 540] on ul "**********" at bounding box center [490, 499] width 212 height 86
click at [393, 425] on icon at bounding box center [393, 429] width 9 height 9
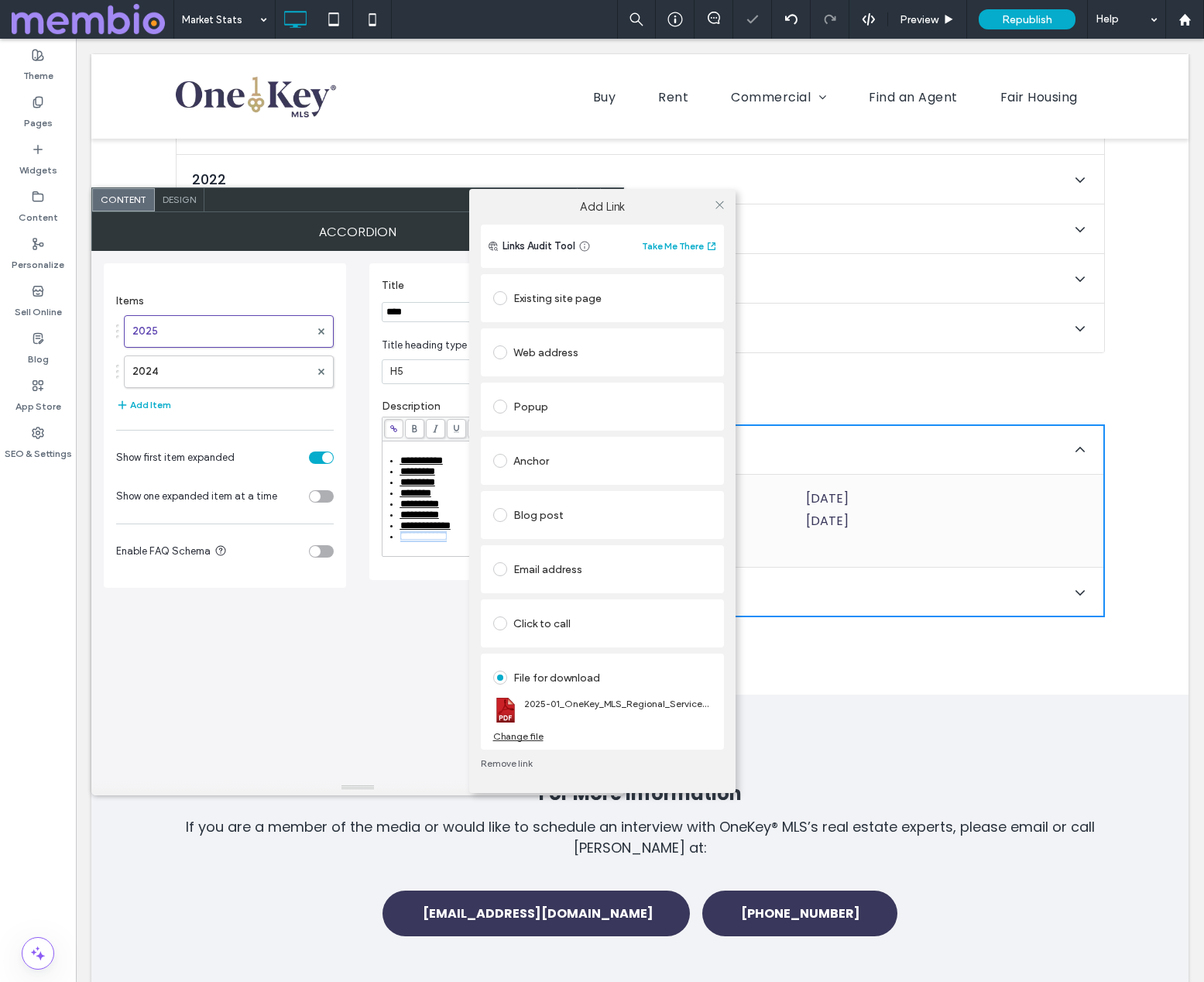
click at [528, 736] on div "Change file" at bounding box center [518, 736] width 50 height 12
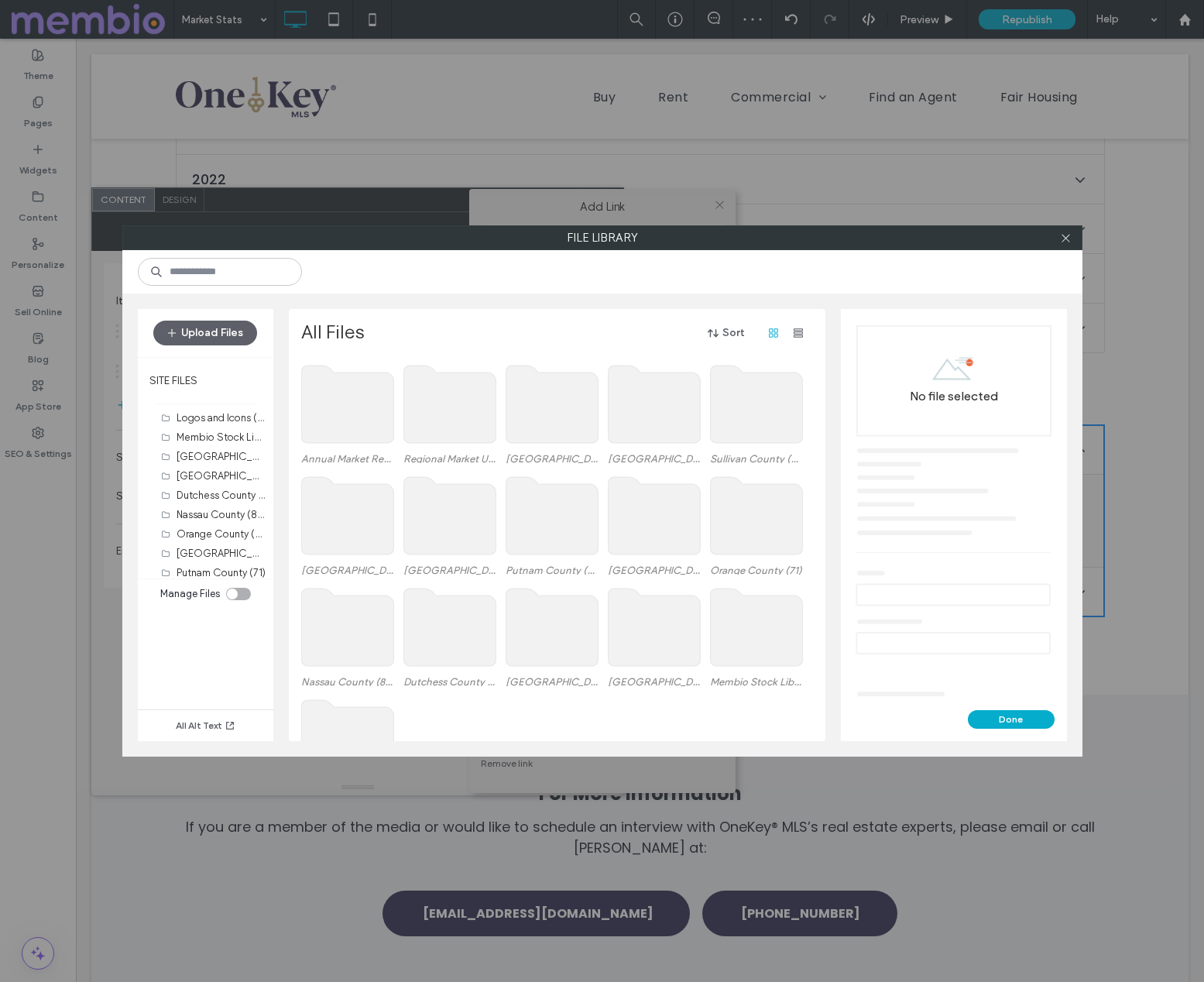
drag, startPoint x: 800, startPoint y: 333, endPoint x: 795, endPoint y: 346, distance: 13.9
click at [800, 333] on icon "button" at bounding box center [798, 333] width 12 height 12
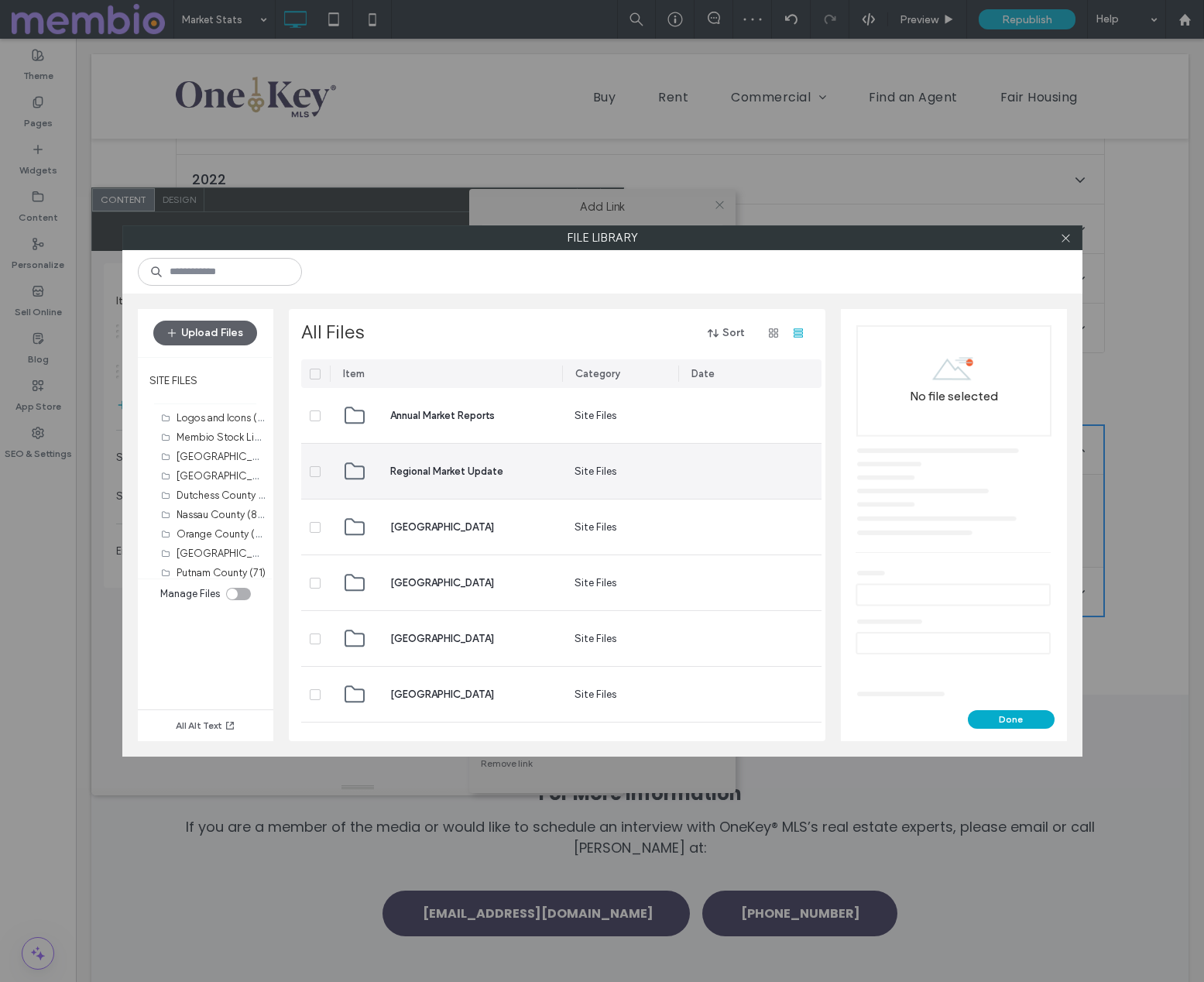
click at [468, 464] on span "Regional Market Update" at bounding box center [446, 471] width 113 height 15
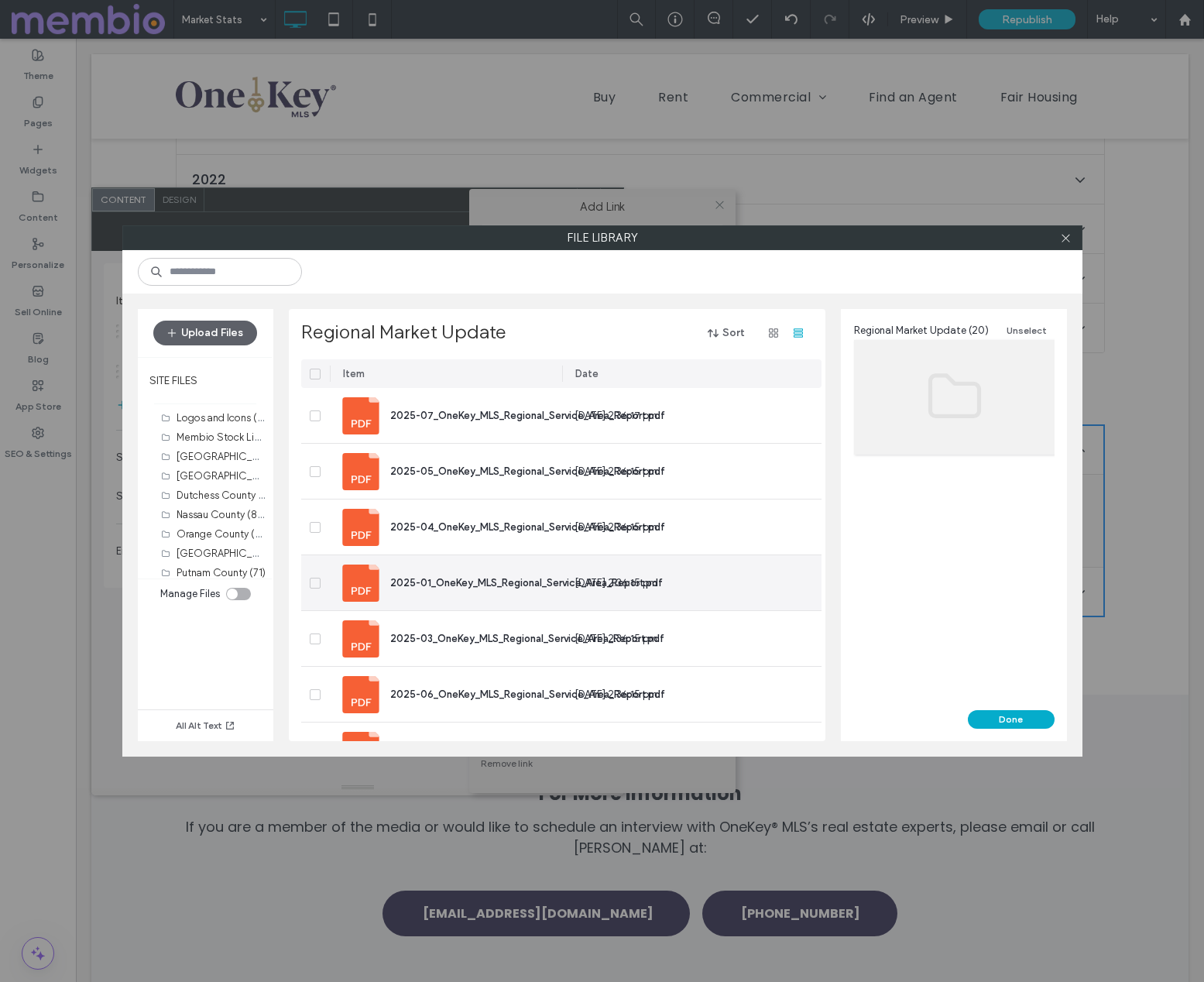
scroll to position [5, 0]
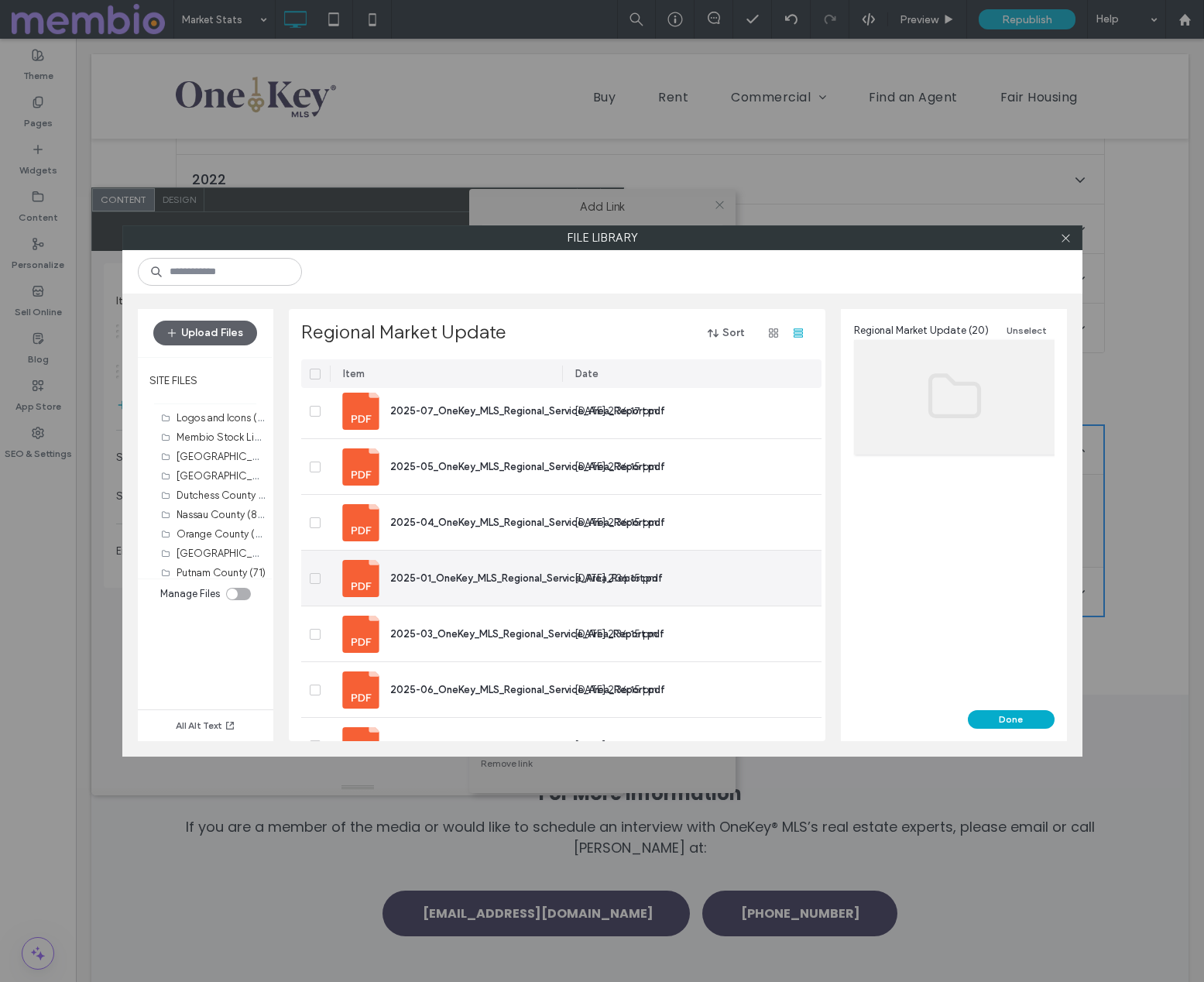
click at [461, 577] on span "2025-01_OneKey_MLS_Regional_Service_Area_Report.pdf" at bounding box center [526, 578] width 273 height 12
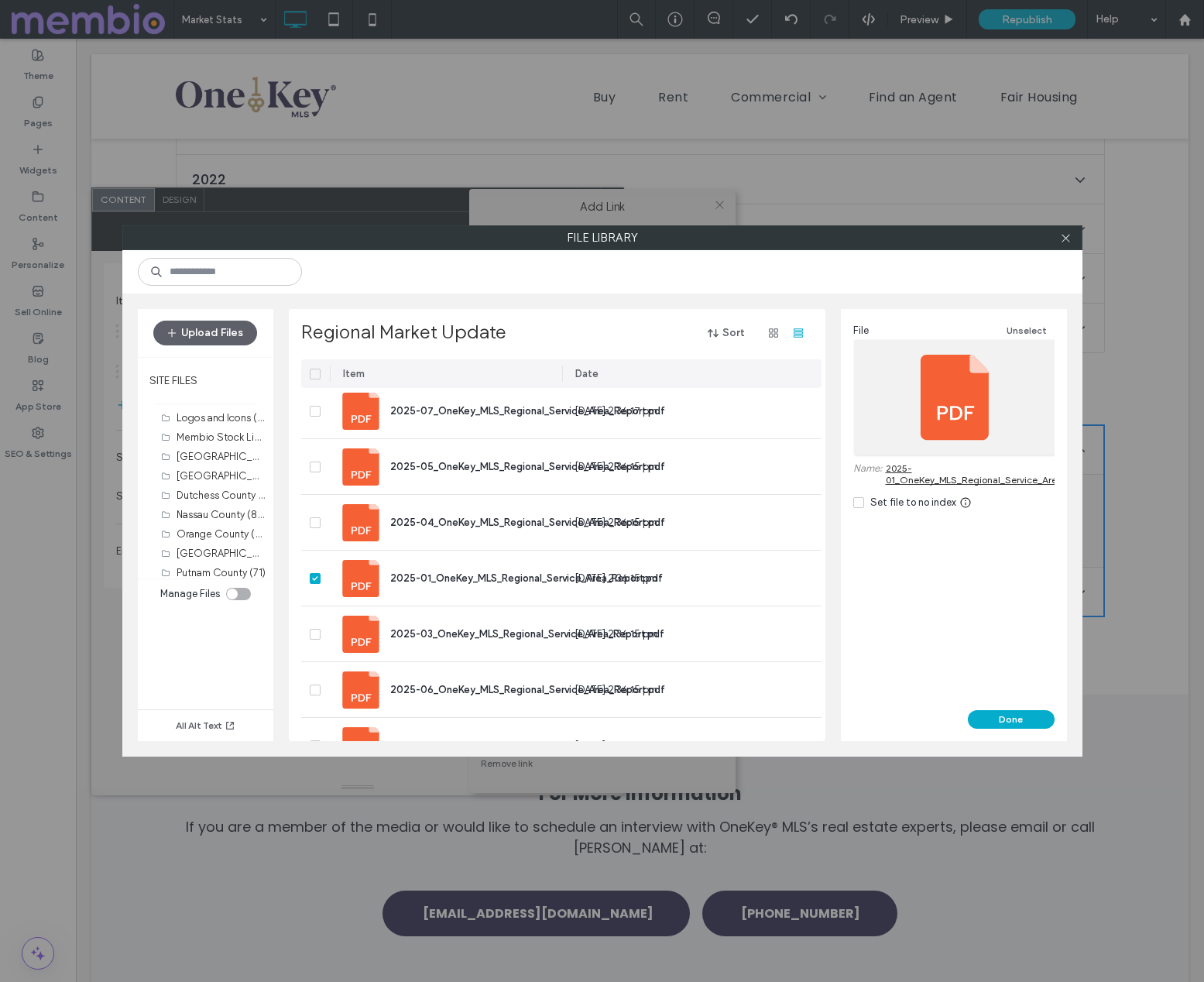
click at [1027, 722] on button "Done" at bounding box center [1011, 719] width 86 height 18
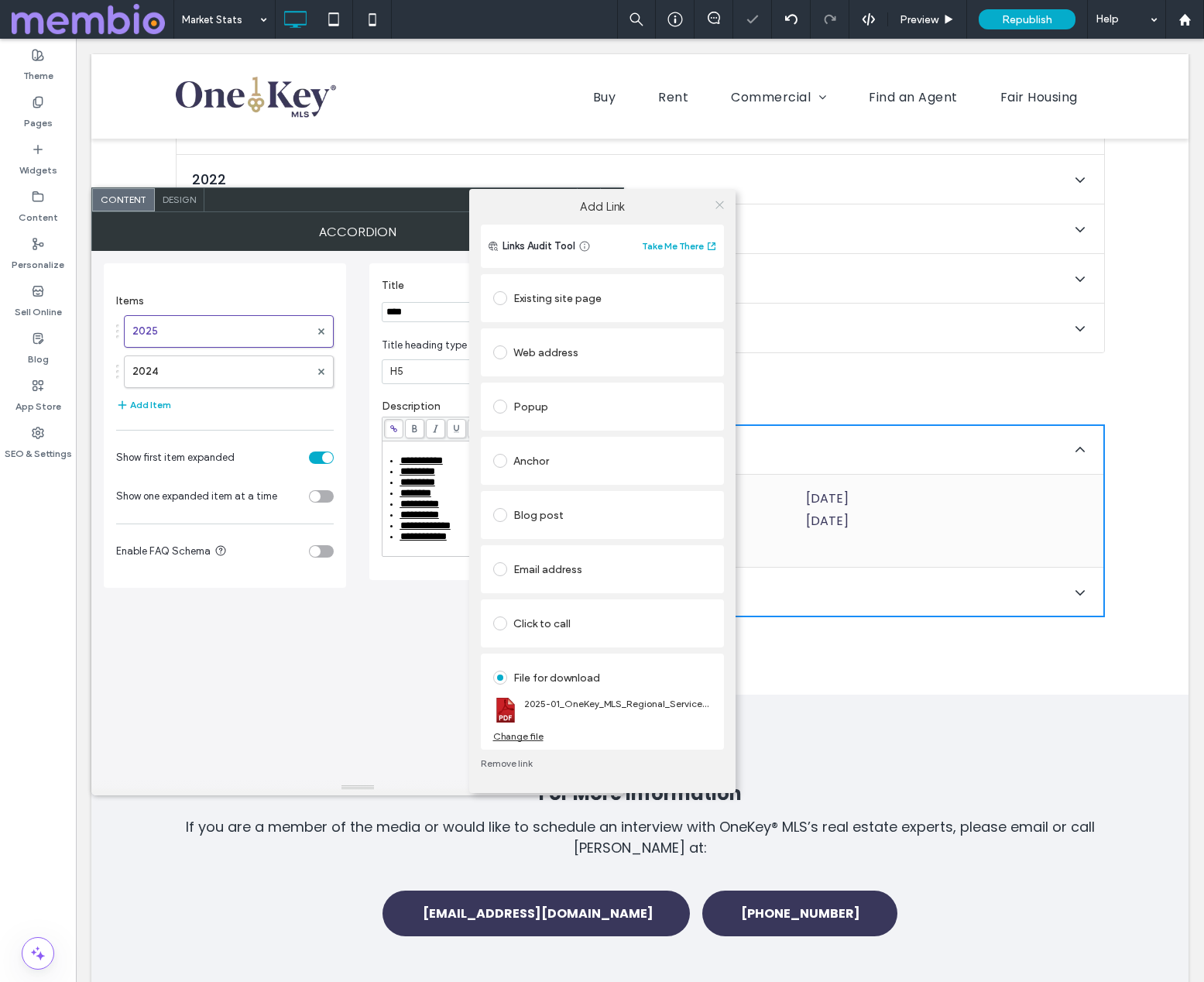
click at [716, 204] on icon at bounding box center [720, 205] width 12 height 12
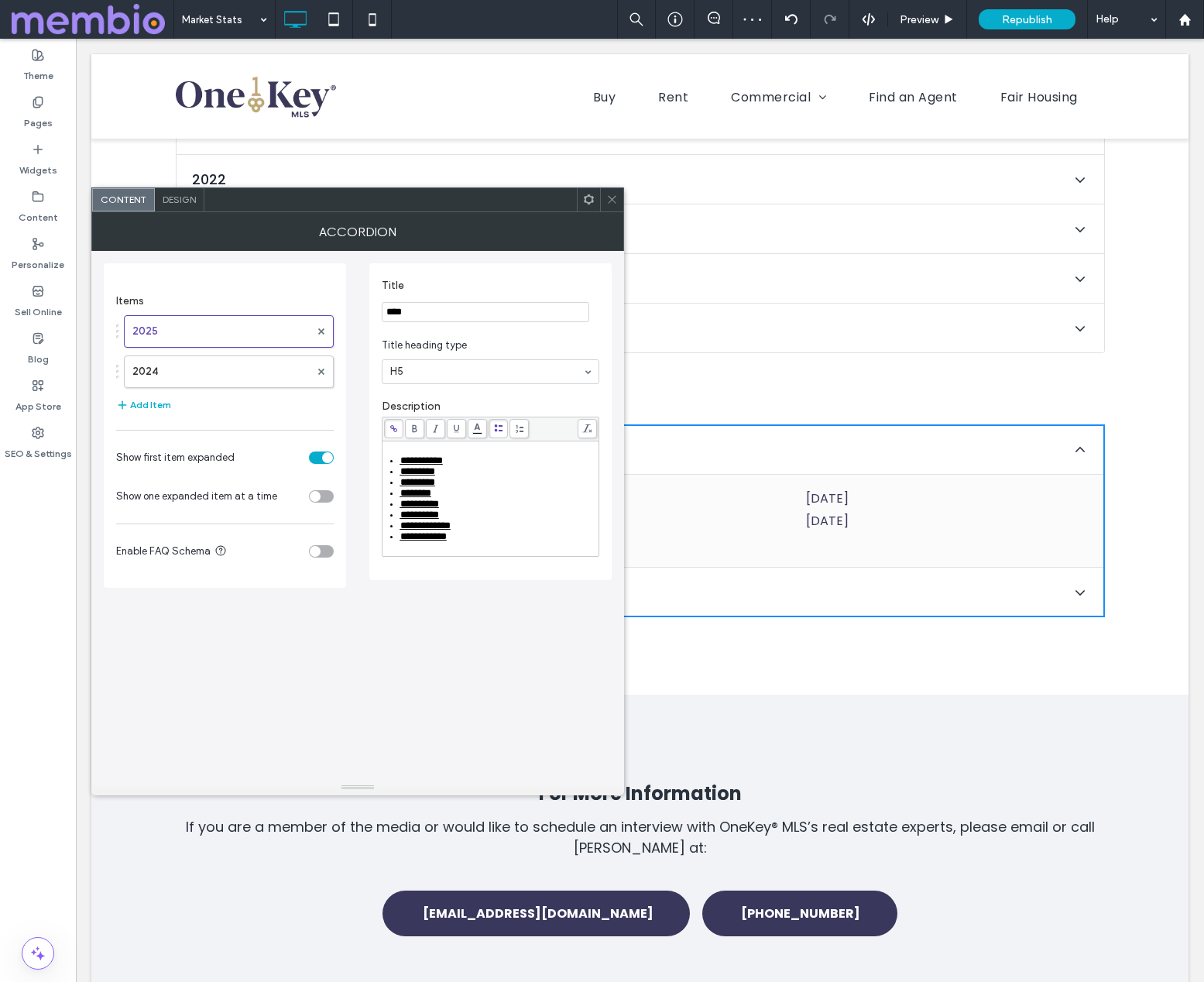
click at [616, 198] on icon at bounding box center [612, 199] width 12 height 12
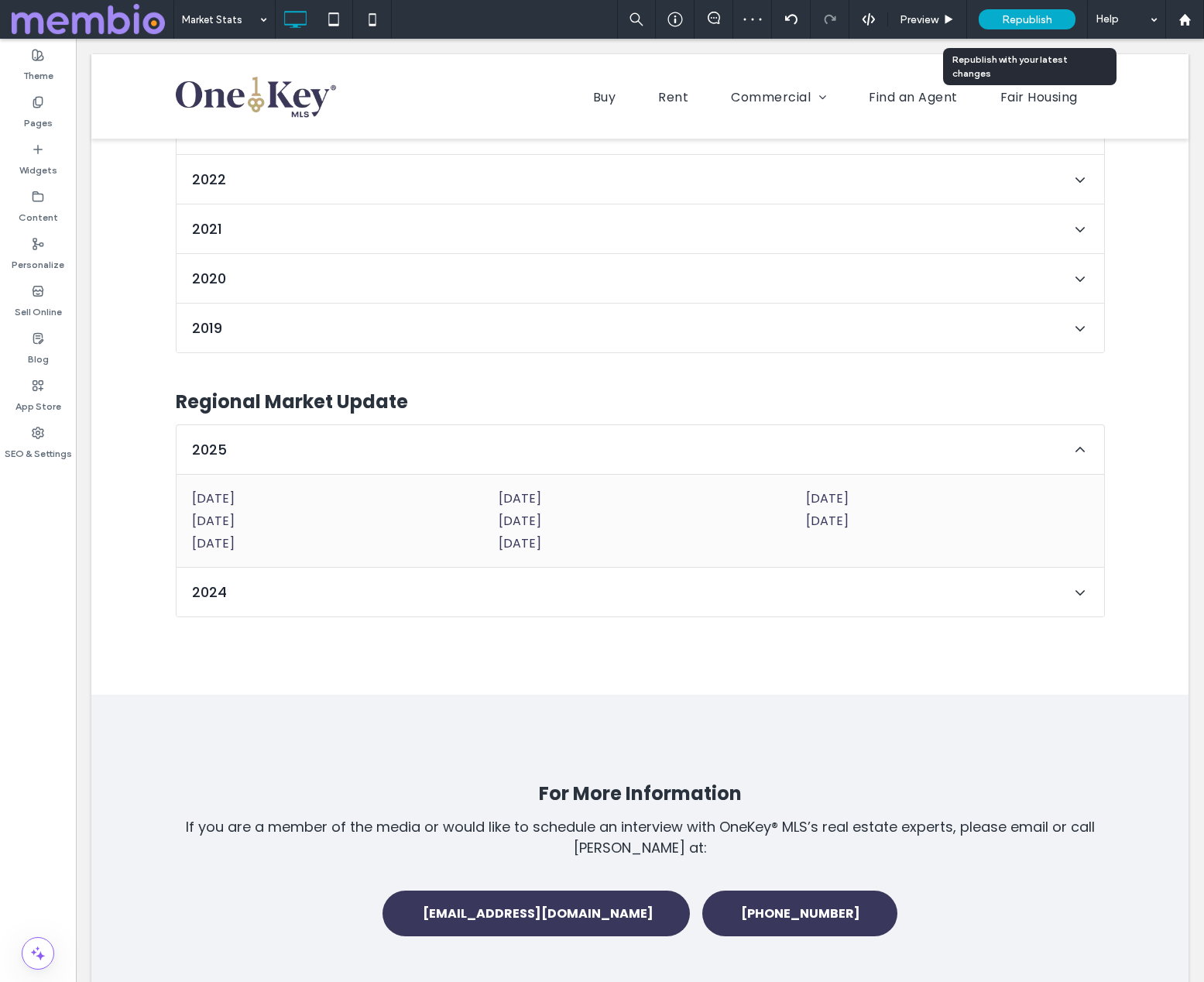
click at [1026, 20] on span "Republish" at bounding box center [1027, 19] width 50 height 13
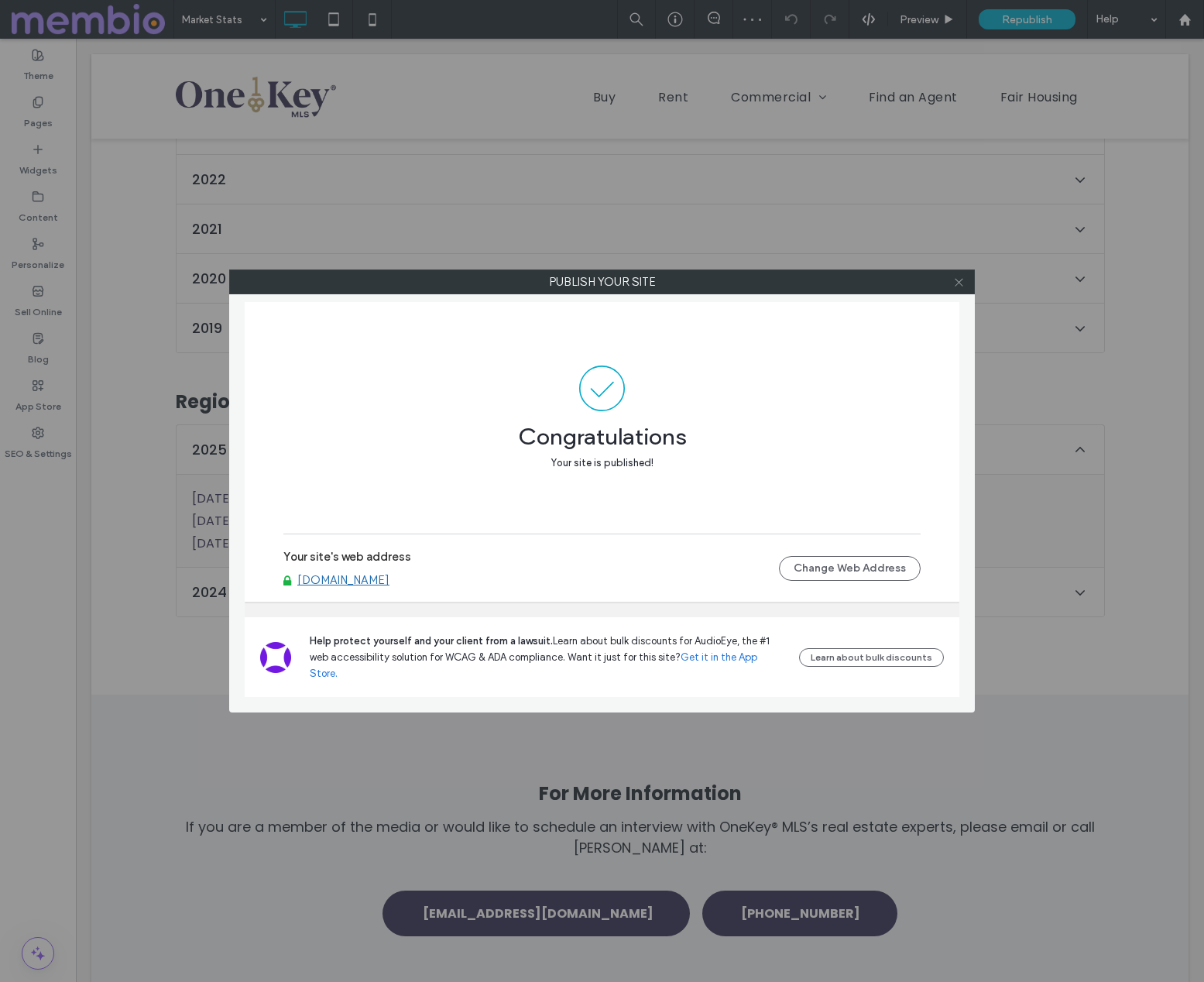
click at [961, 280] on use at bounding box center [959, 282] width 8 height 8
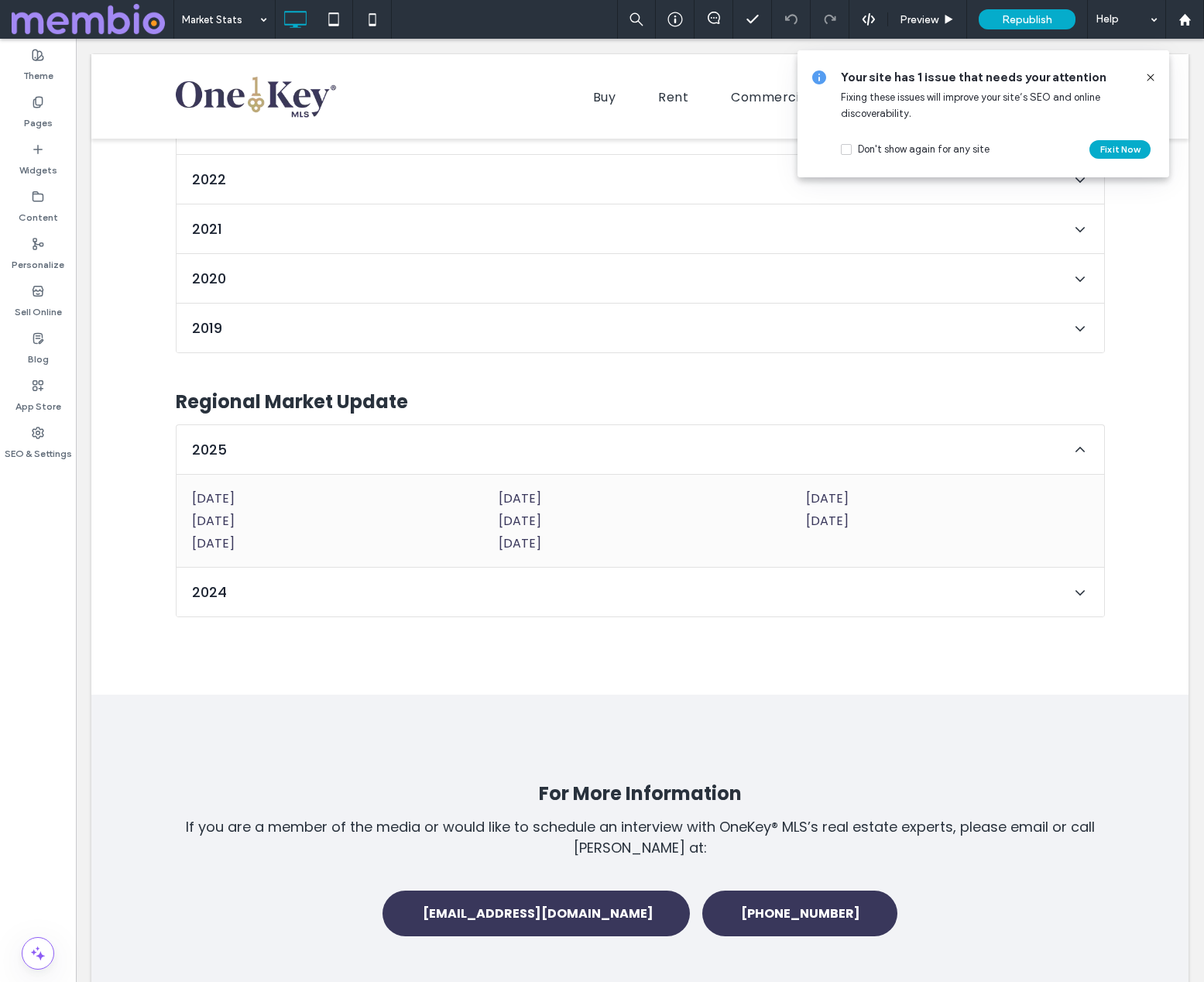
click at [78, 19] on span at bounding box center [93, 19] width 161 height 31
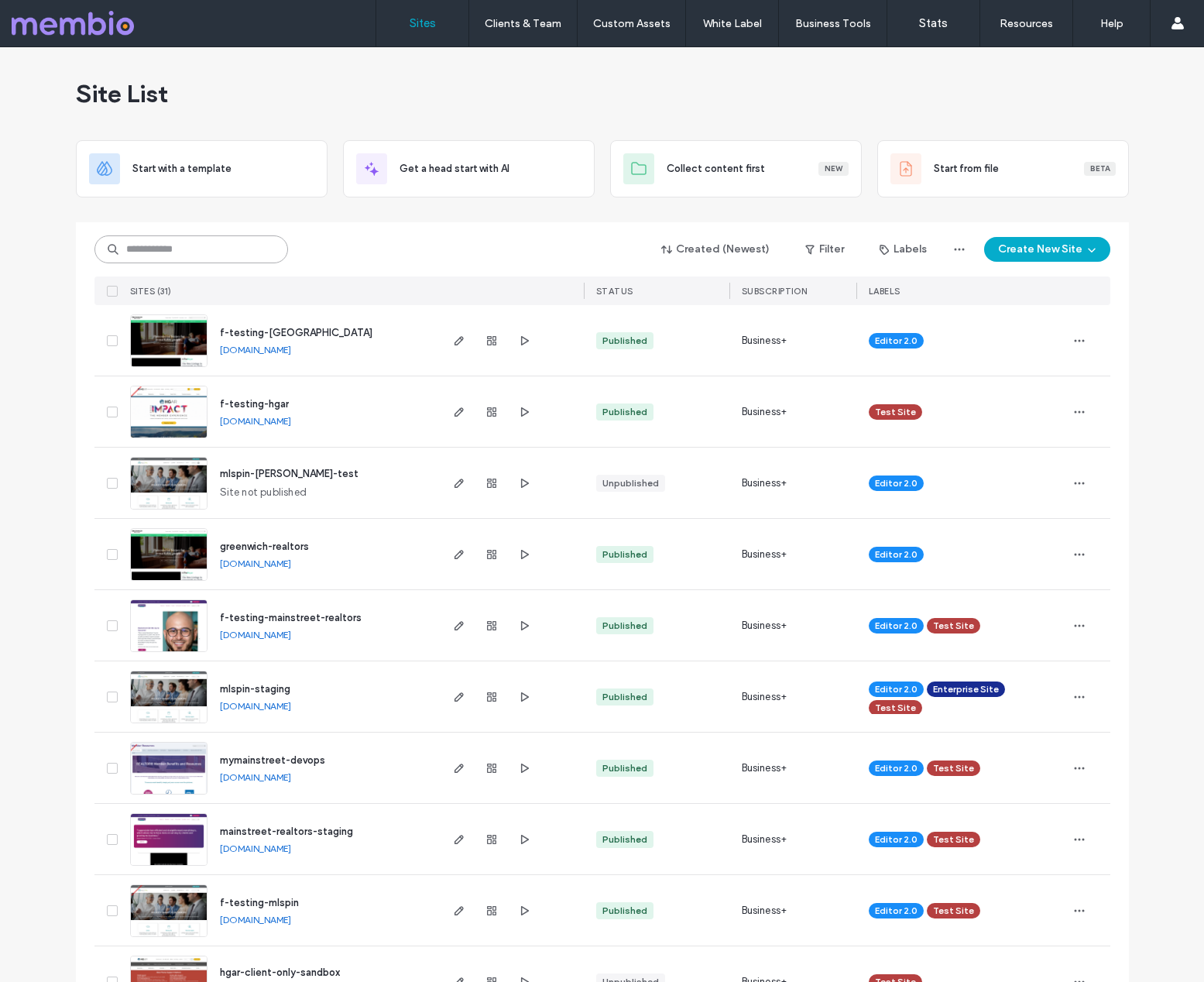
click at [207, 254] on input at bounding box center [191, 249] width 193 height 28
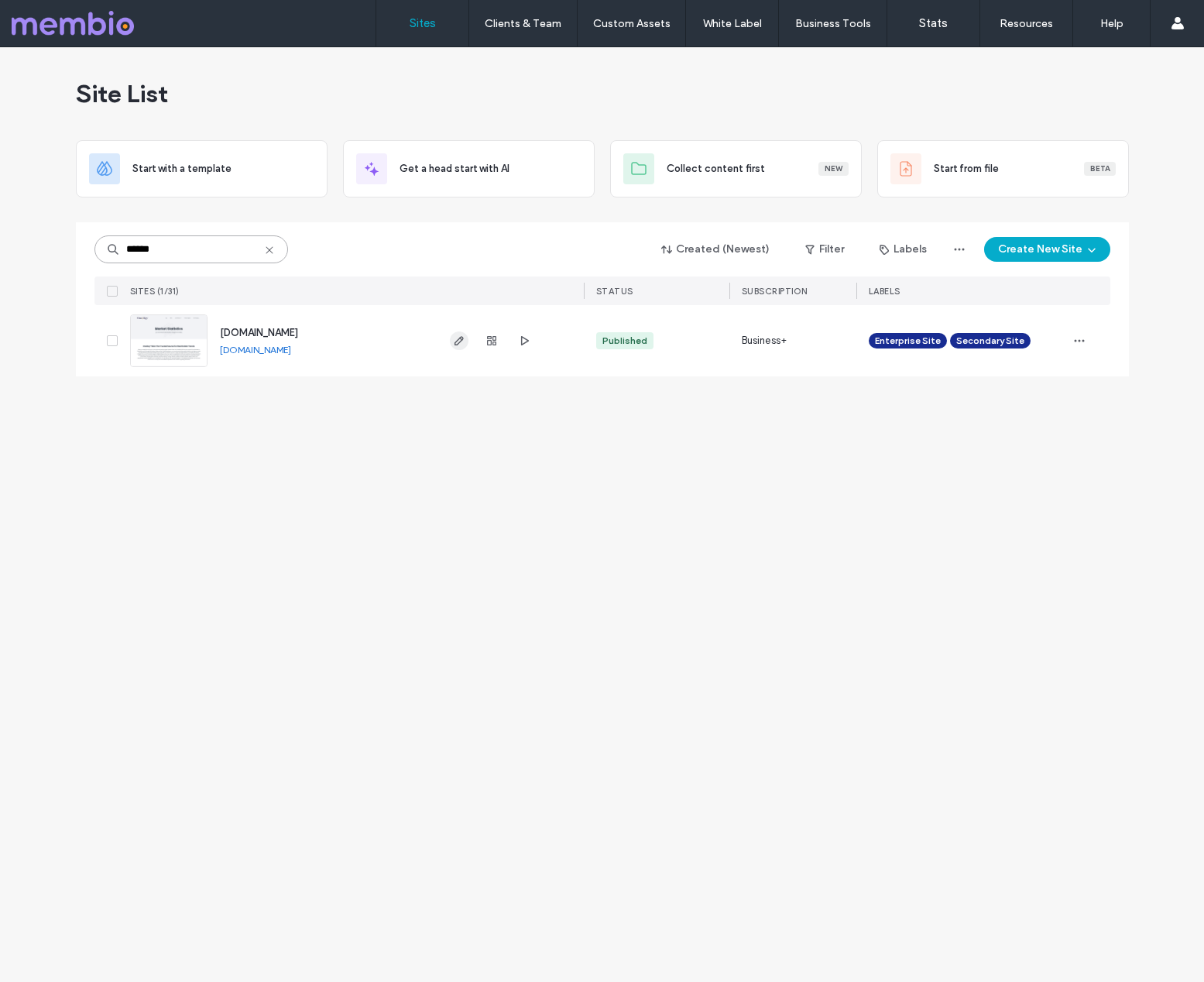
type input "******"
click at [457, 341] on icon "button" at bounding box center [459, 340] width 12 height 12
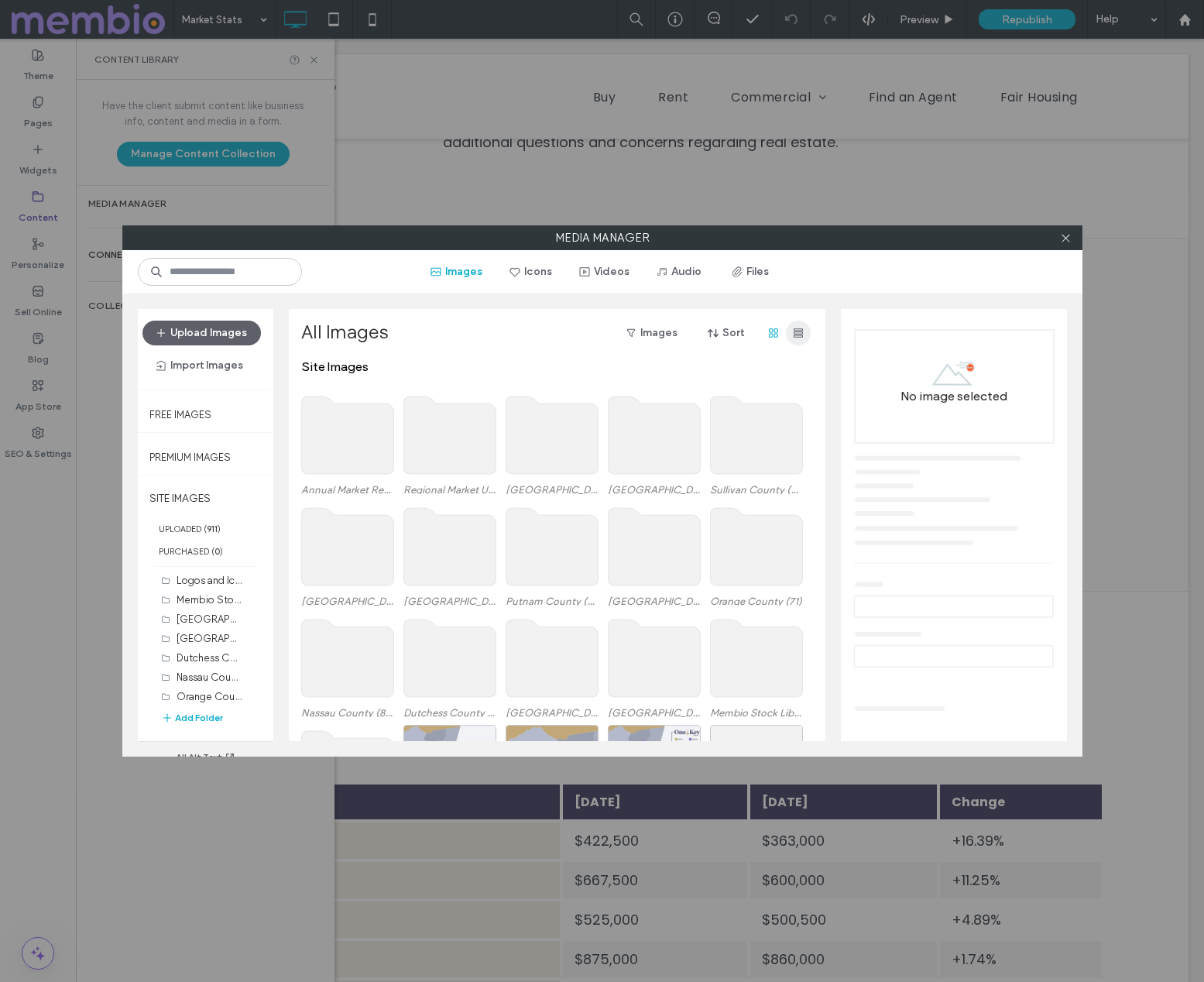
click at [792, 330] on icon "button" at bounding box center [798, 333] width 12 height 12
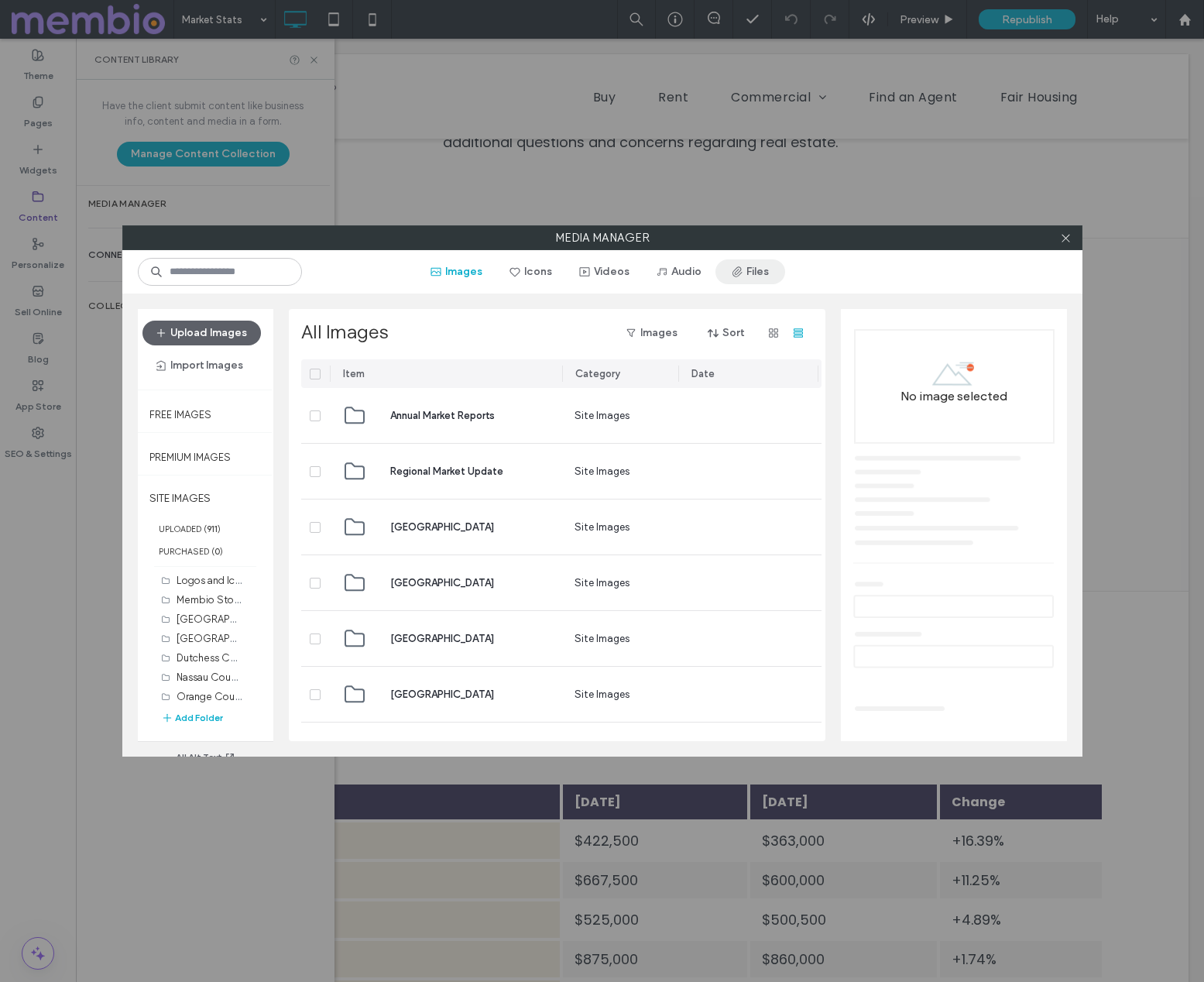
click at [754, 274] on button "Files" at bounding box center [750, 271] width 70 height 25
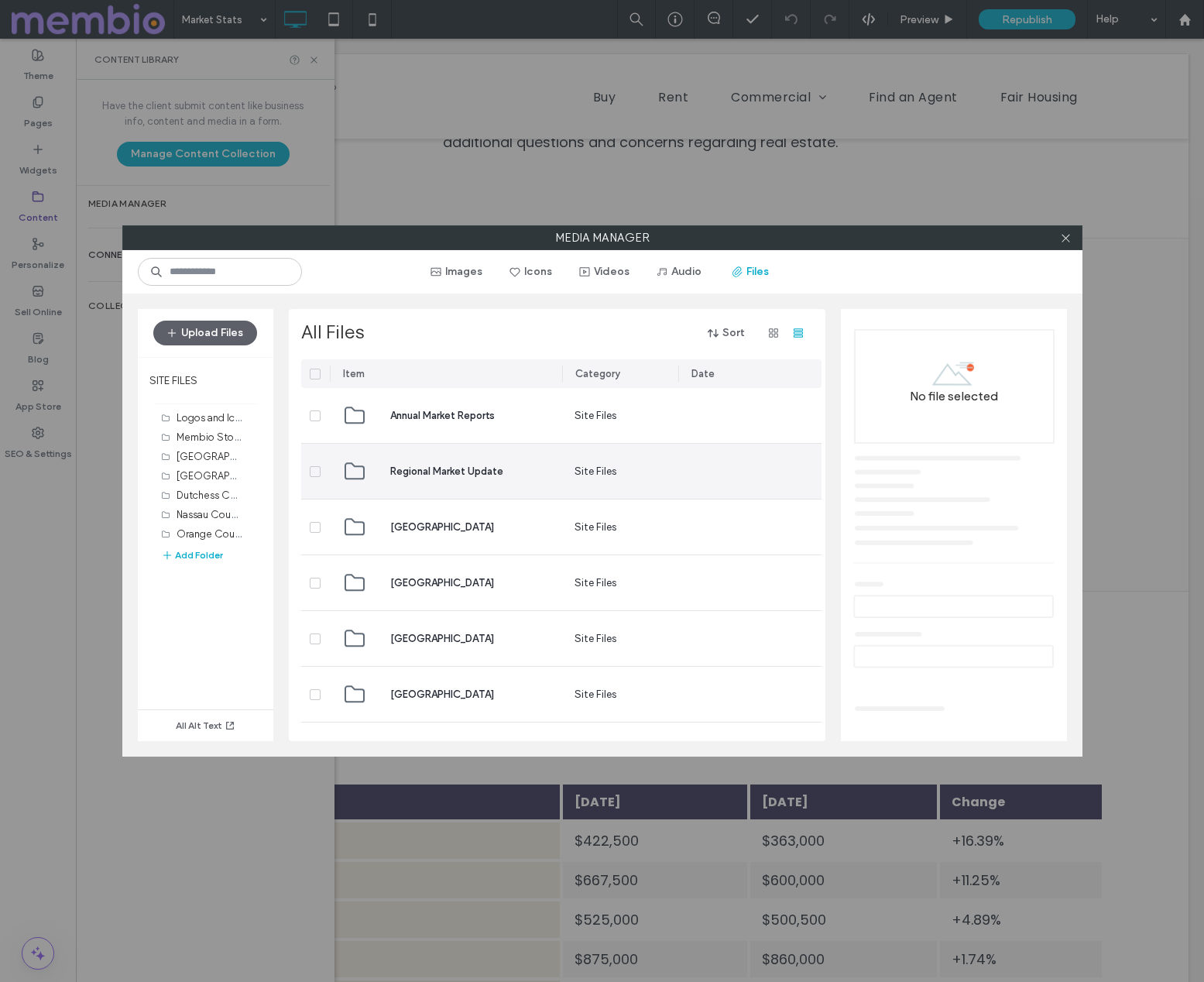
click at [437, 474] on span "Regional Market Update" at bounding box center [446, 471] width 113 height 15
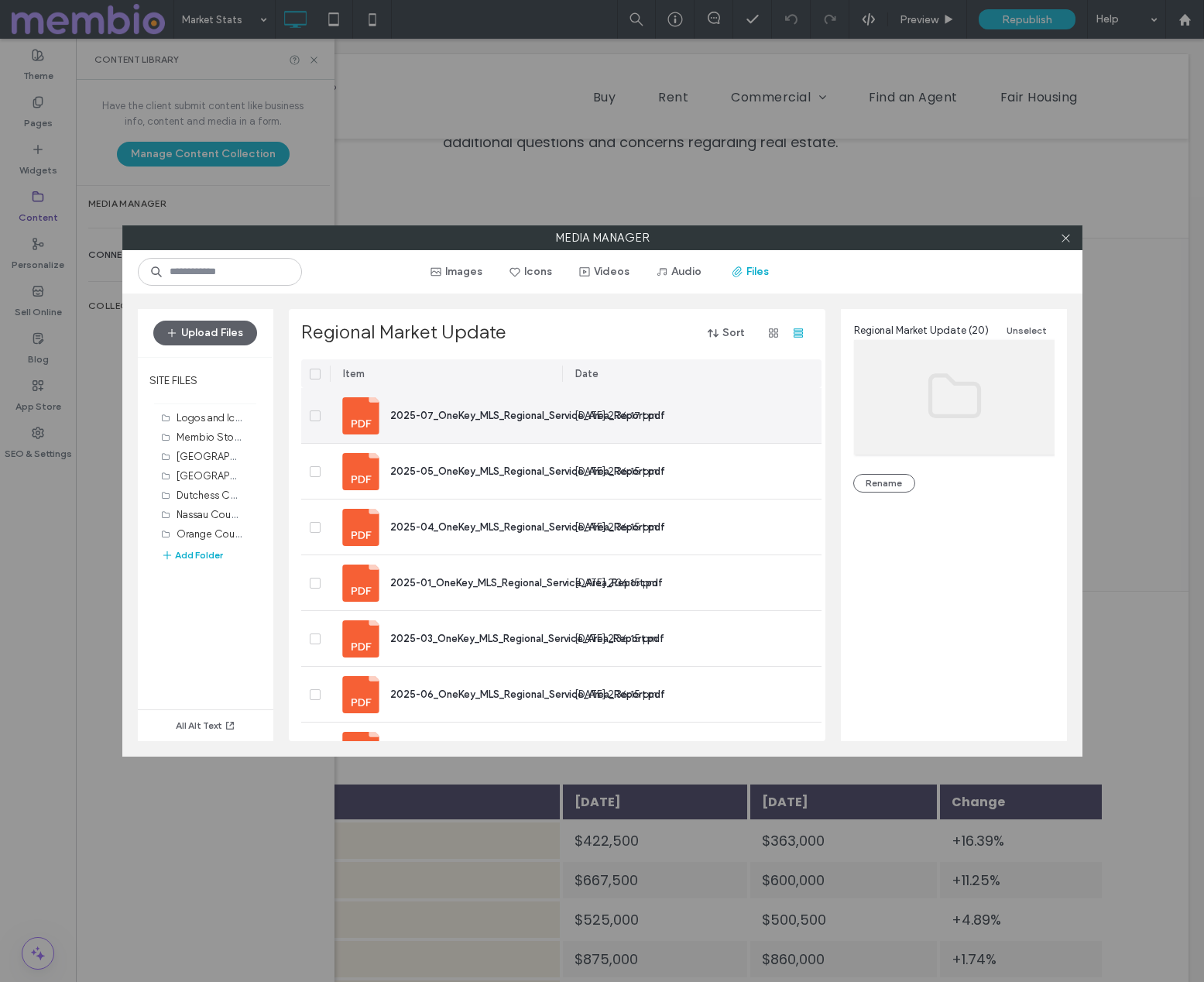
click at [475, 413] on span "2025-07_OneKey_MLS_Regional_Service_Area_Report.pdf" at bounding box center [528, 415] width 275 height 12
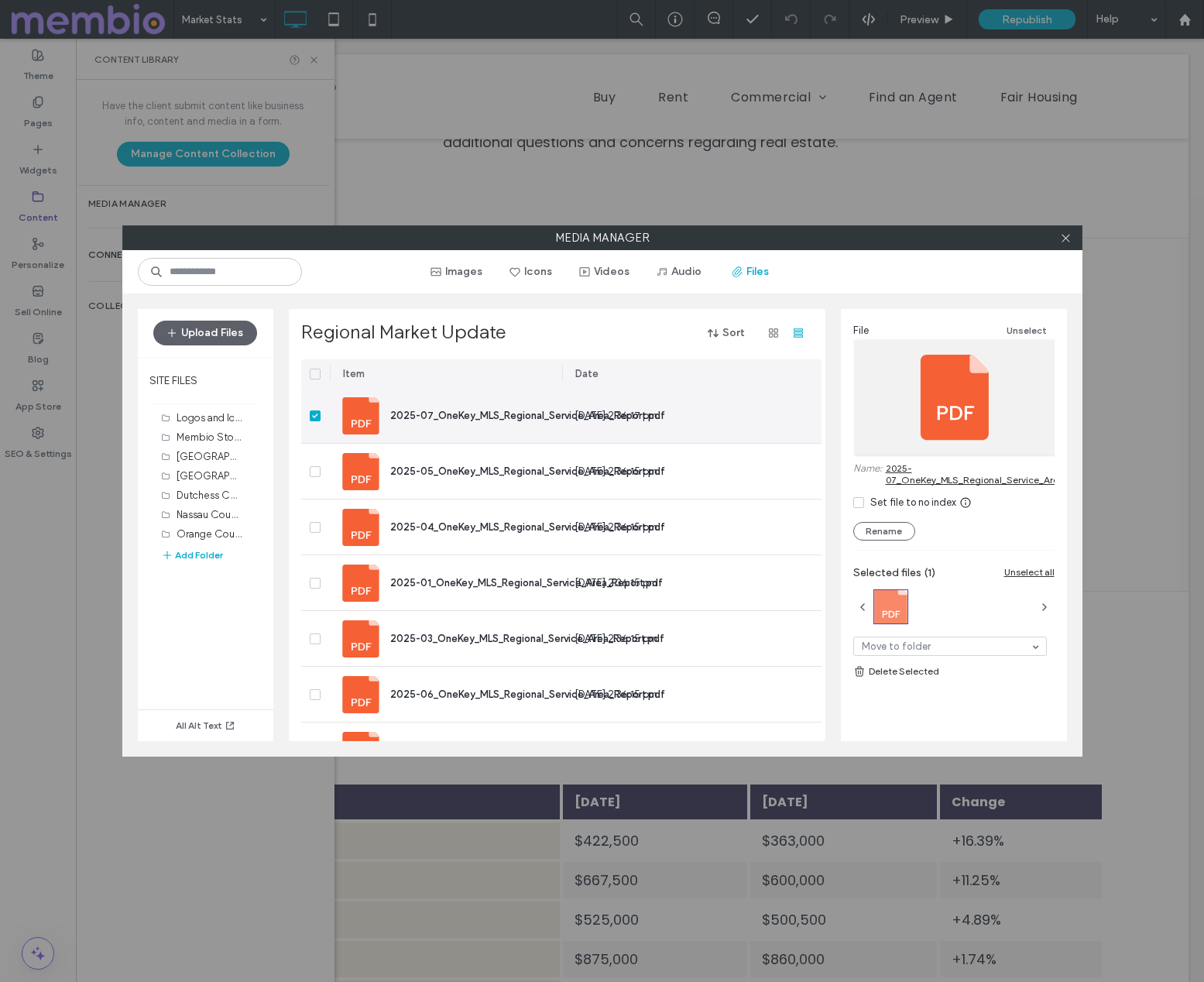
click at [313, 413] on icon at bounding box center [315, 416] width 6 height 5
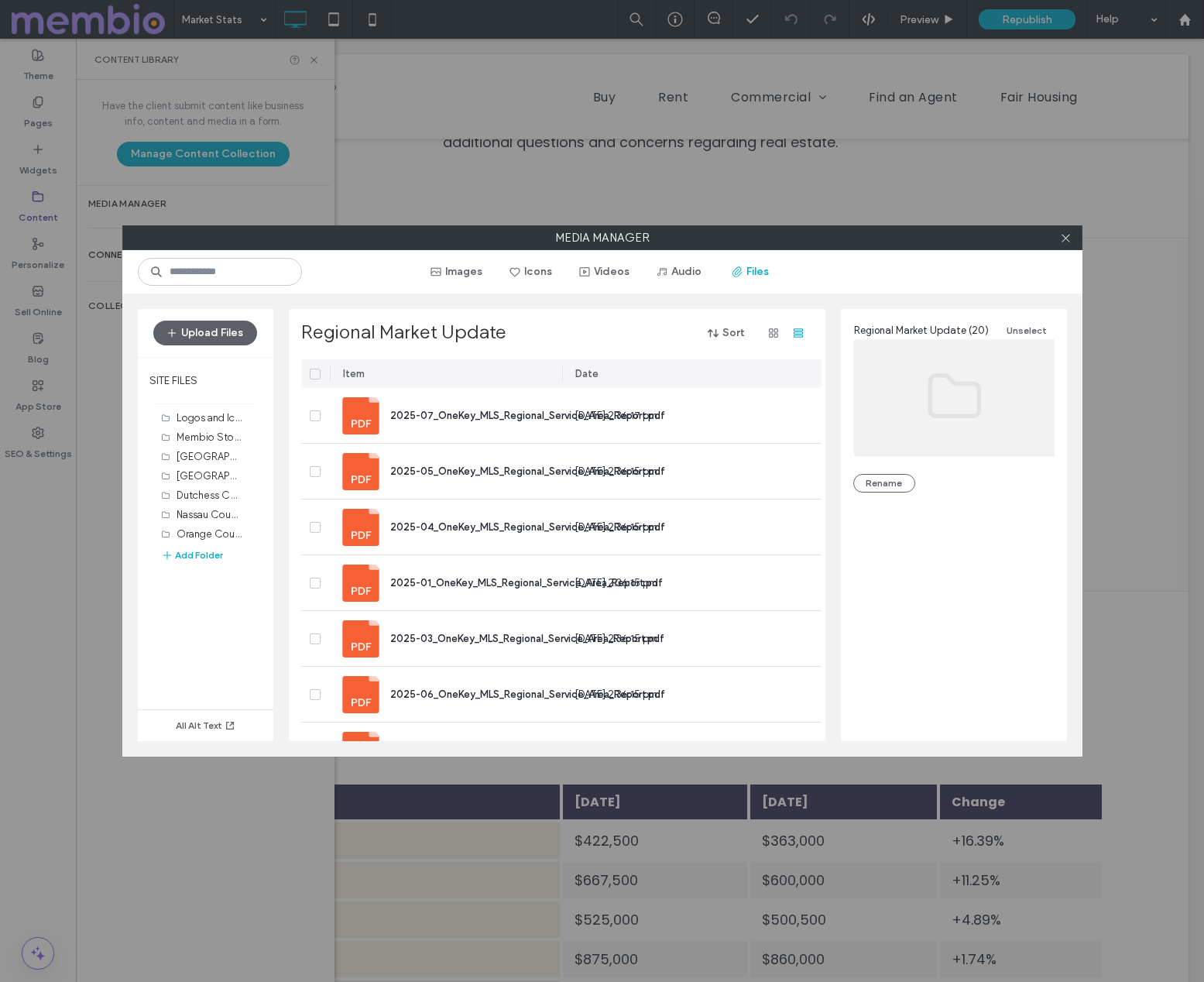
drag, startPoint x: 219, startPoint y: 334, endPoint x: 510, endPoint y: 407, distance: 300.0
click at [219, 334] on button "Upload Files" at bounding box center [205, 333] width 104 height 25
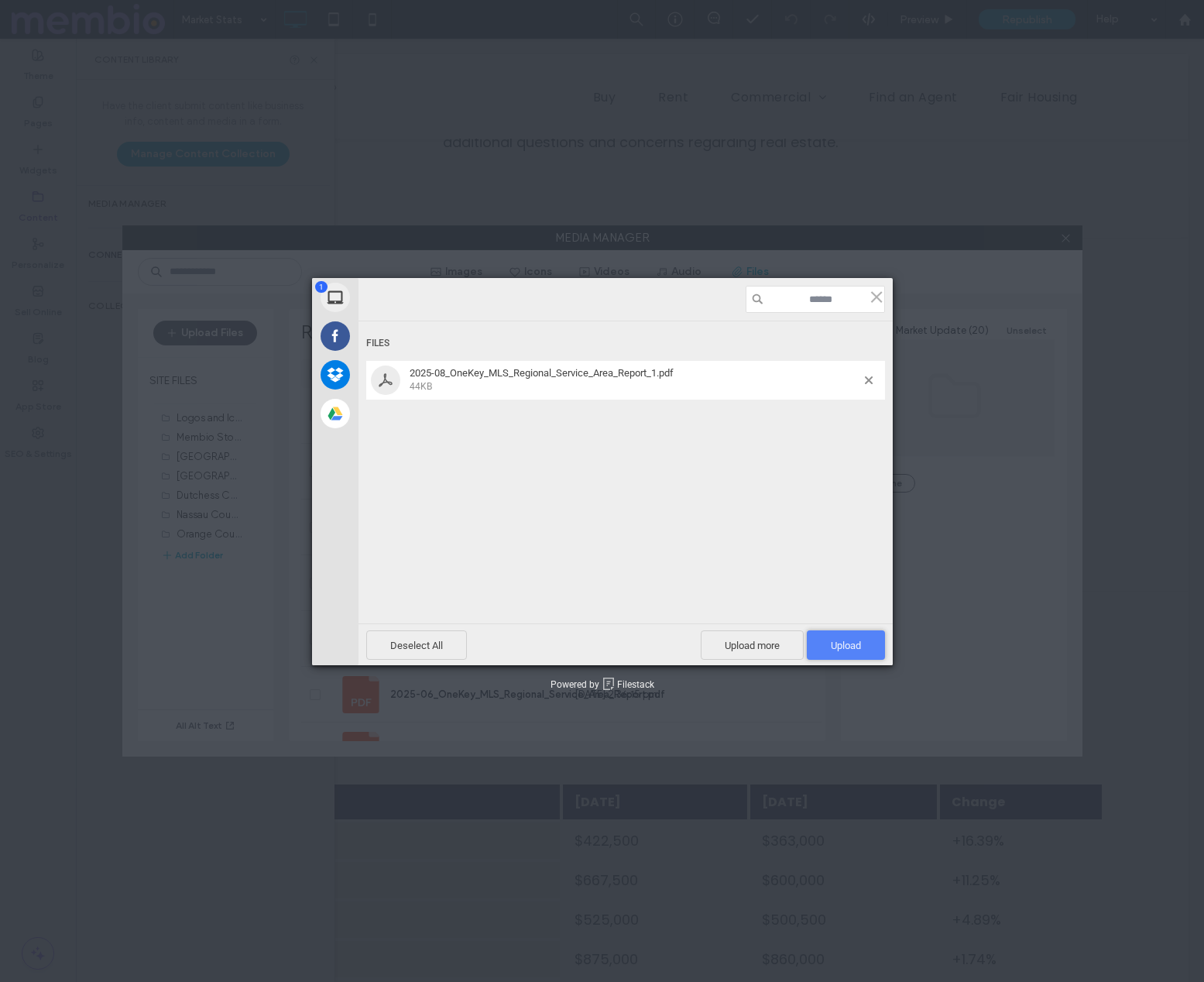
click at [851, 643] on span "Upload 1" at bounding box center [846, 645] width 30 height 12
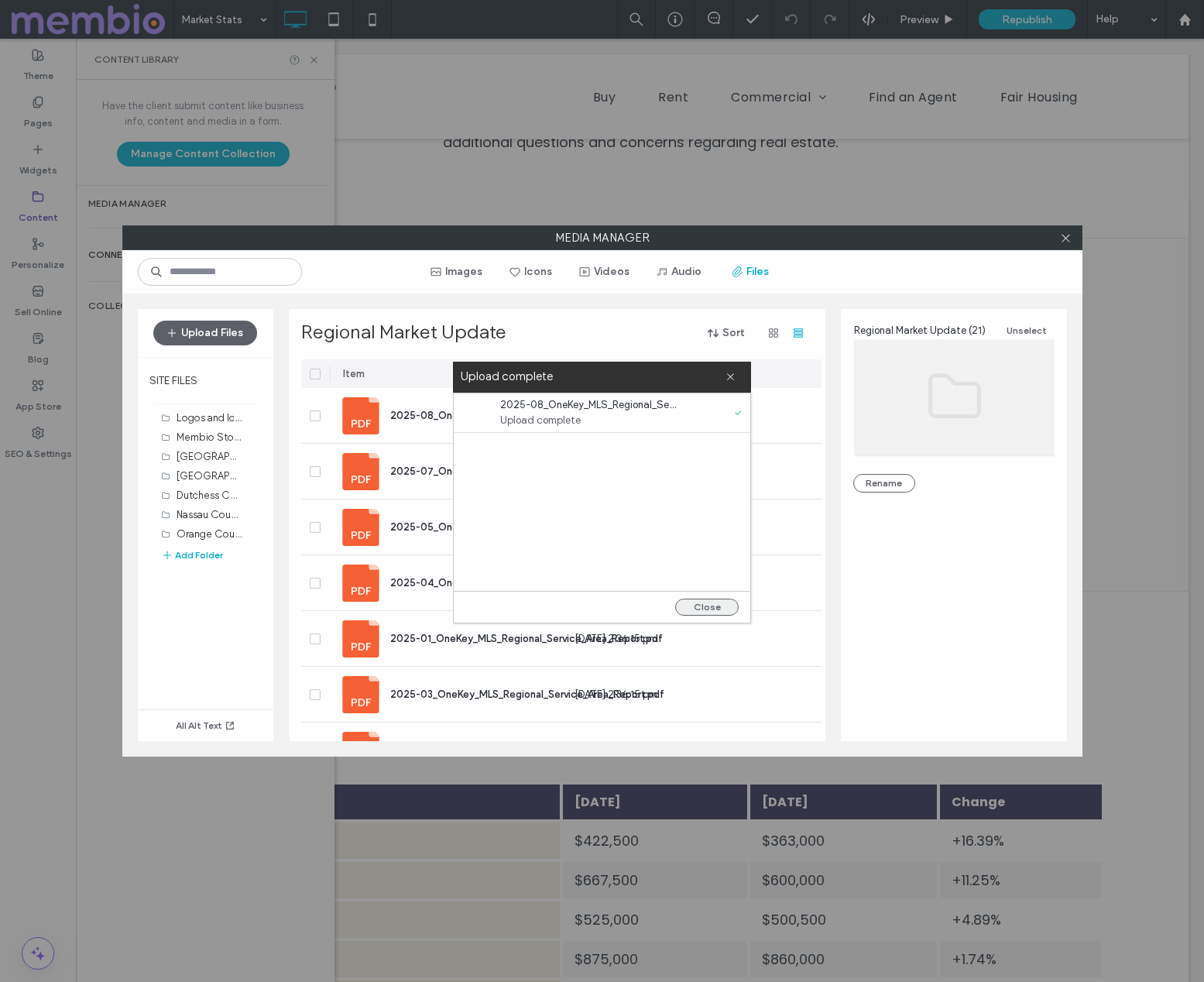
click at [704, 605] on button "Close" at bounding box center [707, 607] width 63 height 17
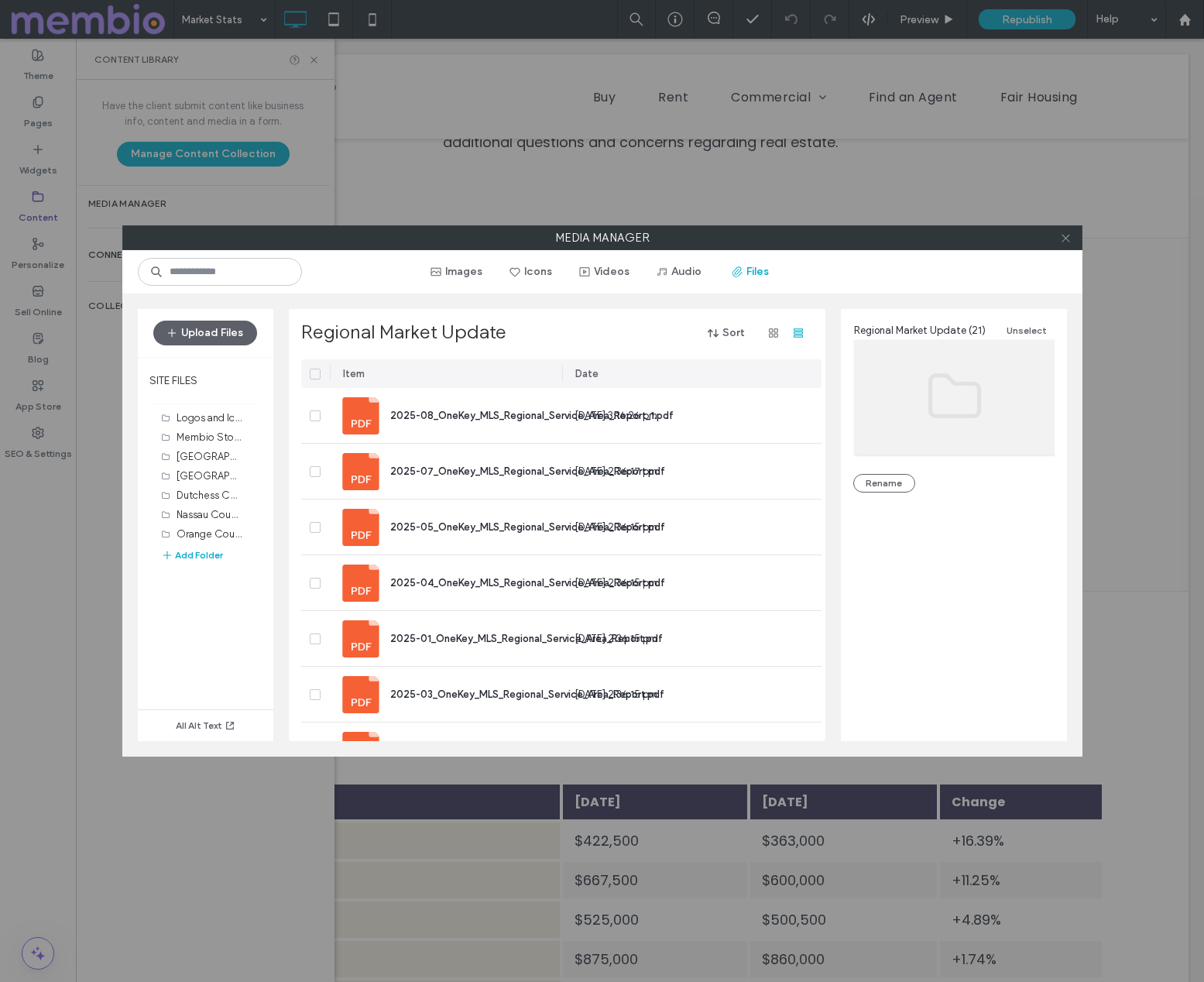
click at [1066, 233] on icon at bounding box center [1066, 238] width 12 height 12
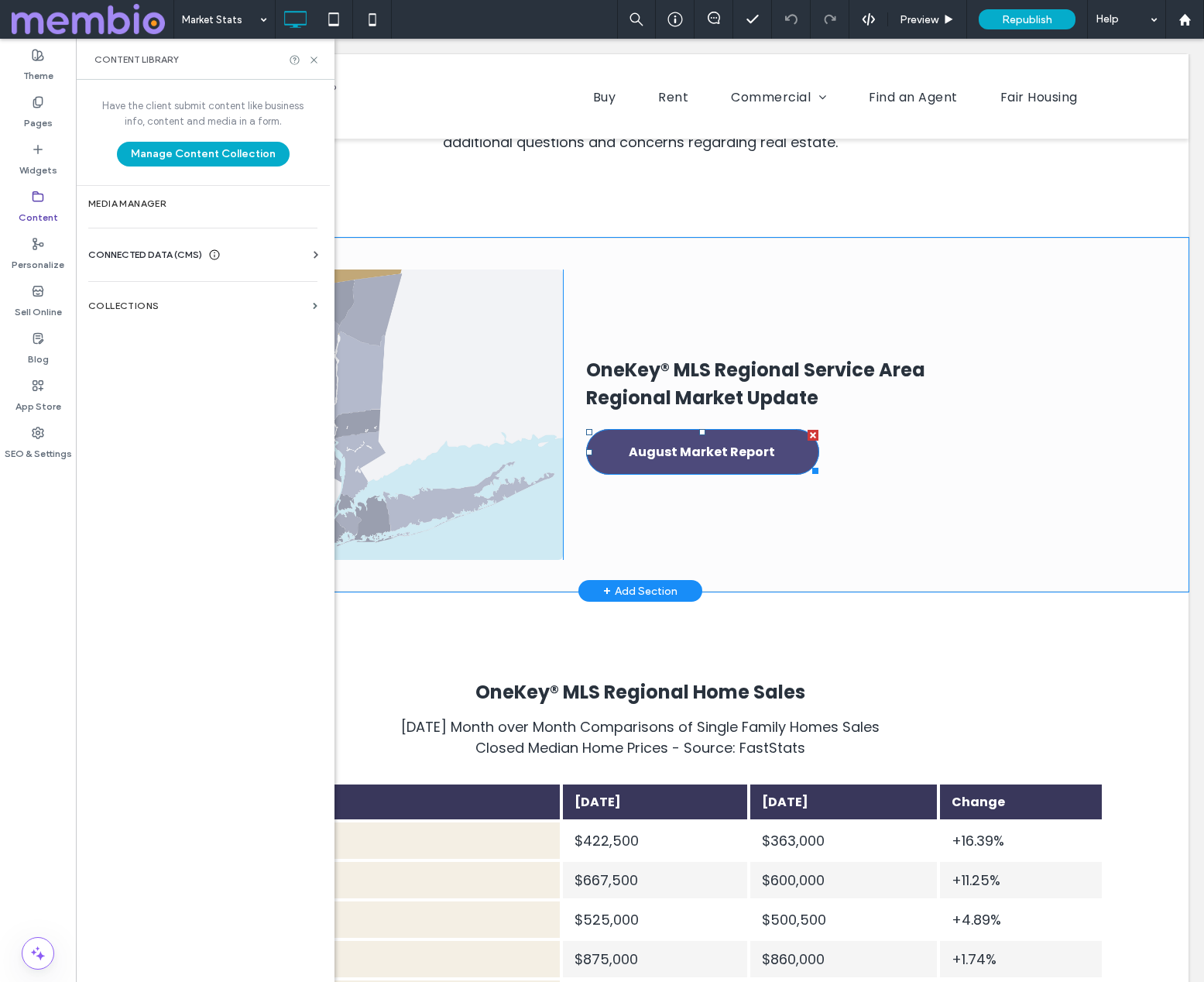
click at [708, 430] on span "August Market Report" at bounding box center [702, 452] width 146 height 44
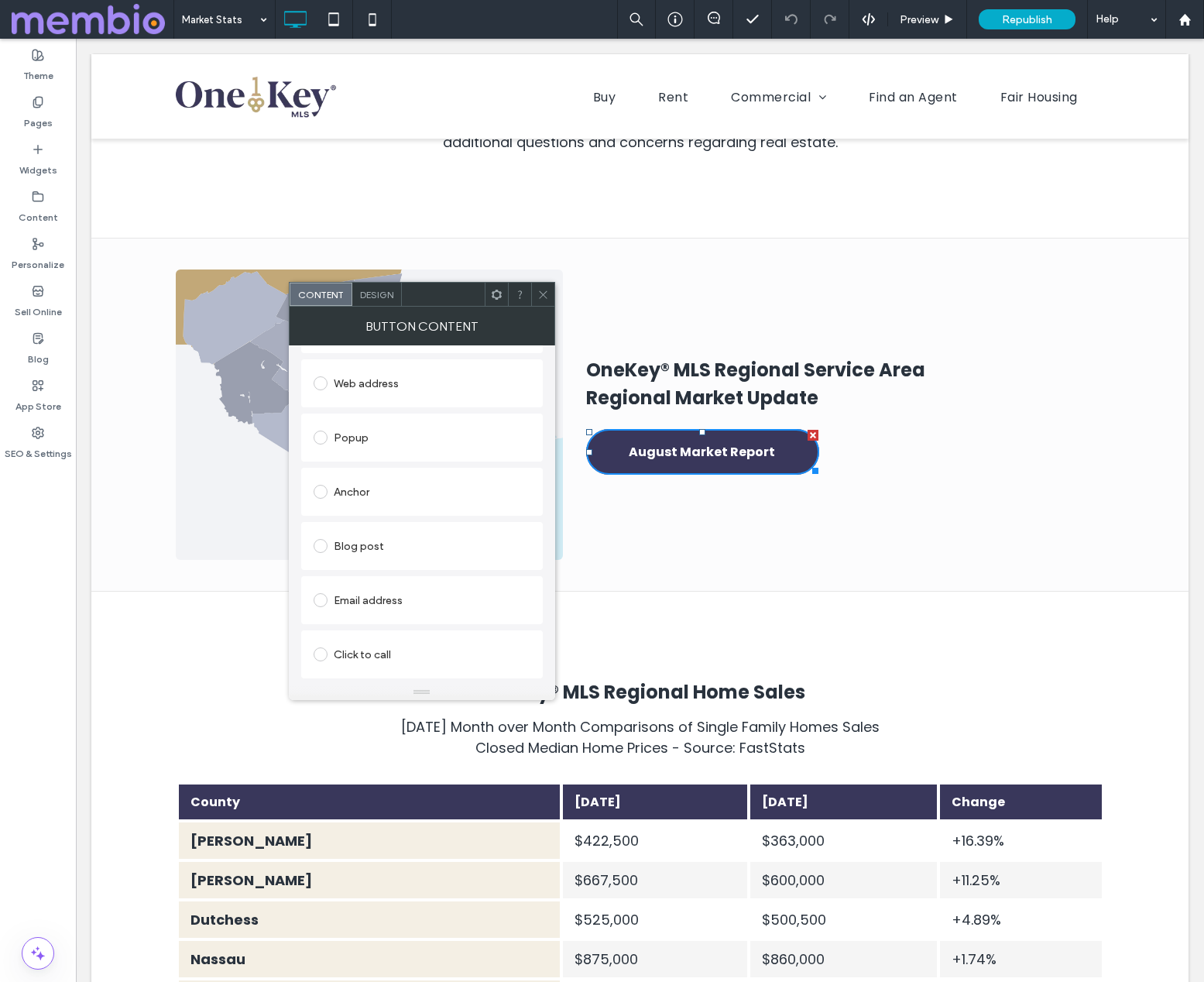
scroll to position [301, 0]
click at [353, 672] on div "Change file" at bounding box center [338, 671] width 50 height 12
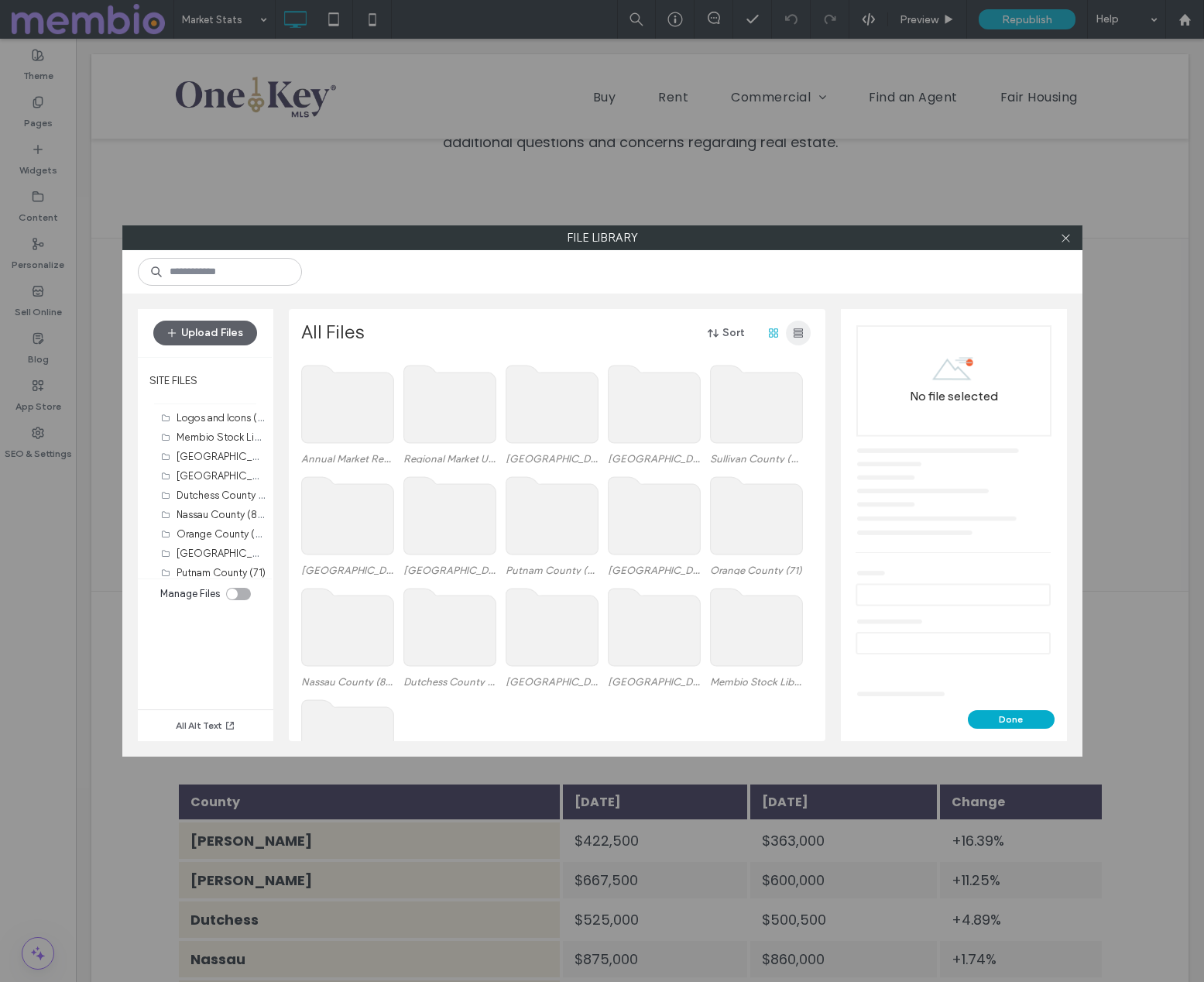
click at [792, 334] on icon "button" at bounding box center [798, 333] width 12 height 12
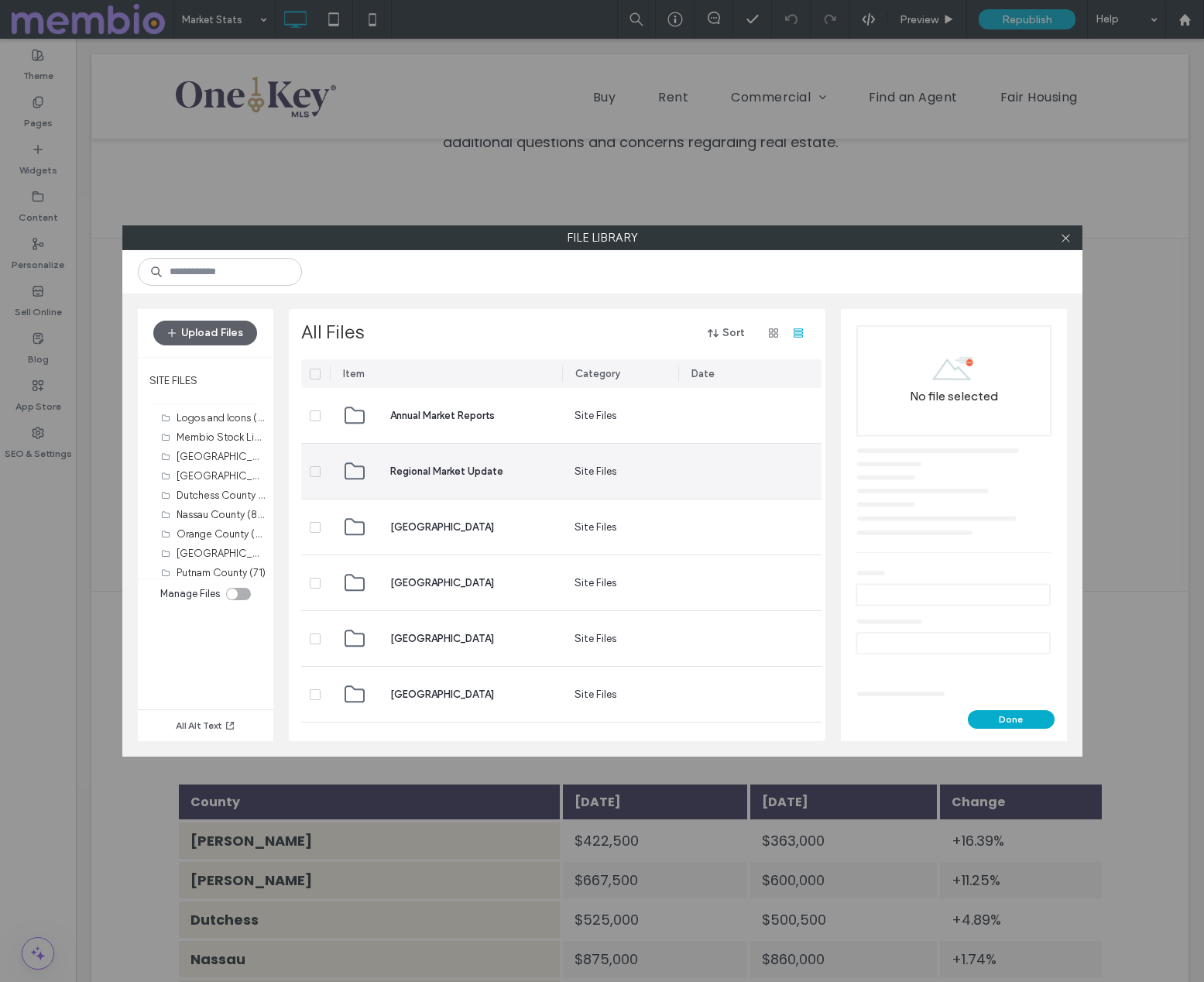
click at [422, 474] on span "Regional Market Update" at bounding box center [446, 471] width 113 height 15
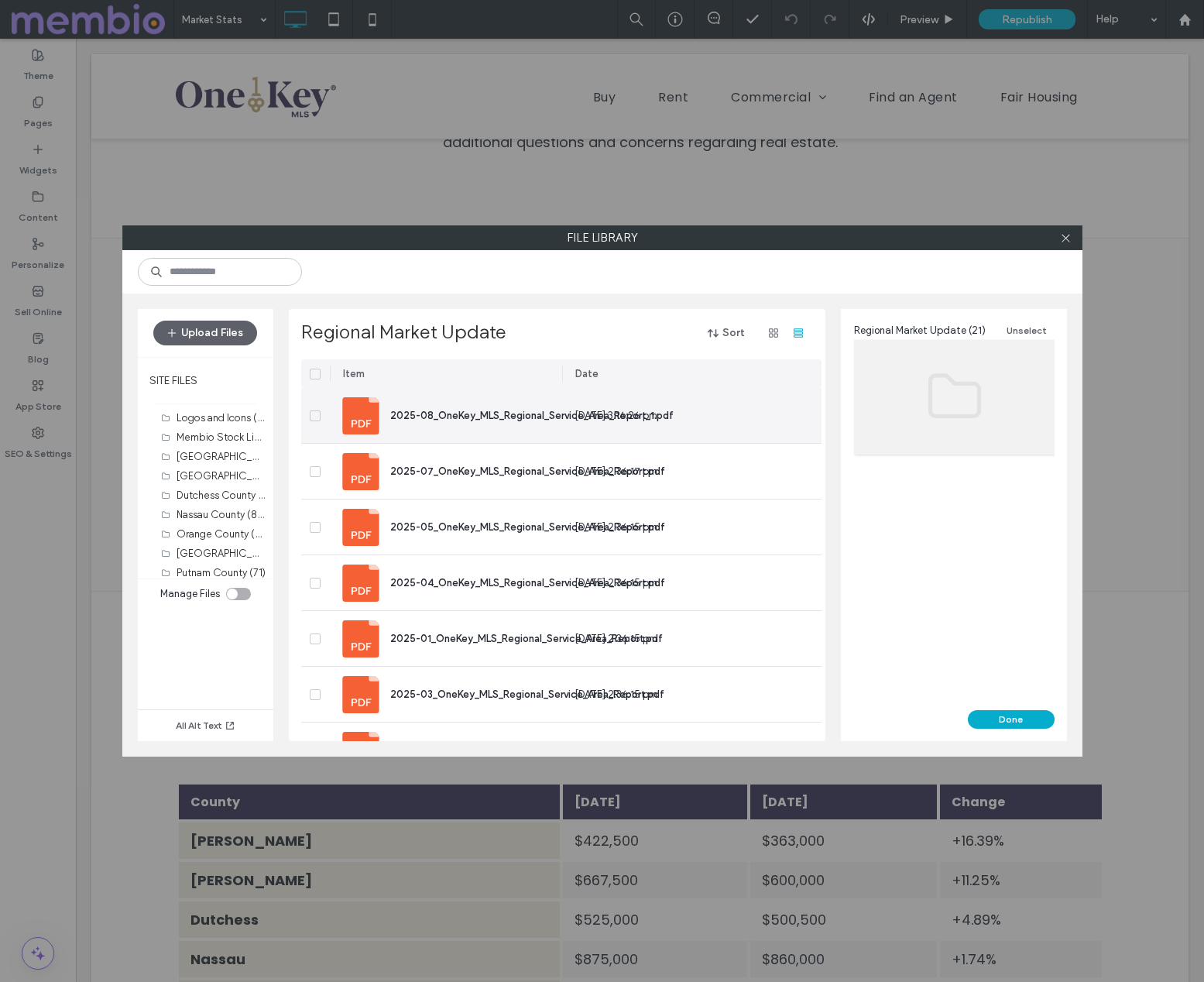
click at [466, 416] on span "2025-08_OneKey_MLS_Regional_Service_Area_Report_1.pdf" at bounding box center [532, 415] width 284 height 12
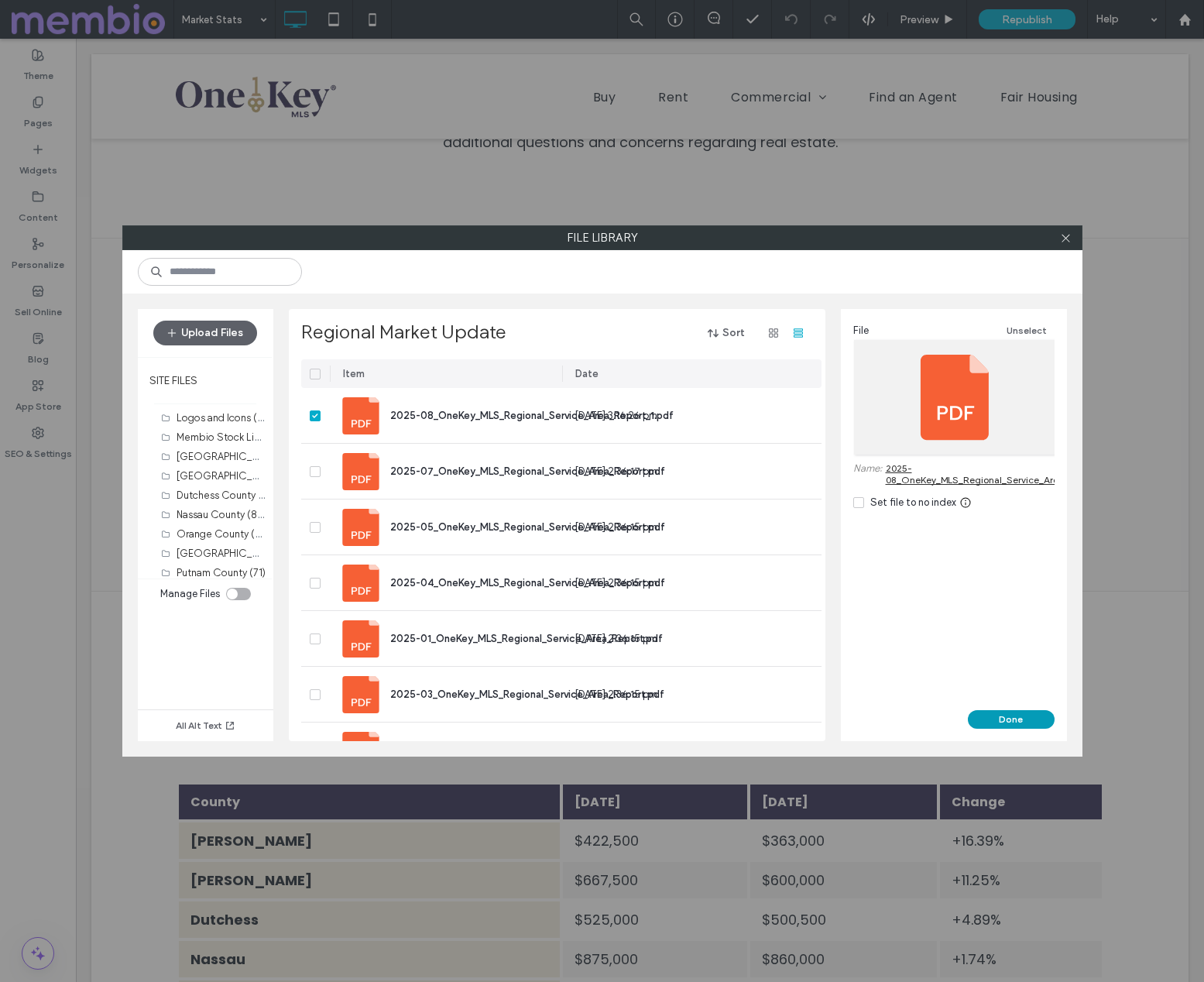
click at [1011, 716] on button "Done" at bounding box center [1011, 719] width 86 height 18
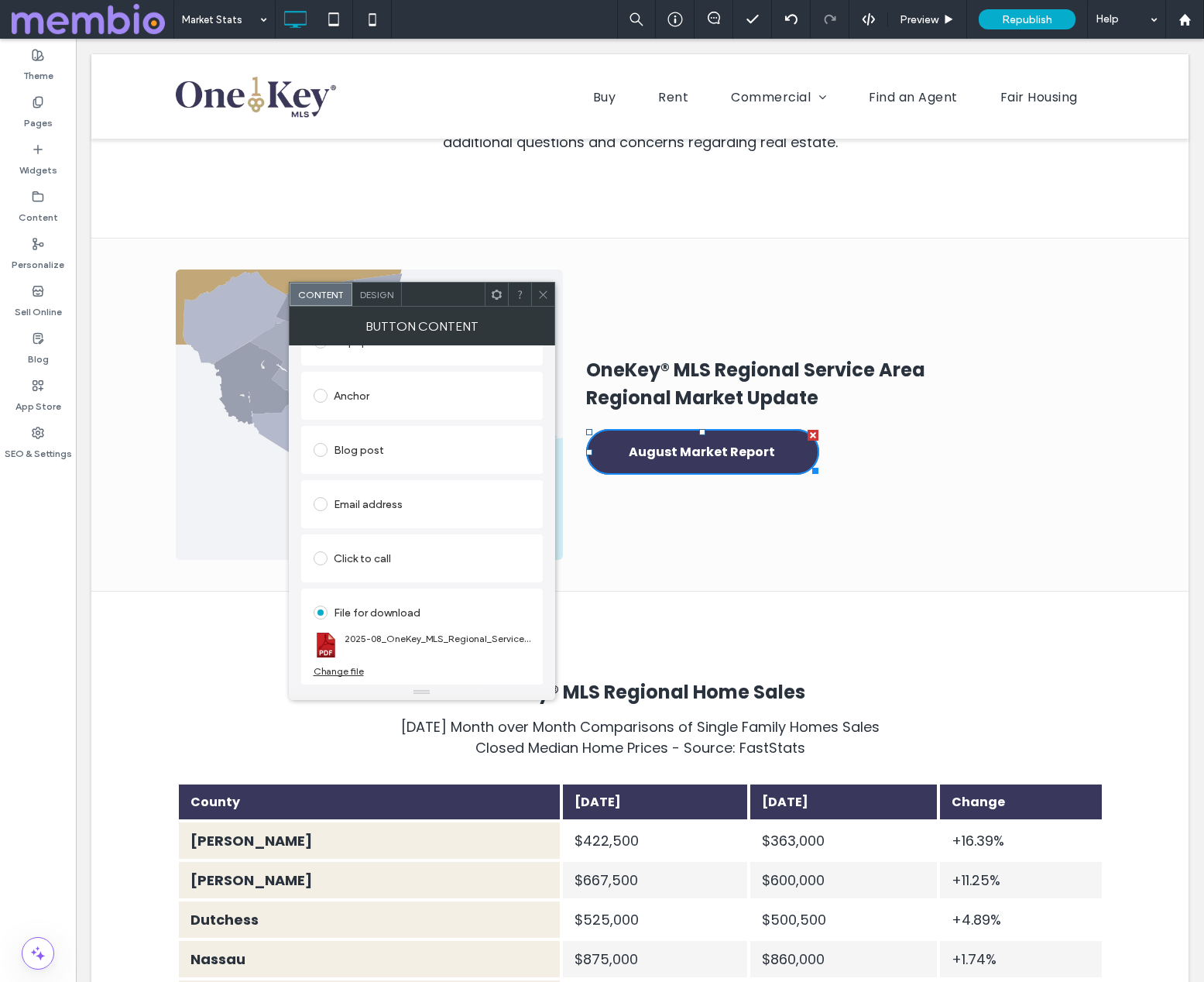
click at [542, 297] on icon at bounding box center [543, 294] width 12 height 12
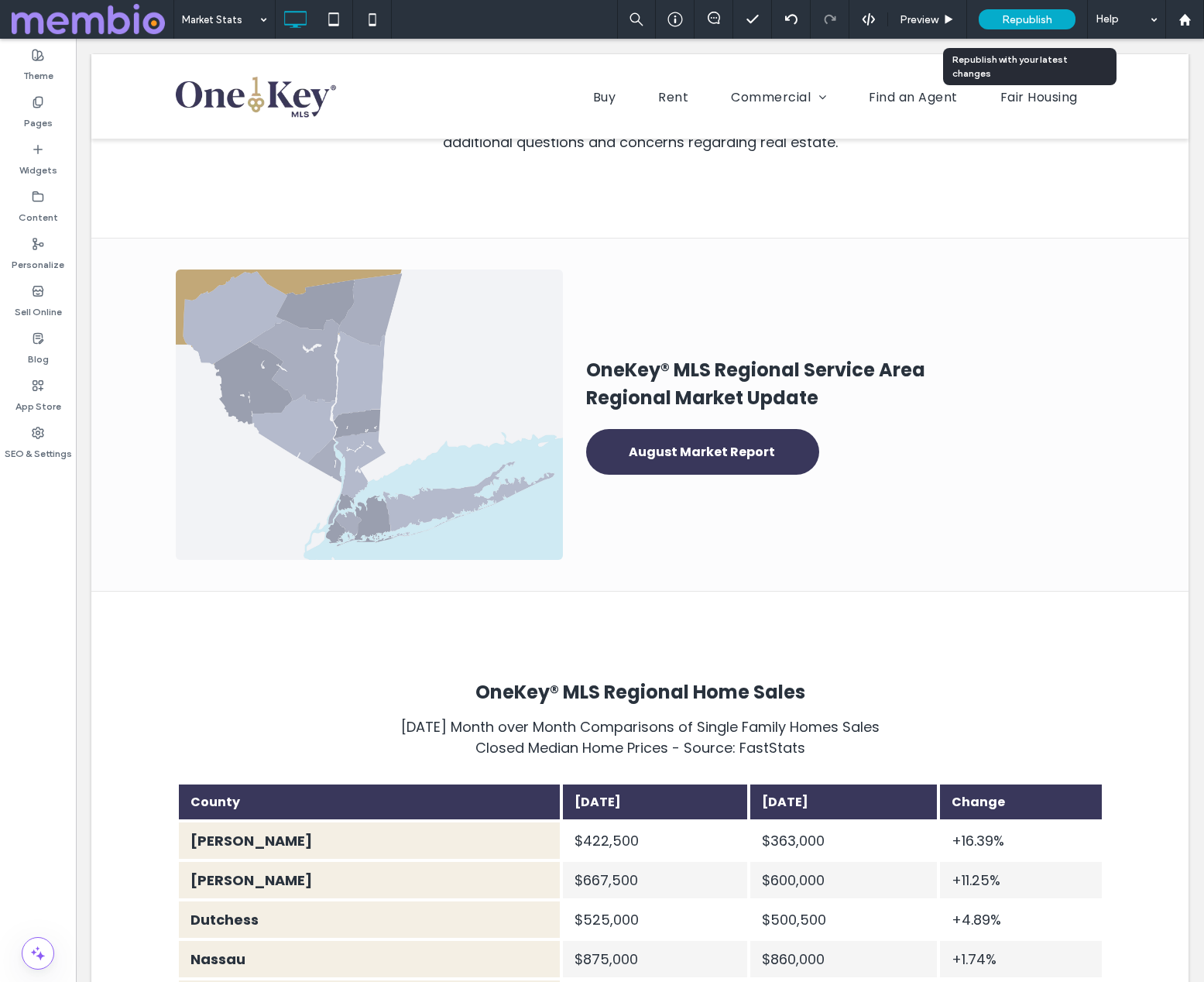
drag, startPoint x: 1018, startPoint y: 19, endPoint x: 1027, endPoint y: 27, distance: 12.0
click at [1018, 19] on span "Republish" at bounding box center [1027, 19] width 50 height 13
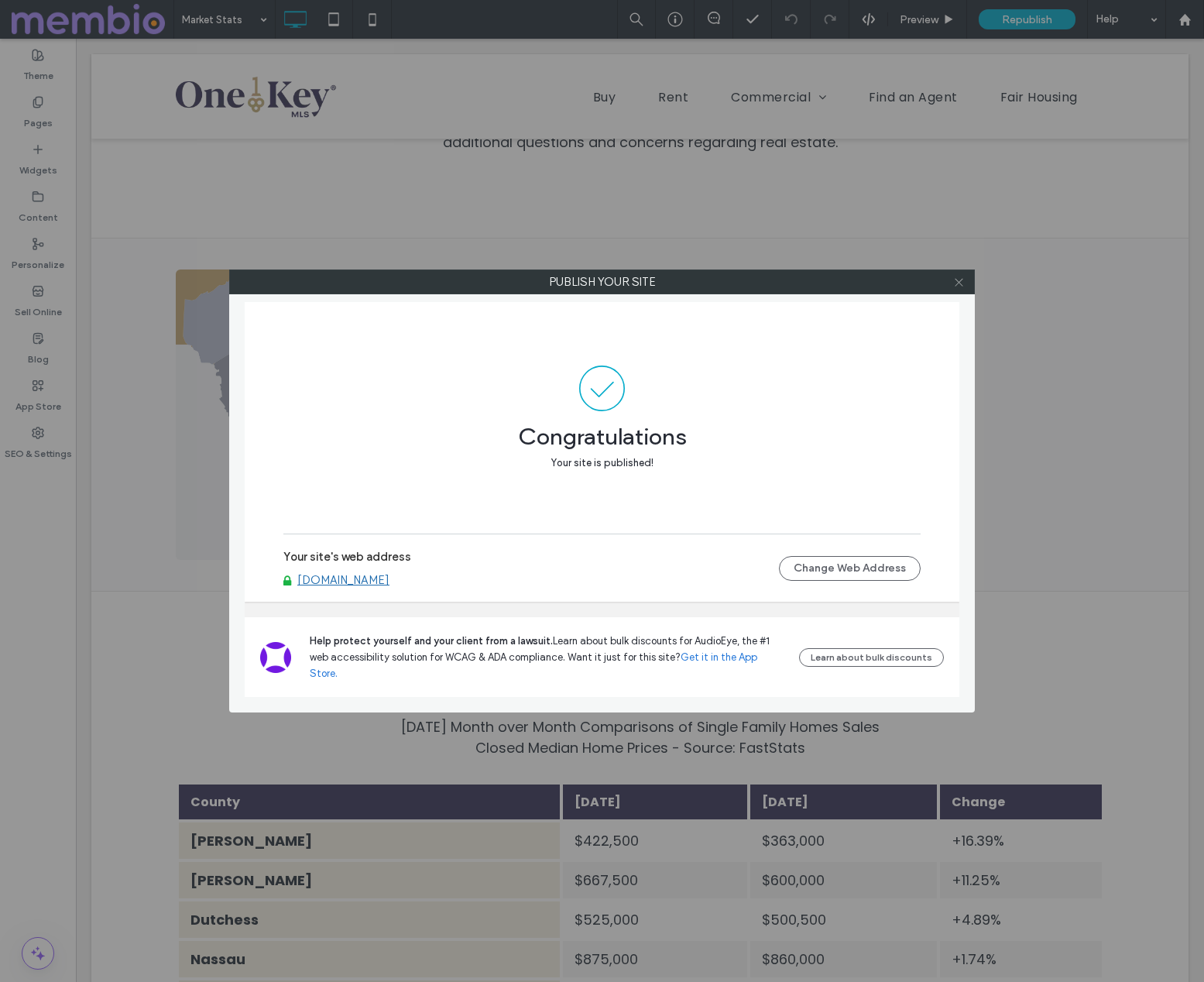
click at [959, 284] on icon at bounding box center [959, 282] width 12 height 12
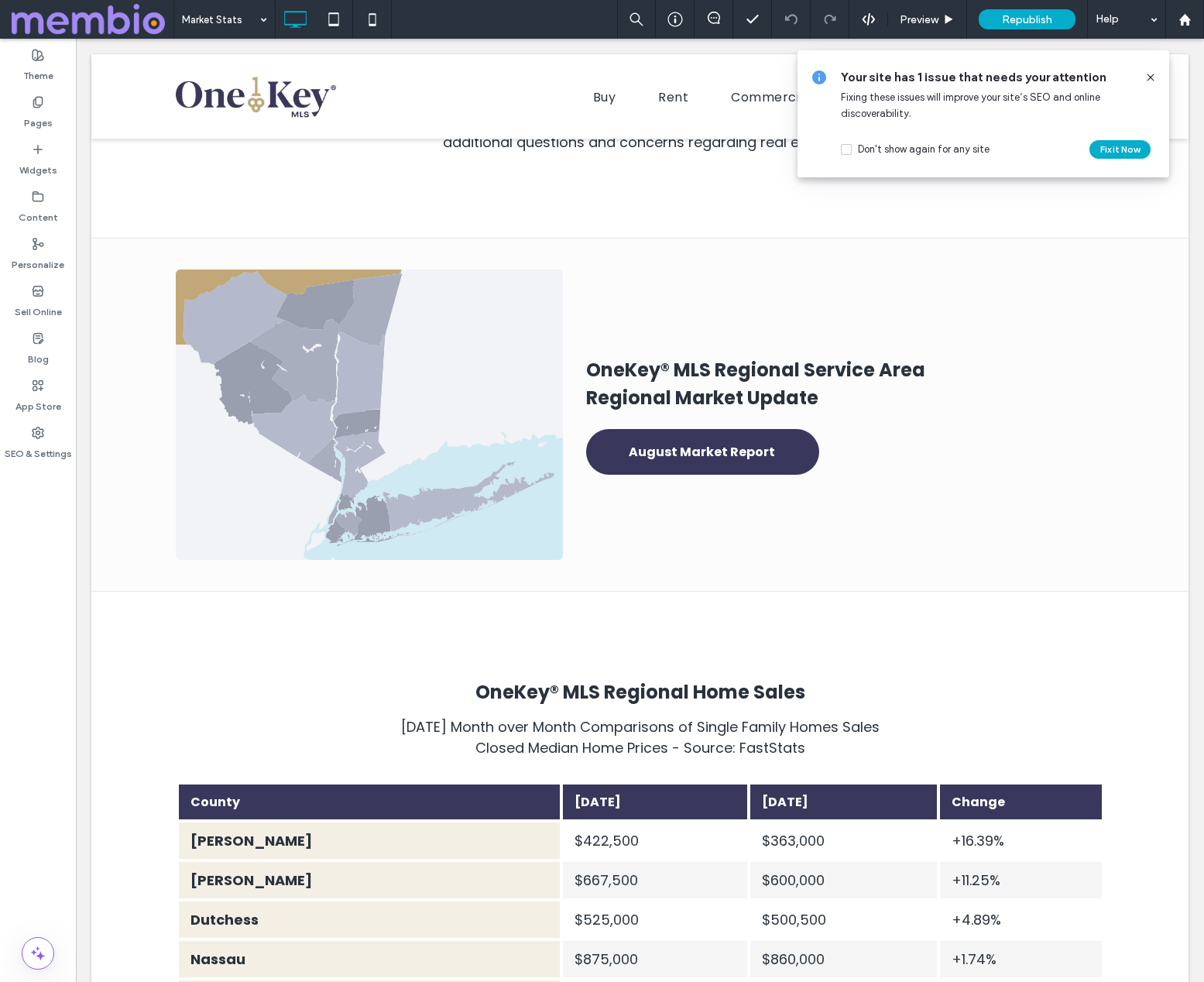
drag, startPoint x: 1152, startPoint y: 78, endPoint x: 1106, endPoint y: 50, distance: 53.9
click at [1152, 78] on icon at bounding box center [1150, 77] width 12 height 12
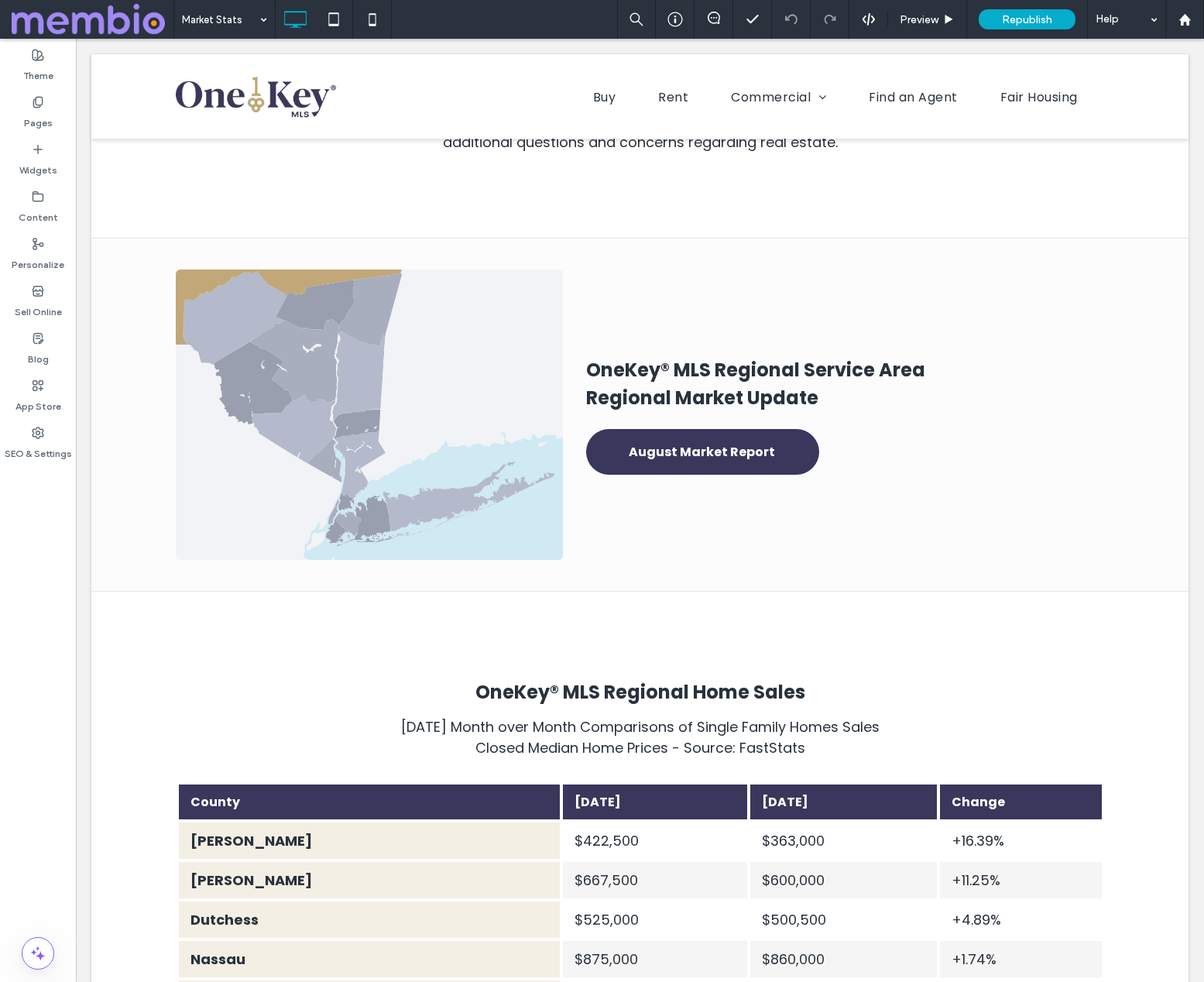
click at [101, 16] on span at bounding box center [93, 19] width 161 height 31
